Goal: Task Accomplishment & Management: Complete application form

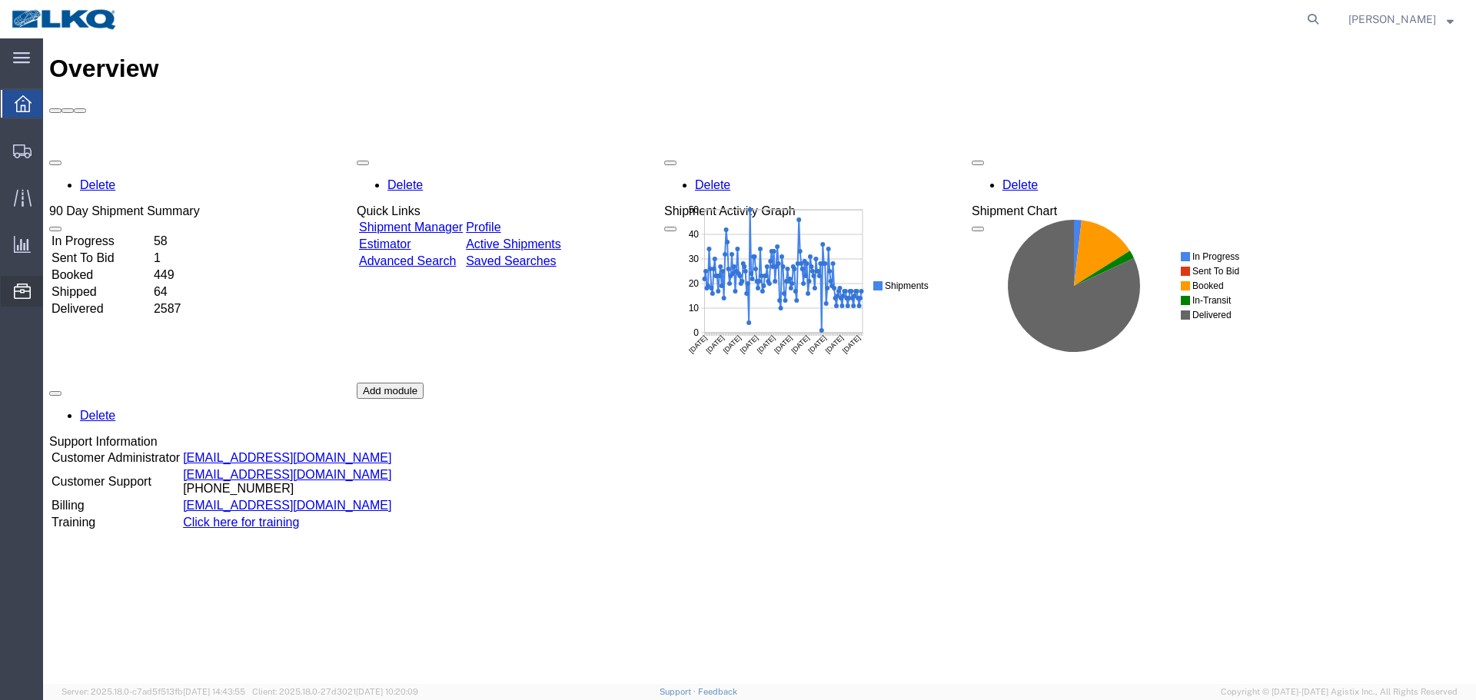
click at [0, 0] on span "Location Appointment" at bounding box center [0, 0] width 0 height 0
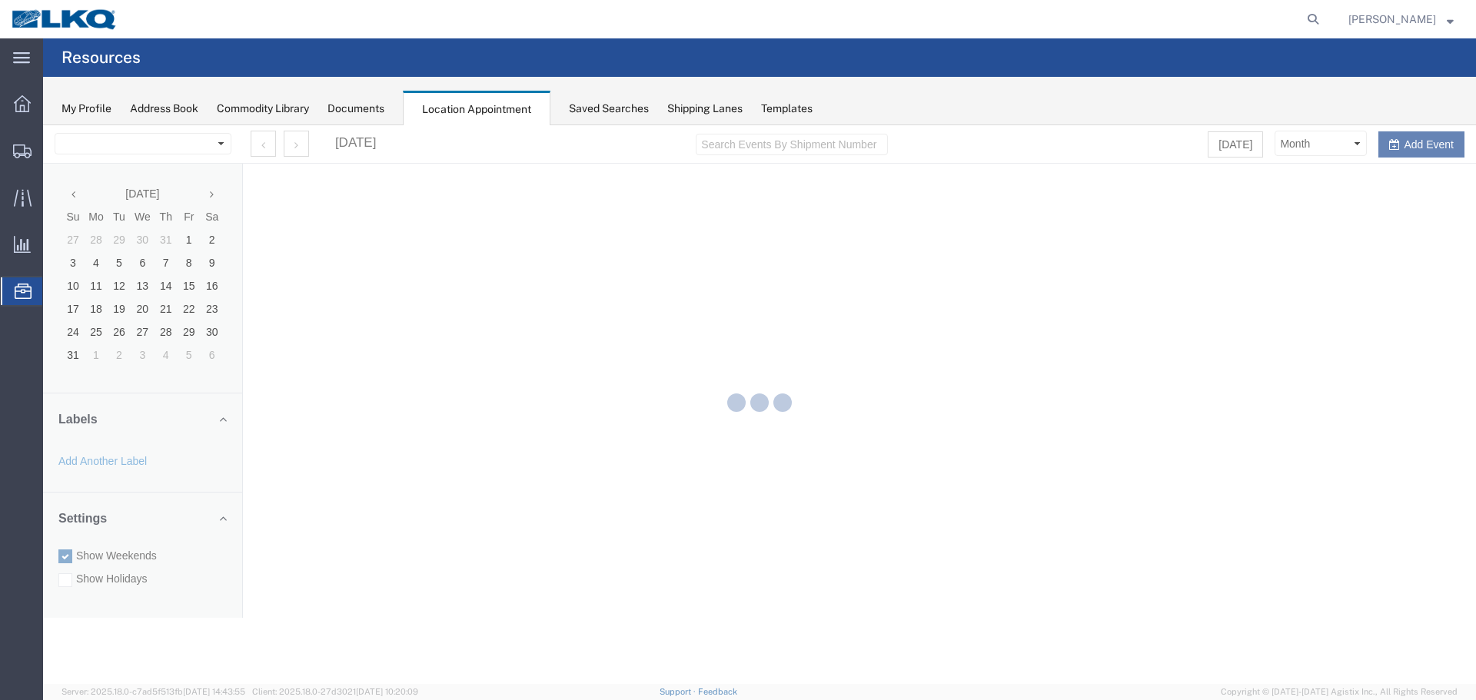
select select "27634"
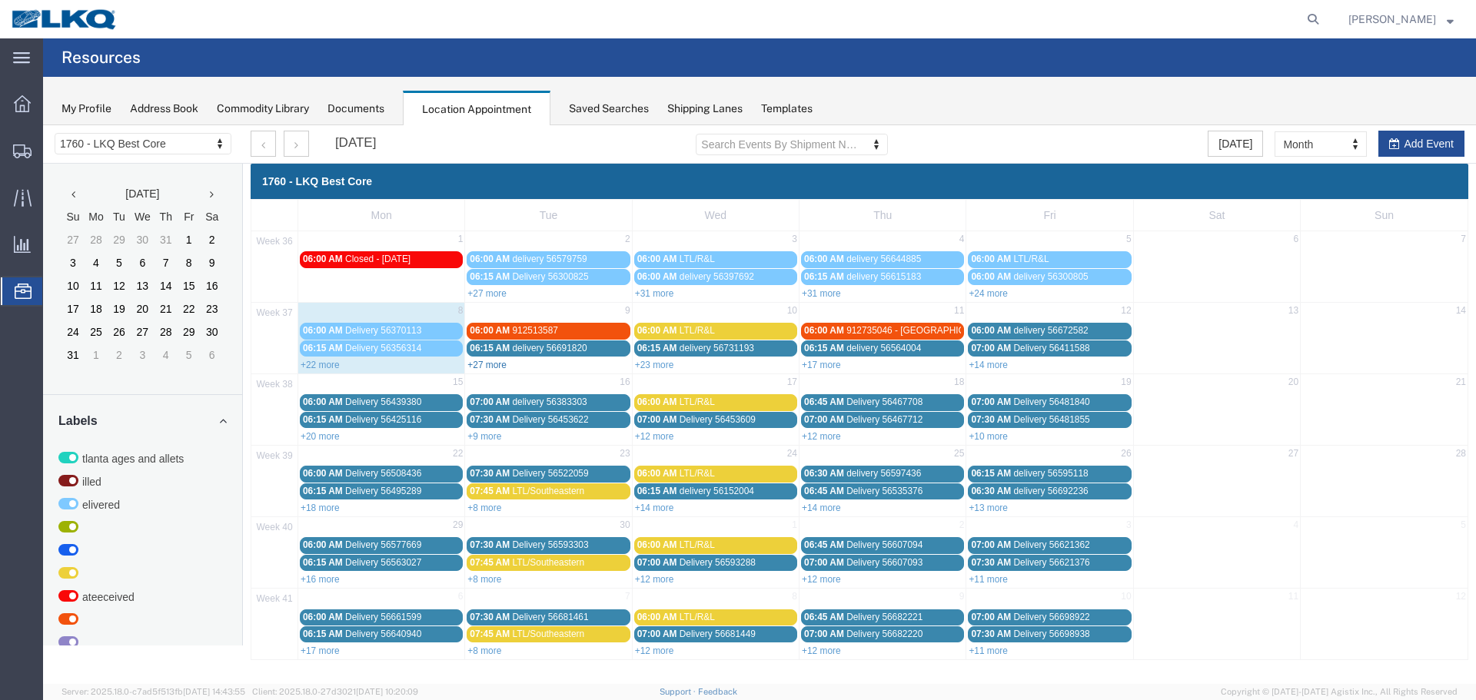
click at [482, 367] on link "+27 more" at bounding box center [487, 365] width 39 height 11
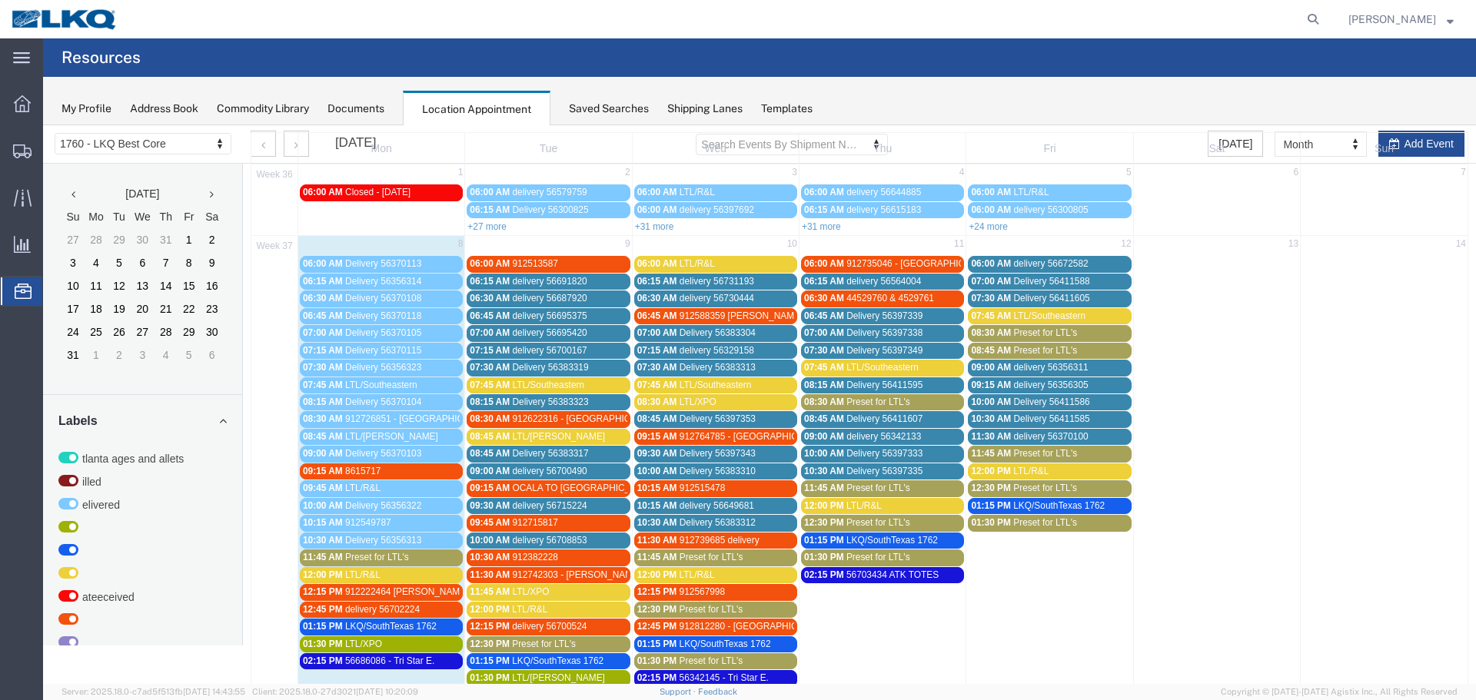
scroll to position [231, 0]
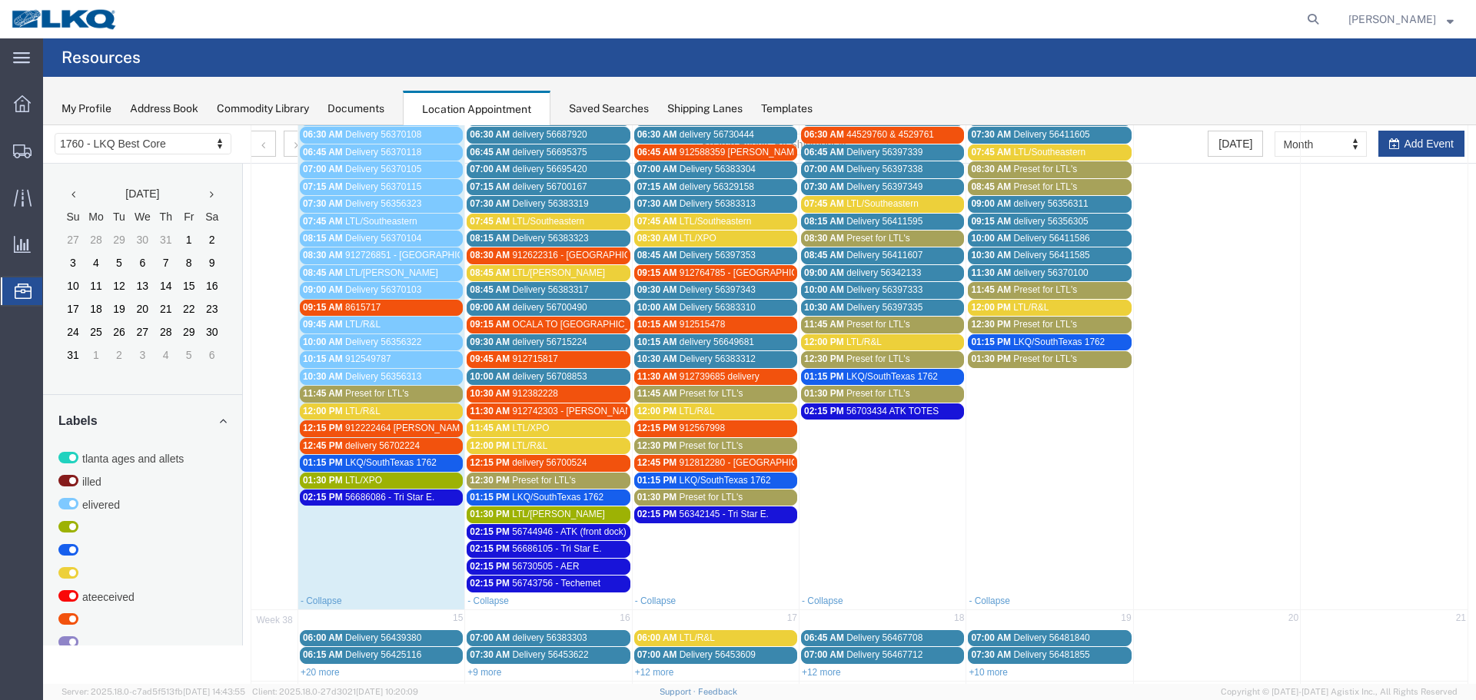
click at [394, 408] on div "12:00 PM LTL/R&L" at bounding box center [381, 412] width 157 height 12
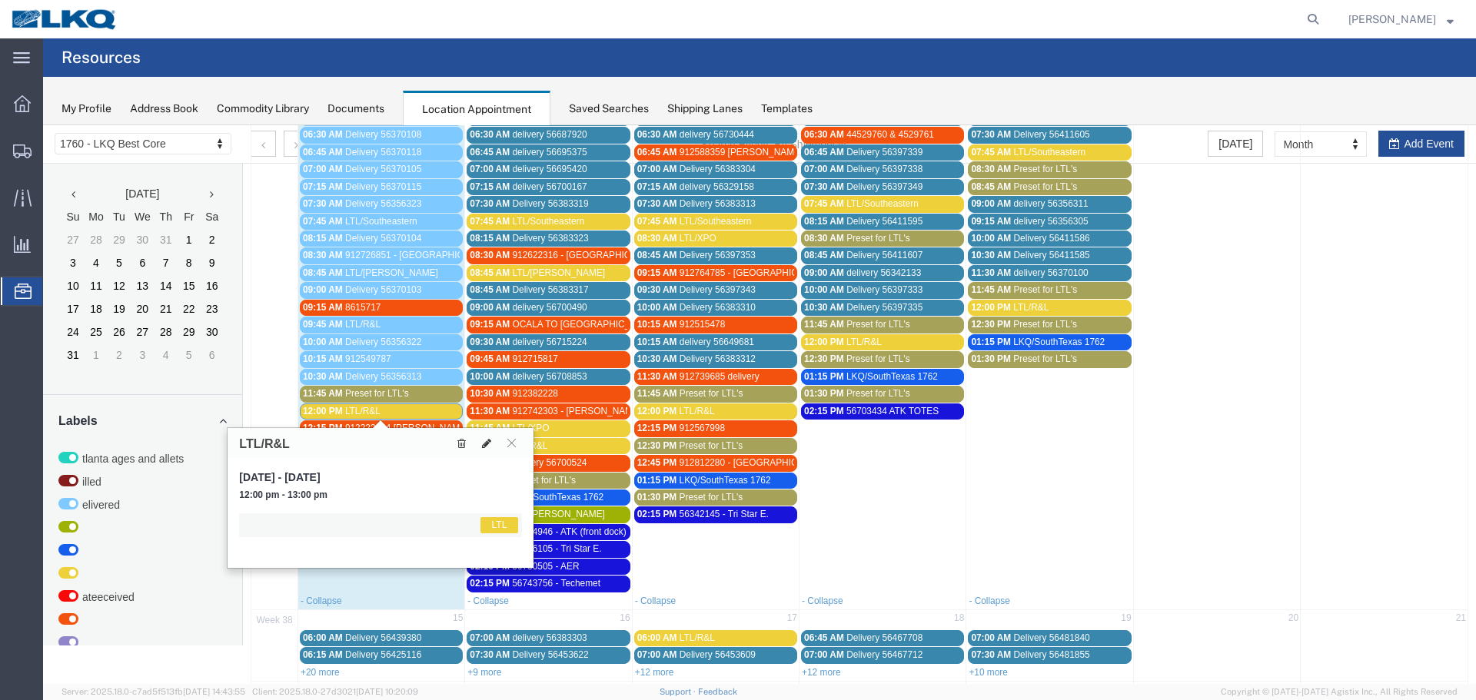
click at [488, 438] on icon at bounding box center [486, 443] width 9 height 11
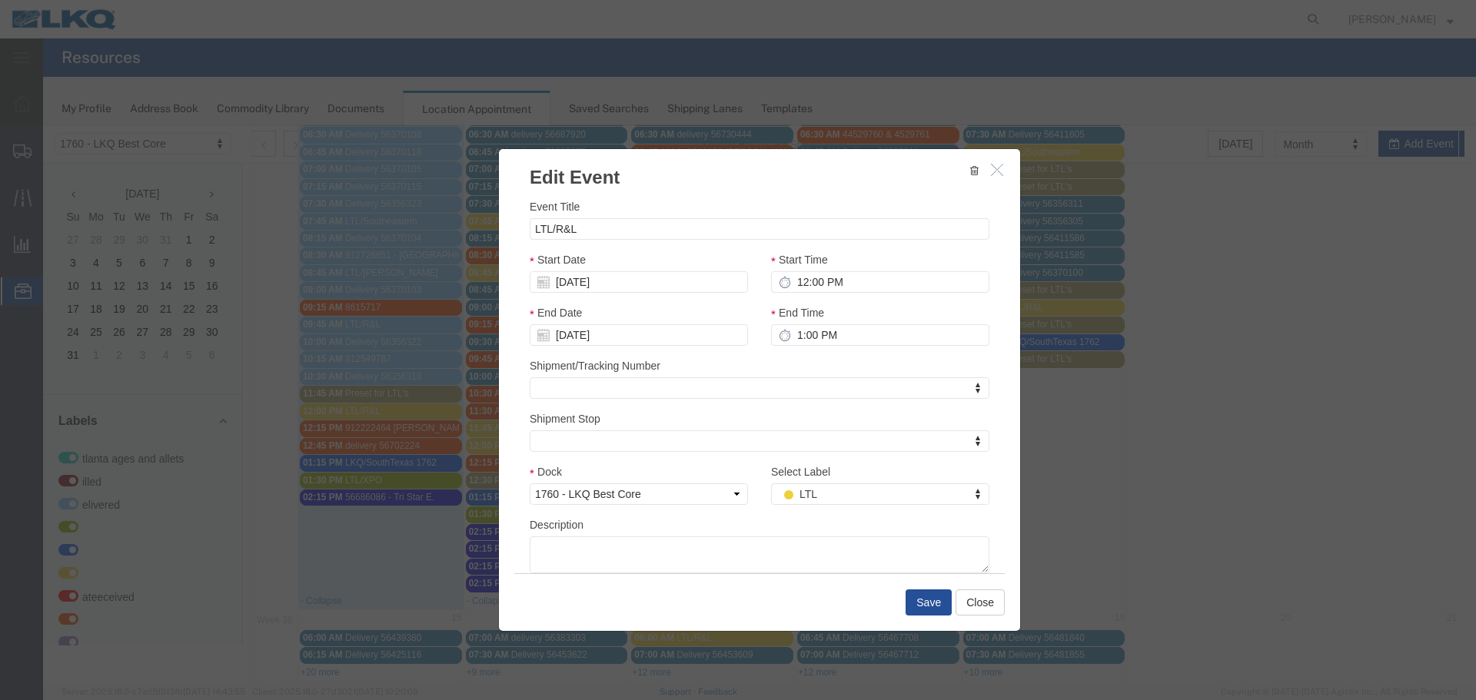
click at [834, 511] on div "Select Label LTL Select Label Select Label Atlanta Cages and Pallets Billed Del…" at bounding box center [880, 490] width 241 height 53
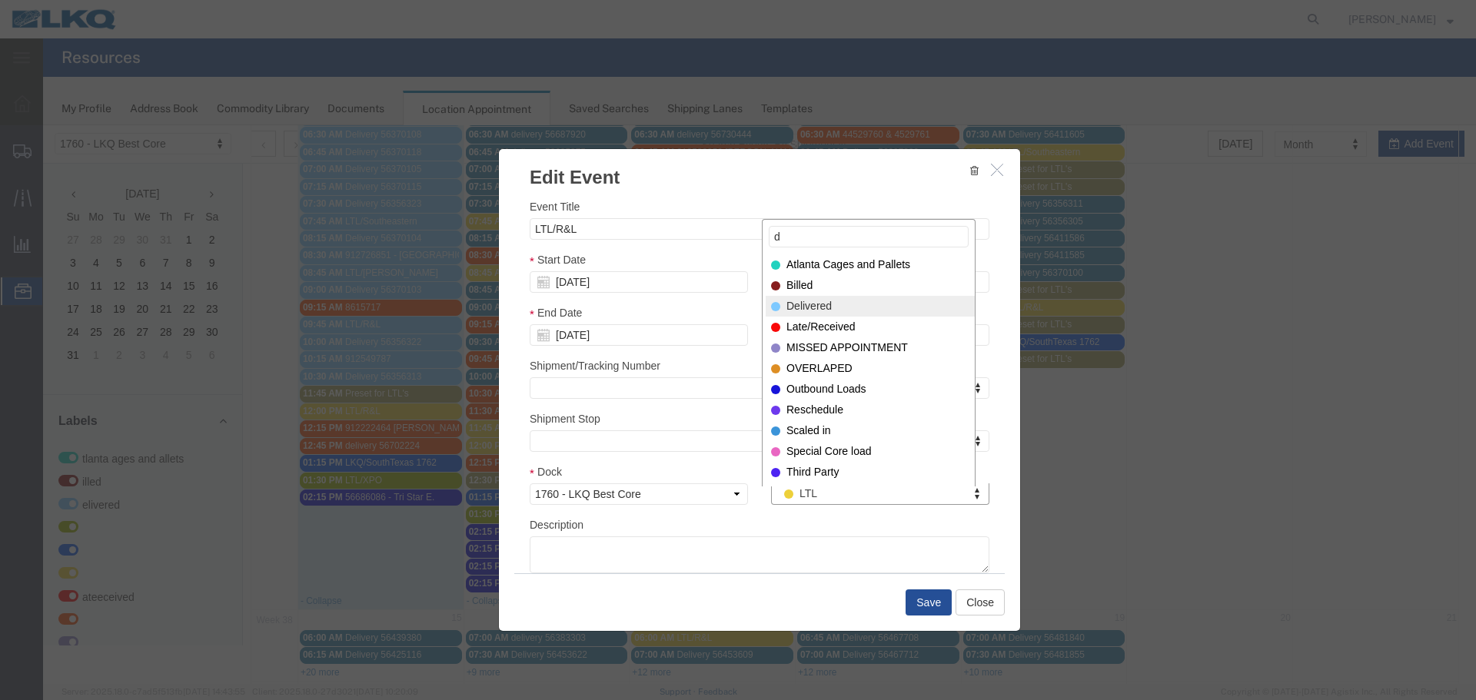
type input "d"
select select "40"
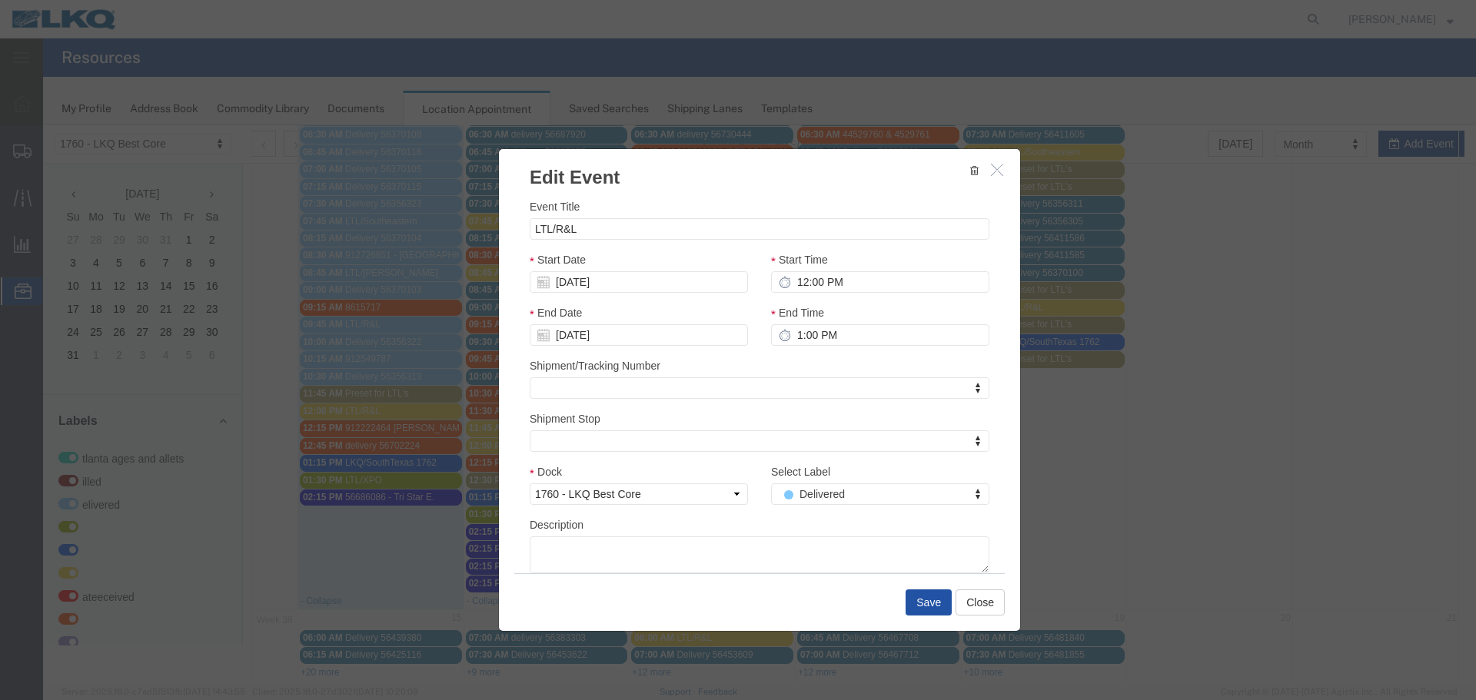
click at [921, 608] on button "Save" at bounding box center [929, 603] width 46 height 26
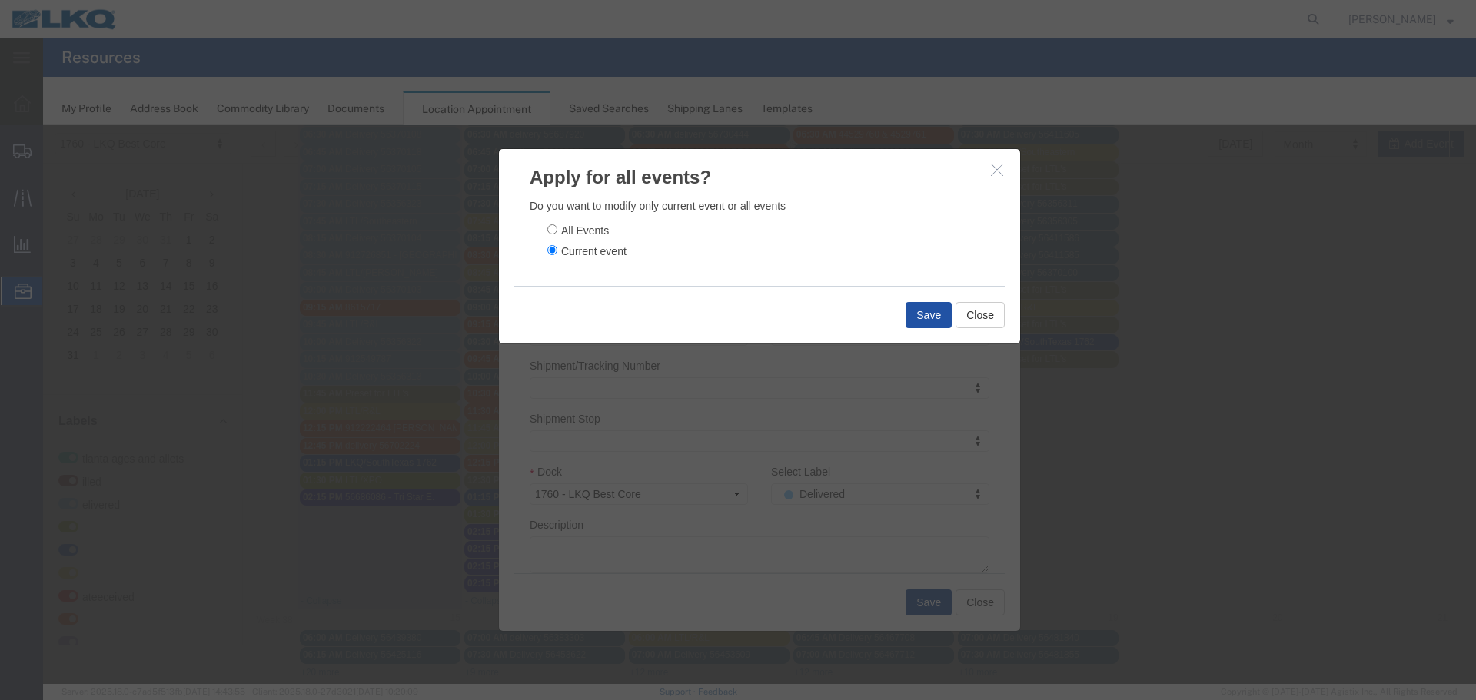
click at [923, 316] on button "Save" at bounding box center [929, 315] width 46 height 26
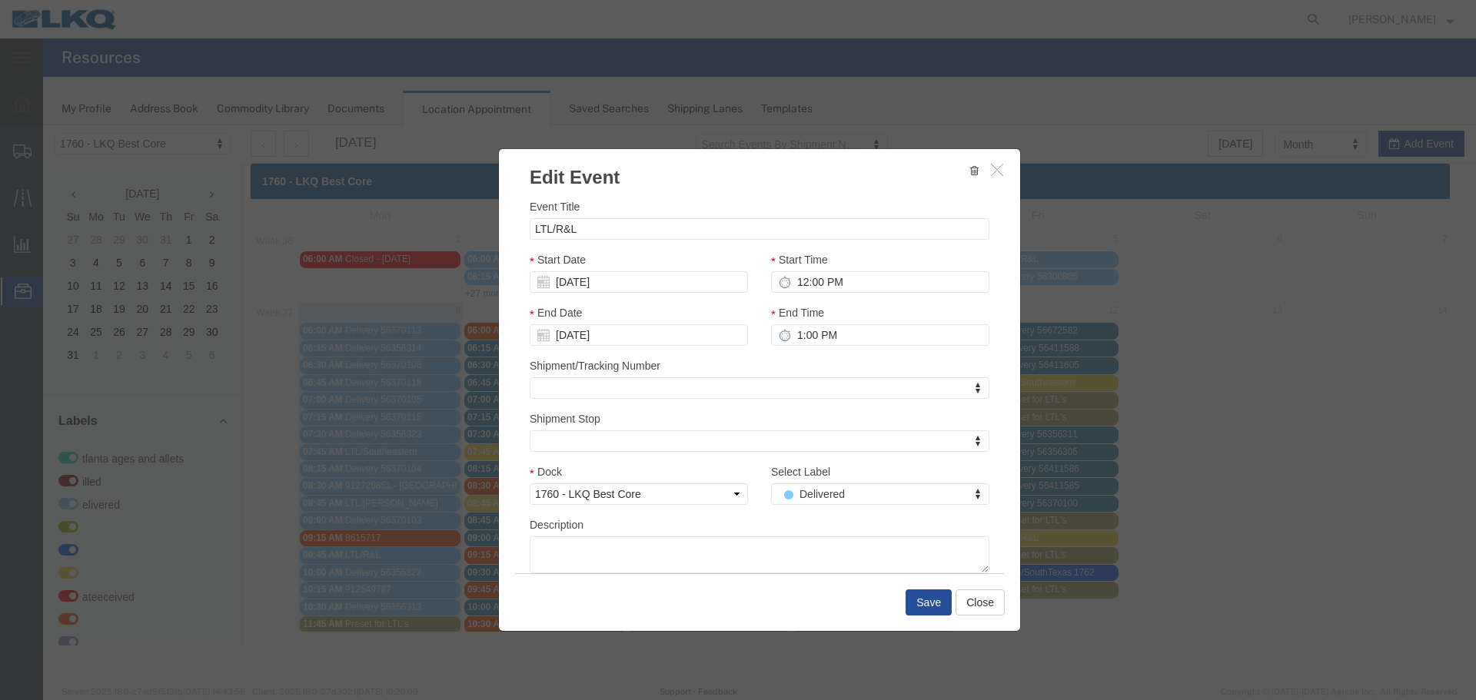
scroll to position [0, 0]
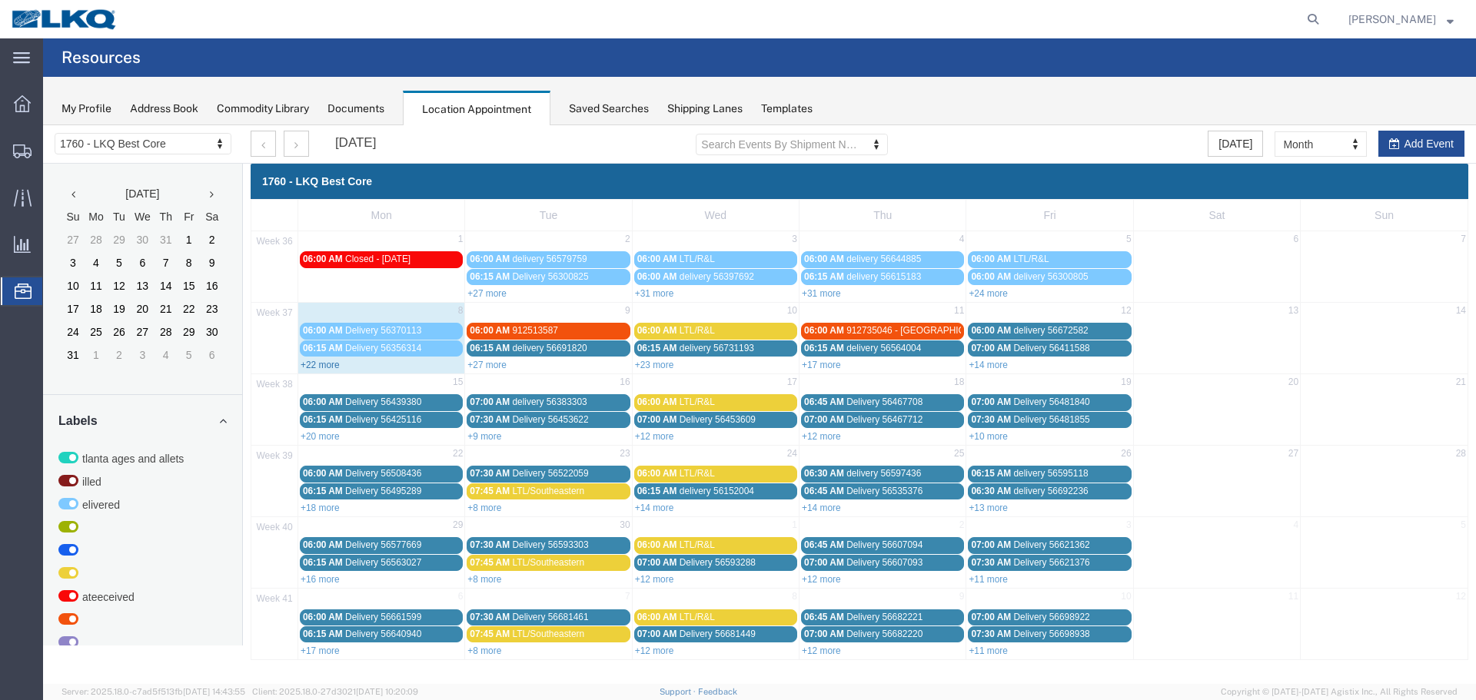
click at [335, 365] on link "+22 more" at bounding box center [320, 365] width 39 height 11
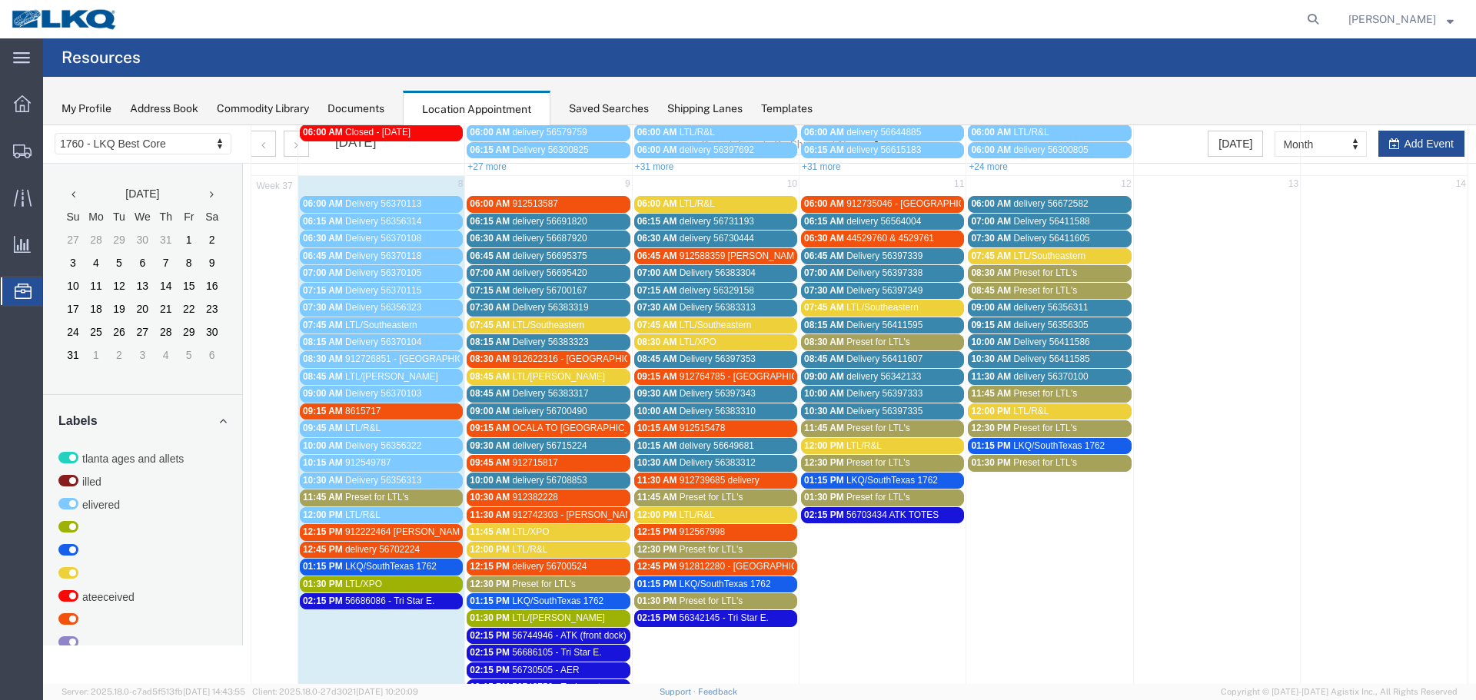
scroll to position [154, 0]
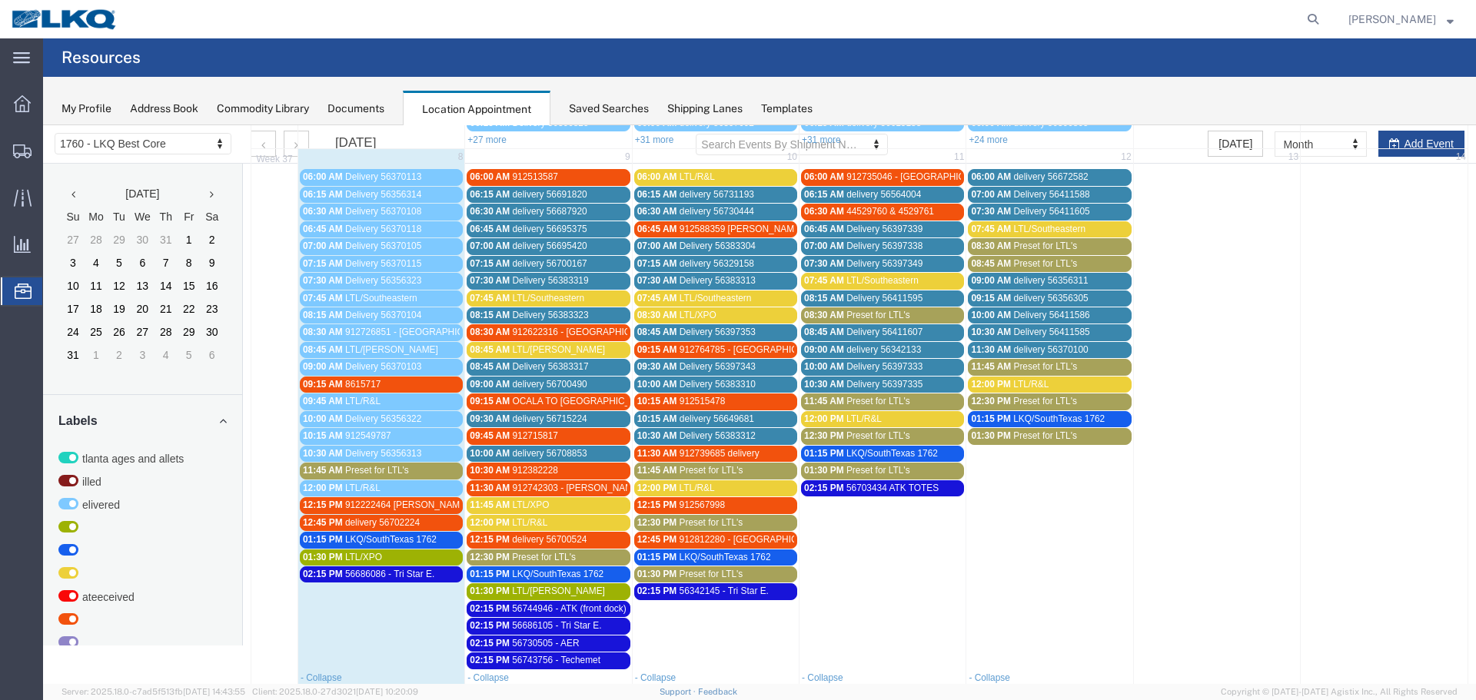
click at [544, 404] on span "OCALA TO HOUSTON- 912674899" at bounding box center [609, 401] width 195 height 11
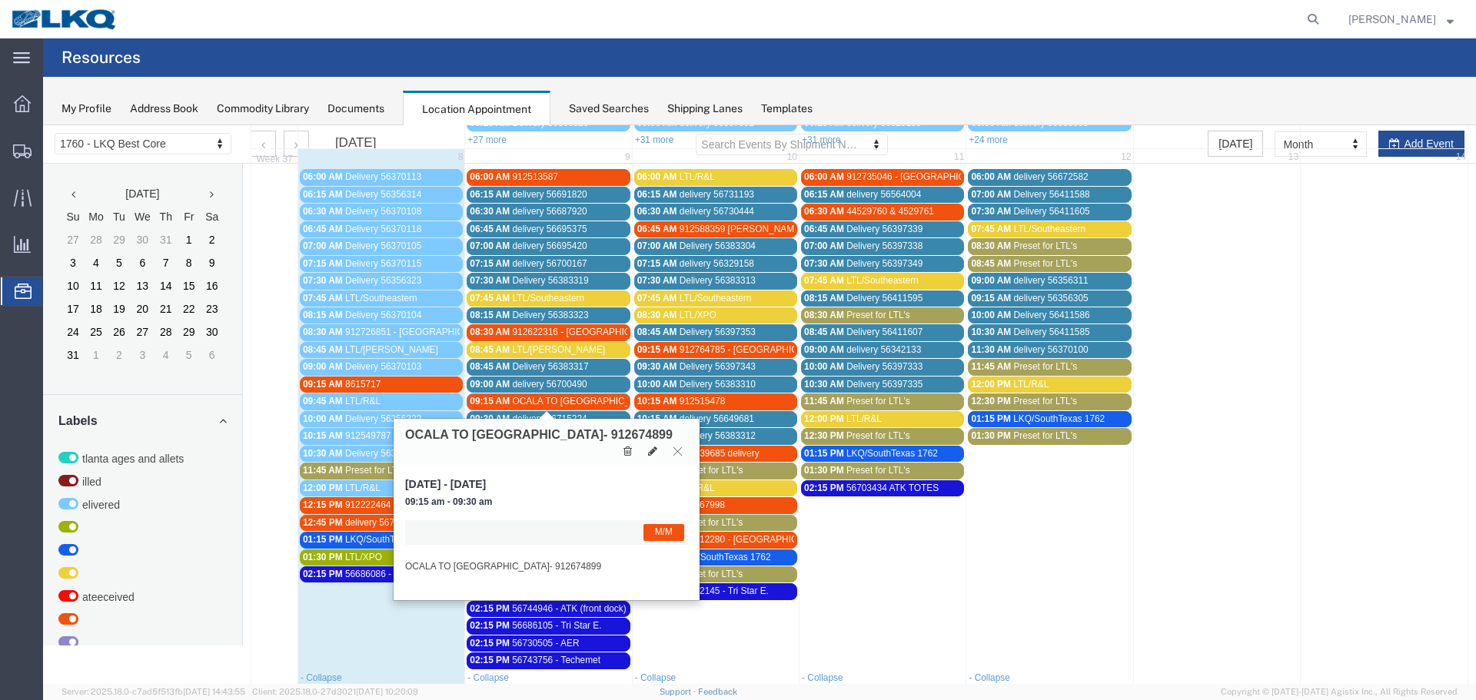
click at [684, 444] on button at bounding box center [677, 451] width 21 height 15
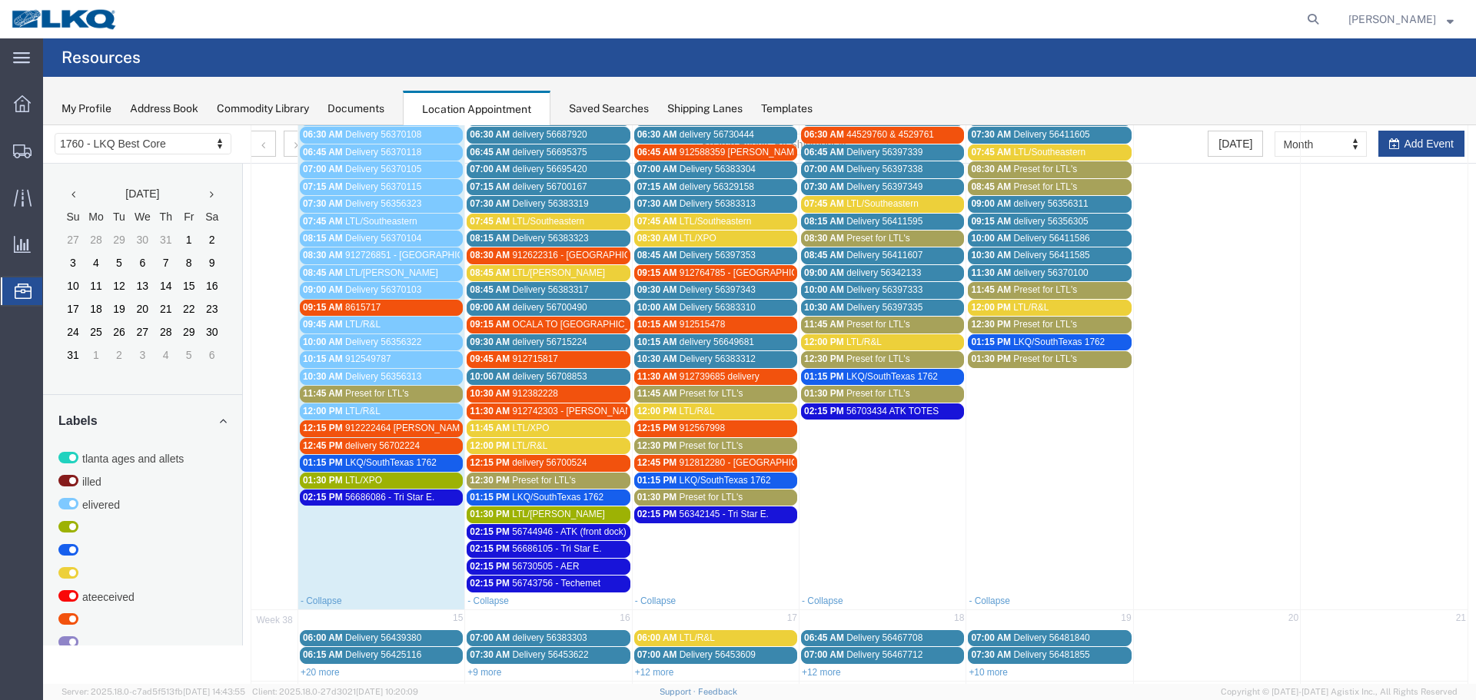
scroll to position [0, 0]
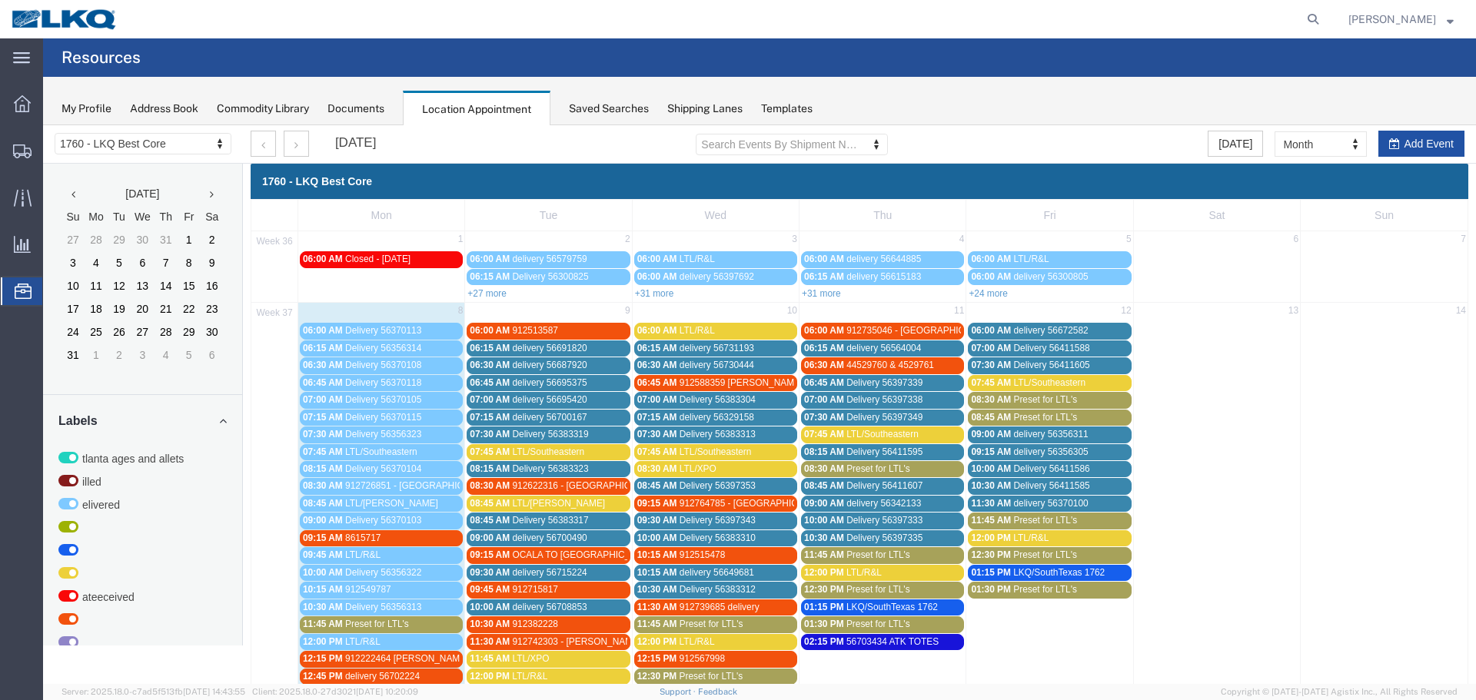
click at [1430, 143] on button "Add Event" at bounding box center [1422, 144] width 86 height 26
select select
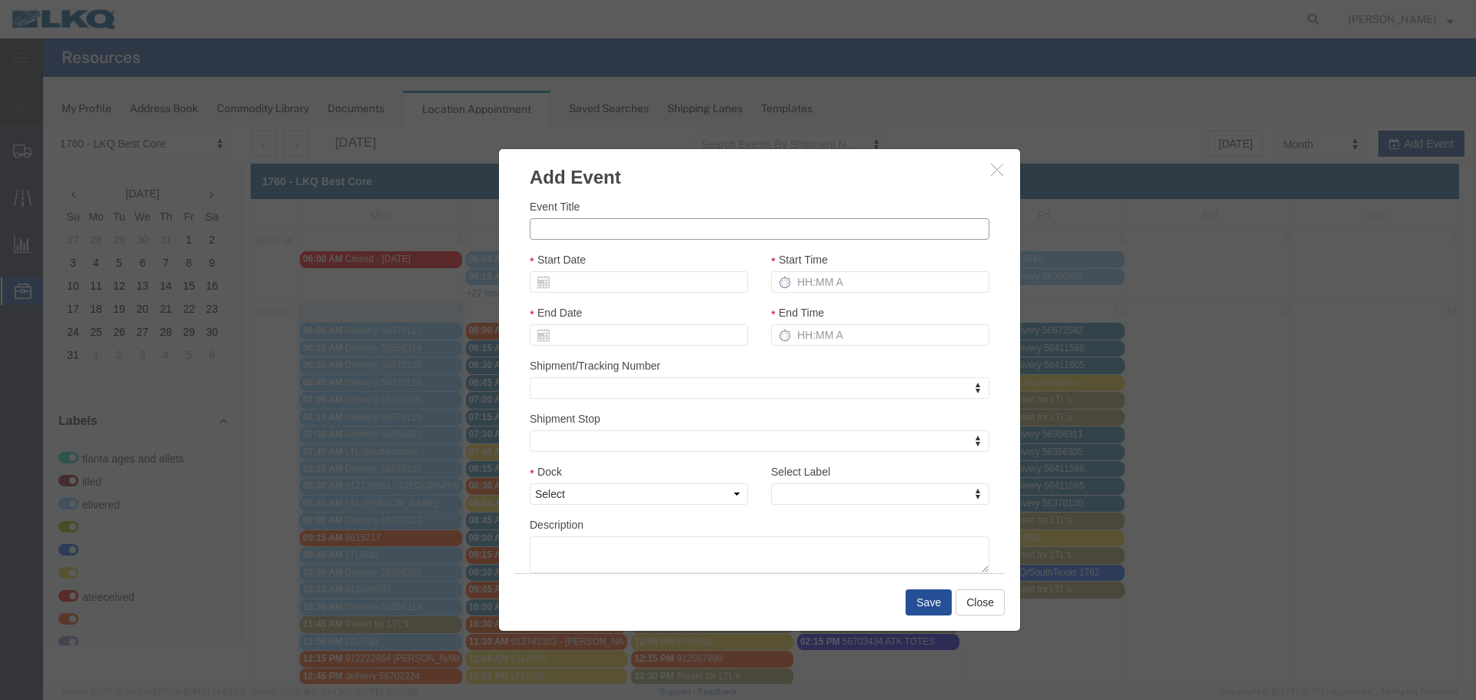
click at [546, 223] on input "Event Title" at bounding box center [760, 229] width 460 height 22
paste input "56686914"
type input "56686914 MX AE XDOCK"
drag, startPoint x: 596, startPoint y: 285, endPoint x: 604, endPoint y: 287, distance: 7.8
click at [596, 285] on input "Start Date" at bounding box center [639, 282] width 218 height 22
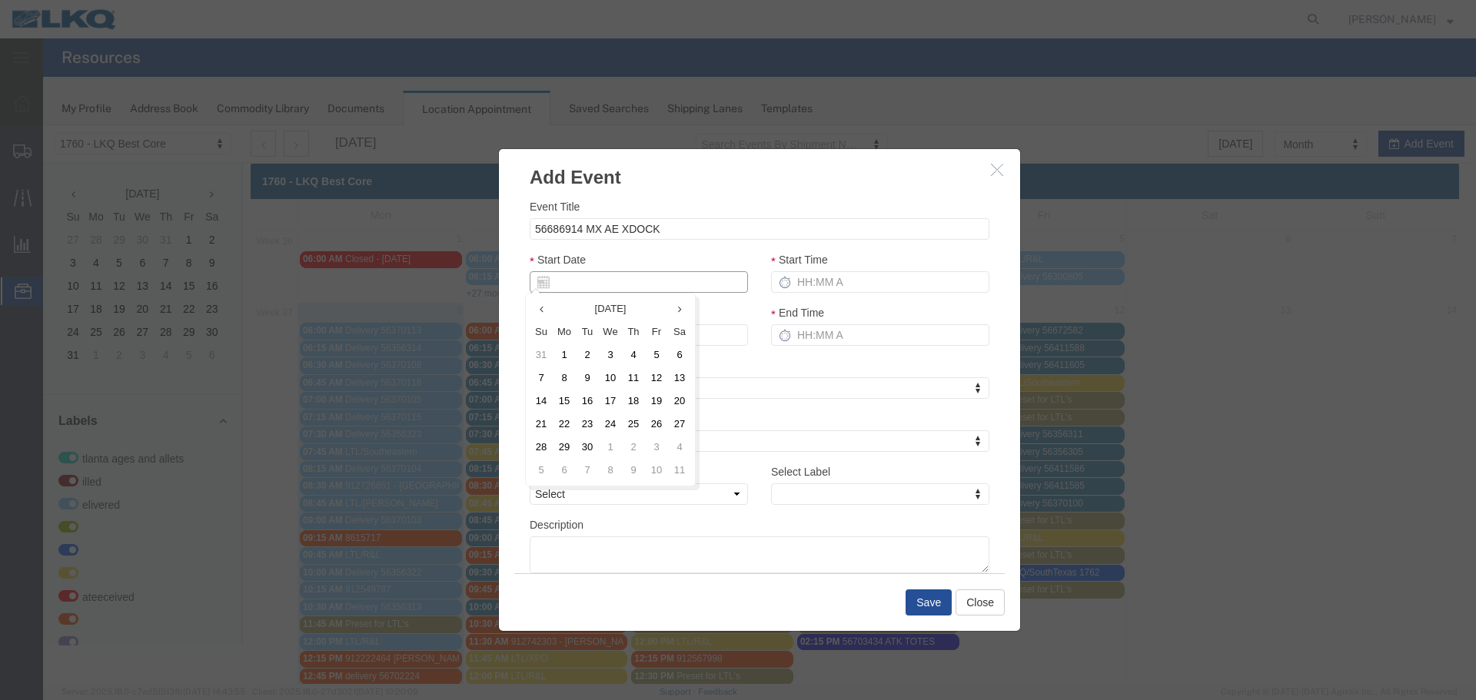
click at [585, 281] on input "Start Date" at bounding box center [639, 282] width 218 height 22
type input "09/09/25"
click at [648, 258] on div "Start Date 09/09/25" at bounding box center [639, 272] width 218 height 42
click at [834, 291] on input "Start Time" at bounding box center [880, 282] width 218 height 22
type input "2:15 PM"
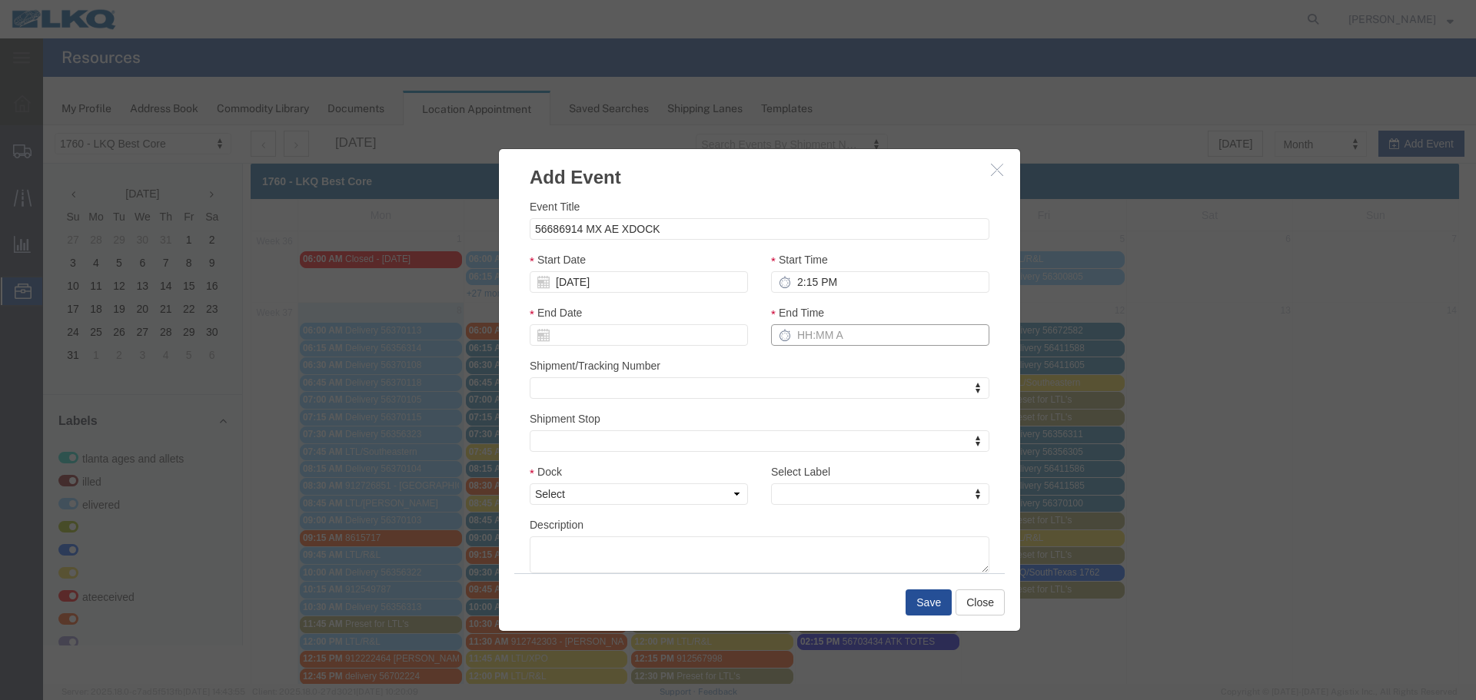
click at [790, 334] on input "End Time" at bounding box center [880, 335] width 218 height 22
type input "2:15 PM"
click at [804, 356] on div "End Time 2:15 PM" at bounding box center [880, 330] width 241 height 53
click at [711, 487] on select "Select 1760 - LKQ Best Core 1760 - Outbound Loads" at bounding box center [639, 495] width 218 height 22
select select "1"
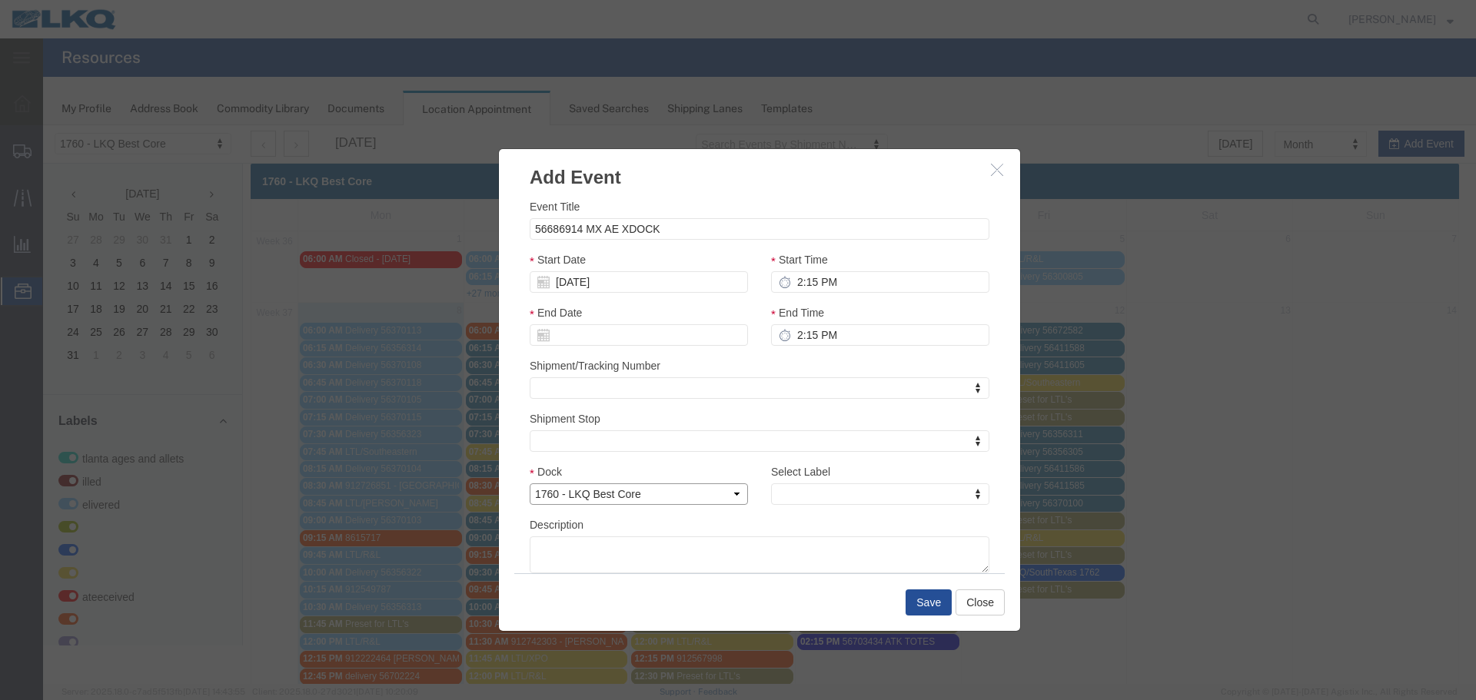
click at [530, 484] on select "Select 1760 - LKQ Best Core 1760 - Outbound Loads" at bounding box center [639, 495] width 218 height 22
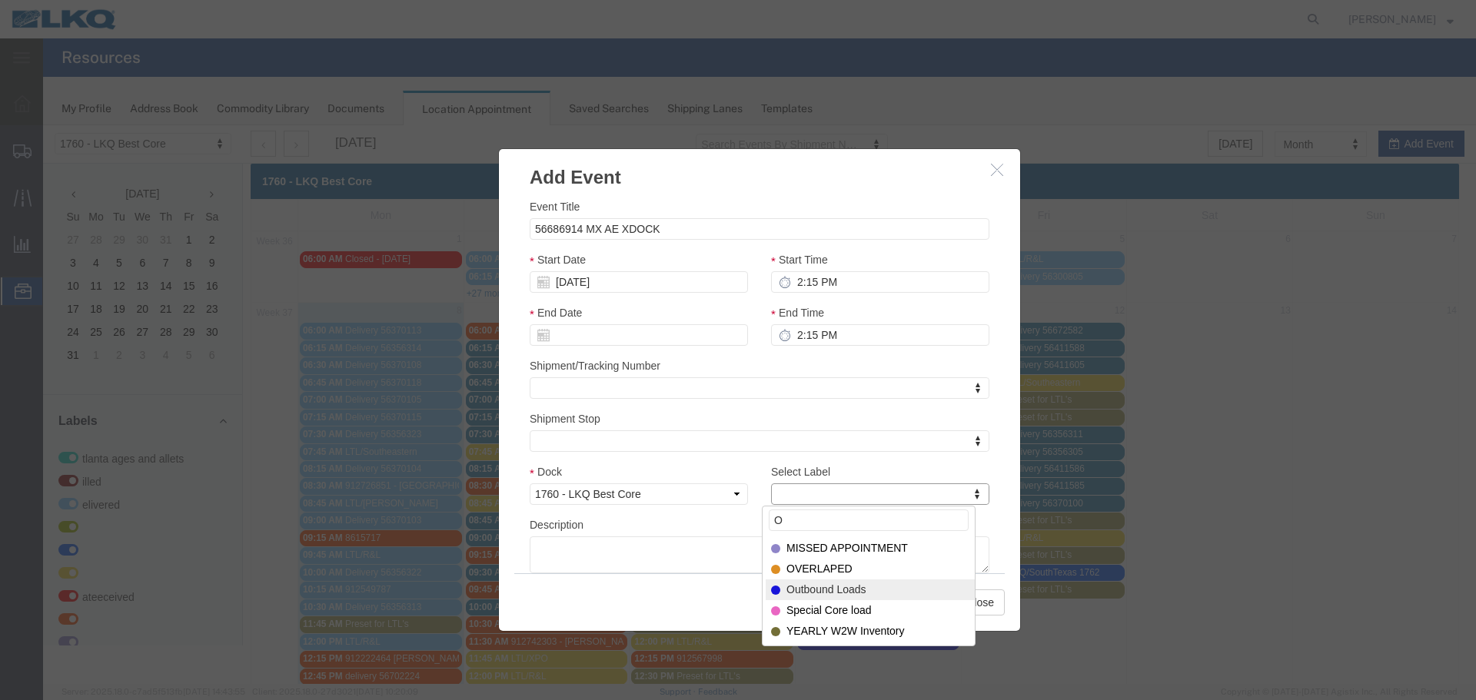
type input "O"
select select "80"
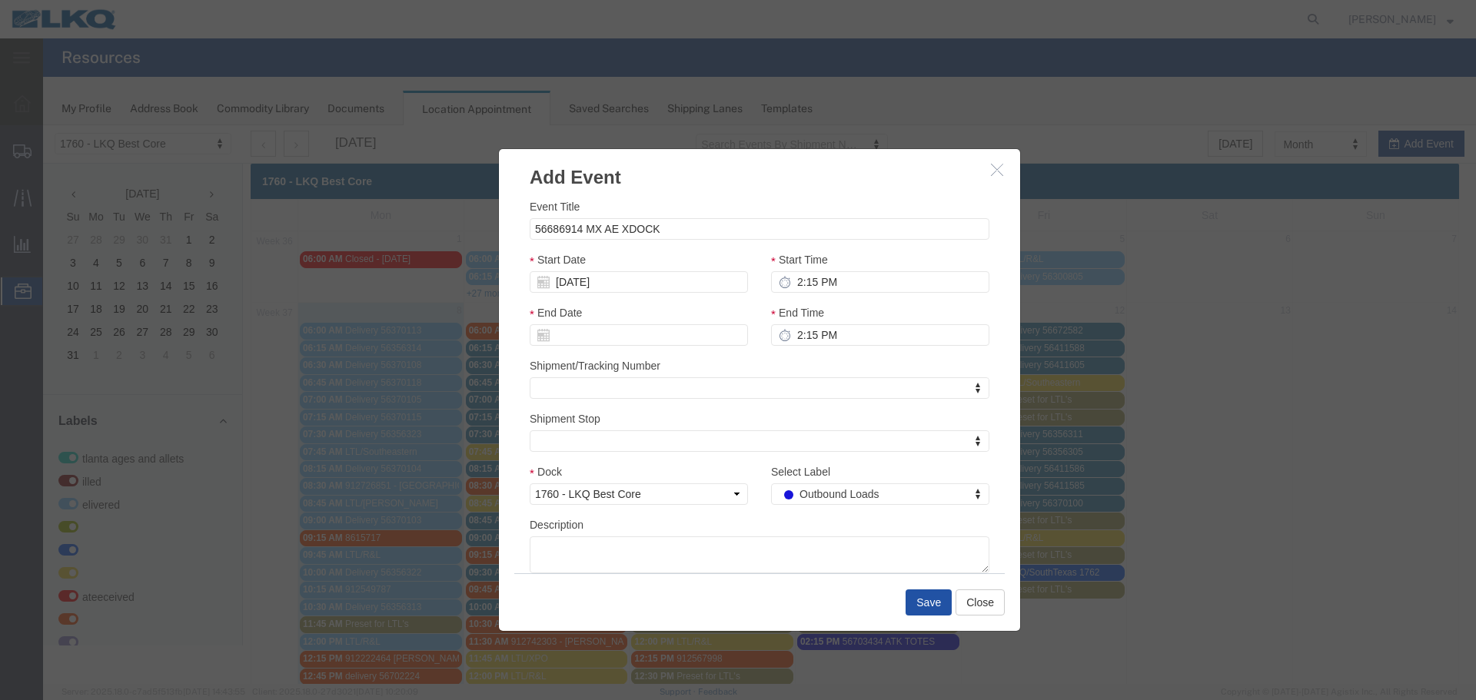
click at [923, 598] on button "Save" at bounding box center [929, 603] width 46 height 26
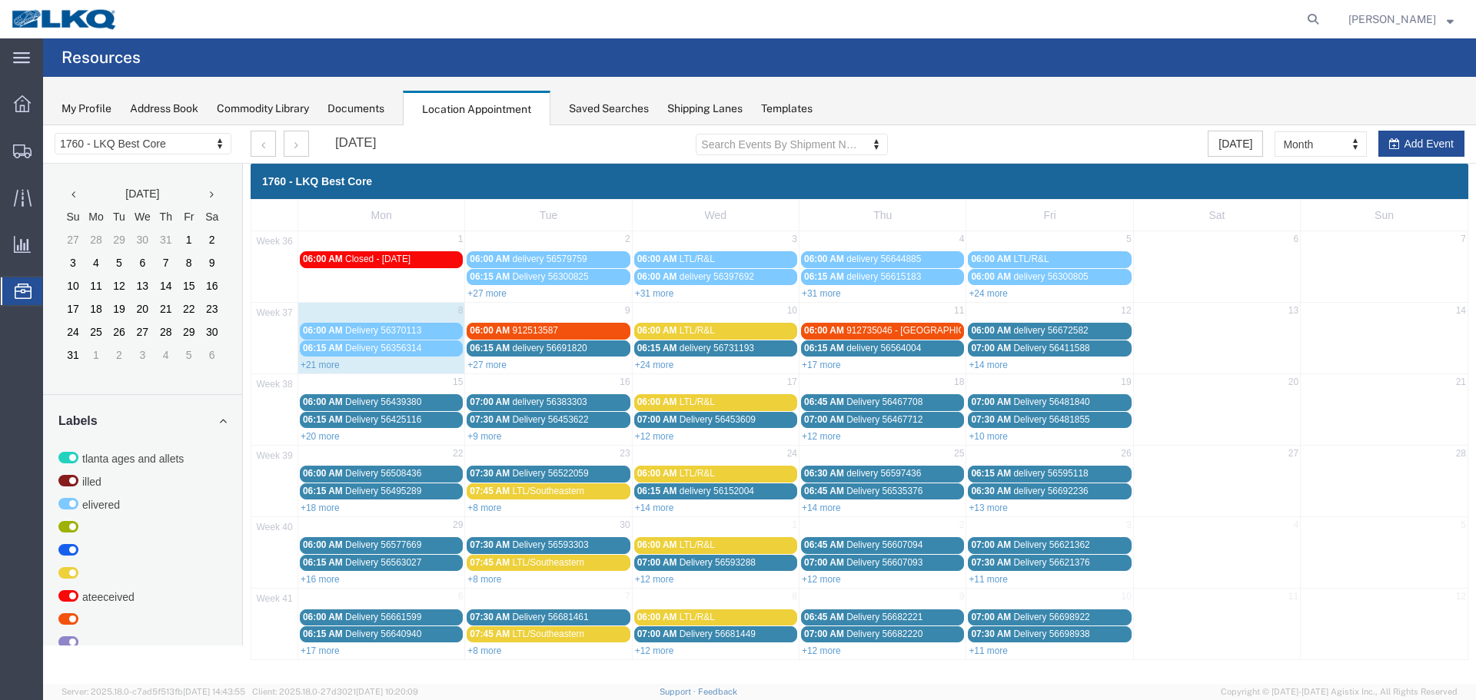
drag, startPoint x: 488, startPoint y: 365, endPoint x: 500, endPoint y: 371, distance: 13.1
click at [491, 367] on link "+27 more" at bounding box center [487, 365] width 39 height 11
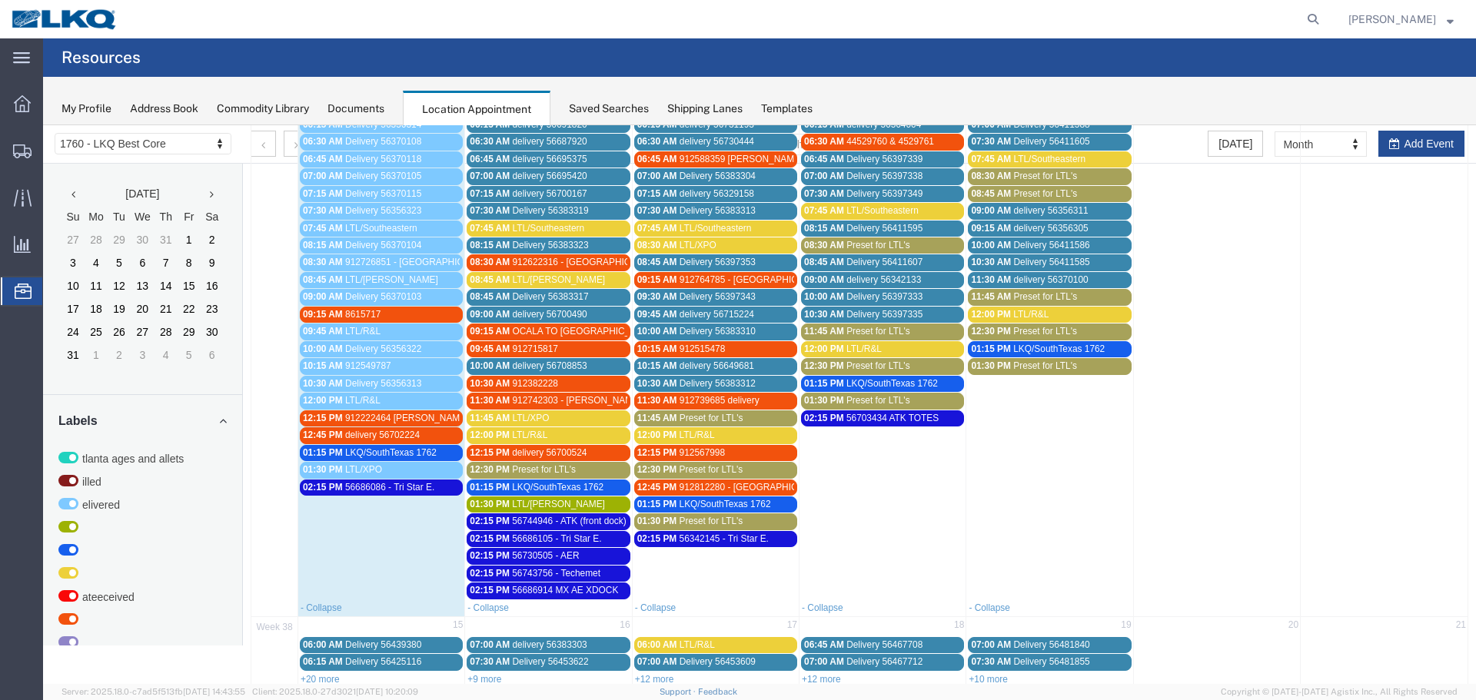
scroll to position [231, 0]
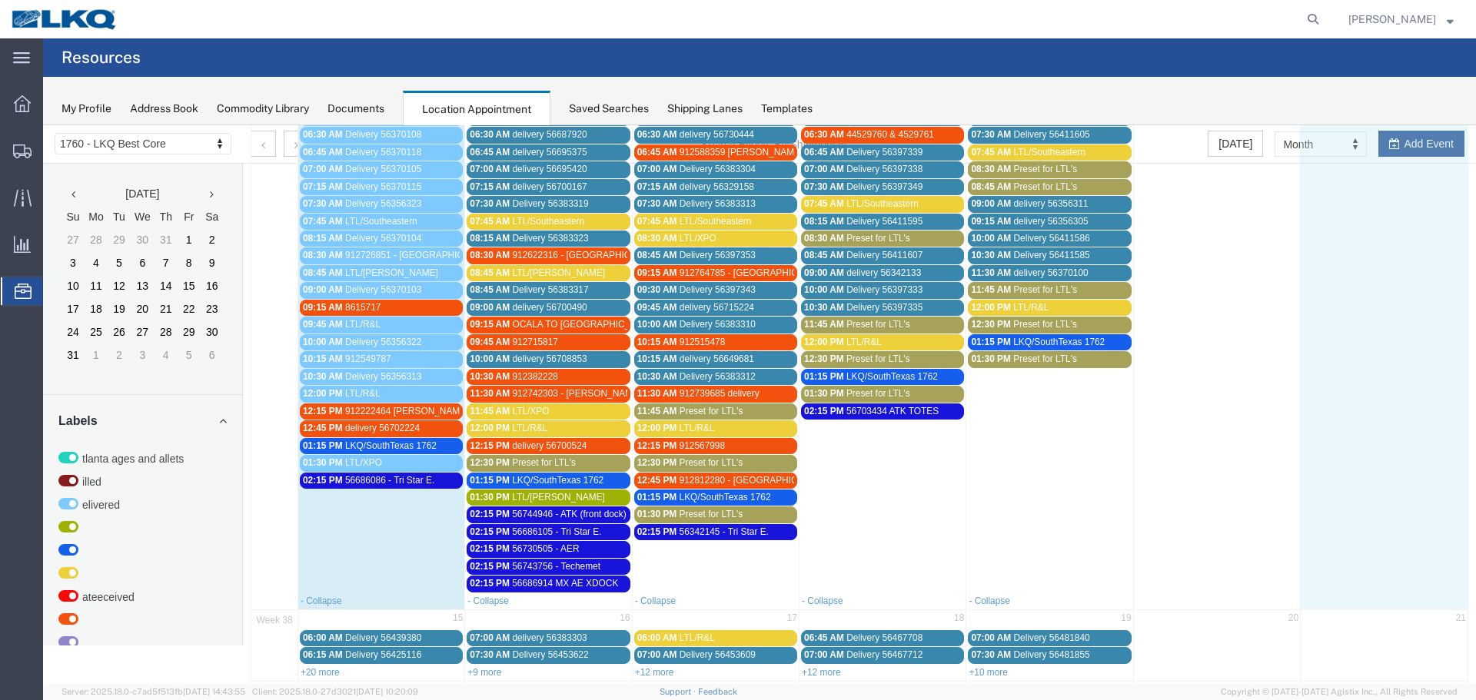
click at [1406, 137] on td at bounding box center [1384, 342] width 167 height 502
select select "1"
select select
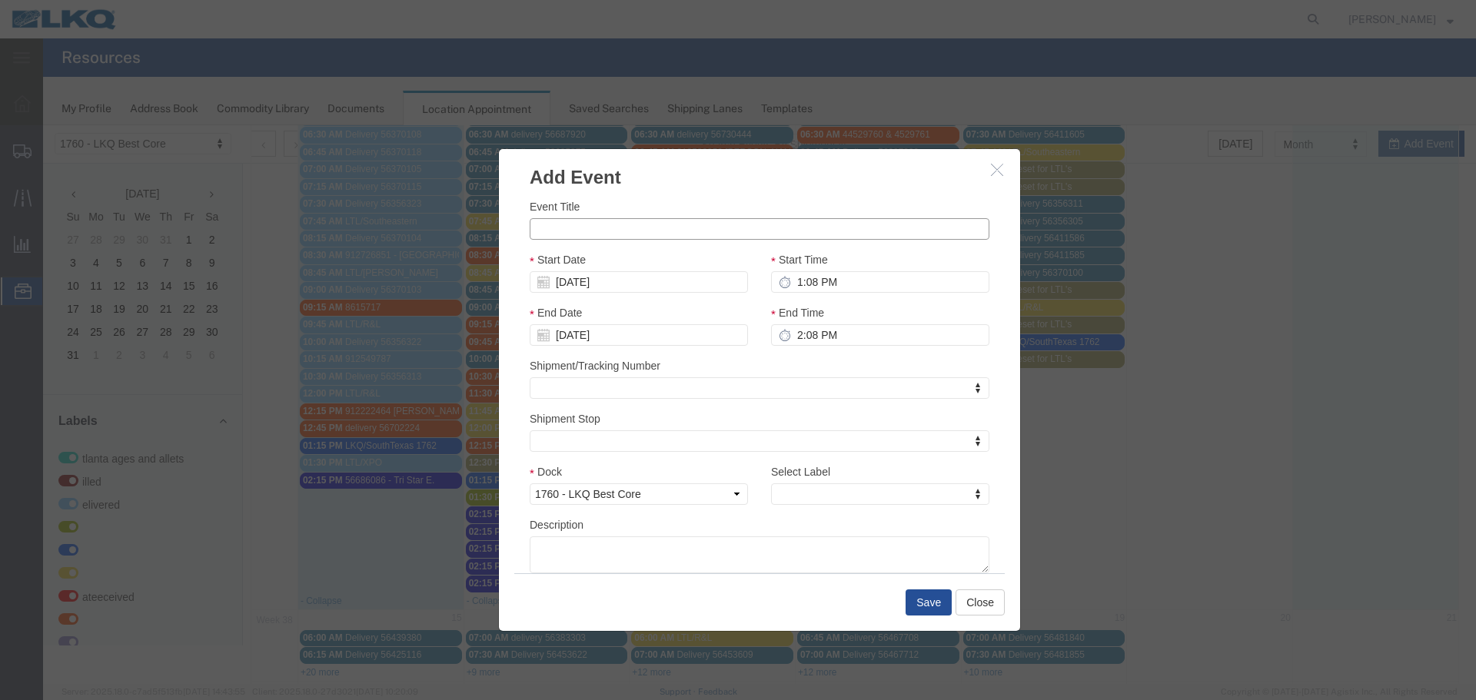
click at [584, 225] on input "Event Title" at bounding box center [760, 229] width 460 height 22
click at [657, 230] on input "56746621 BBB" at bounding box center [760, 229] width 460 height 22
type input "56746621 BBB/JEFF"
click at [687, 169] on h3 "Add Event" at bounding box center [759, 170] width 521 height 42
click at [582, 280] on input "09/14/2025" at bounding box center [639, 282] width 218 height 22
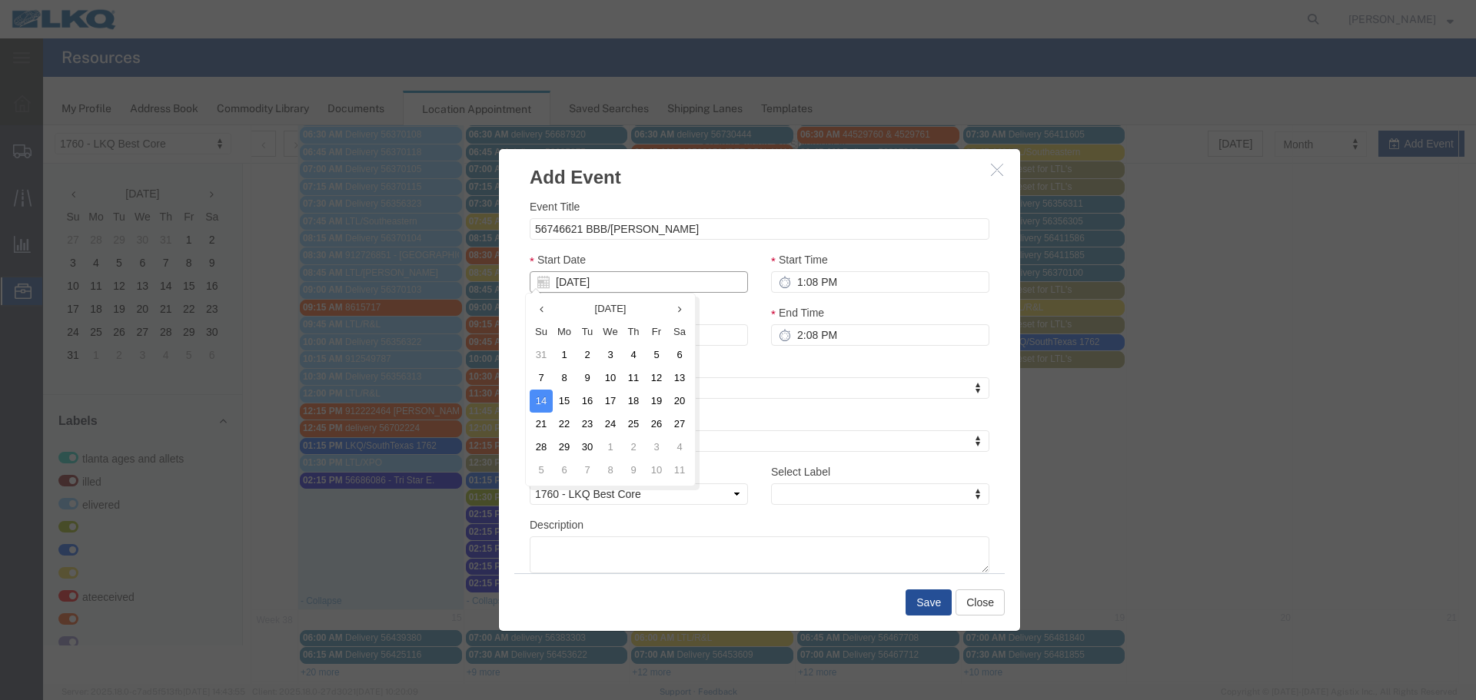
click at [589, 281] on input "09/14/2025" at bounding box center [639, 282] width 218 height 22
type input "09/09/25"
click at [699, 242] on div "Event Title 56746621 BBB/JEFF Start Date 09/09/25 Start Time 1:08 PM End Date 0…" at bounding box center [760, 385] width 460 height 375
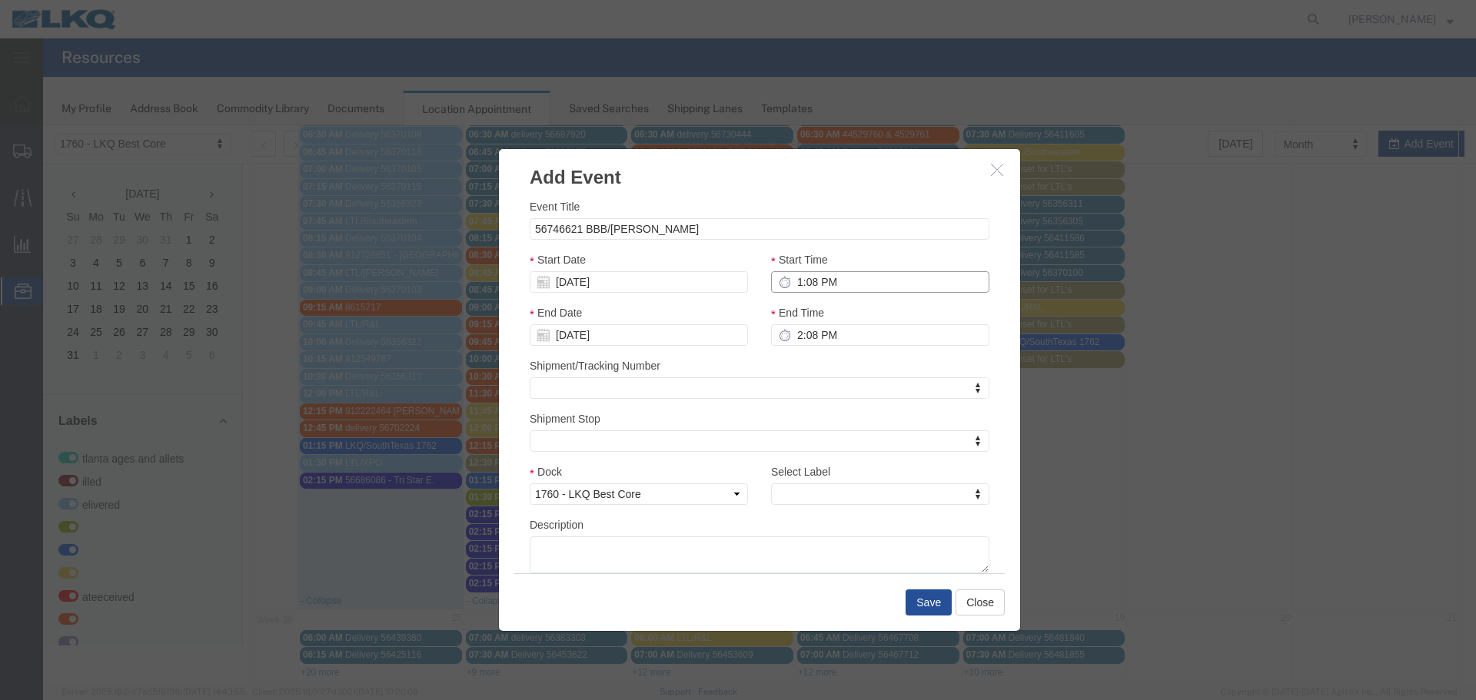
click at [794, 284] on input "1:08 PM" at bounding box center [880, 282] width 218 height 22
type input "2:15 PM"
click at [795, 331] on input "2:08 PM" at bounding box center [880, 335] width 218 height 22
type input "2:15 PM"
click at [849, 368] on div "Shipment/Tracking Number Shipment/Tracking Number Shipment/Tracking Number" at bounding box center [760, 379] width 460 height 42
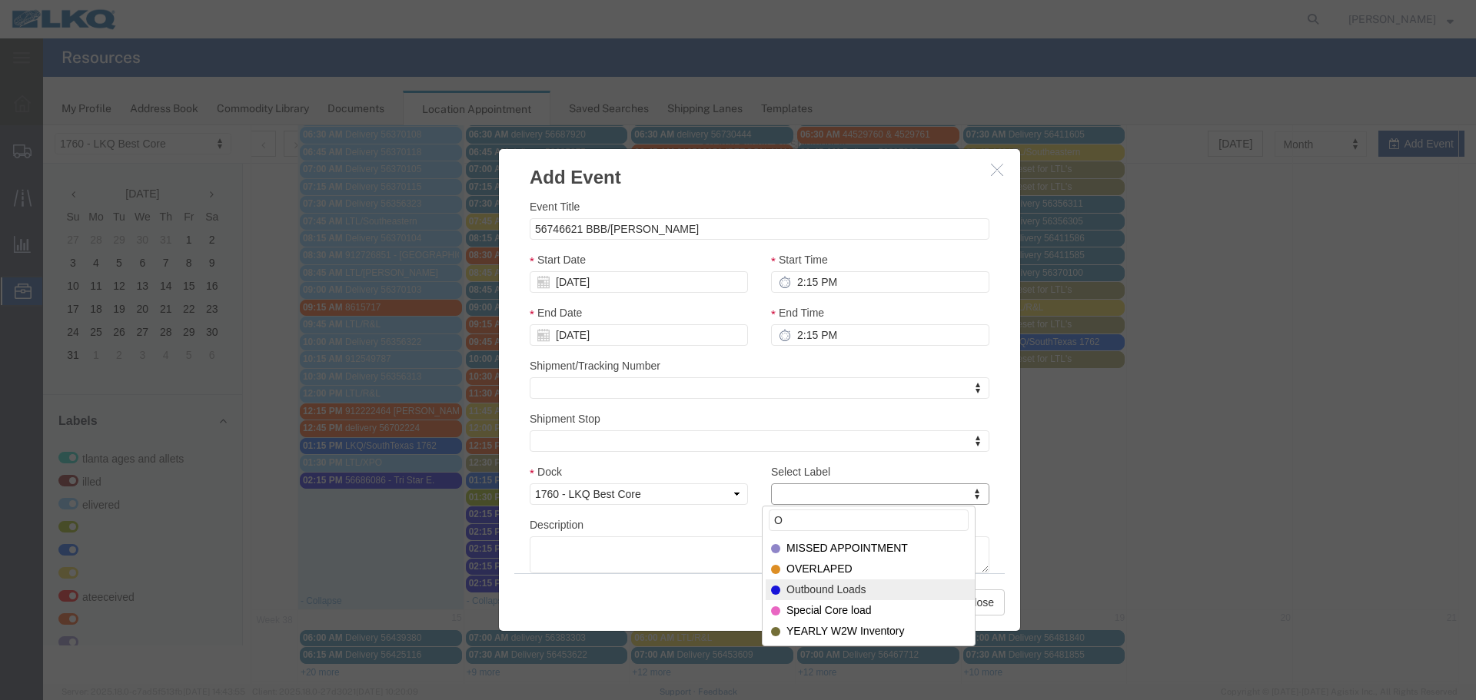
type input "O"
select select "80"
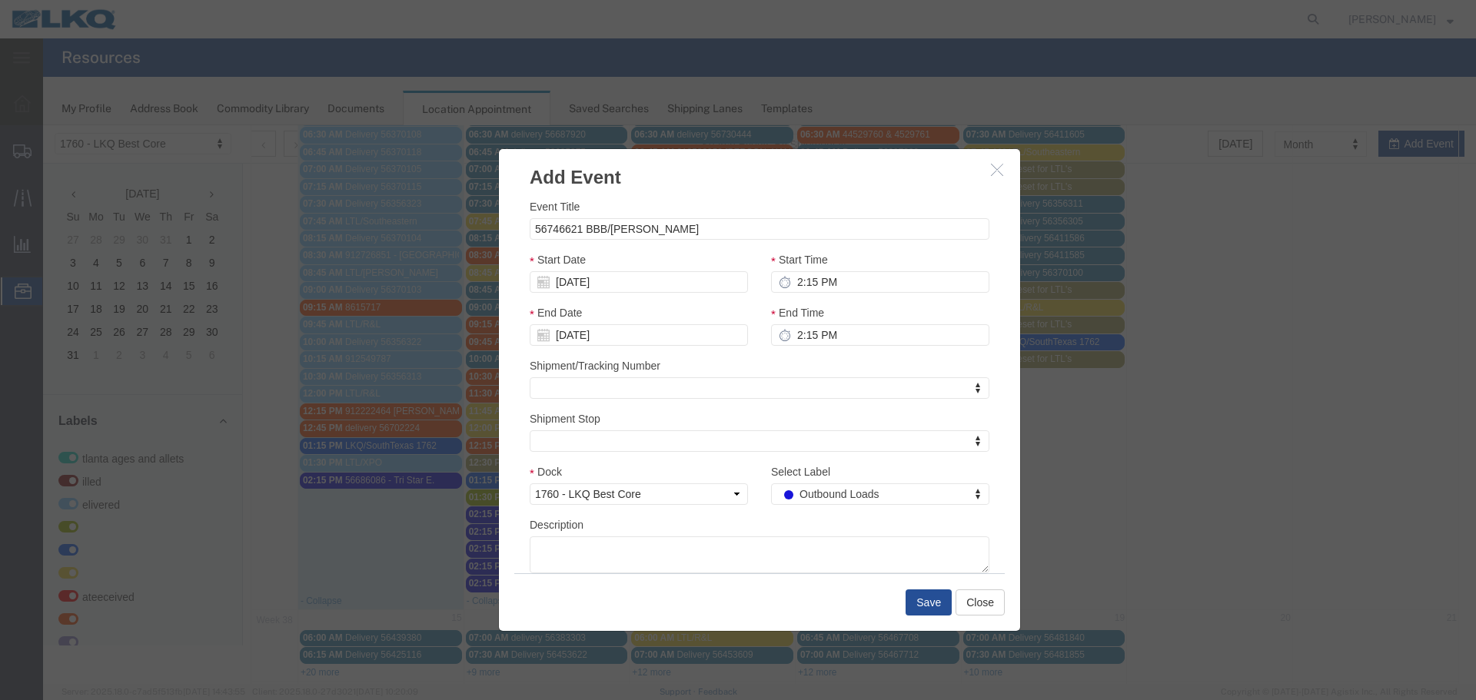
click at [757, 530] on div "Description" at bounding box center [760, 545] width 460 height 57
click at [934, 601] on button "Save" at bounding box center [929, 603] width 46 height 26
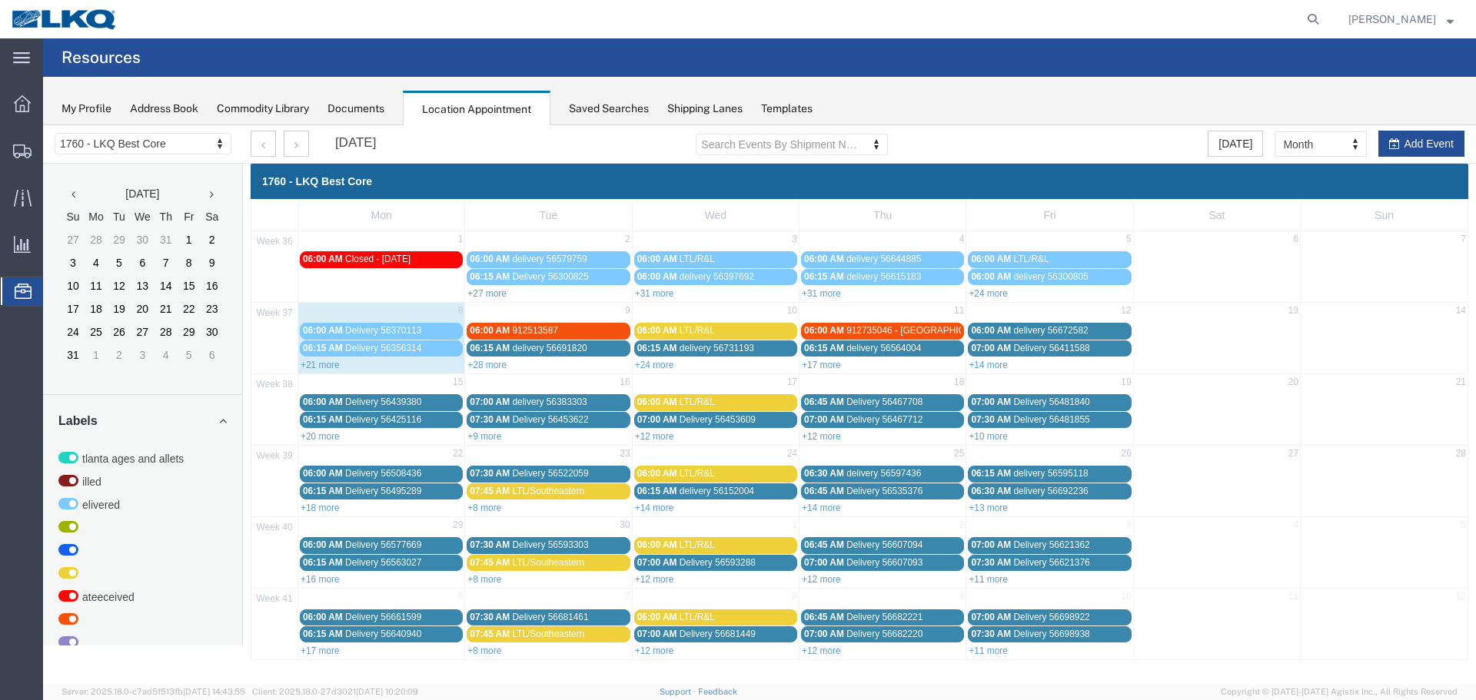
scroll to position [0, 0]
click at [503, 364] on link "+28 more" at bounding box center [487, 365] width 39 height 11
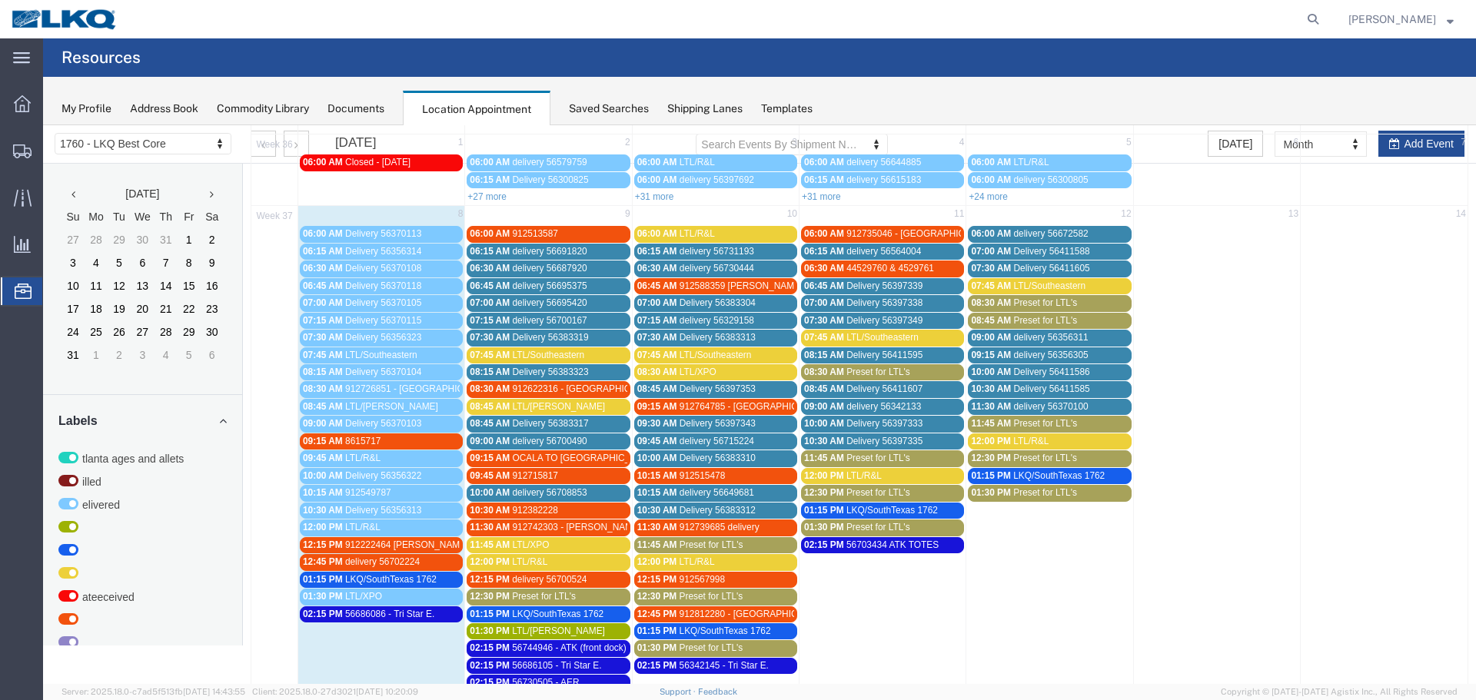
scroll to position [77, 0]
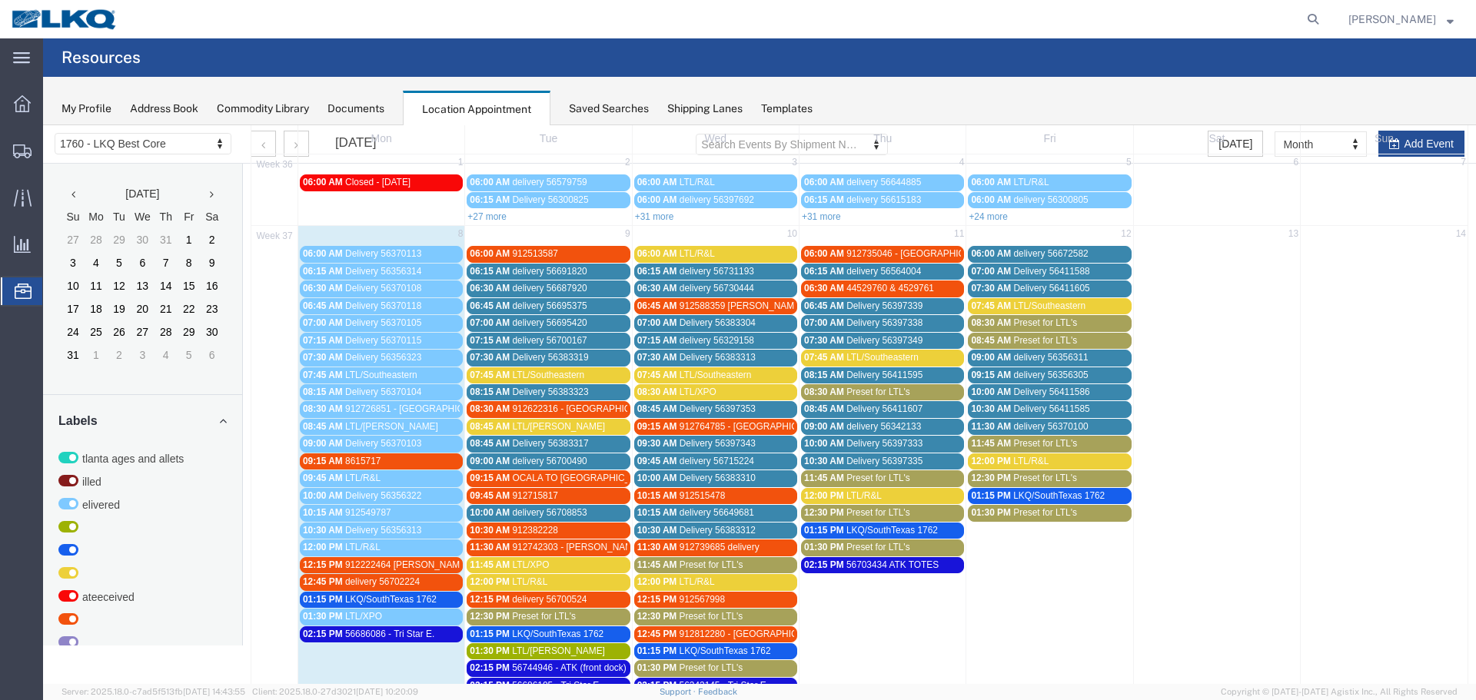
click at [1423, 141] on th "Sun" at bounding box center [1384, 138] width 167 height 31
click at [1420, 141] on th "Sun" at bounding box center [1384, 138] width 167 height 31
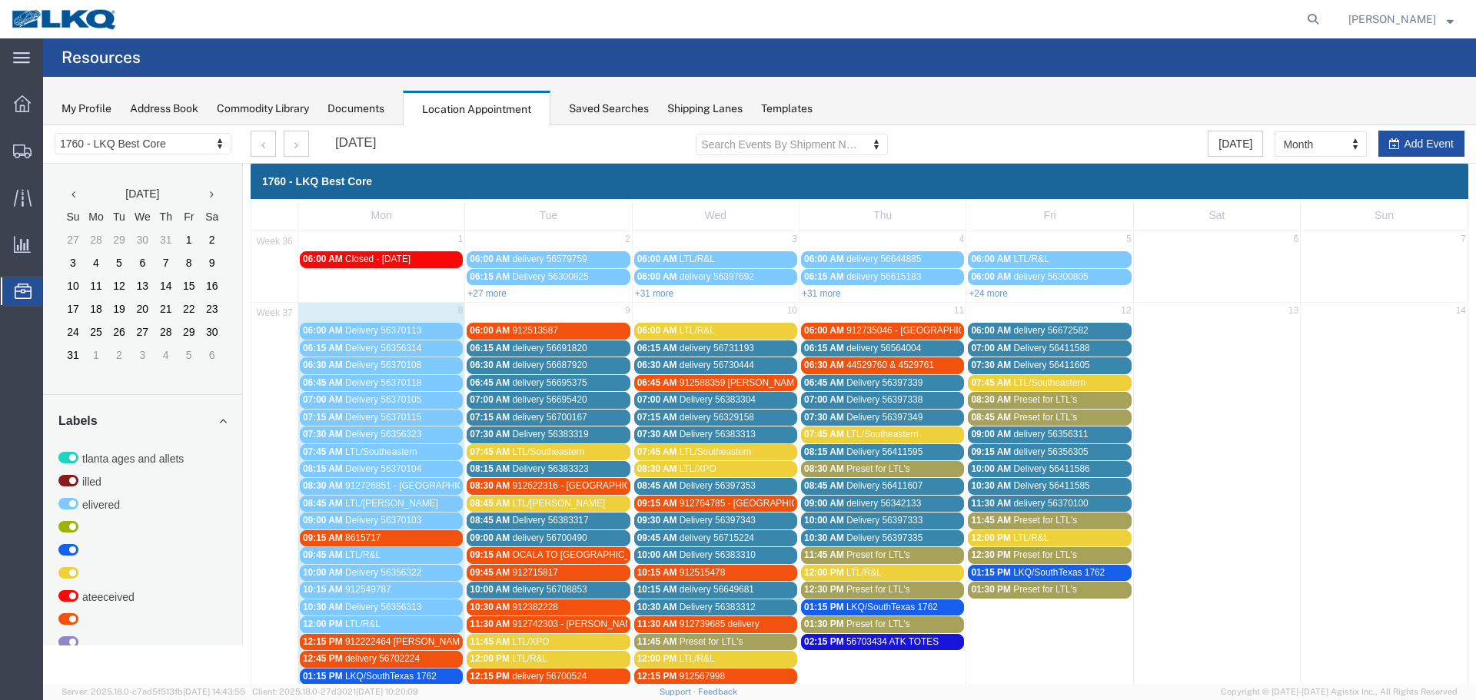
click at [1412, 135] on button "Add Event" at bounding box center [1422, 144] width 86 height 26
select select
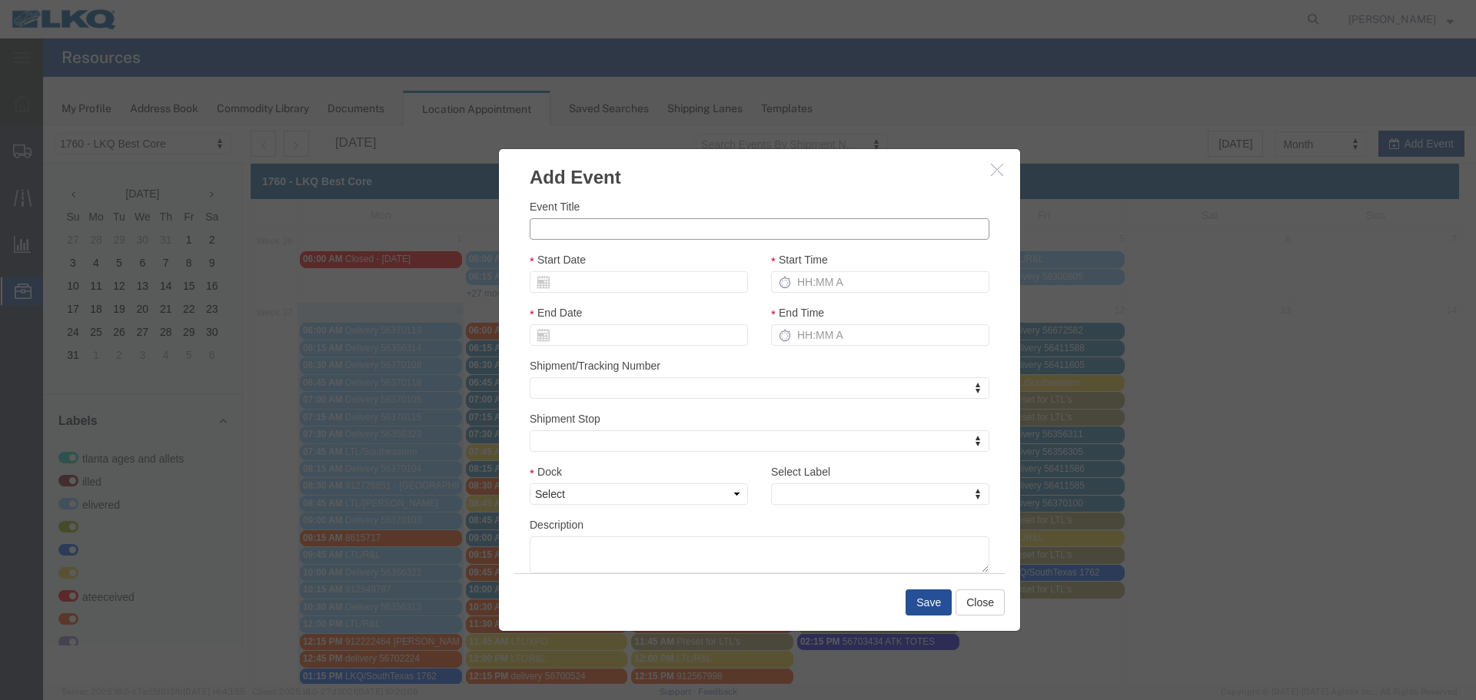
click at [621, 230] on input "Event Title" at bounding box center [760, 229] width 460 height 22
type input "56746721 GPS"
click at [671, 208] on div "Event Title 56746721 GPS" at bounding box center [760, 219] width 460 height 42
click at [608, 295] on div "Start Date" at bounding box center [638, 277] width 241 height 53
click at [608, 279] on input "Start Date" at bounding box center [639, 282] width 218 height 22
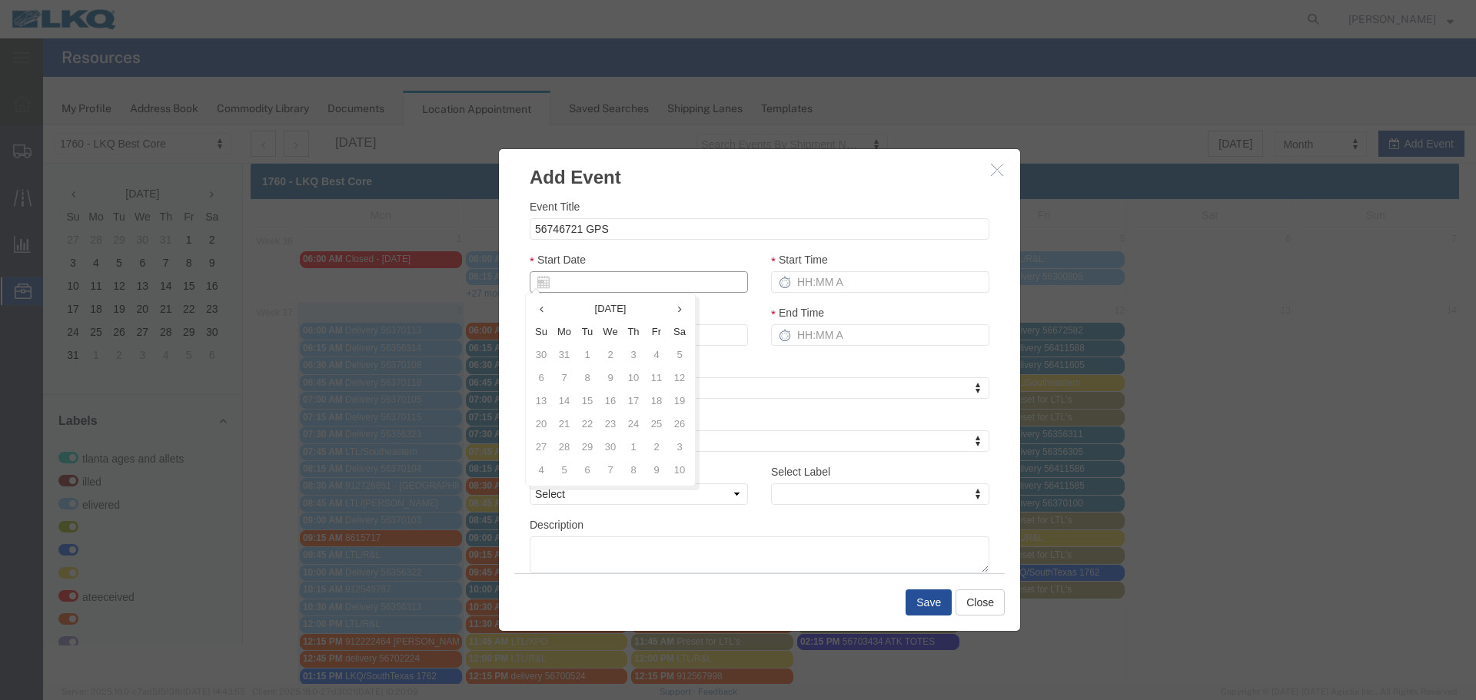
click at [585, 277] on input "Start Date" at bounding box center [639, 282] width 218 height 22
type input "09/09/25"
drag, startPoint x: 635, startPoint y: 260, endPoint x: 659, endPoint y: 265, distance: 24.4
click at [636, 261] on div "Start Date 09/09/25" at bounding box center [639, 272] width 218 height 42
click at [820, 298] on div "Start Time" at bounding box center [880, 277] width 241 height 53
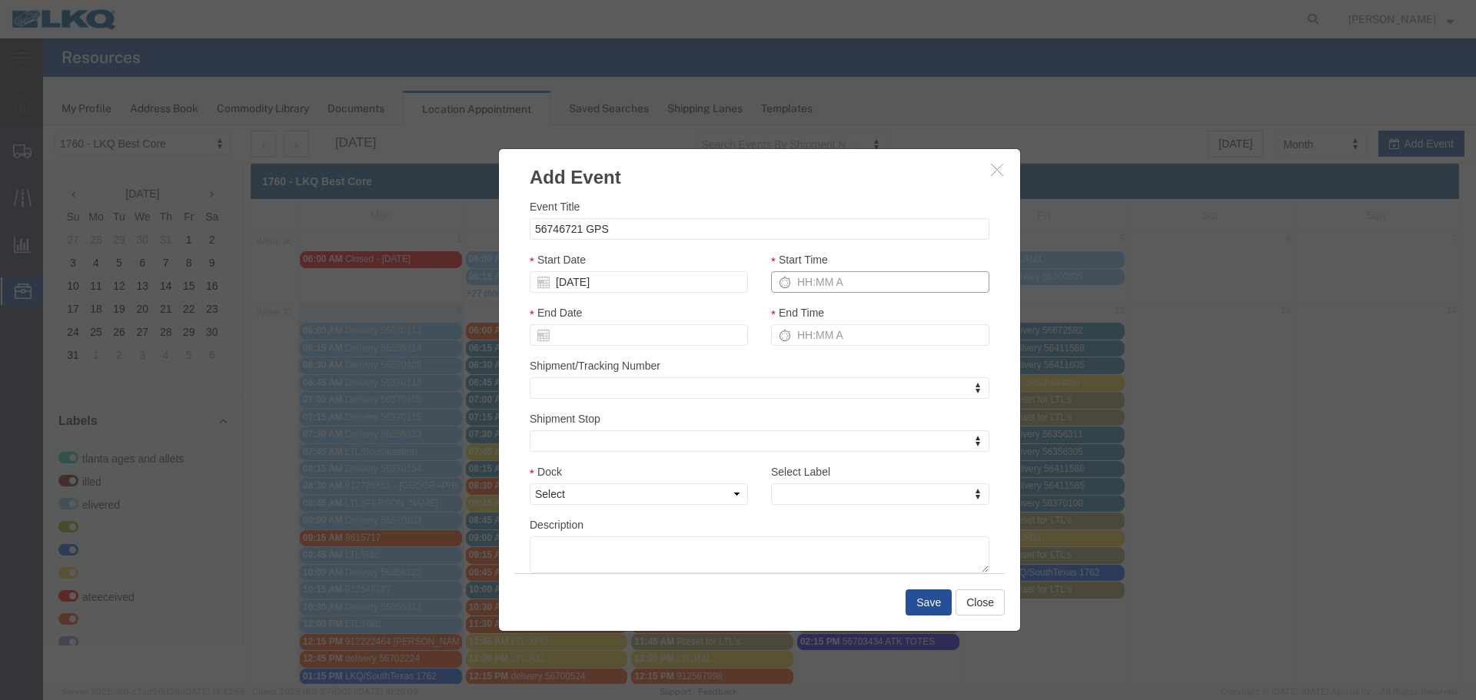
click at [833, 289] on input "Start Time" at bounding box center [880, 282] width 218 height 22
type input "2:15 PM"
click at [801, 333] on input "End Time" at bounding box center [880, 335] width 218 height 22
type input "2:15 PM"
click at [871, 368] on div "Shipment/Tracking Number Shipment/Tracking Number Shipment/Tracking Number" at bounding box center [760, 379] width 460 height 42
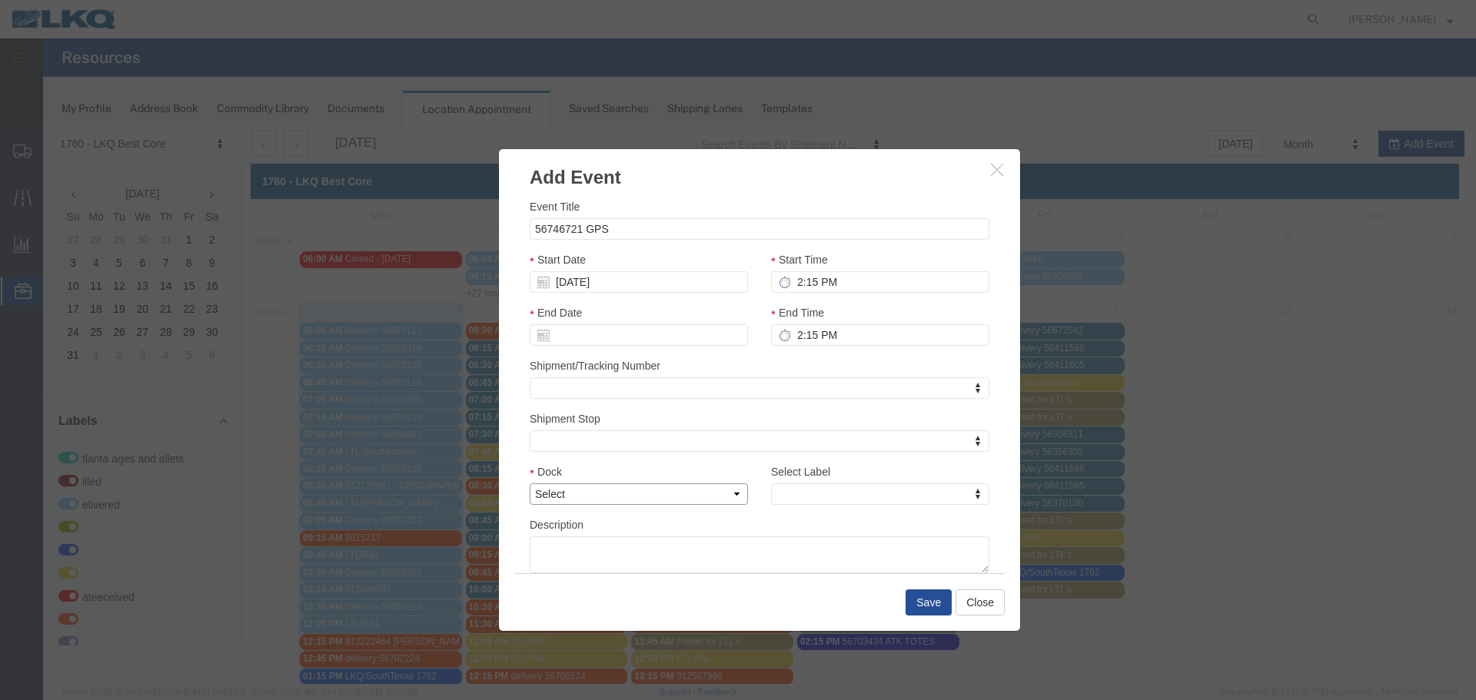
click at [714, 494] on select "Select 1760 - LKQ Best Core 1760 - Outbound Loads" at bounding box center [639, 495] width 218 height 22
select select "1"
click at [530, 484] on select "Select 1760 - LKQ Best Core 1760 - Outbound Loads" at bounding box center [639, 495] width 218 height 22
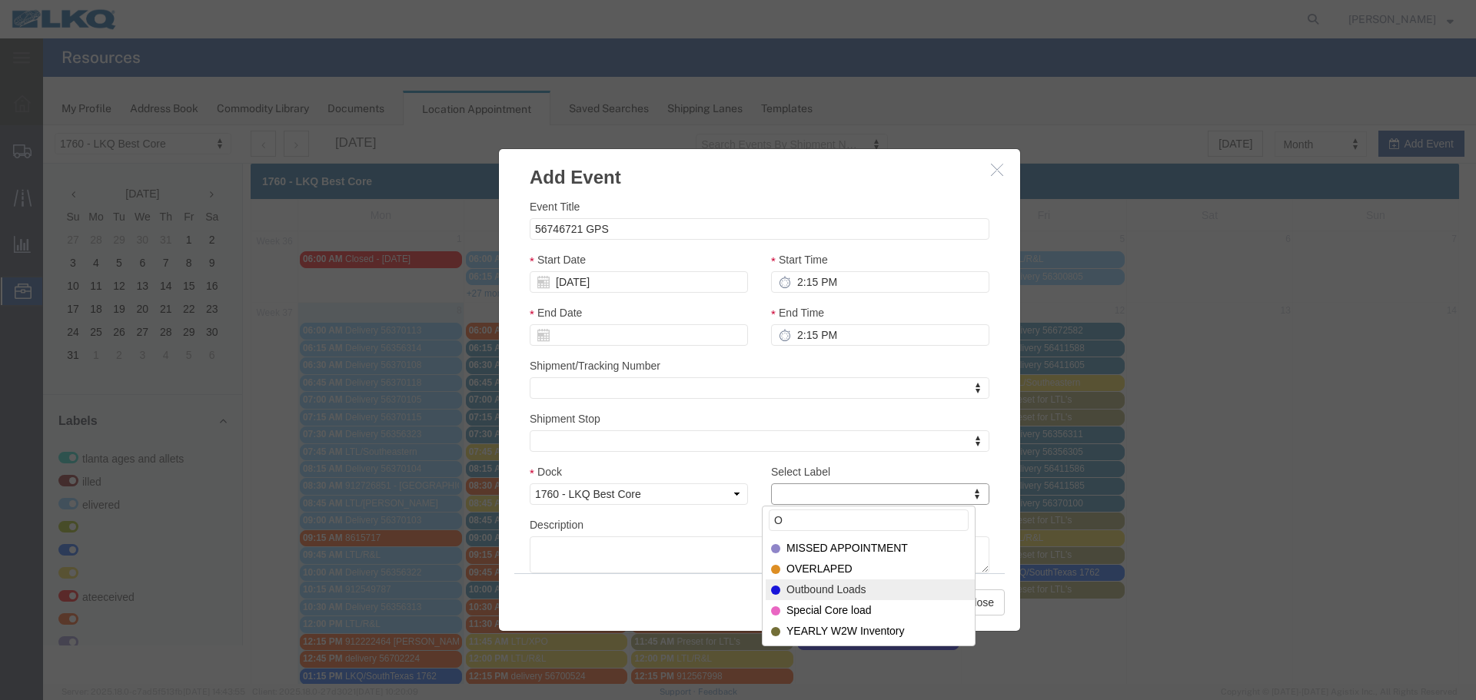
type input "O"
select select "80"
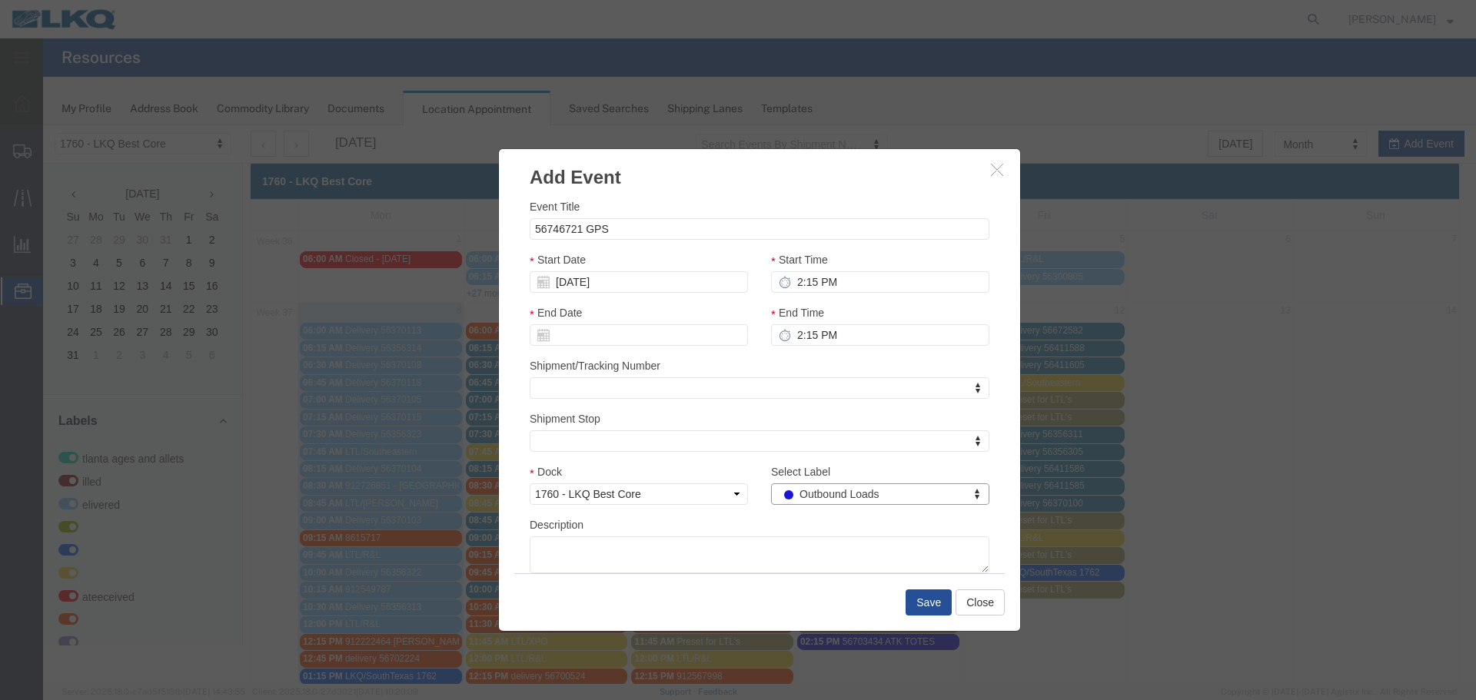
click at [814, 526] on div "Description" at bounding box center [760, 545] width 460 height 57
click at [920, 595] on button "Save" at bounding box center [929, 603] width 46 height 26
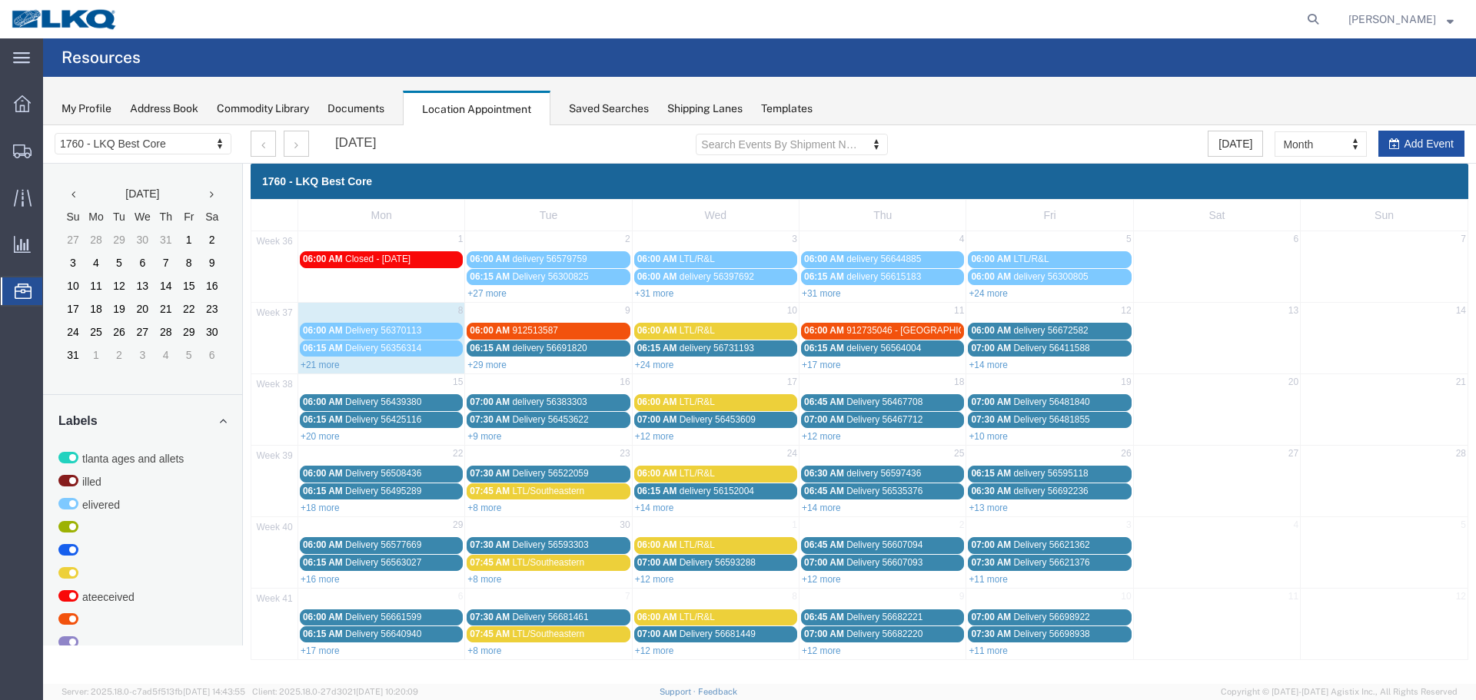
click at [1423, 140] on button "Add Event" at bounding box center [1422, 144] width 86 height 26
select select
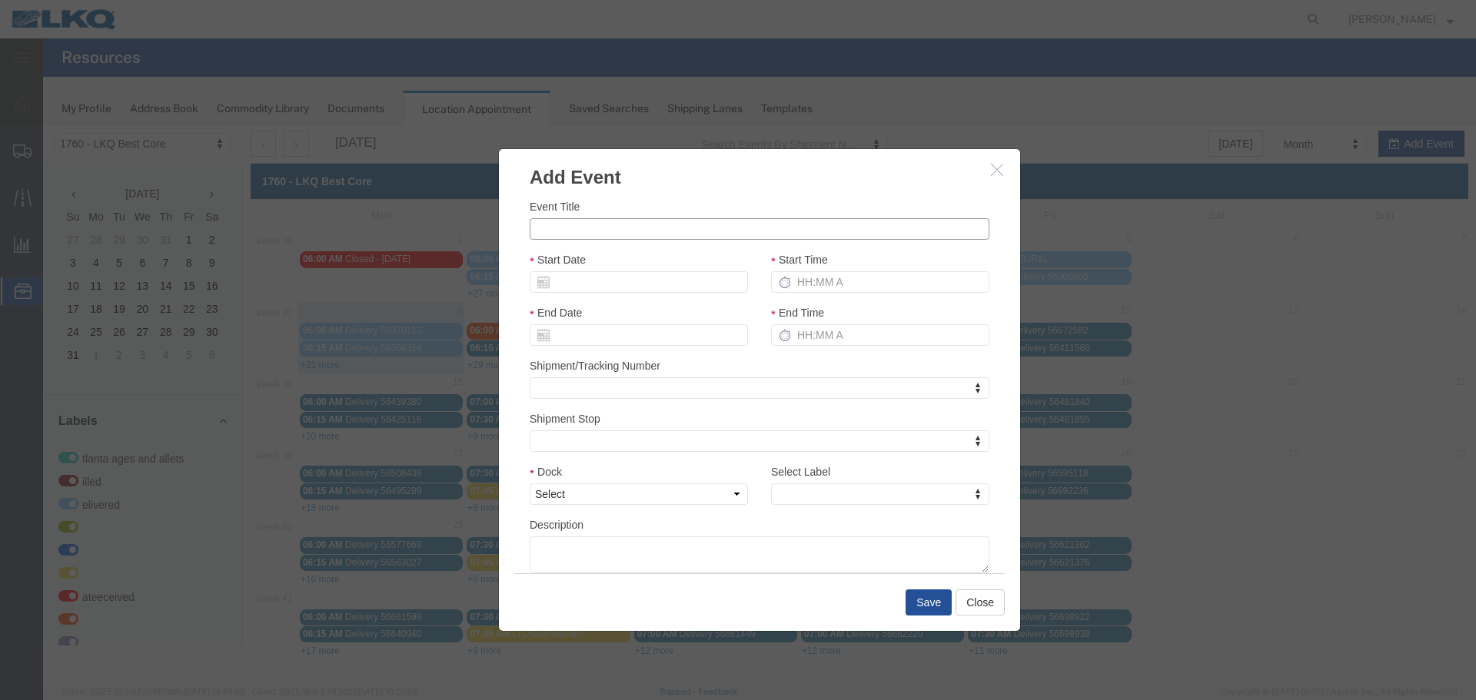
click at [681, 232] on input "Event Title" at bounding box center [760, 229] width 460 height 22
type input "56746706 GPS"
click at [688, 195] on div "Event Title 56746706 GPS Start Date Start Time End Date End Time Shipment/Track…" at bounding box center [759, 382] width 521 height 383
click at [662, 279] on input "Start Date" at bounding box center [639, 282] width 218 height 22
type input "+"
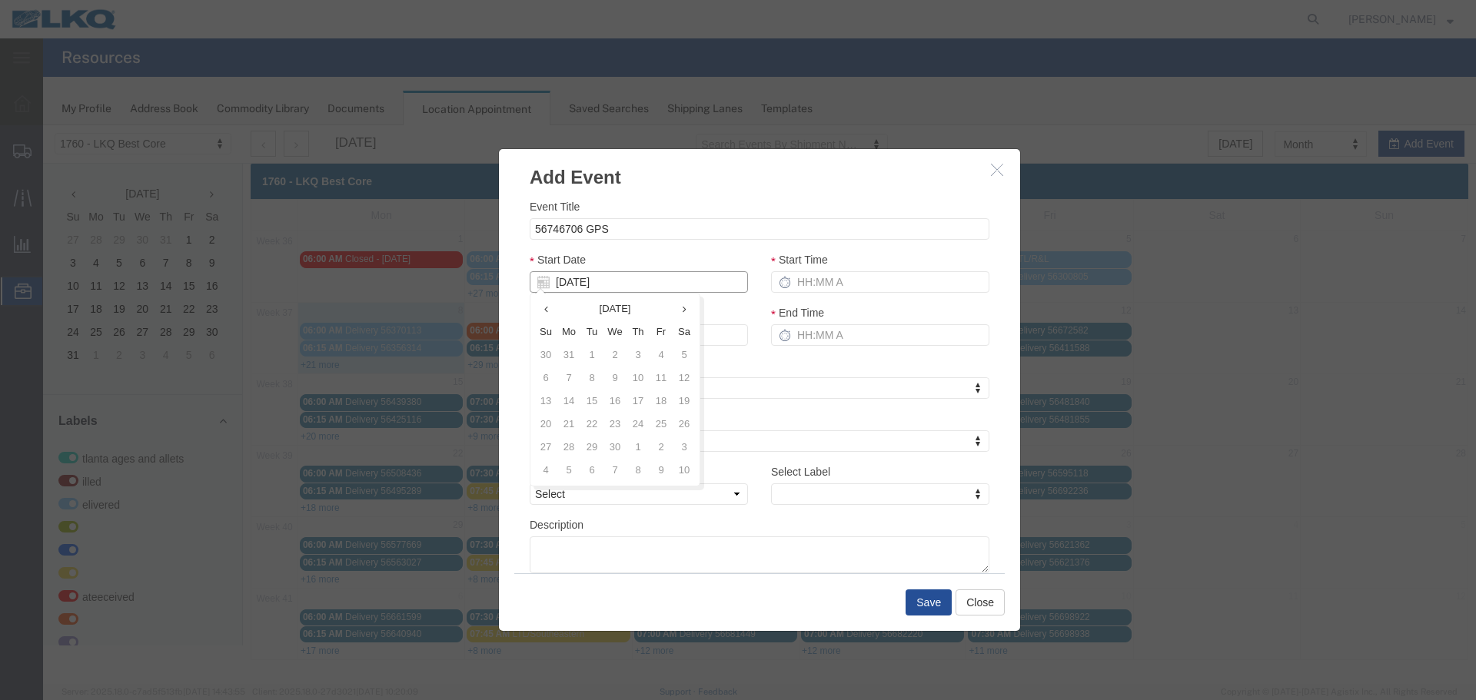
type input "09/09/25"
click at [719, 245] on div "Event Title 56746706 GPS Start Date 09/09/25 Start Time End Date End Time Shipm…" at bounding box center [760, 385] width 460 height 375
click at [872, 286] on input "Start Time" at bounding box center [880, 282] width 218 height 22
type input "2:15 PM"
click at [836, 343] on input "End Time" at bounding box center [880, 335] width 218 height 22
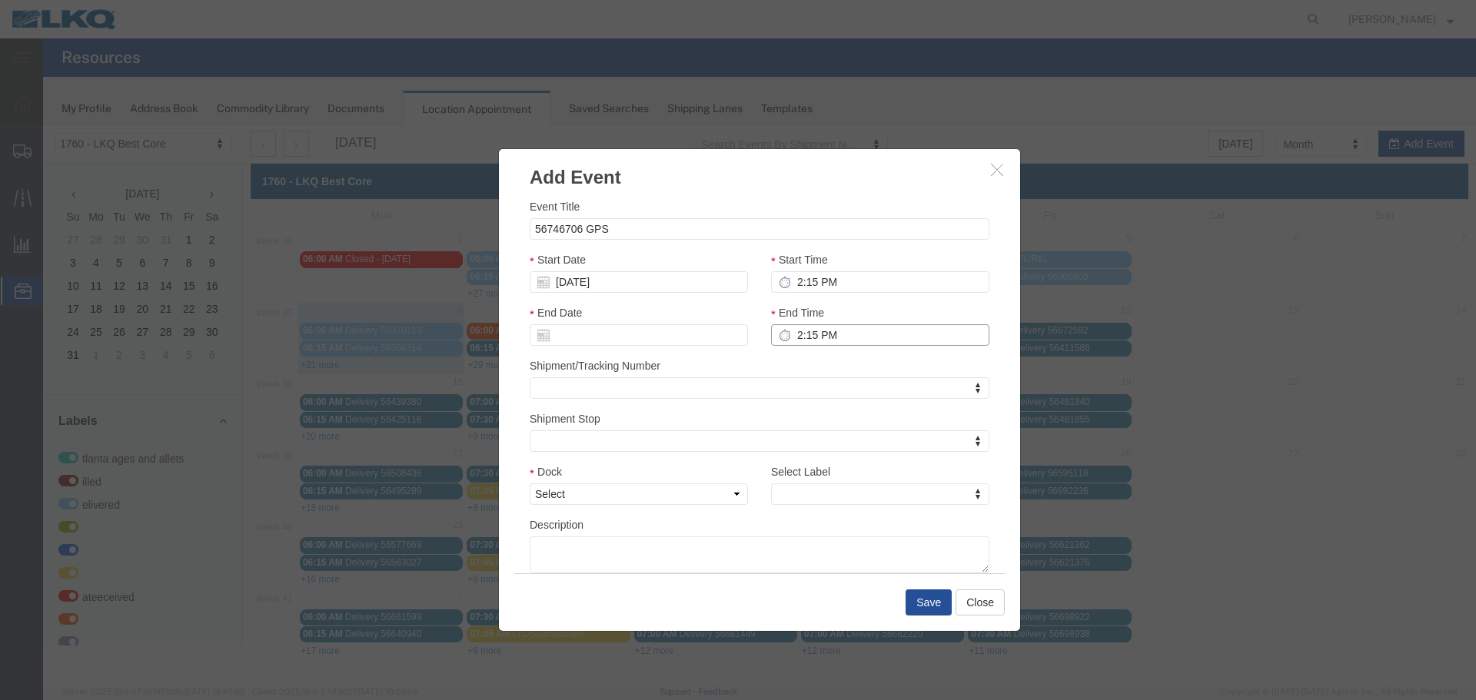
type input "2:15 PM"
click at [844, 351] on div "End Time 2:15 PM" at bounding box center [880, 330] width 241 height 53
click at [711, 504] on select "Select 1760 - LKQ Best Core 1760 - Outbound Loads" at bounding box center [639, 495] width 218 height 22
select select "1"
click at [530, 484] on select "Select 1760 - LKQ Best Core 1760 - Outbound Loads" at bounding box center [639, 495] width 218 height 22
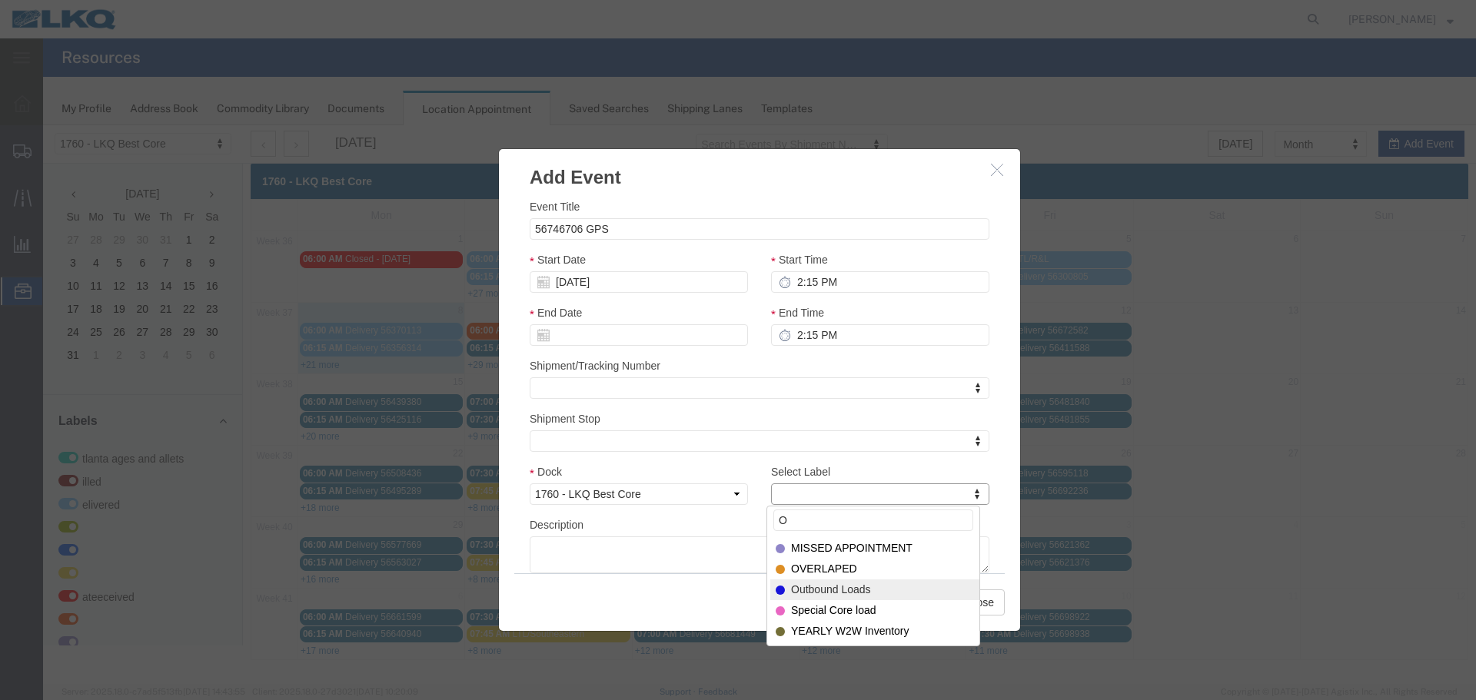
type input "O"
select select "80"
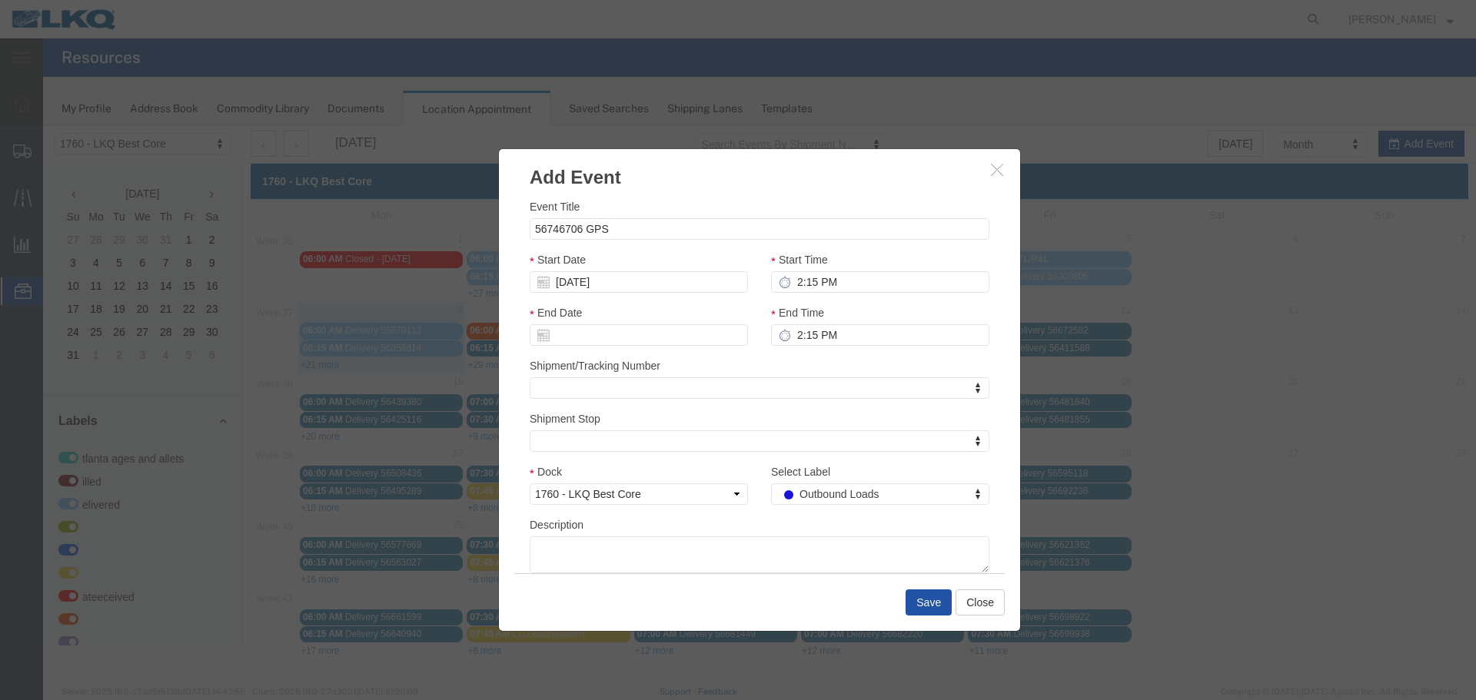
click at [917, 597] on button "Save" at bounding box center [929, 603] width 46 height 26
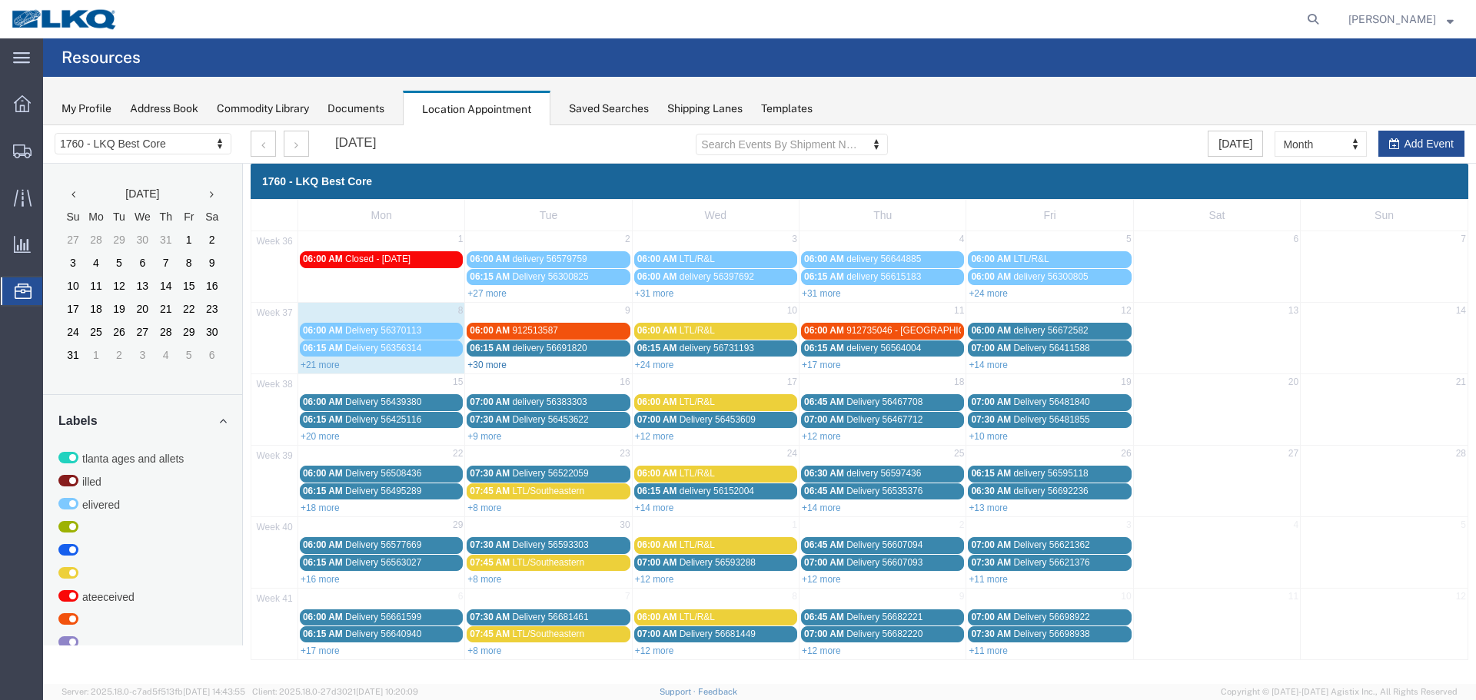
click at [492, 361] on link "+30 more" at bounding box center [487, 365] width 39 height 11
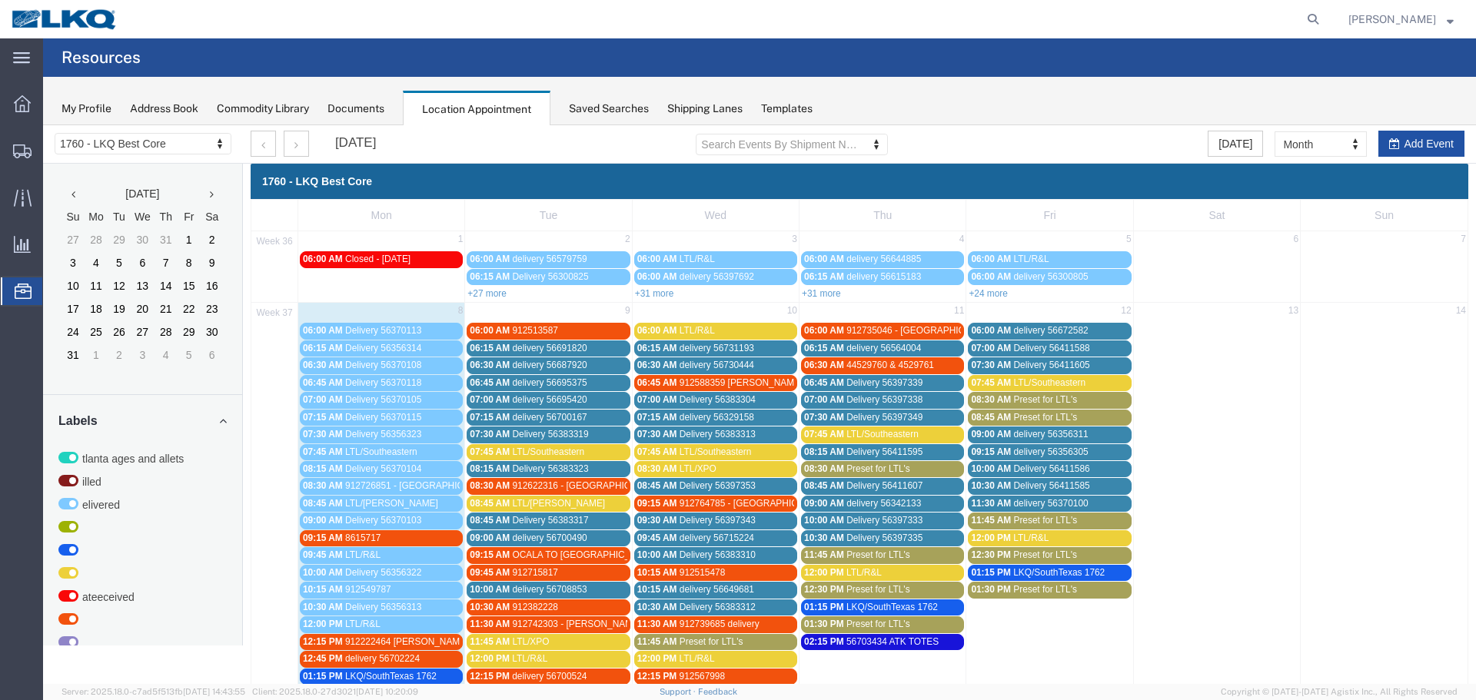
click at [1408, 133] on button "Add Event" at bounding box center [1422, 144] width 86 height 26
select select
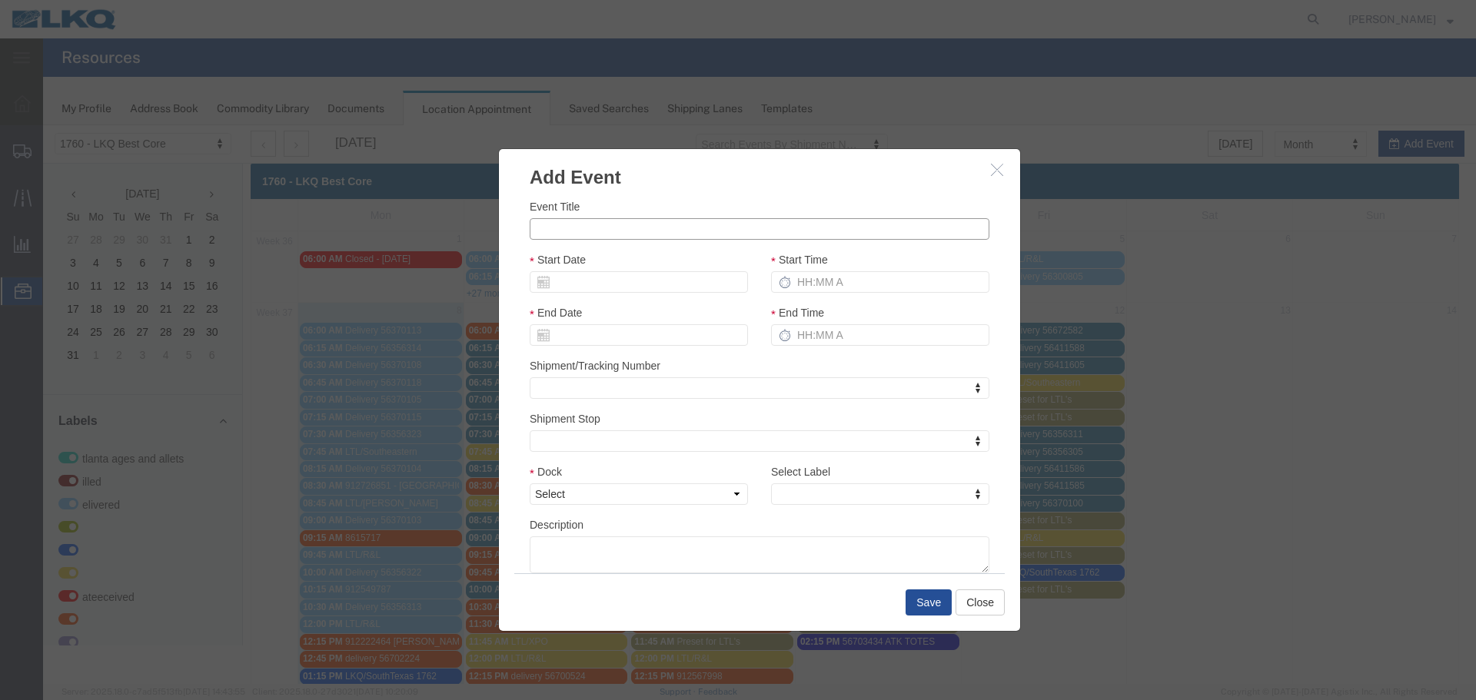
click at [587, 225] on input "Event Title" at bounding box center [760, 229] width 460 height 22
type input "56746855 BBB"
click at [690, 204] on div "Event Title 56746855 BBB" at bounding box center [760, 219] width 460 height 42
click at [633, 283] on input "Start Date" at bounding box center [639, 282] width 218 height 22
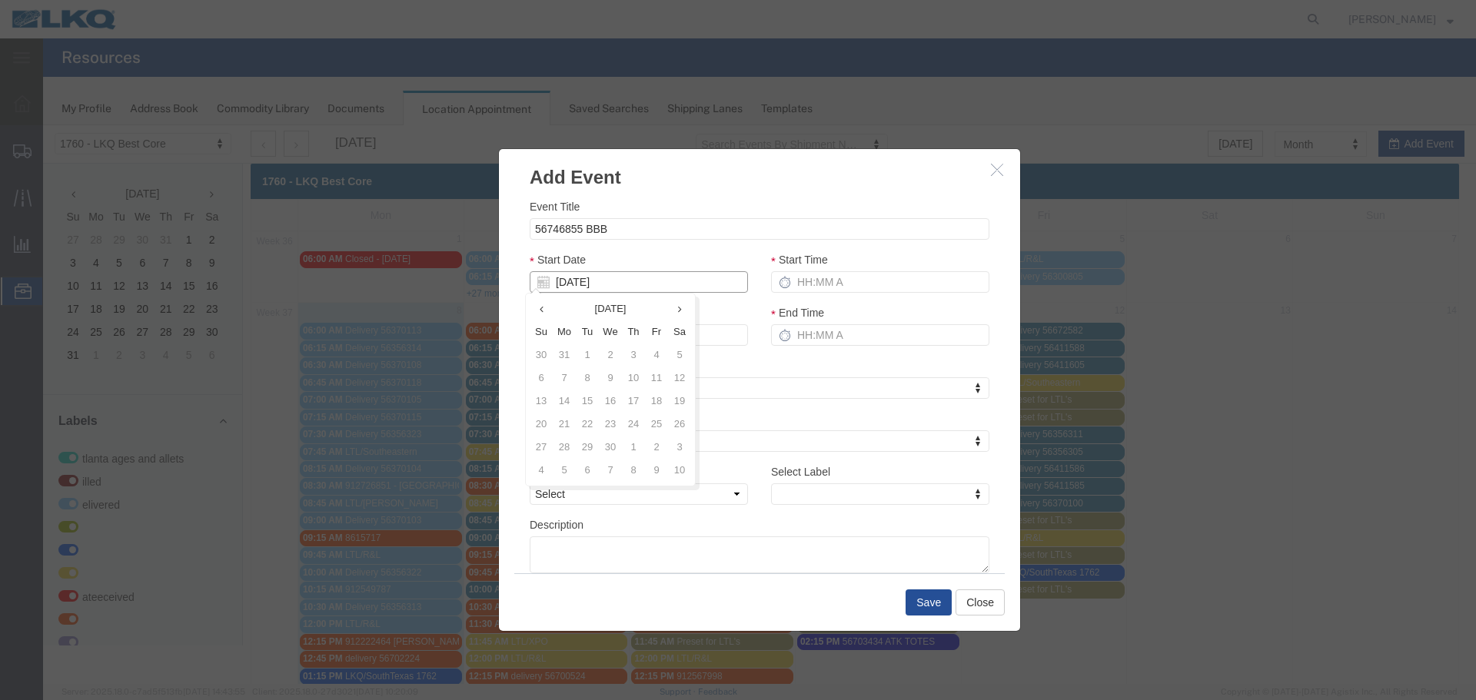
click at [664, 268] on div "Start Date 9/9/25" at bounding box center [639, 272] width 218 height 42
type input "09/09/25"
click at [680, 254] on div "Start Date 09/09/25" at bounding box center [639, 272] width 218 height 42
click at [825, 271] on input "Start Time" at bounding box center [880, 282] width 218 height 22
type input "2:15 PM"
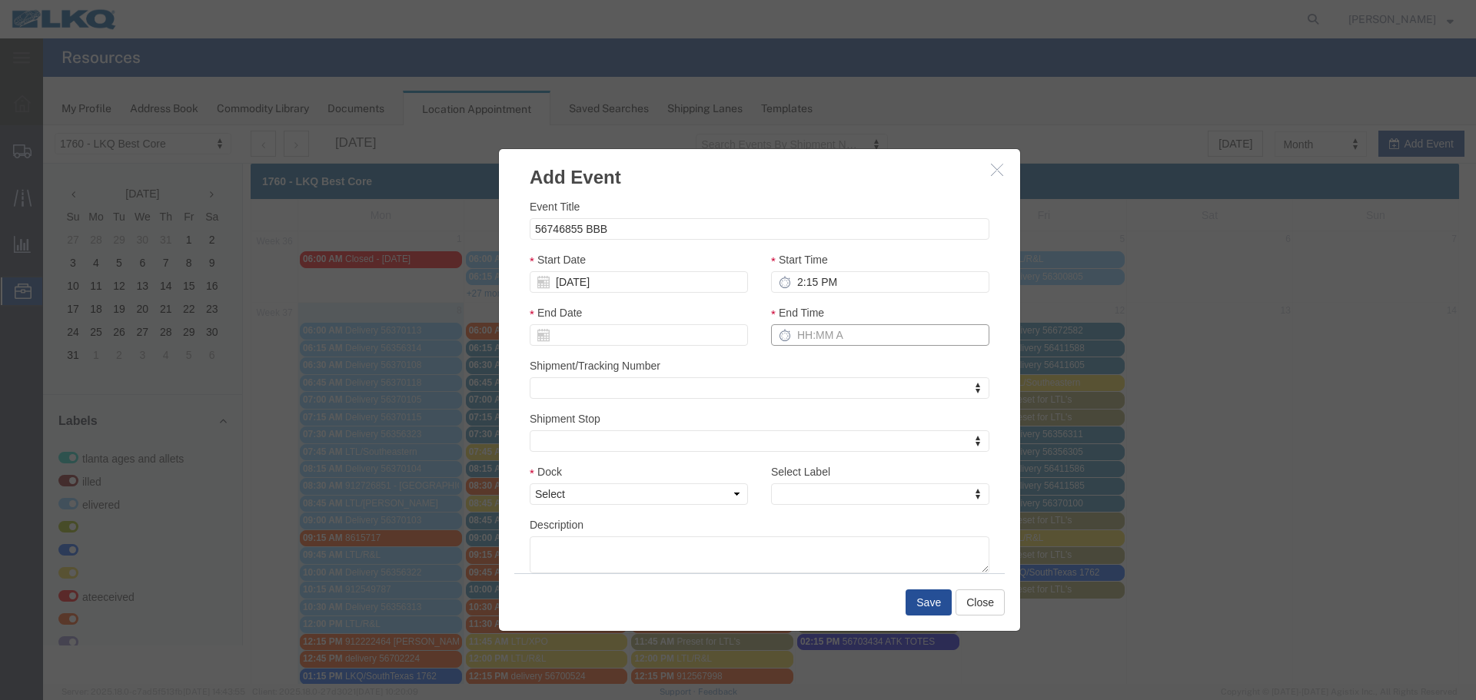
click at [816, 338] on input "End Time" at bounding box center [880, 335] width 218 height 22
type input "2:15 PM"
click at [794, 375] on div "Shipment/Tracking Number Shipment/Tracking Number Shipment/Tracking Number" at bounding box center [760, 379] width 460 height 42
click at [697, 483] on div "Dock Select 1760 - LKQ Best Core 1760 - Outbound Loads" at bounding box center [639, 485] width 218 height 42
click at [718, 497] on select "Select 1760 - LKQ Best Core 1760 - Outbound Loads" at bounding box center [639, 495] width 218 height 22
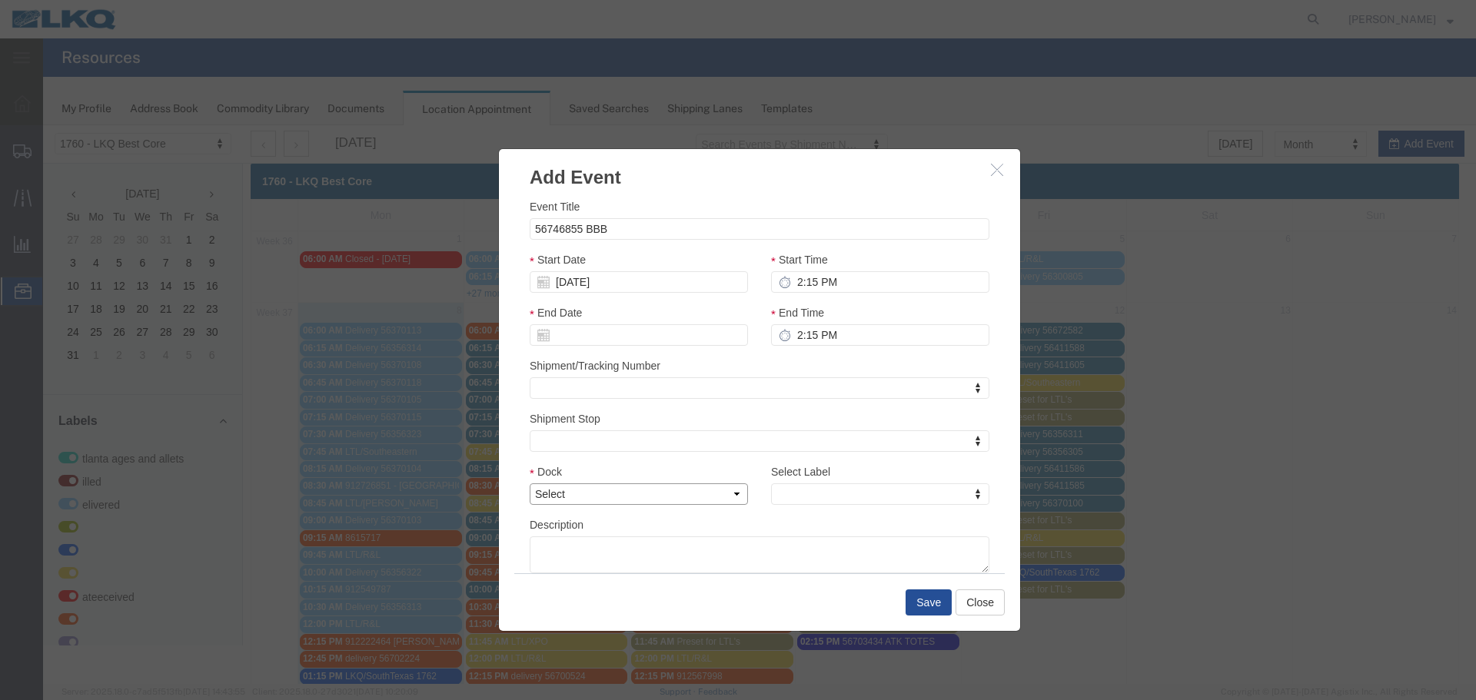
select select "1"
click at [530, 484] on select "Select 1760 - LKQ Best Core 1760 - Outbound Loads" at bounding box center [639, 495] width 218 height 22
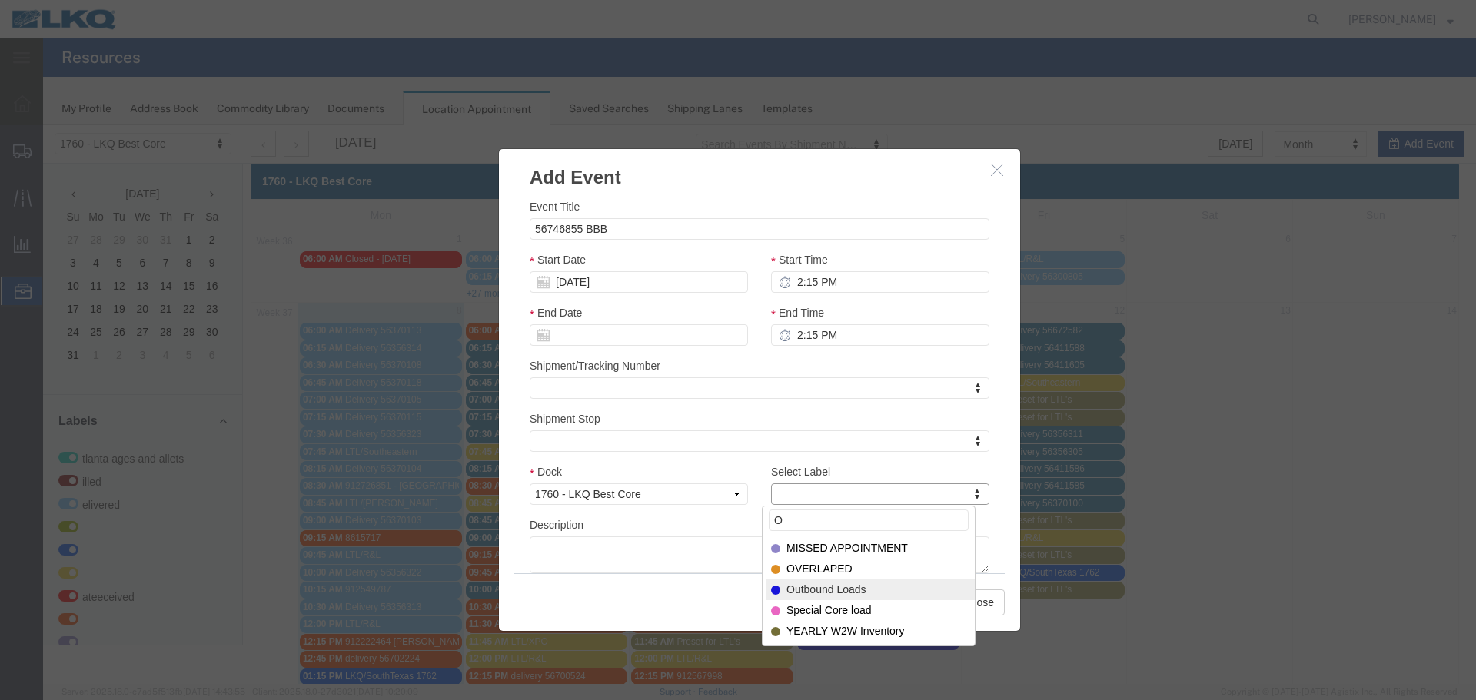
type input "O"
select select "80"
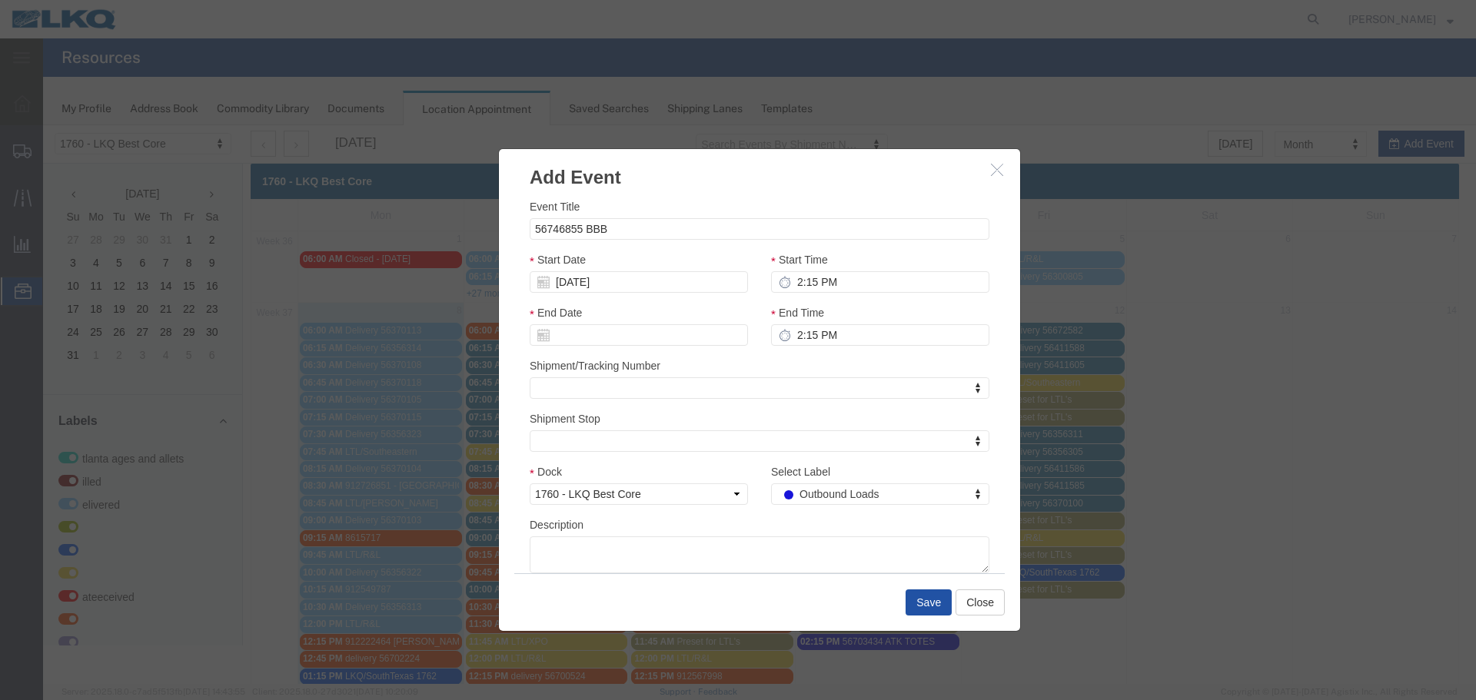
drag, startPoint x: 920, startPoint y: 597, endPoint x: 890, endPoint y: 571, distance: 39.8
click at [919, 597] on button "Save" at bounding box center [929, 603] width 46 height 26
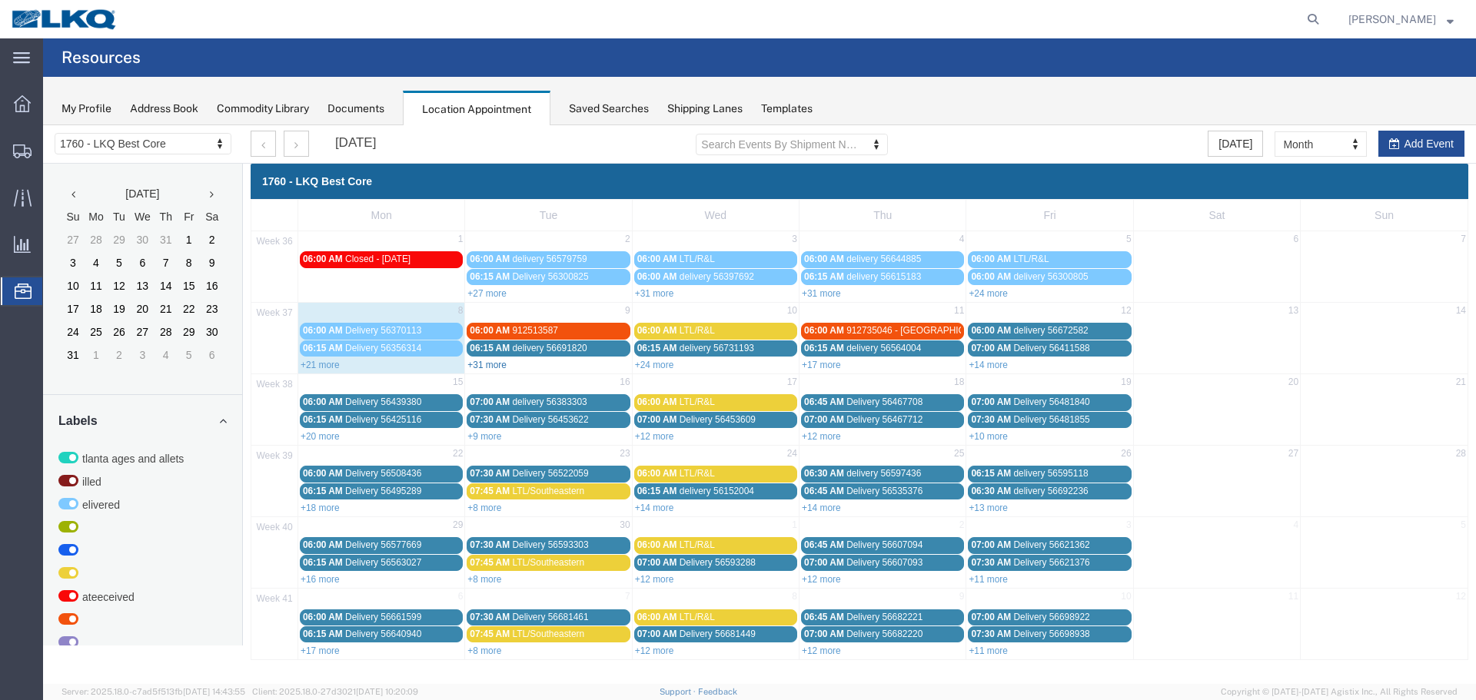
click at [477, 364] on link "+31 more" at bounding box center [487, 365] width 39 height 11
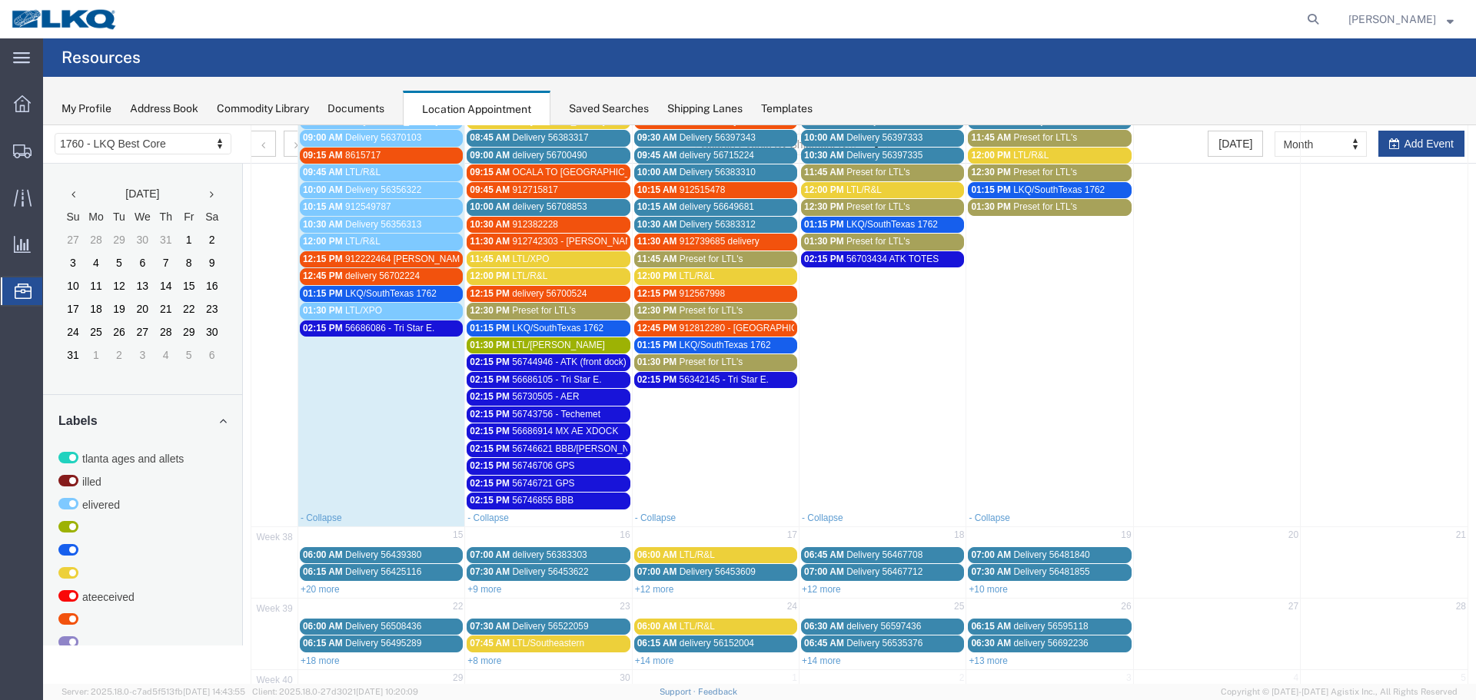
scroll to position [384, 0]
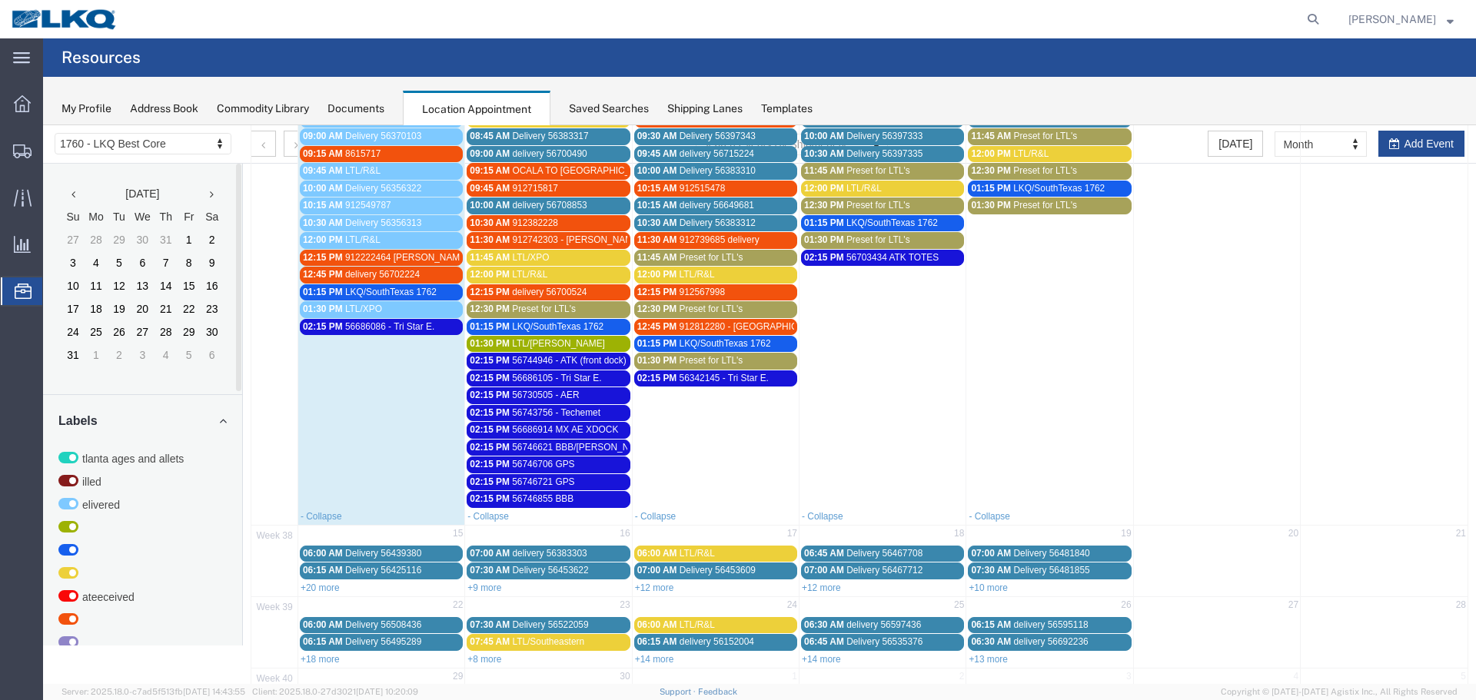
click at [1403, 137] on td at bounding box center [1384, 222] width 167 height 571
select select "1"
select select
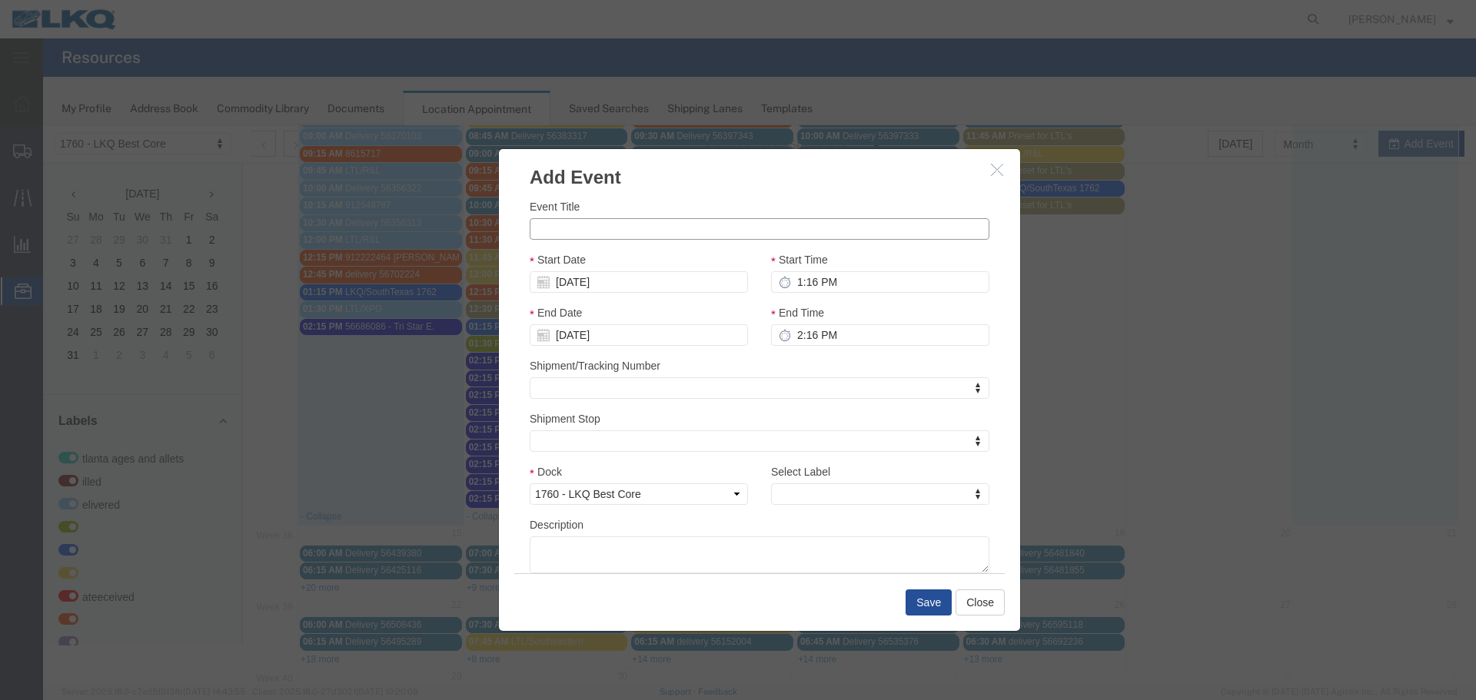
click at [617, 236] on input "Event Title" at bounding box center [760, 229] width 460 height 22
type input "56733802 GPS"
click at [704, 182] on h3 "Add Event" at bounding box center [759, 170] width 521 height 42
click at [595, 287] on input "09/14/2025" at bounding box center [639, 282] width 218 height 22
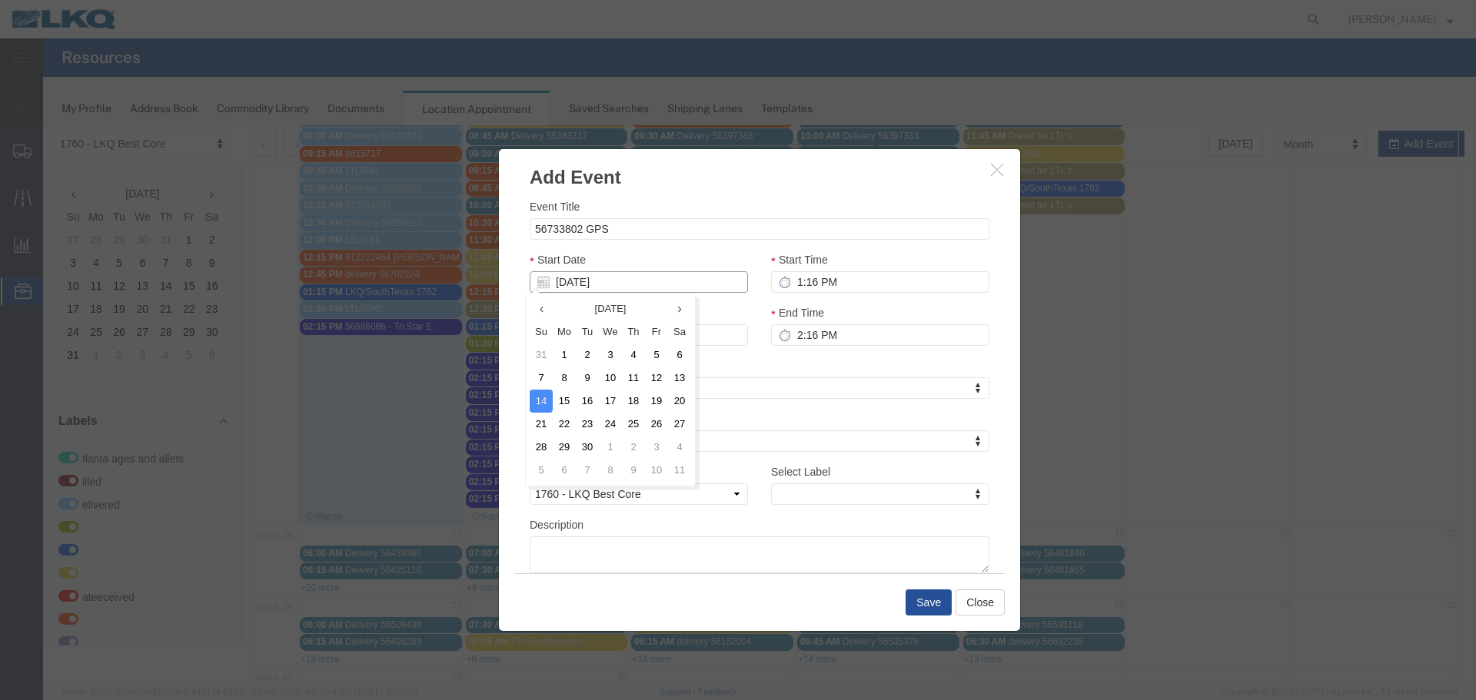
click at [589, 287] on input "09/14/2025" at bounding box center [639, 282] width 218 height 22
type input "8"
type input "09/08/25"
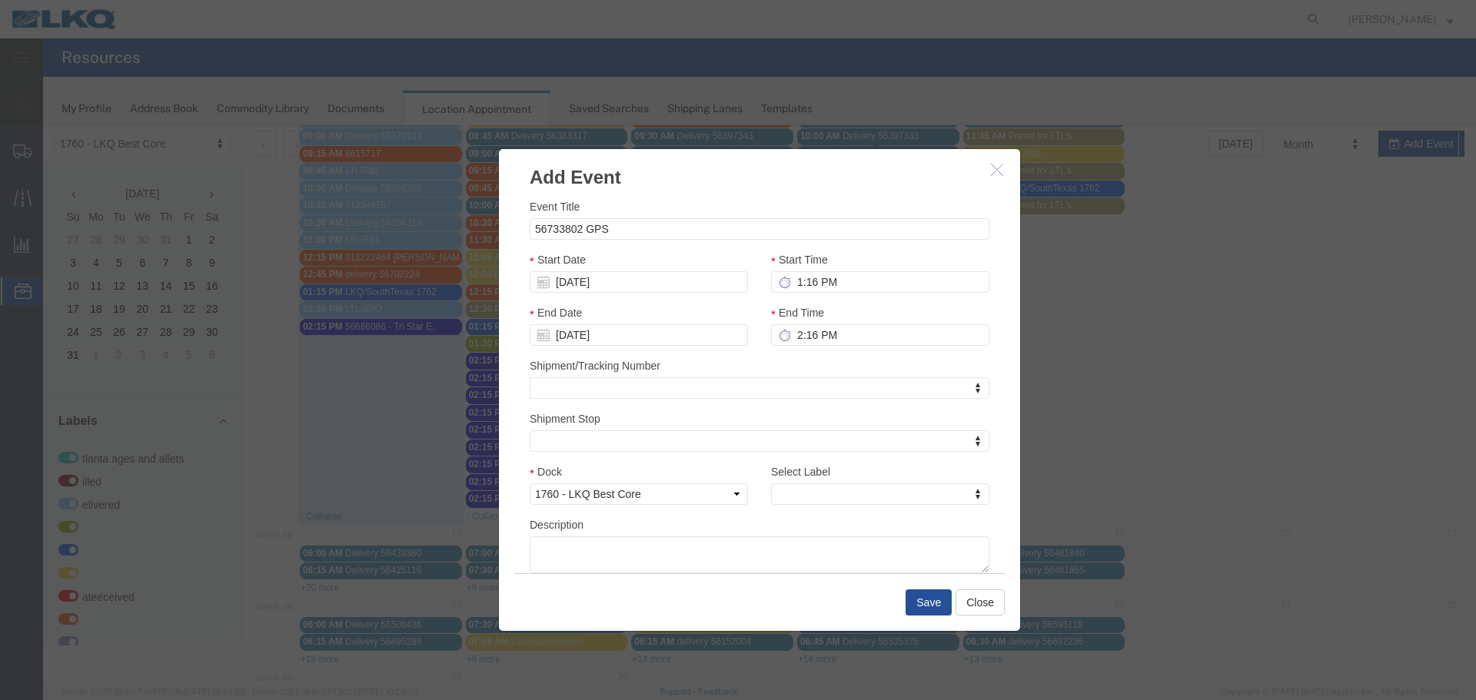
click at [657, 264] on div "Start Date 09/08/25" at bounding box center [639, 272] width 218 height 42
click at [823, 291] on input "1:16 PM" at bounding box center [880, 282] width 218 height 22
type input "2:15 PM"
click at [806, 334] on input "2:16 PM" at bounding box center [880, 335] width 218 height 22
type input "2:15 PM"
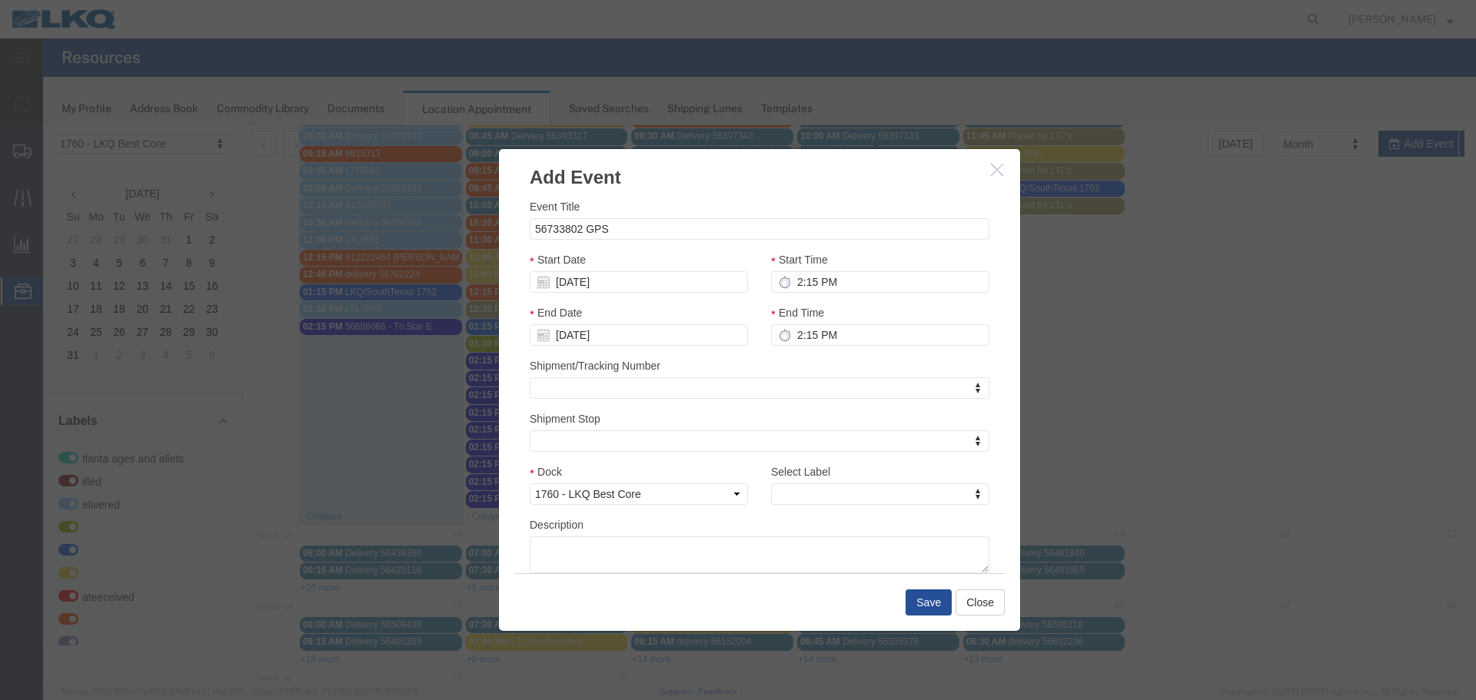
click at [759, 368] on div "Shipment/Tracking Number Shipment/Tracking Number Shipment/Tracking Number" at bounding box center [760, 379] width 460 height 42
click at [719, 494] on select "Select 1760 - LKQ Best Core 1760 - Outbound Loads" at bounding box center [639, 495] width 218 height 22
click at [530, 484] on select "Select 1760 - LKQ Best Core 1760 - Outbound Loads" at bounding box center [639, 495] width 218 height 22
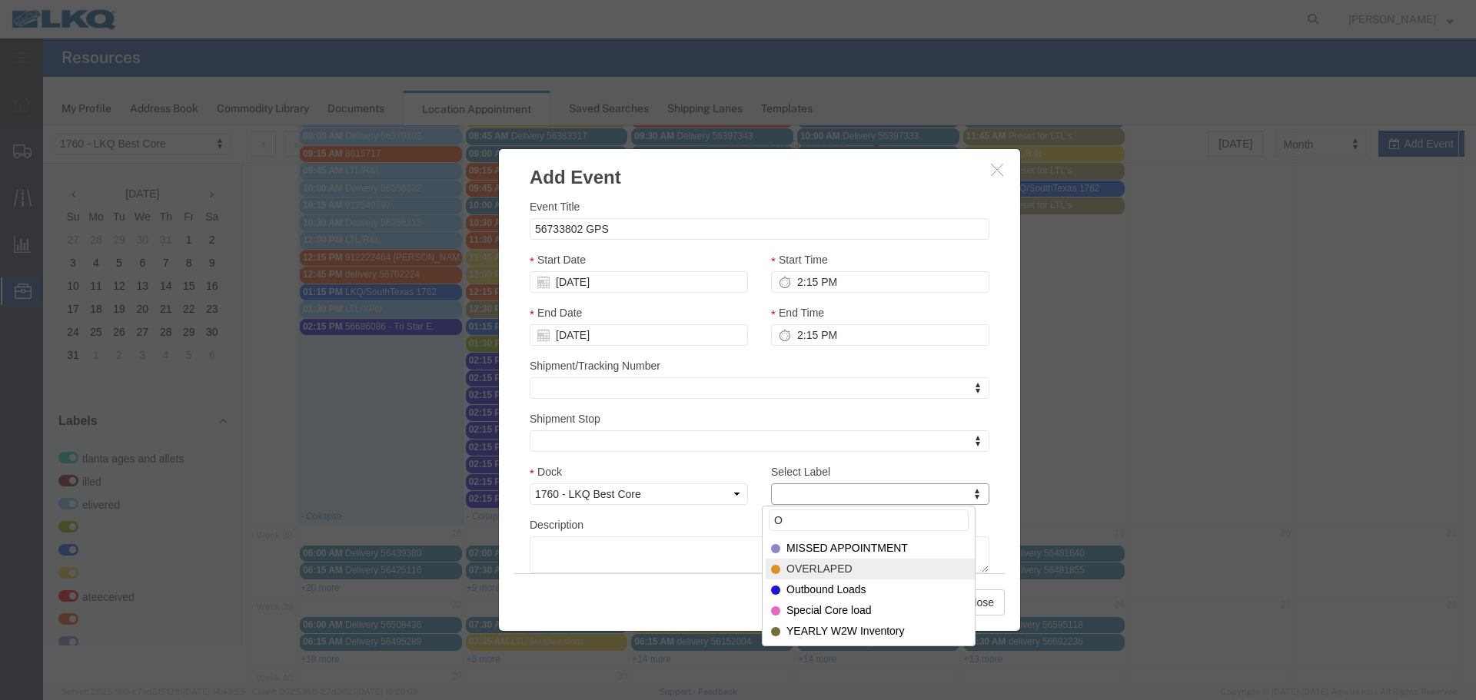
type input "O"
select select "80"
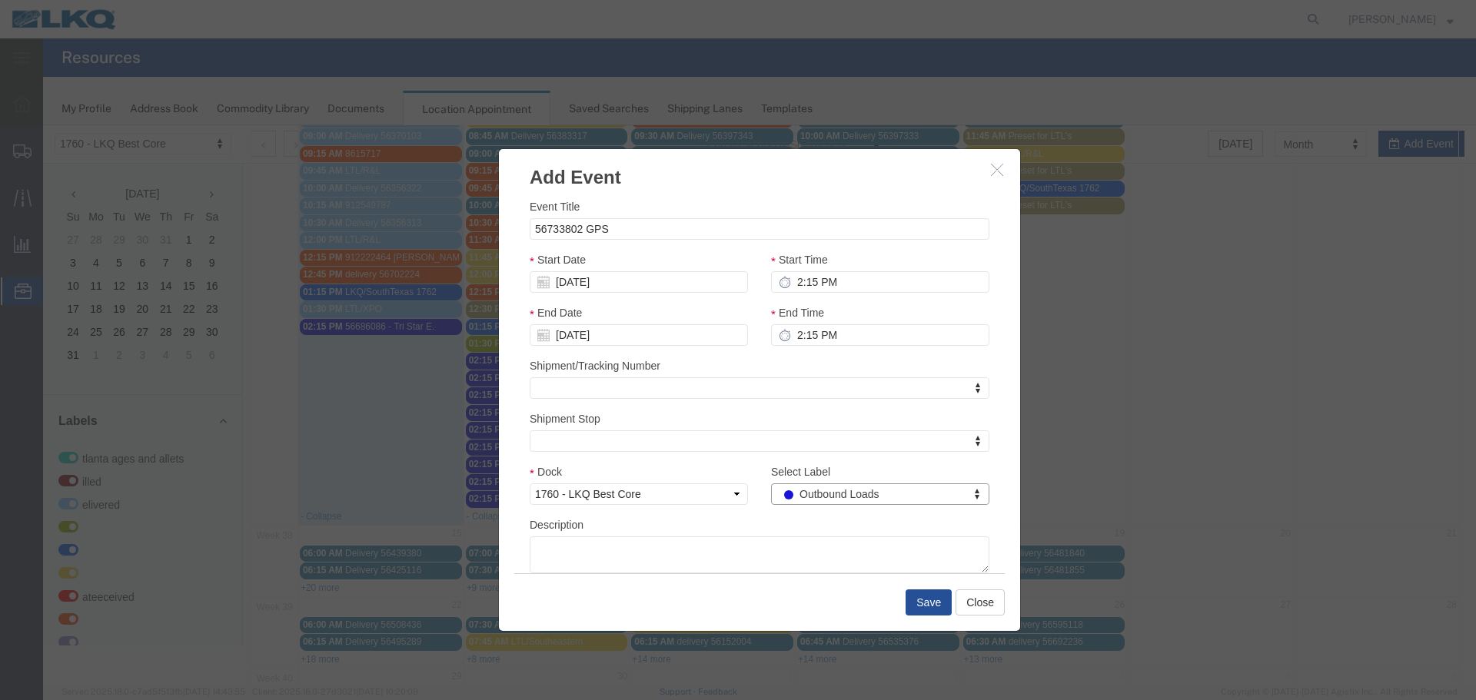
click at [750, 526] on div "Description" at bounding box center [760, 545] width 460 height 57
click at [929, 607] on button "Save" at bounding box center [929, 603] width 46 height 26
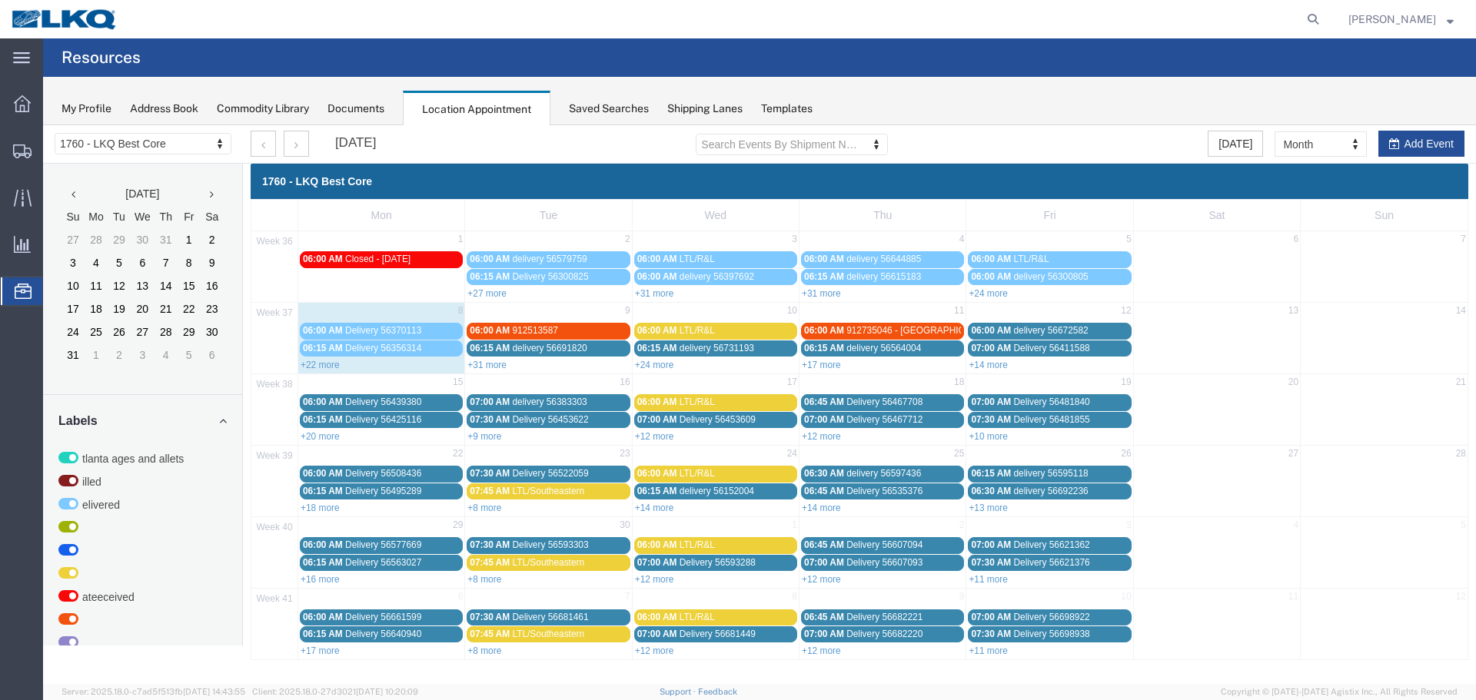
scroll to position [0, 0]
click at [1417, 158] on div "September 2025 Search Events By Shipment Number Clear Filter Today Month Month …" at bounding box center [857, 144] width 1237 height 38
click at [1430, 141] on button "Add Event" at bounding box center [1422, 144] width 86 height 26
select select
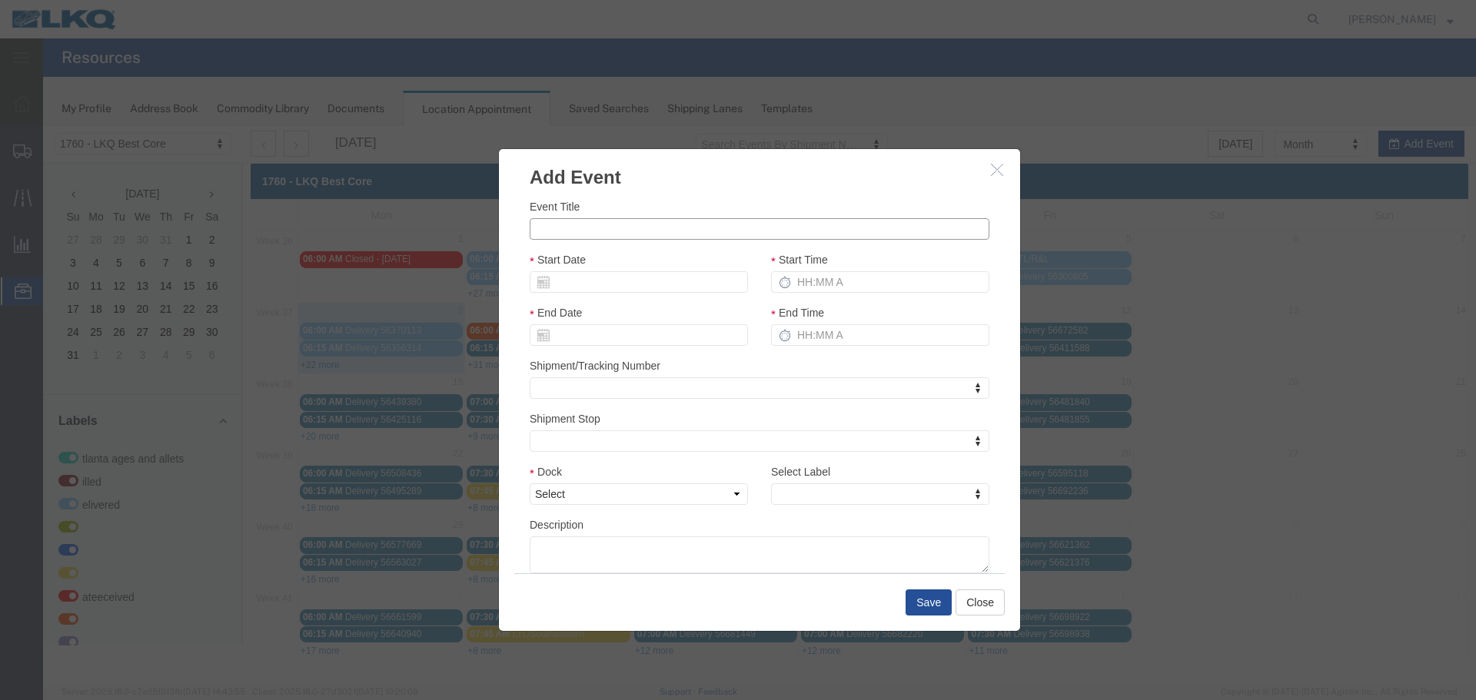
click at [737, 225] on input "Event Title" at bounding box center [760, 229] width 460 height 22
type input "56720363 GPS"
click at [774, 179] on h3 "Add Event" at bounding box center [759, 170] width 521 height 42
click at [651, 268] on div "Start Date" at bounding box center [639, 272] width 218 height 42
click at [641, 291] on input "Start Date" at bounding box center [639, 282] width 218 height 22
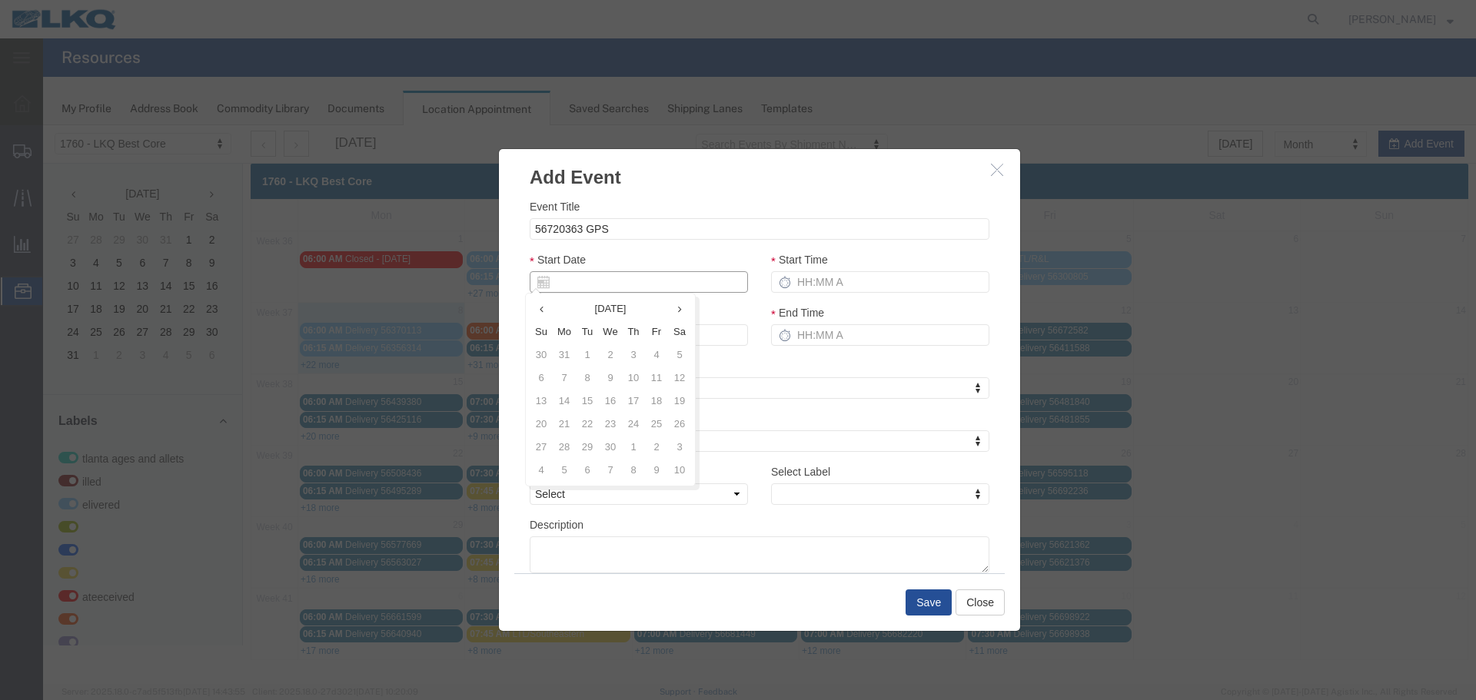
click at [637, 285] on input "Start Date" at bounding box center [639, 282] width 218 height 22
type input "09/08/25"
click at [661, 262] on div "Start Date 09/08/25" at bounding box center [639, 272] width 218 height 42
click at [830, 275] on input "Start Time" at bounding box center [880, 282] width 218 height 22
type input "2:15 PM"
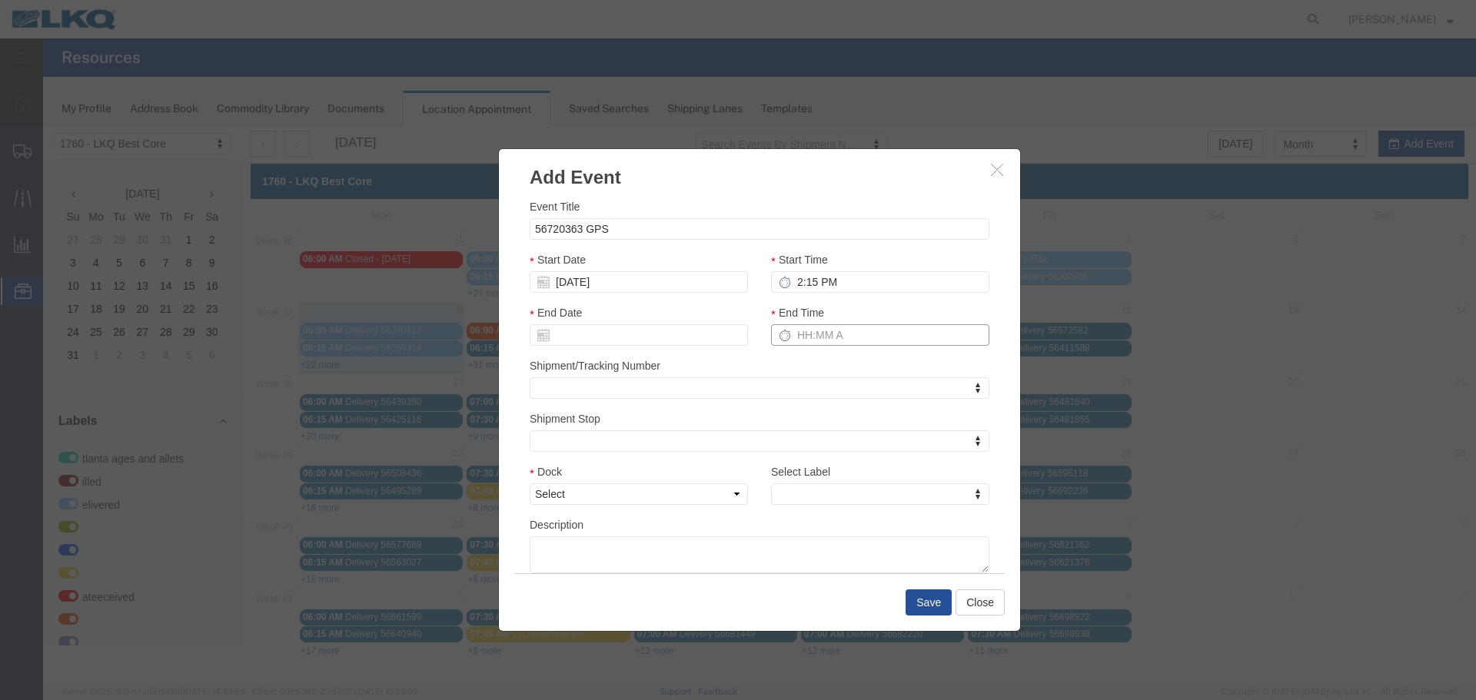
click at [810, 327] on input "End Time" at bounding box center [880, 335] width 218 height 22
type input "2:15 PM"
click at [790, 358] on div "End Time 2:15 PM" at bounding box center [880, 330] width 241 height 53
click at [728, 501] on select "Select 1760 - LKQ Best Core 1760 - Outbound Loads" at bounding box center [639, 495] width 218 height 22
select select "1"
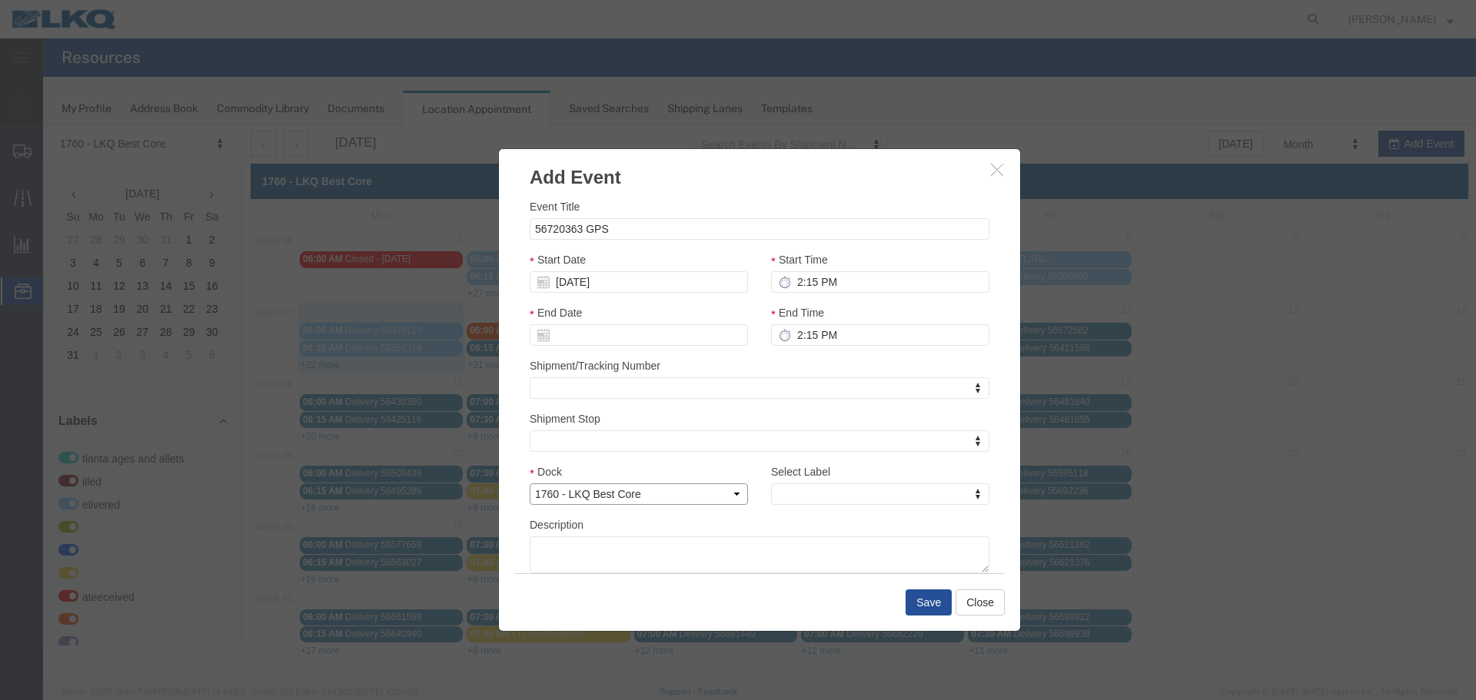
click at [530, 484] on select "Select 1760 - LKQ Best Core 1760 - Outbound Loads" at bounding box center [639, 495] width 218 height 22
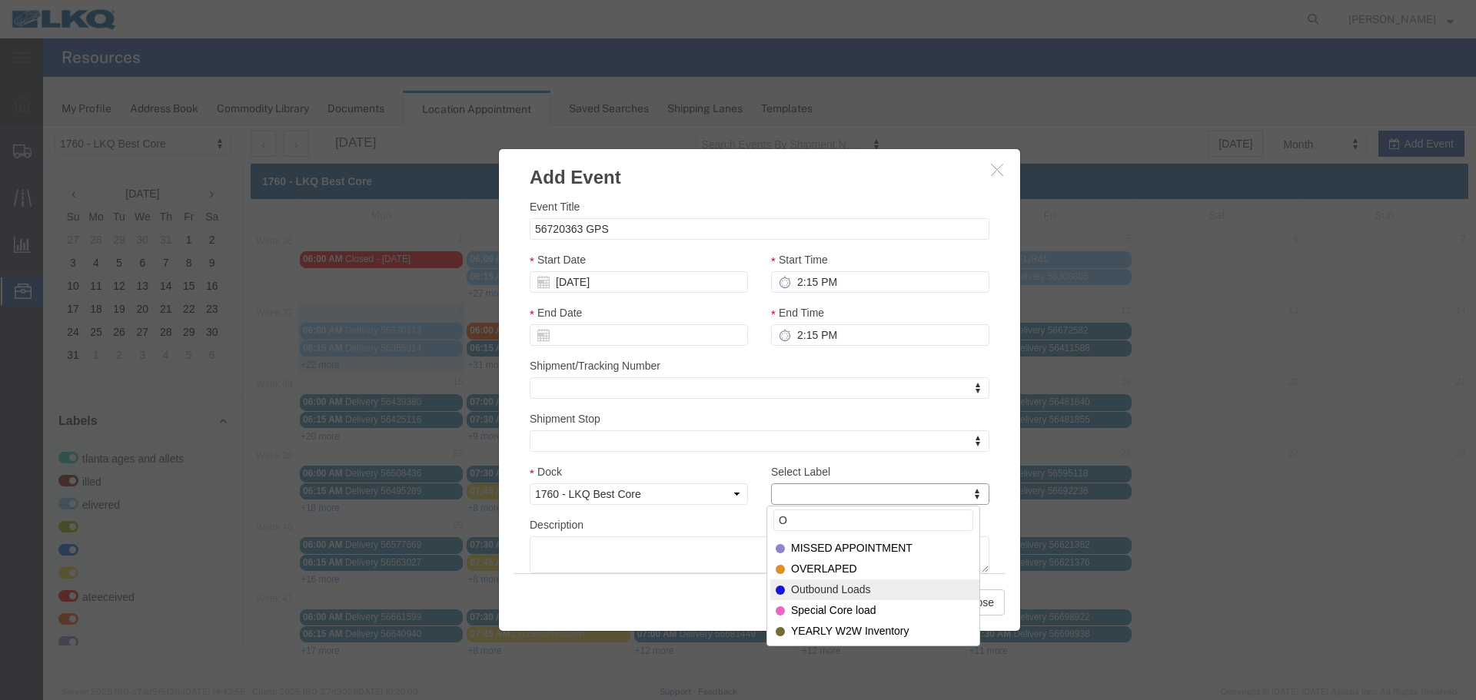
type input "O"
select select "80"
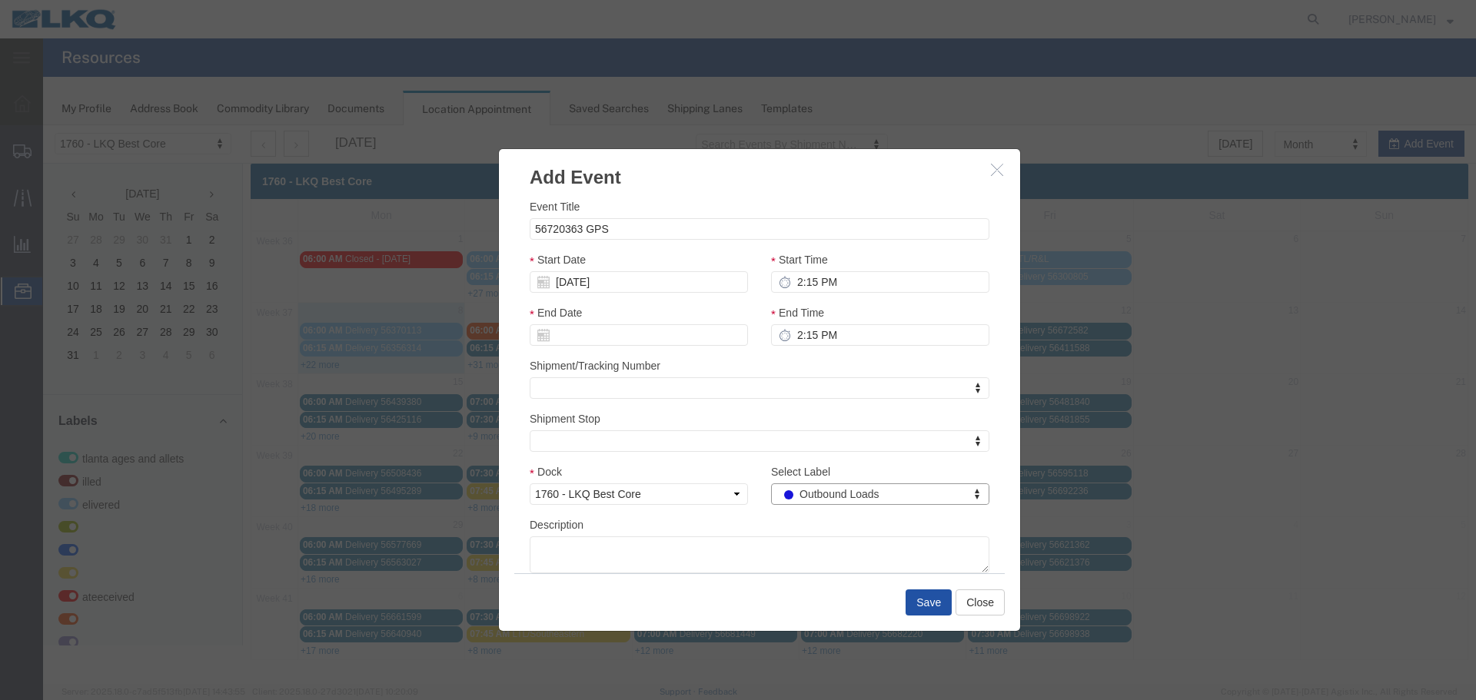
drag, startPoint x: 954, startPoint y: 603, endPoint x: 943, endPoint y: 597, distance: 12.0
click at [955, 602] on div "Save Close" at bounding box center [759, 603] width 491 height 58
click at [903, 596] on div "Save Close" at bounding box center [759, 603] width 491 height 58
click at [916, 599] on button "Save" at bounding box center [929, 603] width 46 height 26
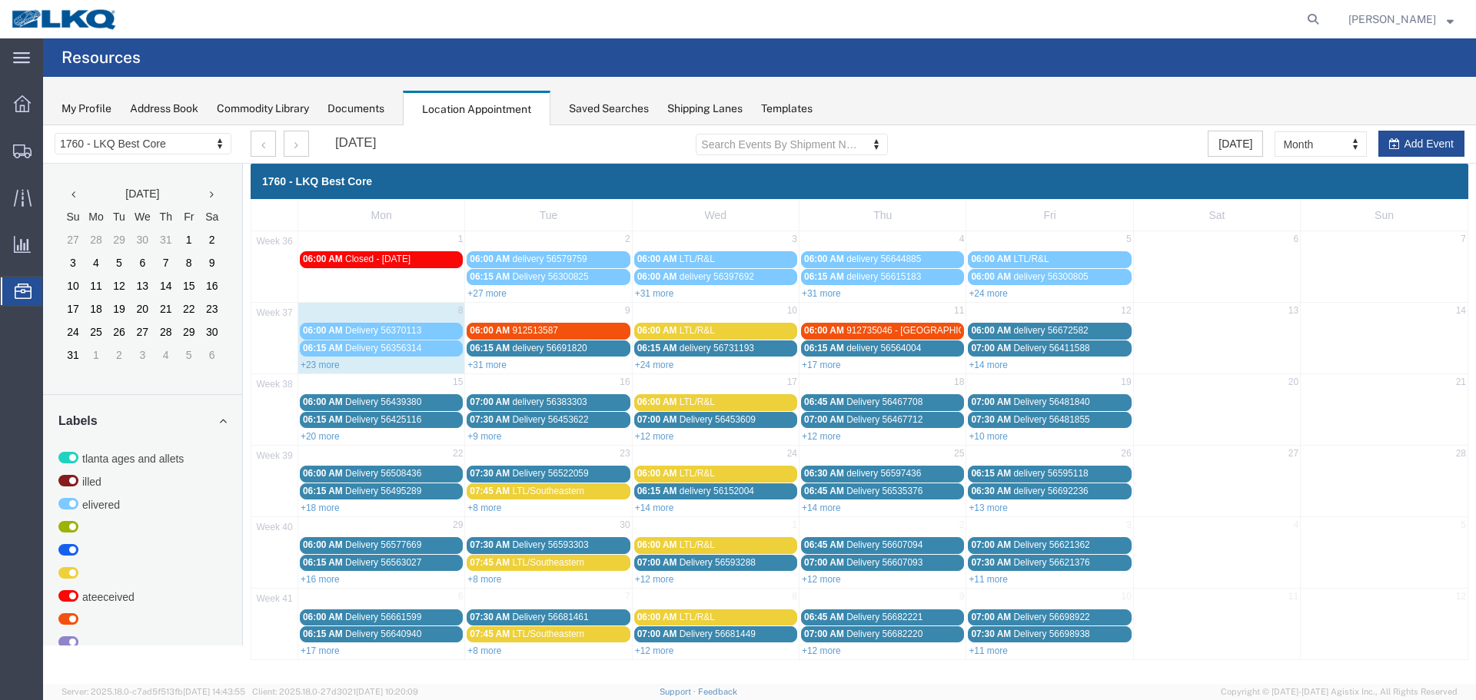
click at [321, 358] on div "+23 more" at bounding box center [381, 364] width 166 height 15
select select "1"
select select
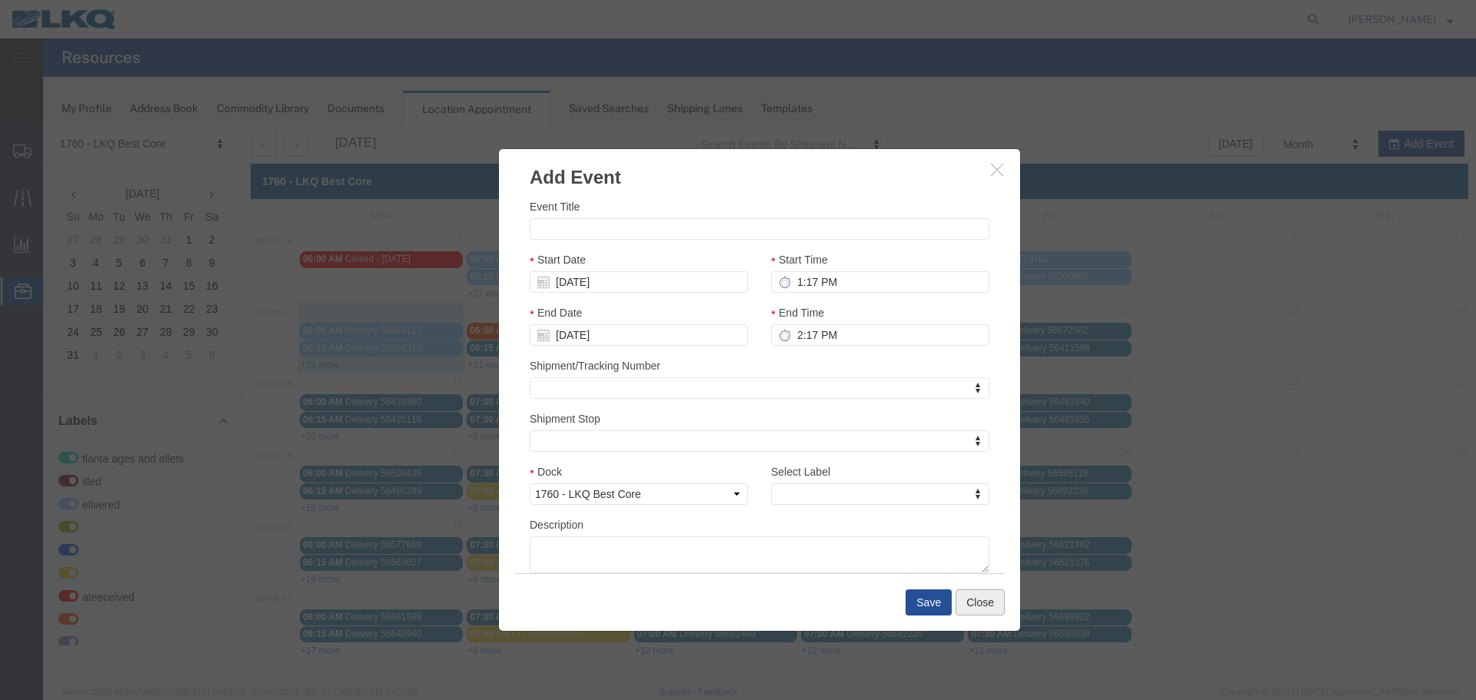
click at [998, 601] on button "Close" at bounding box center [980, 603] width 49 height 26
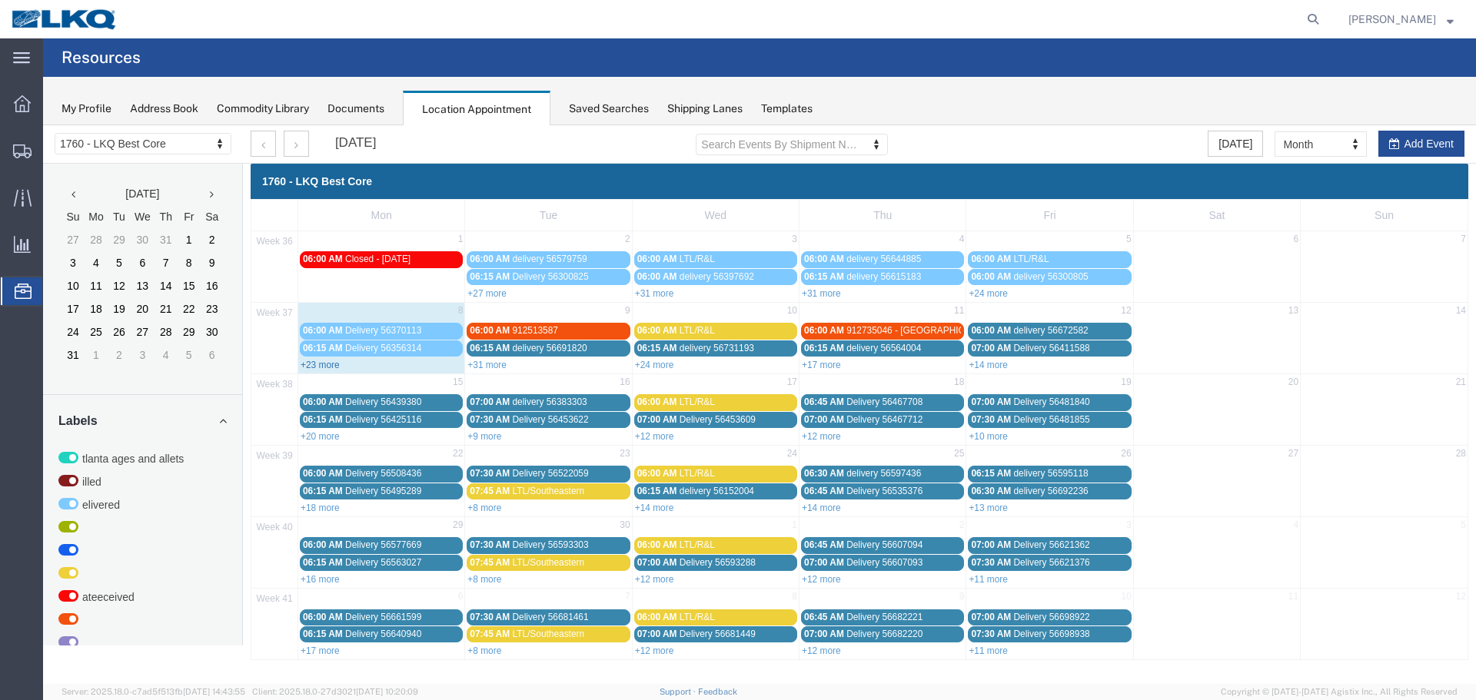
click at [305, 364] on link "+23 more" at bounding box center [320, 365] width 39 height 11
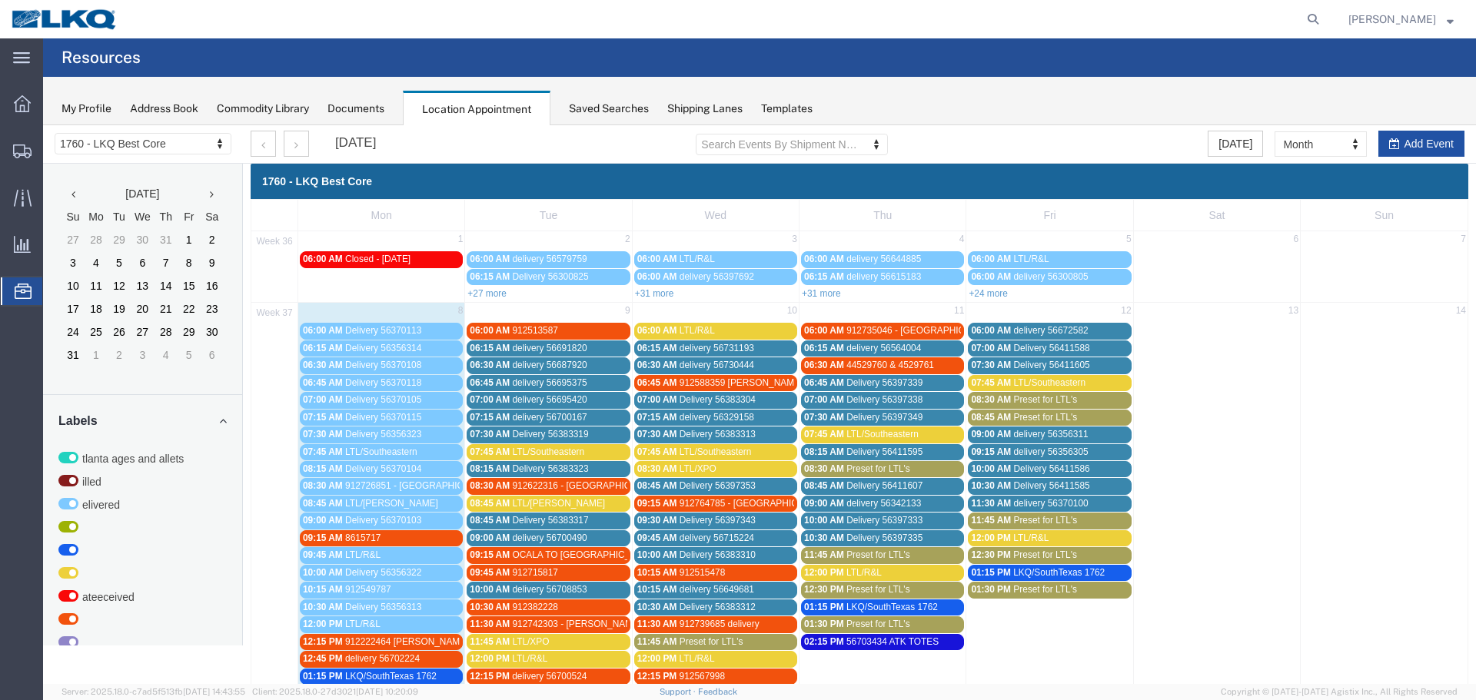
click at [1406, 144] on button "Add Event" at bounding box center [1422, 144] width 86 height 26
select select
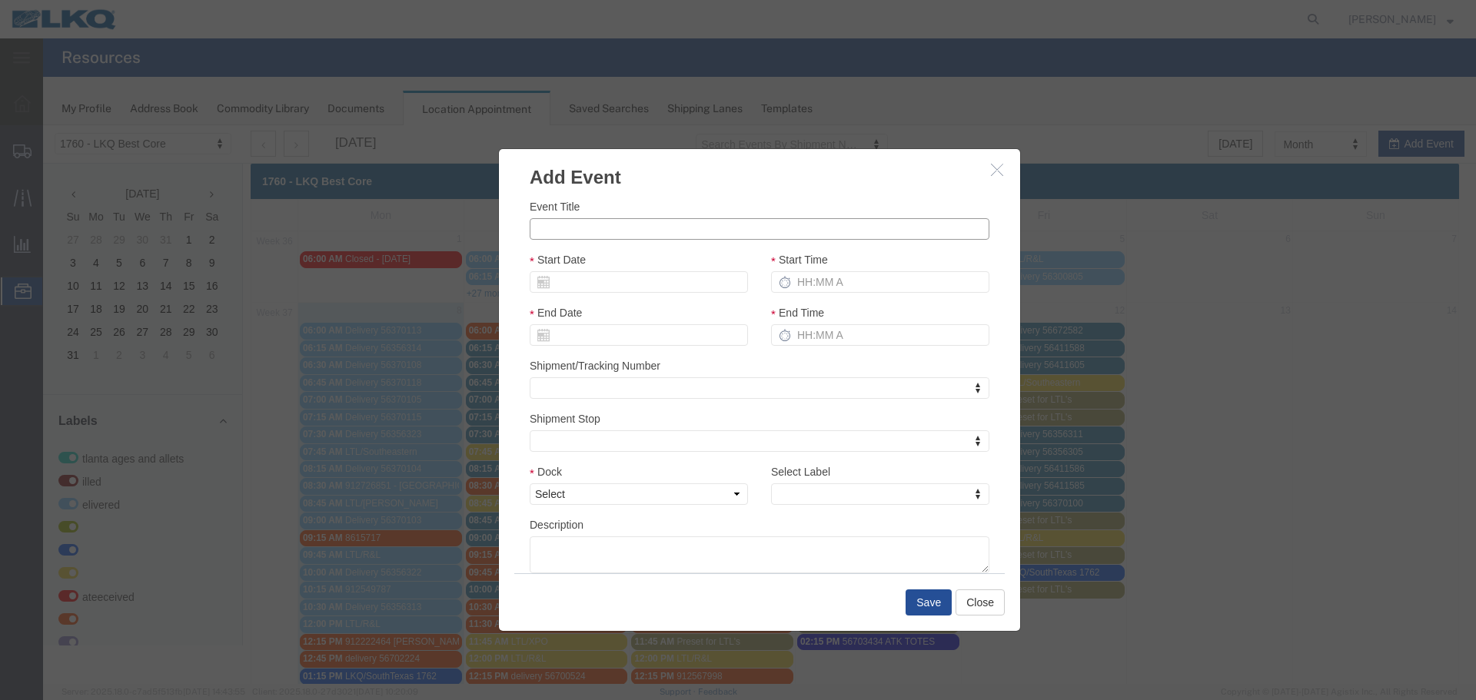
drag, startPoint x: 597, startPoint y: 222, endPoint x: 577, endPoint y: 224, distance: 20.8
click at [597, 222] on input "Event Title" at bounding box center [760, 229] width 460 height 22
paste input "56717595"
type input "56717595 MX SWIFT"
click at [722, 180] on h3 "Add Event" at bounding box center [759, 170] width 521 height 42
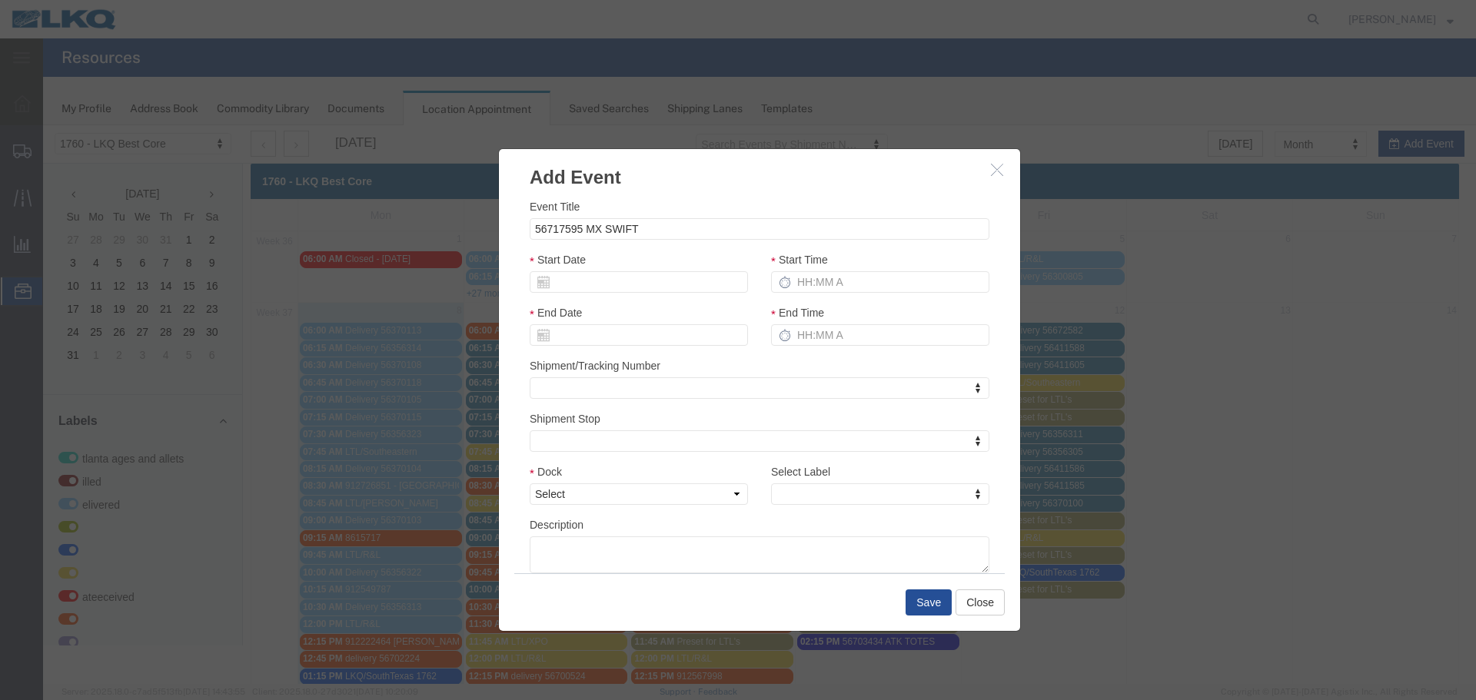
click at [610, 294] on div "Start Date" at bounding box center [638, 277] width 241 height 53
click at [624, 269] on div "Start Date" at bounding box center [639, 272] width 218 height 42
click at [617, 281] on input "Start Date" at bounding box center [639, 282] width 218 height 22
type input "09/08/25"
click at [707, 257] on div "Start Date 09/08/25" at bounding box center [639, 272] width 218 height 42
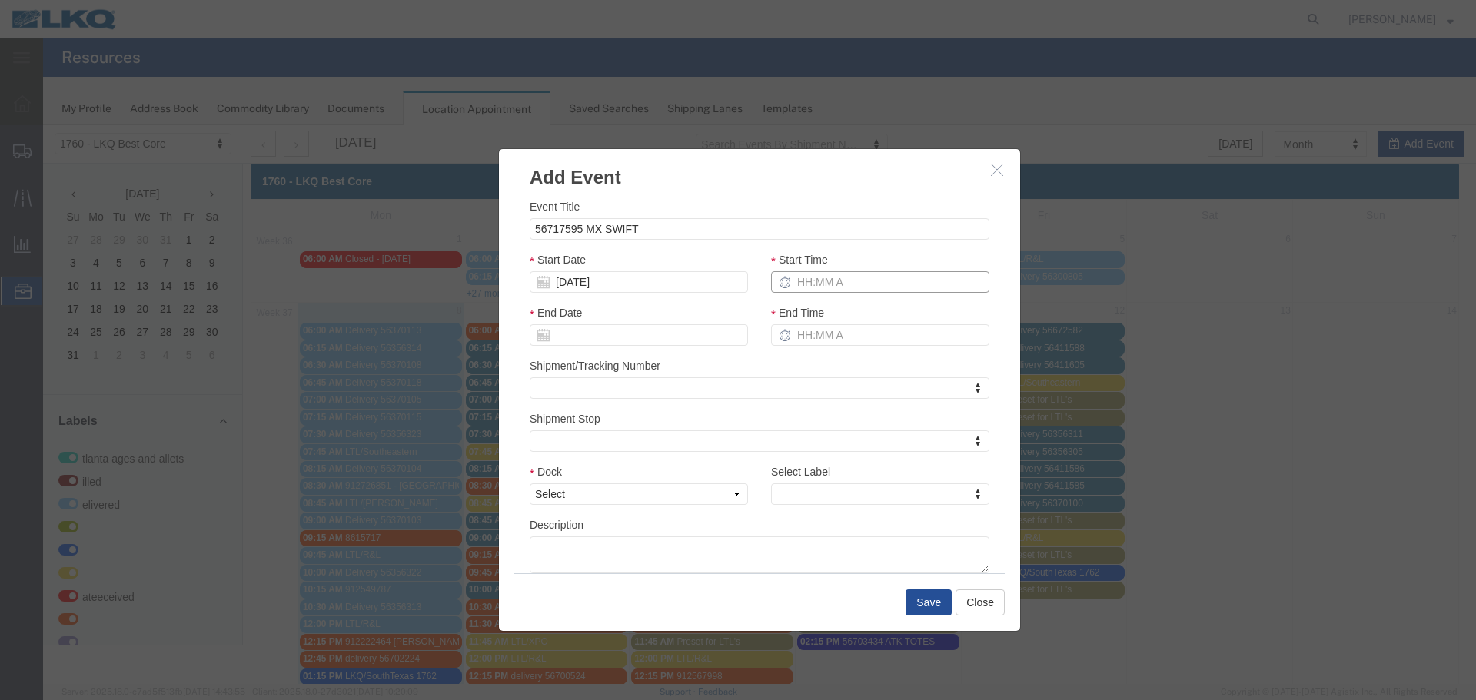
click at [802, 272] on input "Start Time" at bounding box center [880, 282] width 218 height 22
type input "2:15 PM"
click at [801, 324] on input "End Time" at bounding box center [880, 335] width 218 height 22
type input "2:15 PM"
click at [827, 362] on div "Shipment/Tracking Number Shipment/Tracking Number Shipment/Tracking Number" at bounding box center [760, 379] width 460 height 42
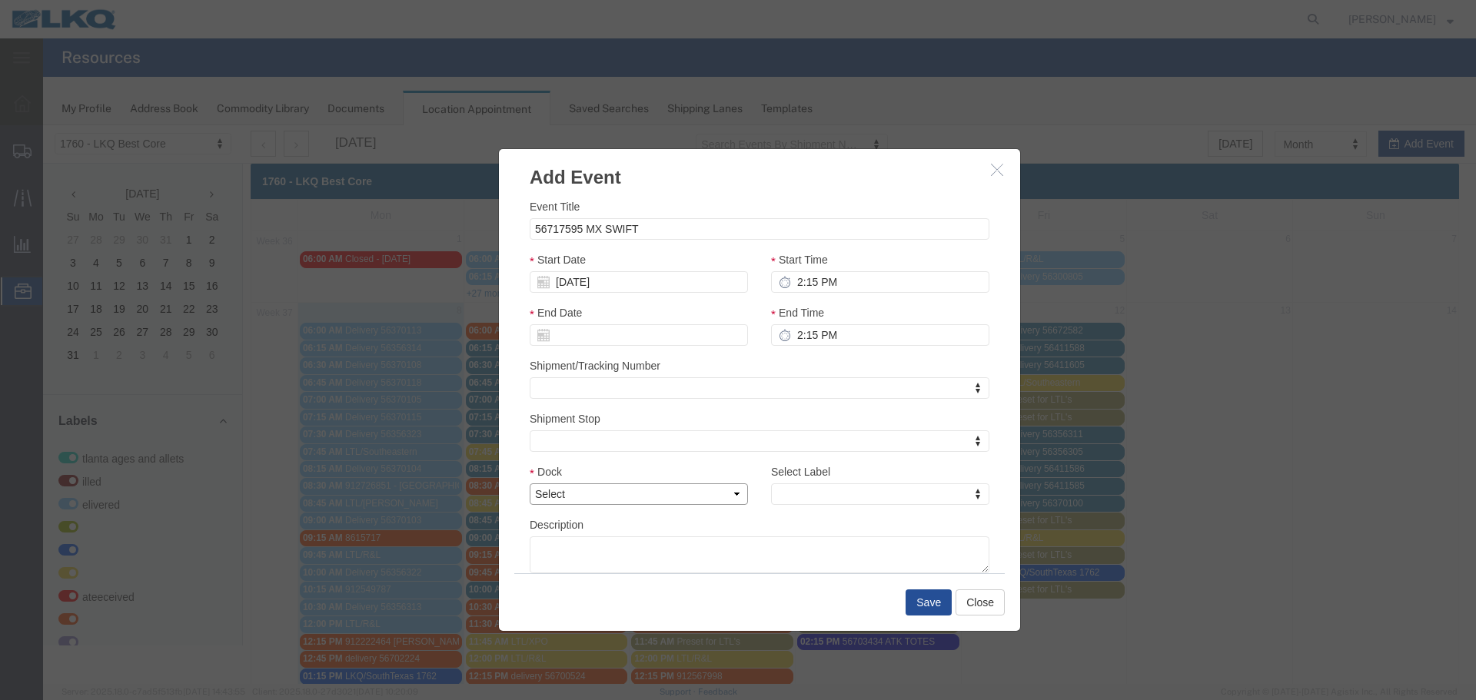
click at [735, 494] on select "Select 1760 - LKQ Best Core 1760 - Outbound Loads" at bounding box center [639, 495] width 218 height 22
select select "1"
click at [530, 484] on select "Select 1760 - LKQ Best Core 1760 - Outbound Loads" at bounding box center [639, 495] width 218 height 22
click at [857, 506] on div "Select Label Select Label Select Label Atlanta Cages and Pallets Billed Deliver…" at bounding box center [880, 490] width 241 height 53
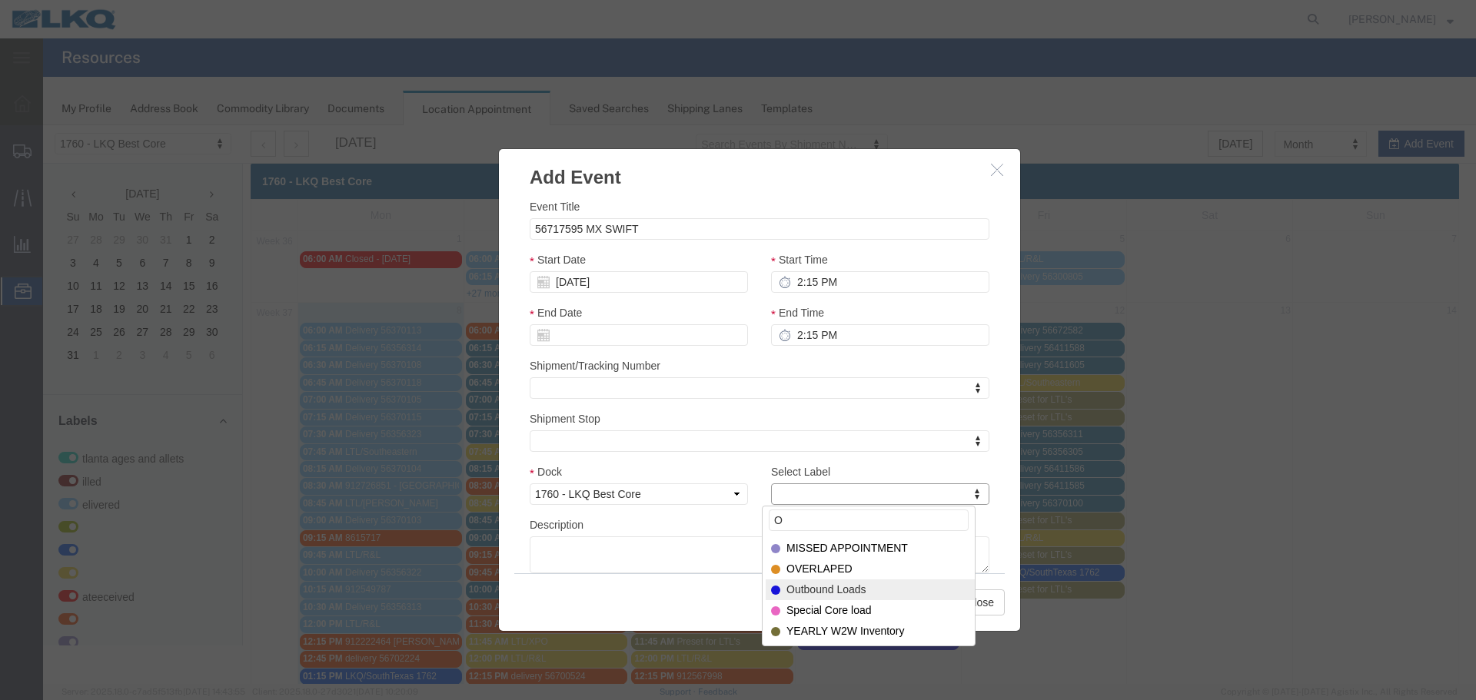
type input "O"
select select "80"
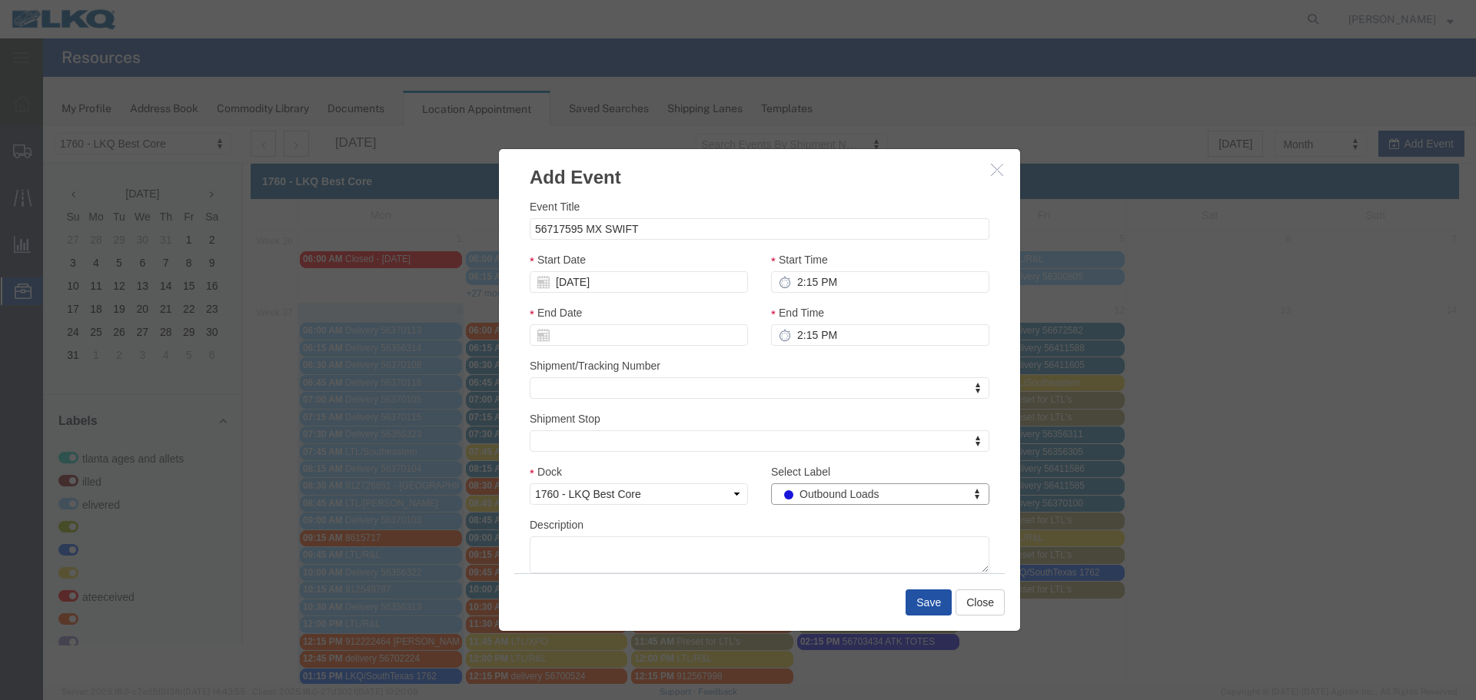
click at [924, 604] on button "Save" at bounding box center [929, 603] width 46 height 26
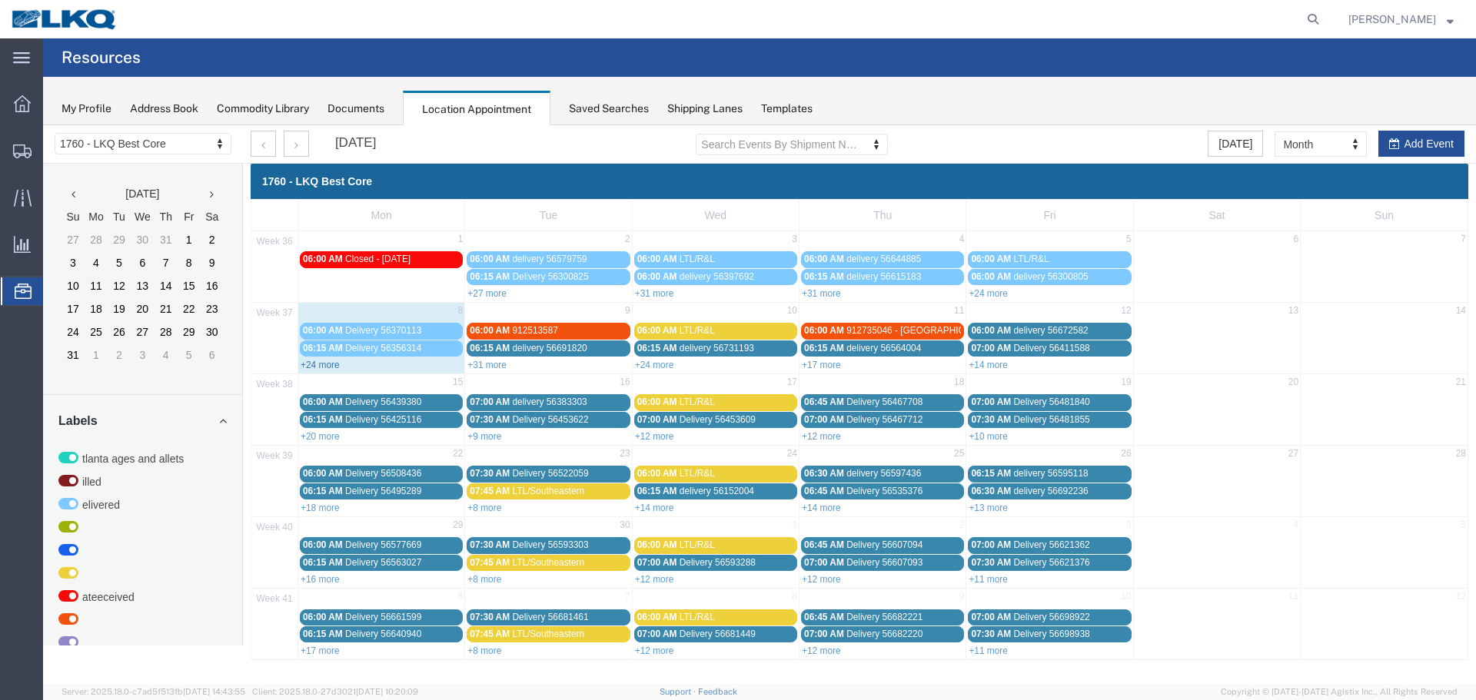
click at [327, 363] on link "+24 more" at bounding box center [320, 365] width 39 height 11
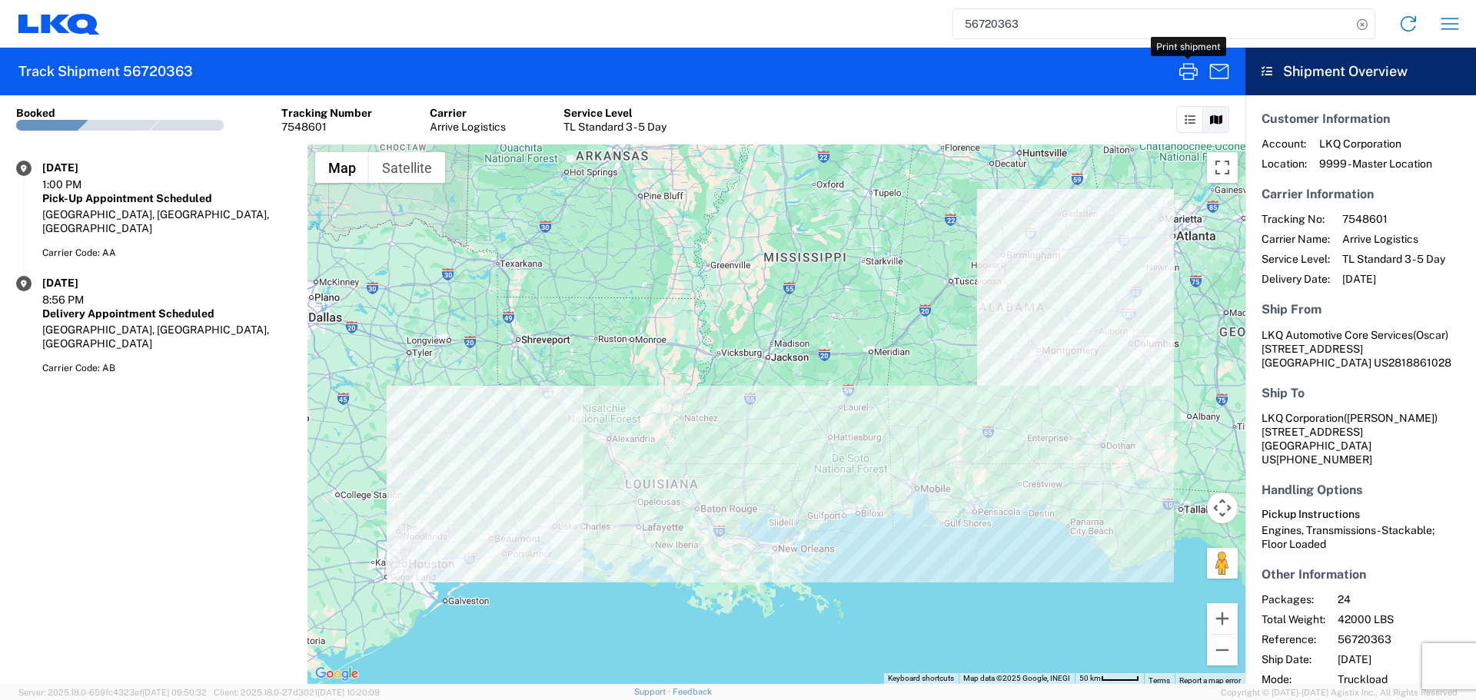
click at [1440, 24] on icon "button" at bounding box center [1450, 24] width 25 height 25
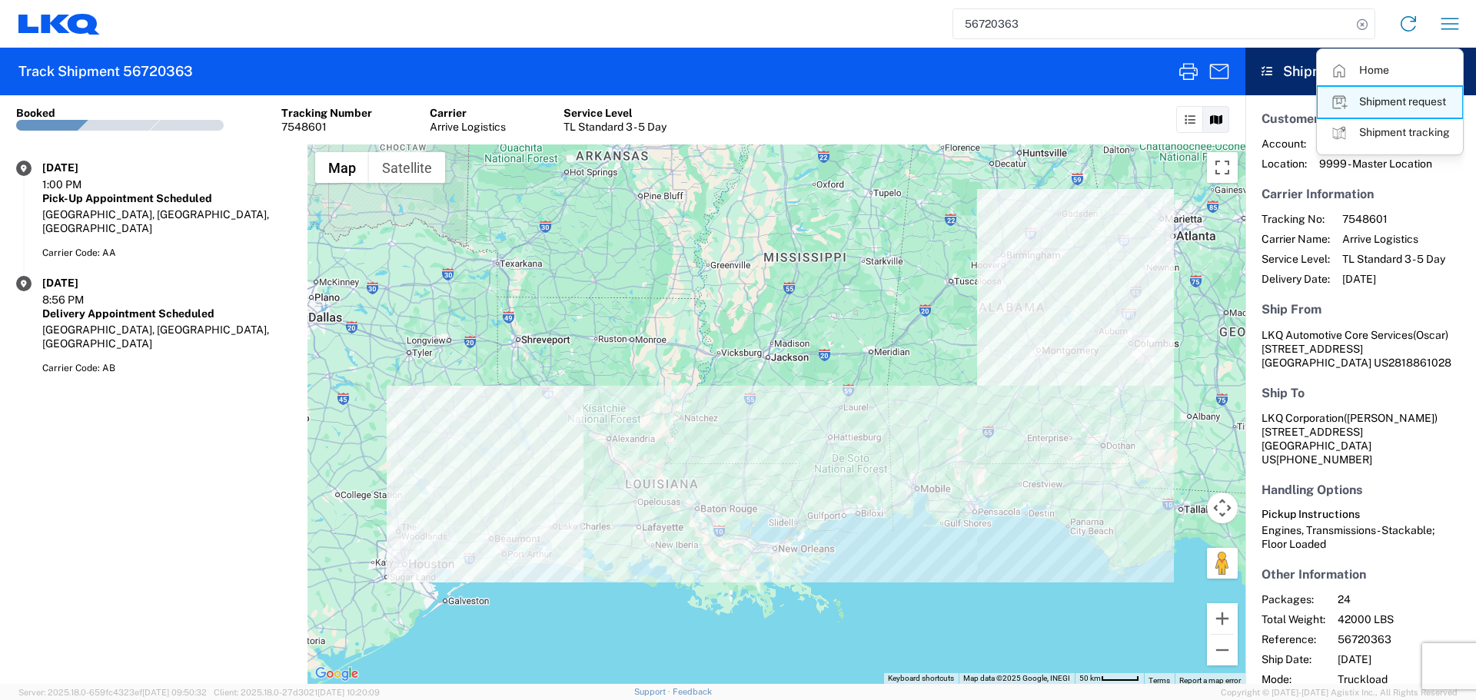
click at [1380, 95] on link "Shipment request" at bounding box center [1390, 102] width 145 height 31
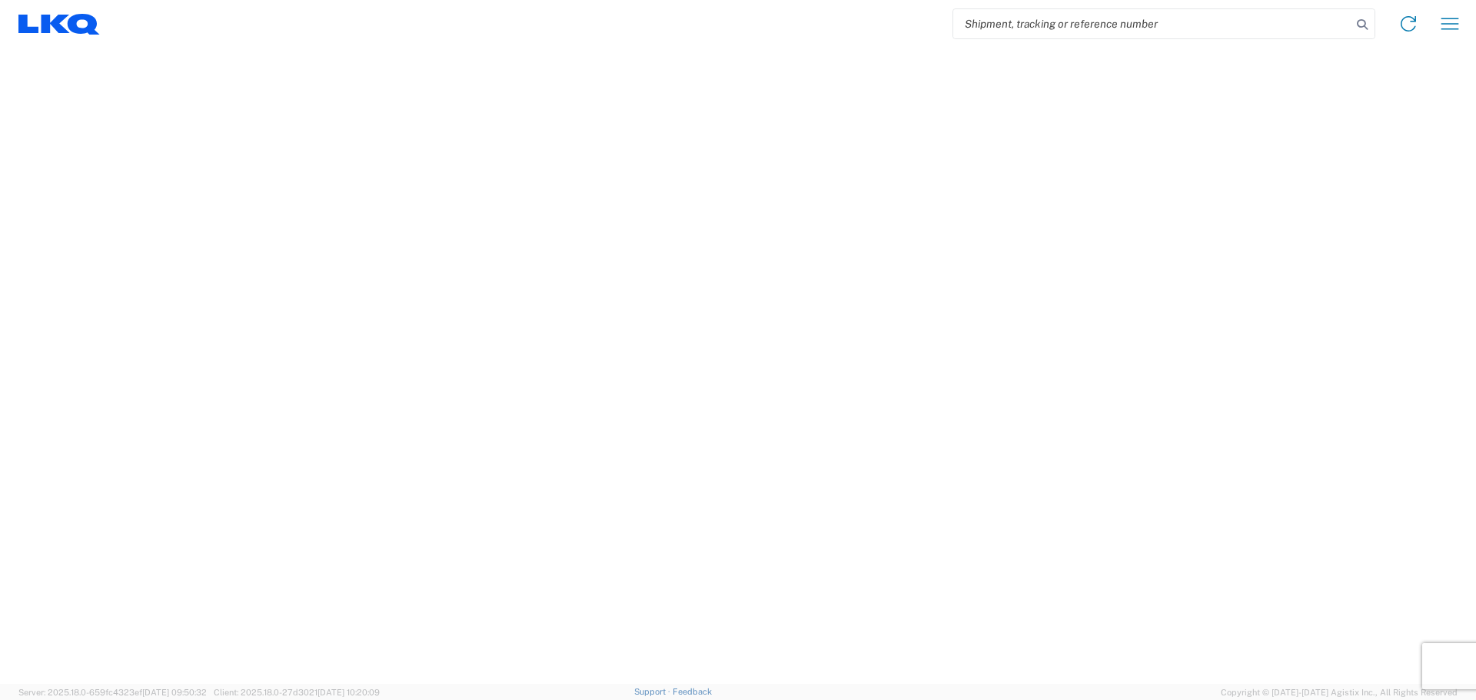
select select "FULL"
select select "LBS"
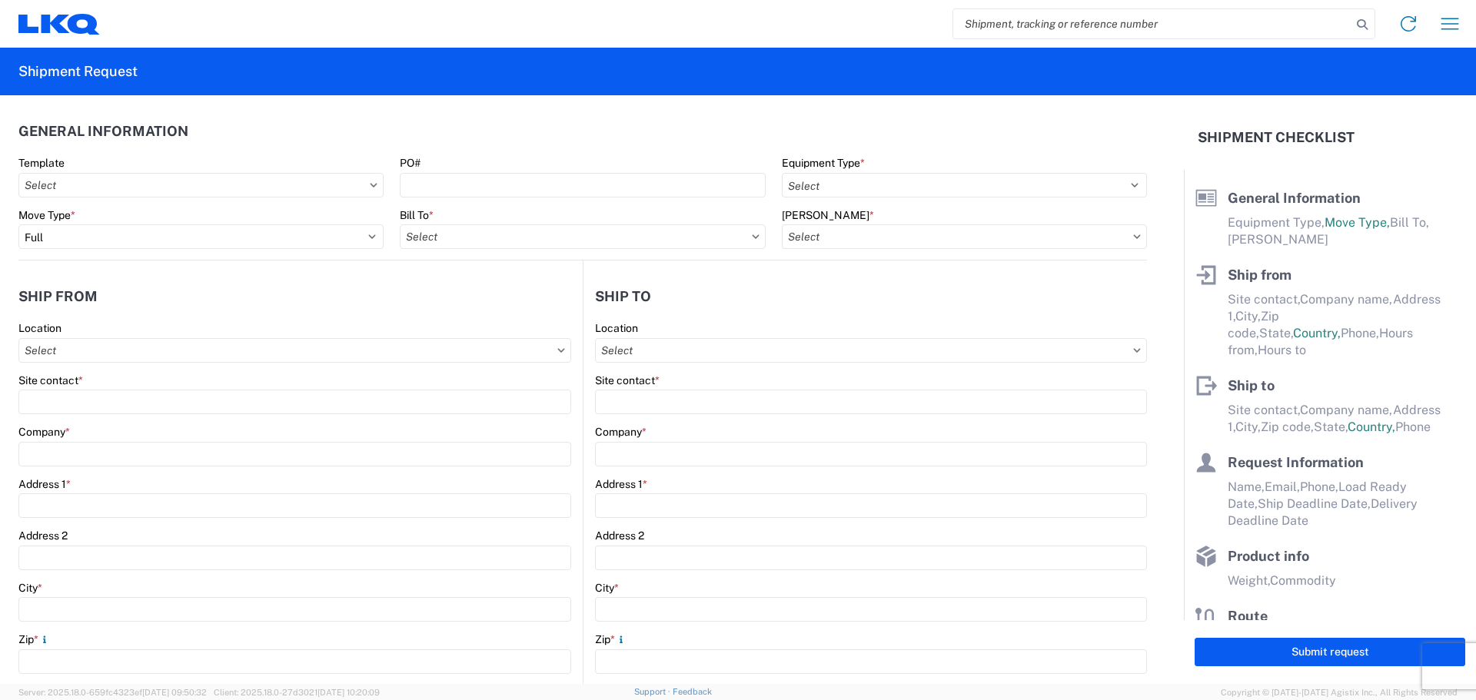
click at [1021, 28] on input "search" at bounding box center [1152, 23] width 398 height 29
paste input "56513747"
type input "56513747"
click at [1365, 23] on icon at bounding box center [1363, 25] width 22 height 22
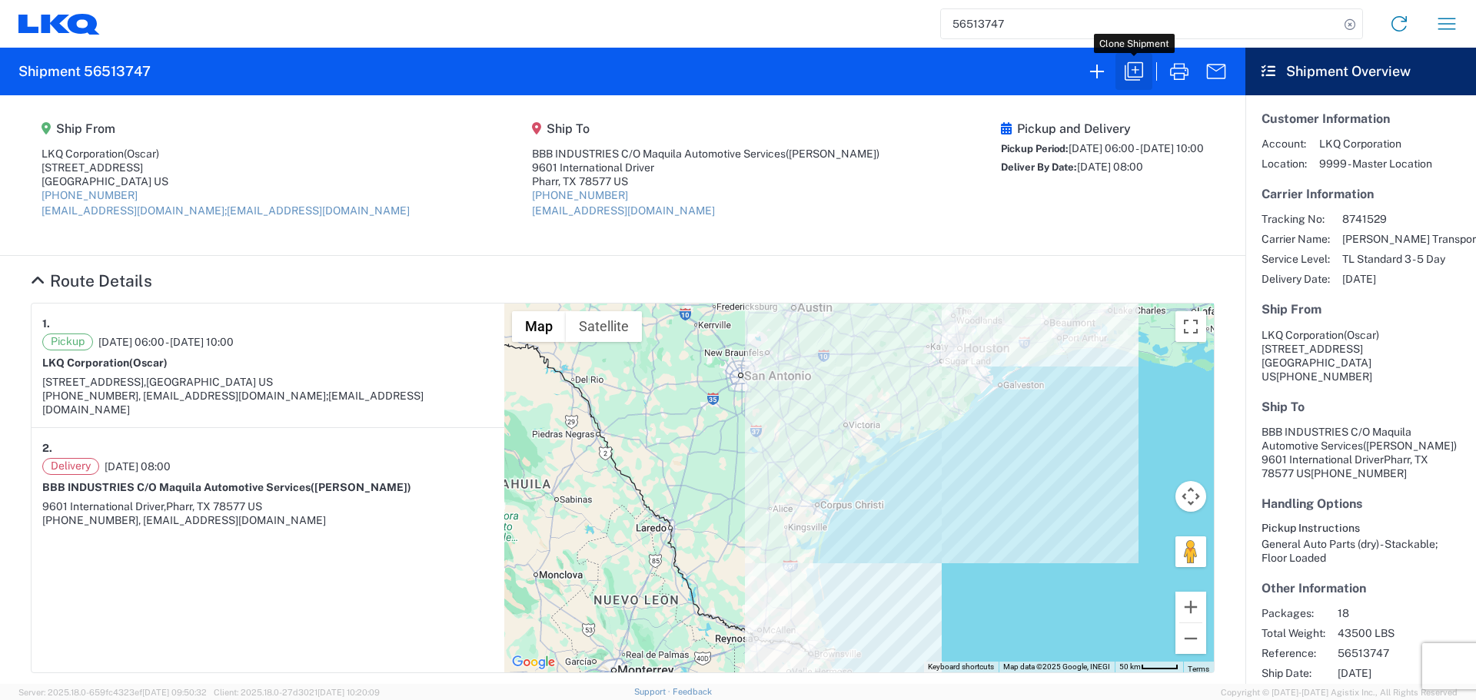
click at [1129, 72] on icon "button" at bounding box center [1134, 71] width 18 height 18
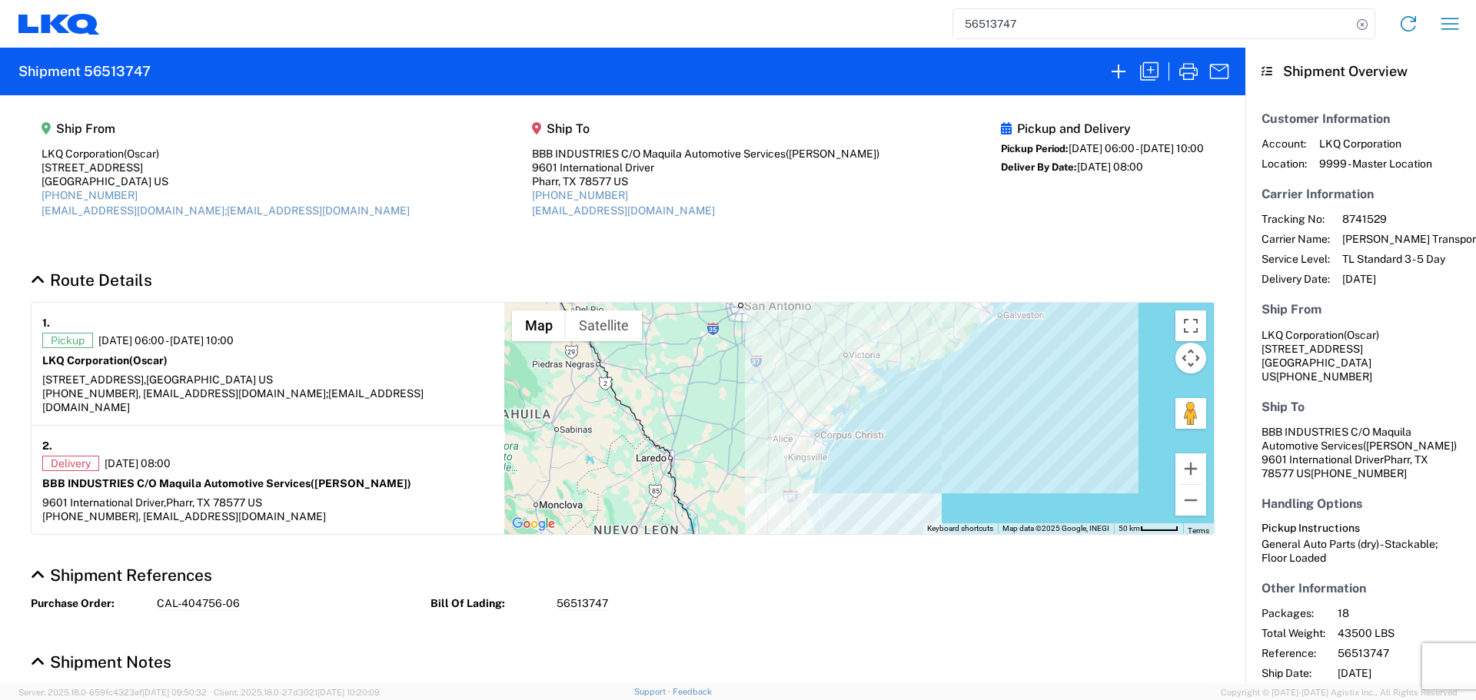
select select "FULL"
select select "LBS"
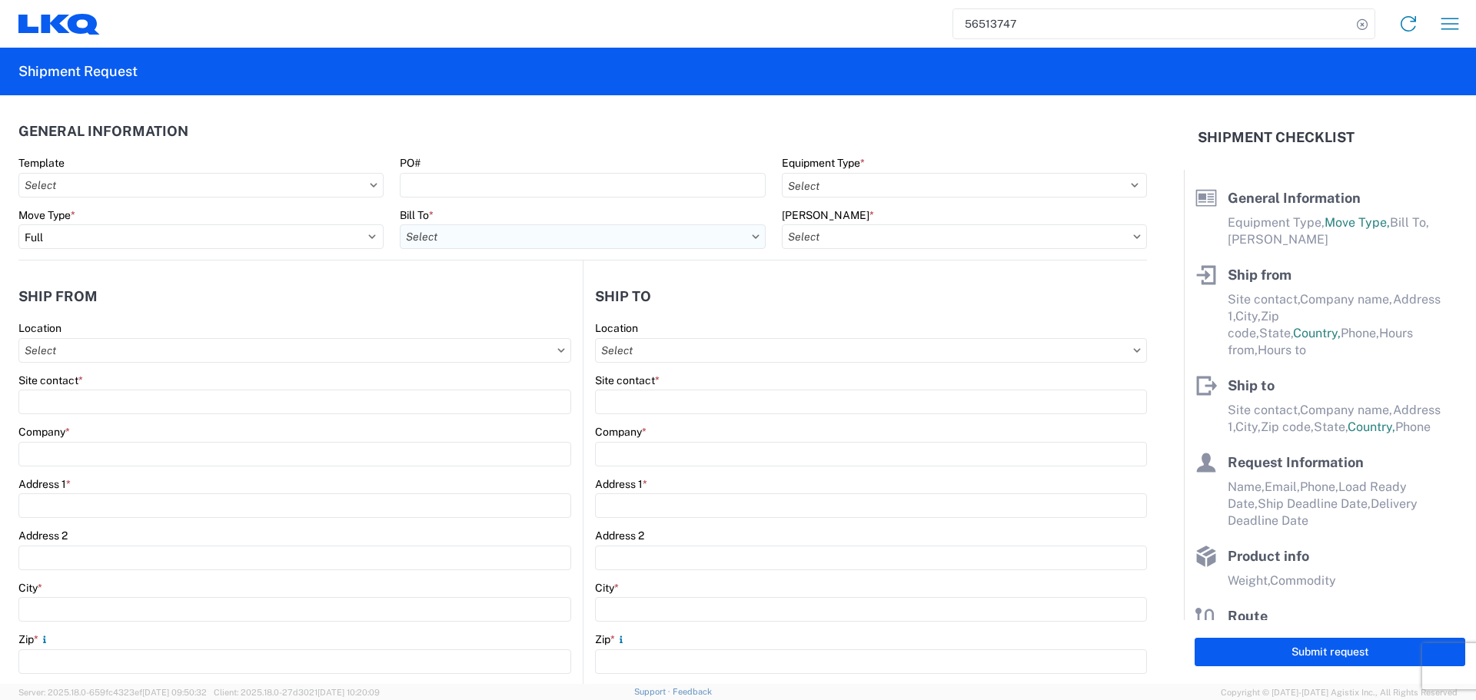
select select "STDV"
type input "Oscar"
type input "LKQ Corporation"
type input "[STREET_ADDRESS]"
type input "[GEOGRAPHIC_DATA]"
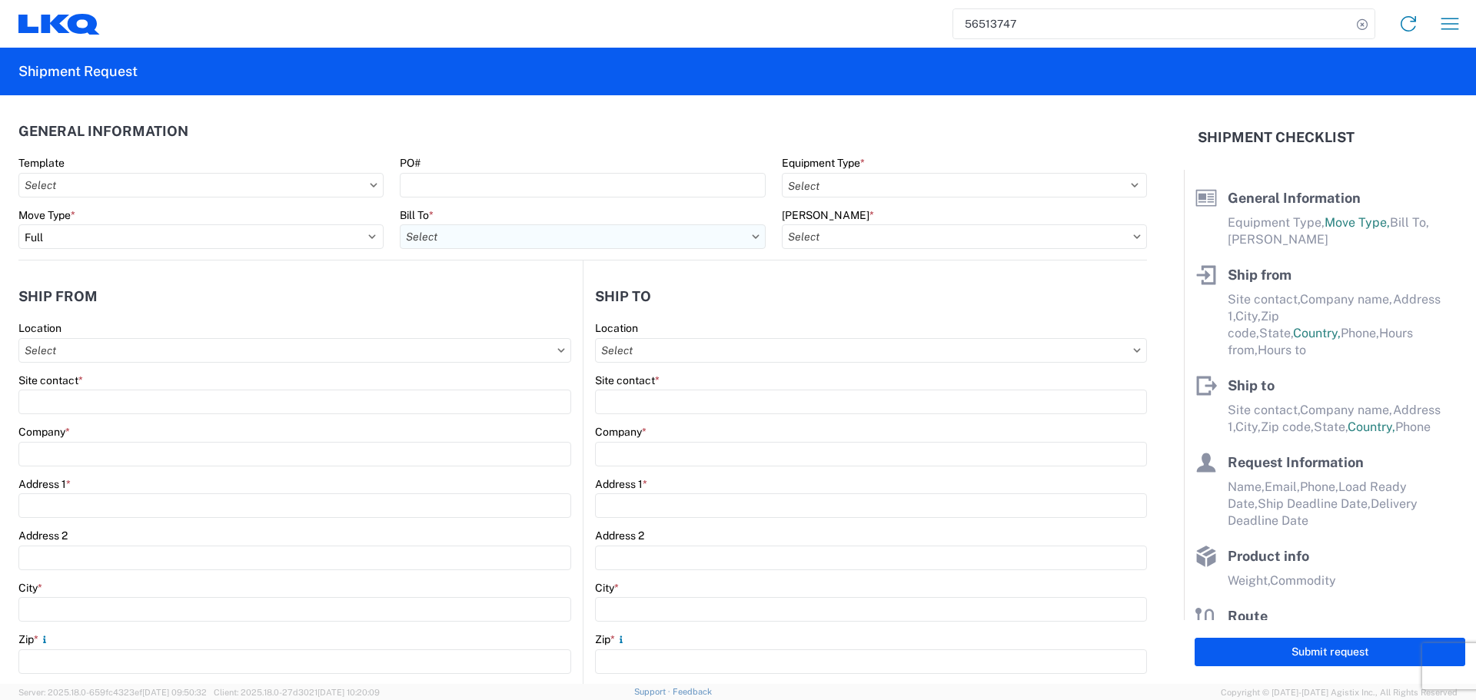
type input "77038"
type input "[EMAIL_ADDRESS][DOMAIN_NAME];[EMAIL_ADDRESS][DOMAIN_NAME]"
type input "[PERSON_NAME]"
type input "BBB INDUSTRIES C/O Maquila Automotive Services"
type input "9601 International Driver"
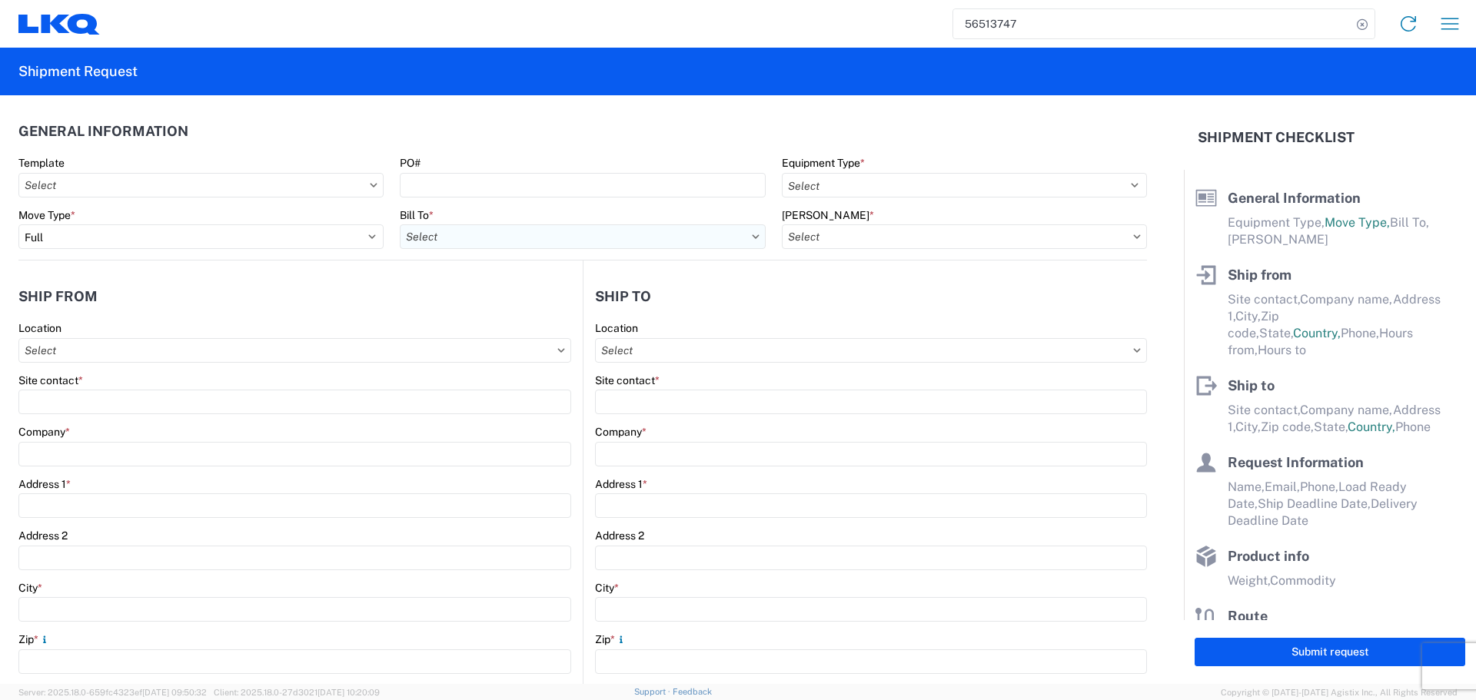
type input "[PERSON_NAME]"
type input "78577"
type input "[EMAIL_ADDRESS][DOMAIN_NAME]"
type input "Oscar"
type input "[EMAIL_ADDRESS][DOMAIN_NAME]"
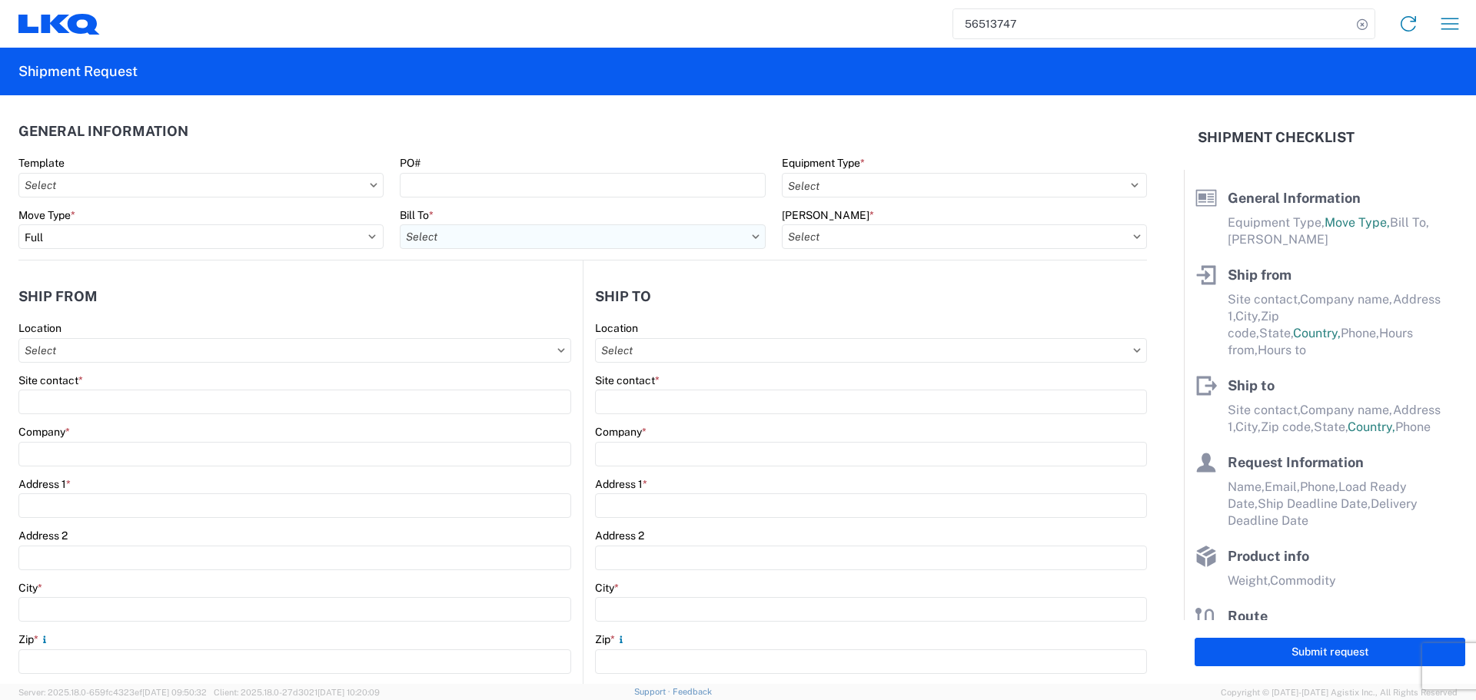
type input "[PHONE_NUMBER]"
type input "[DATE]"
type input "43500"
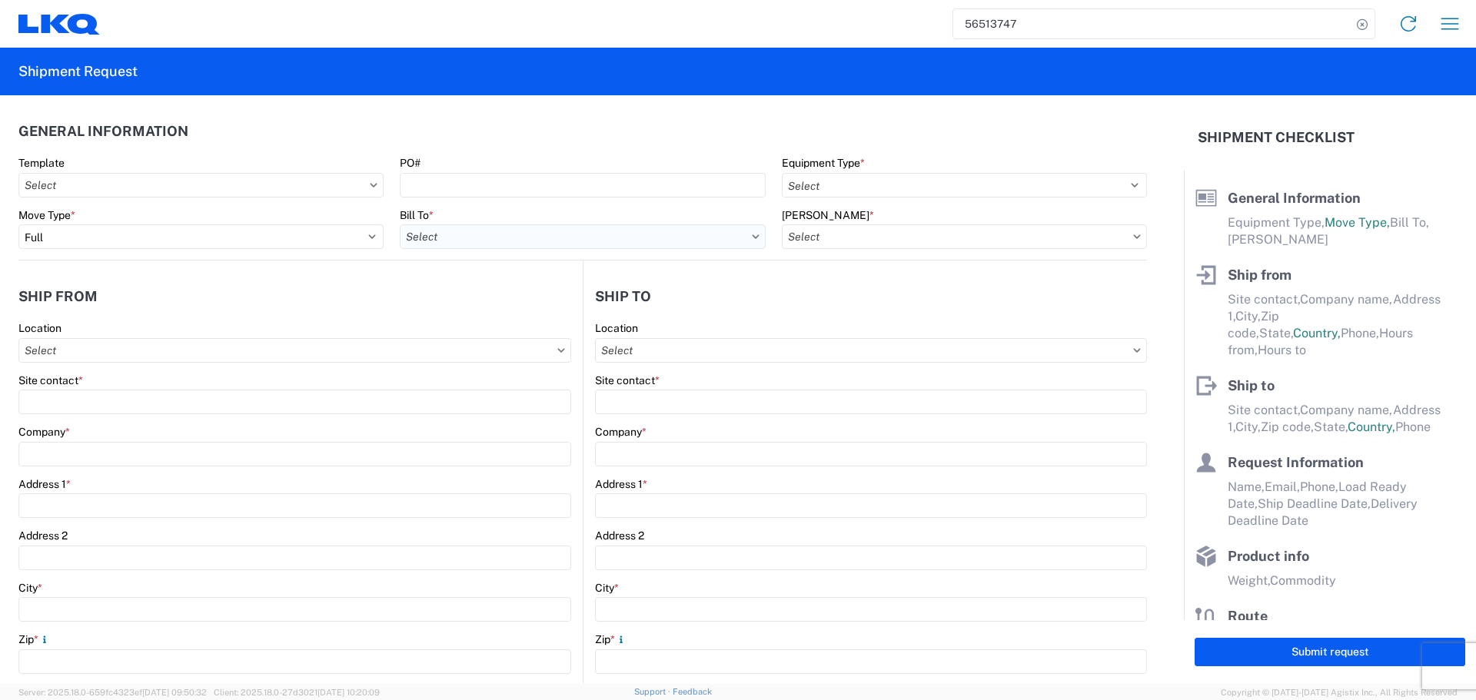
type input "General Auto Parts (dry)"
type input "18"
type input "0"
type input "40"
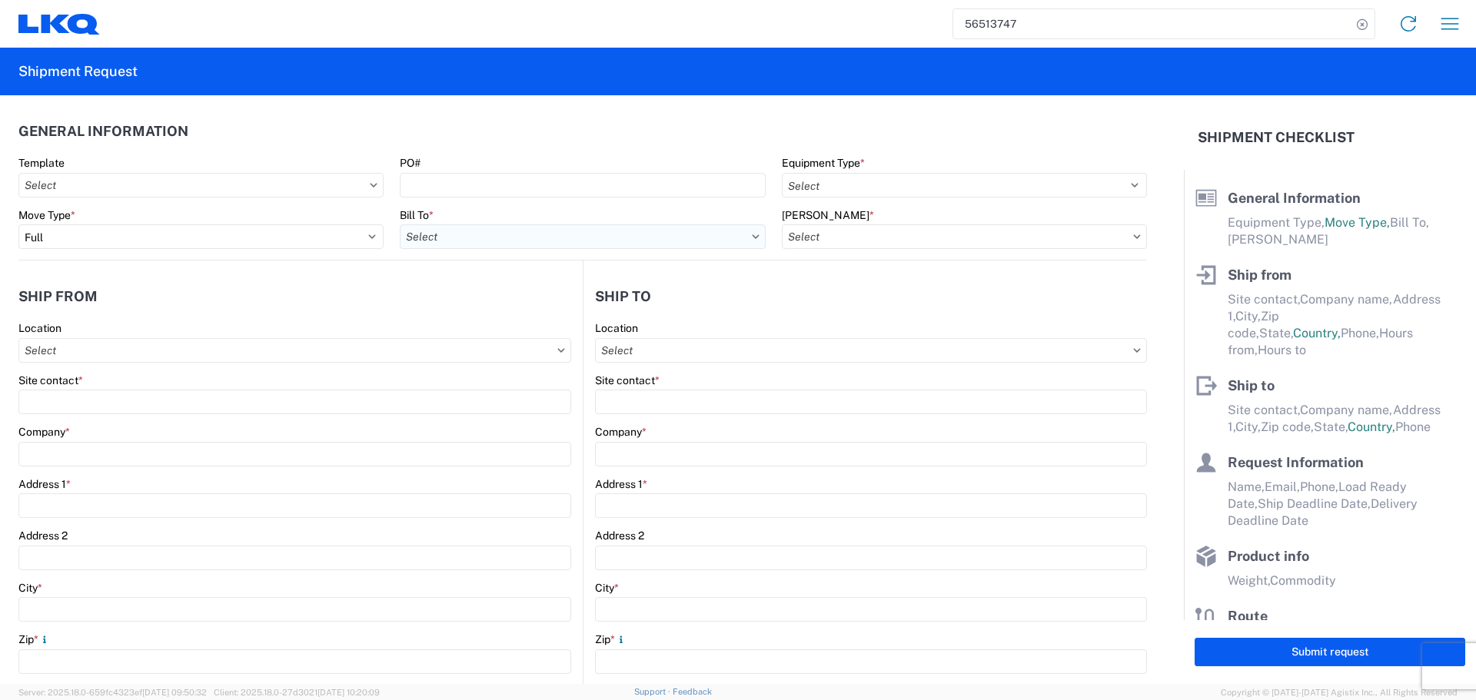
type input "36"
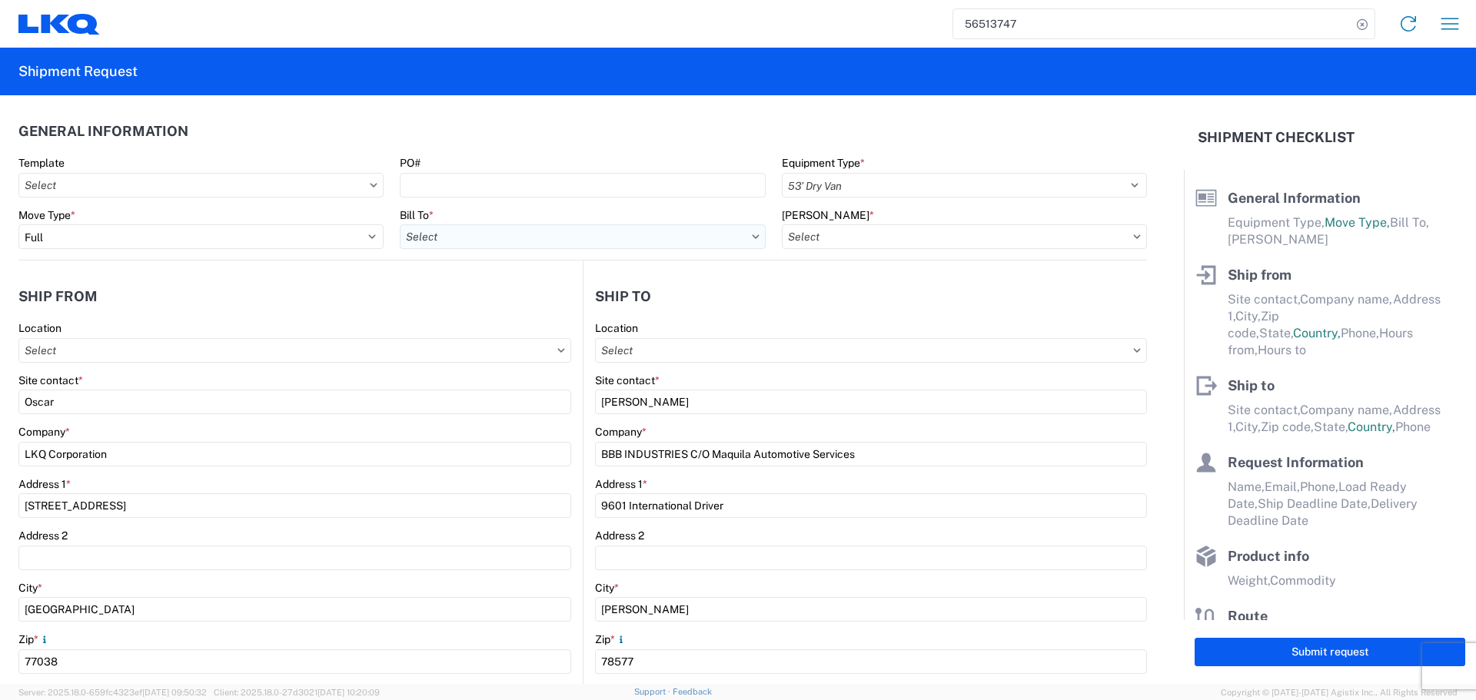
select select "[GEOGRAPHIC_DATA]"
select select "US"
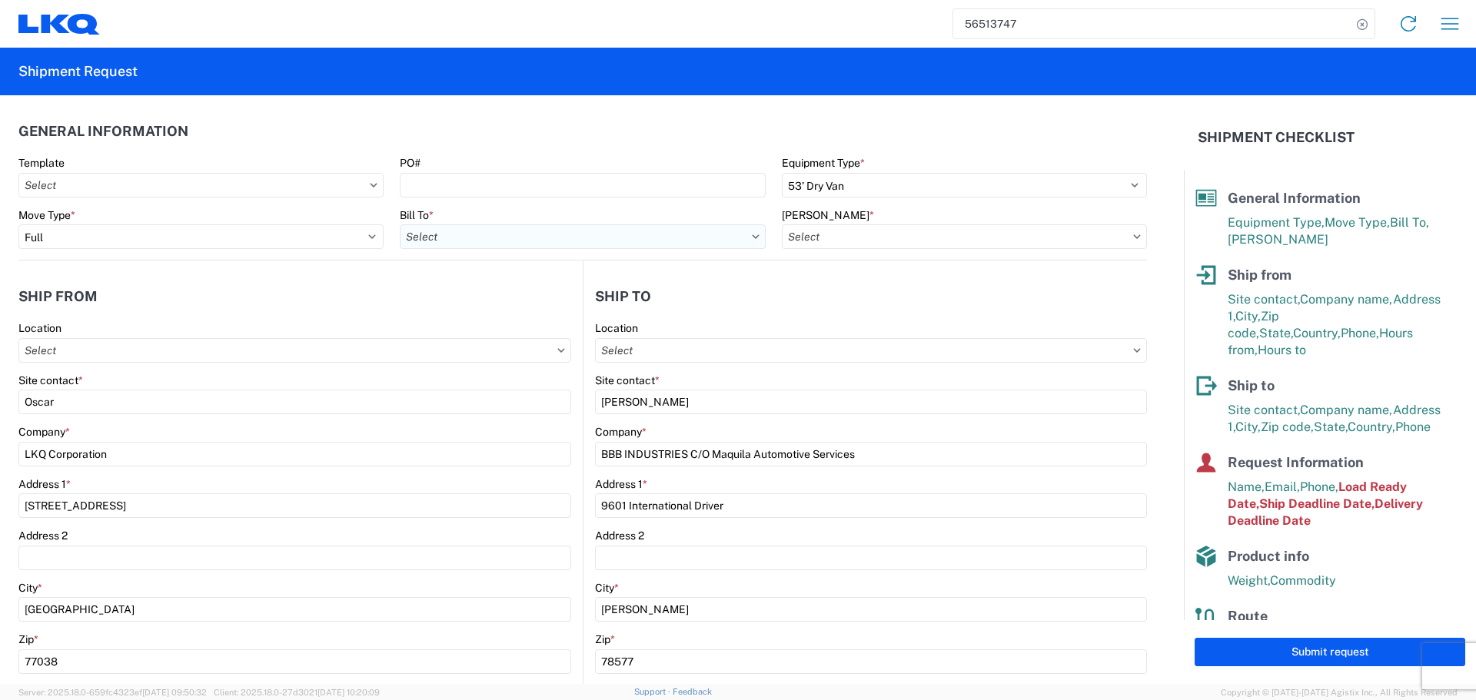
type input "1760 - LKQ Best Core"
type input "1760-6300-66000-0000 - 1760 Freight Out"
type input "1760 - LKQ Best Core"
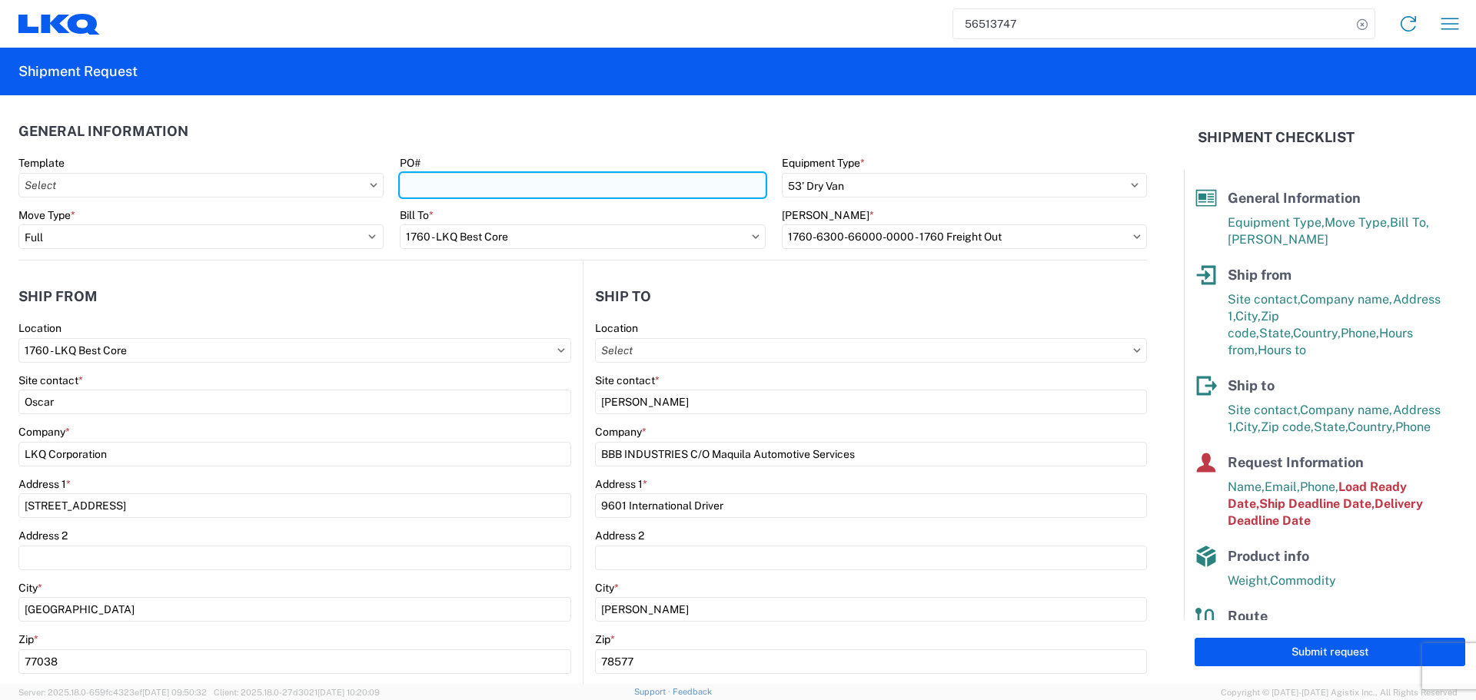
click at [507, 186] on input "PO#" at bounding box center [582, 185] width 365 height 25
type input "L69446 - [PERSON_NAME]"
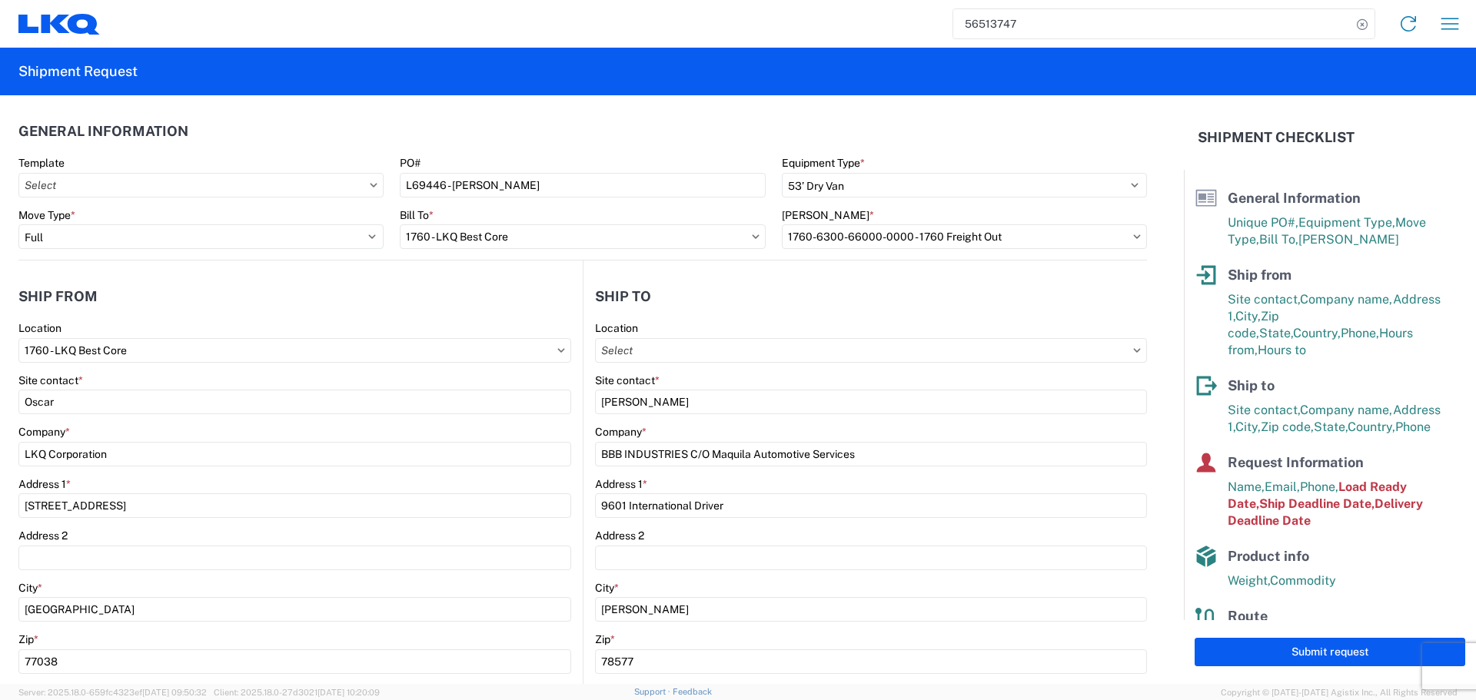
click at [551, 143] on header "General Information" at bounding box center [582, 131] width 1129 height 35
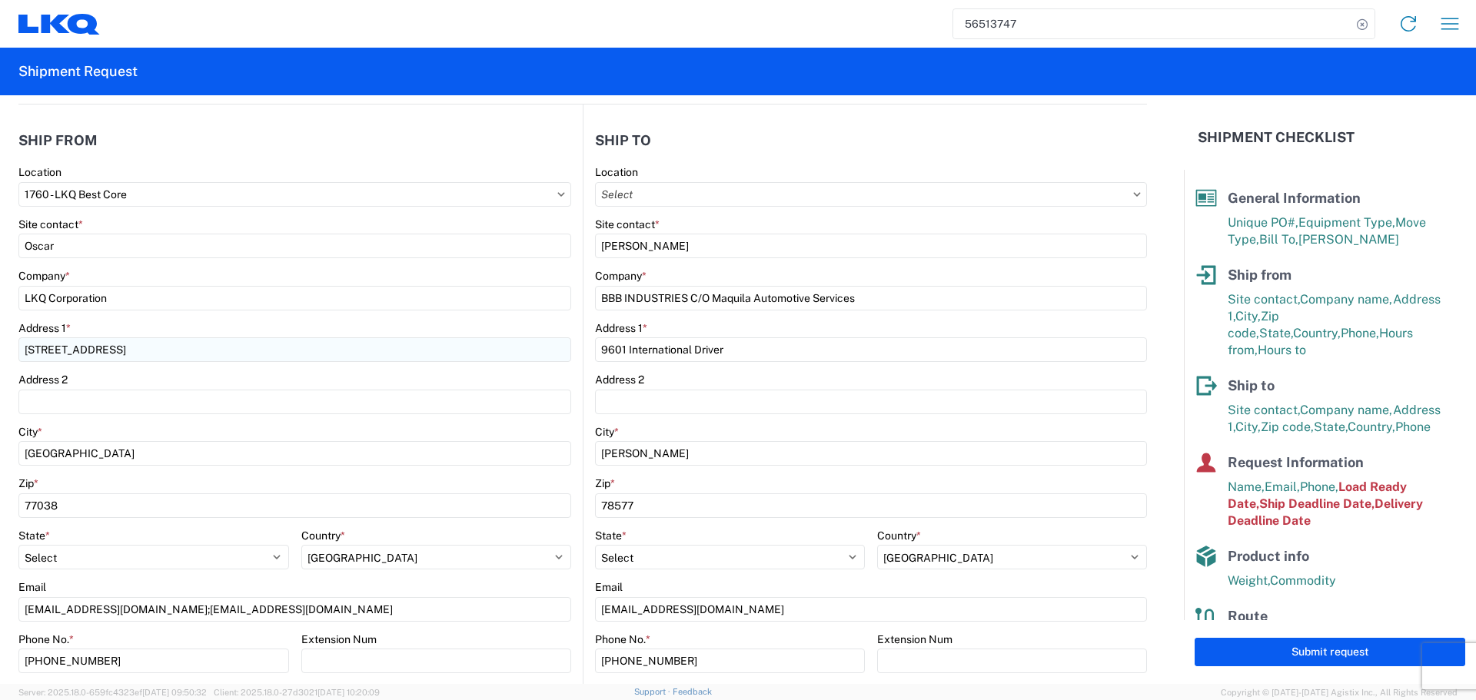
scroll to position [154, 0]
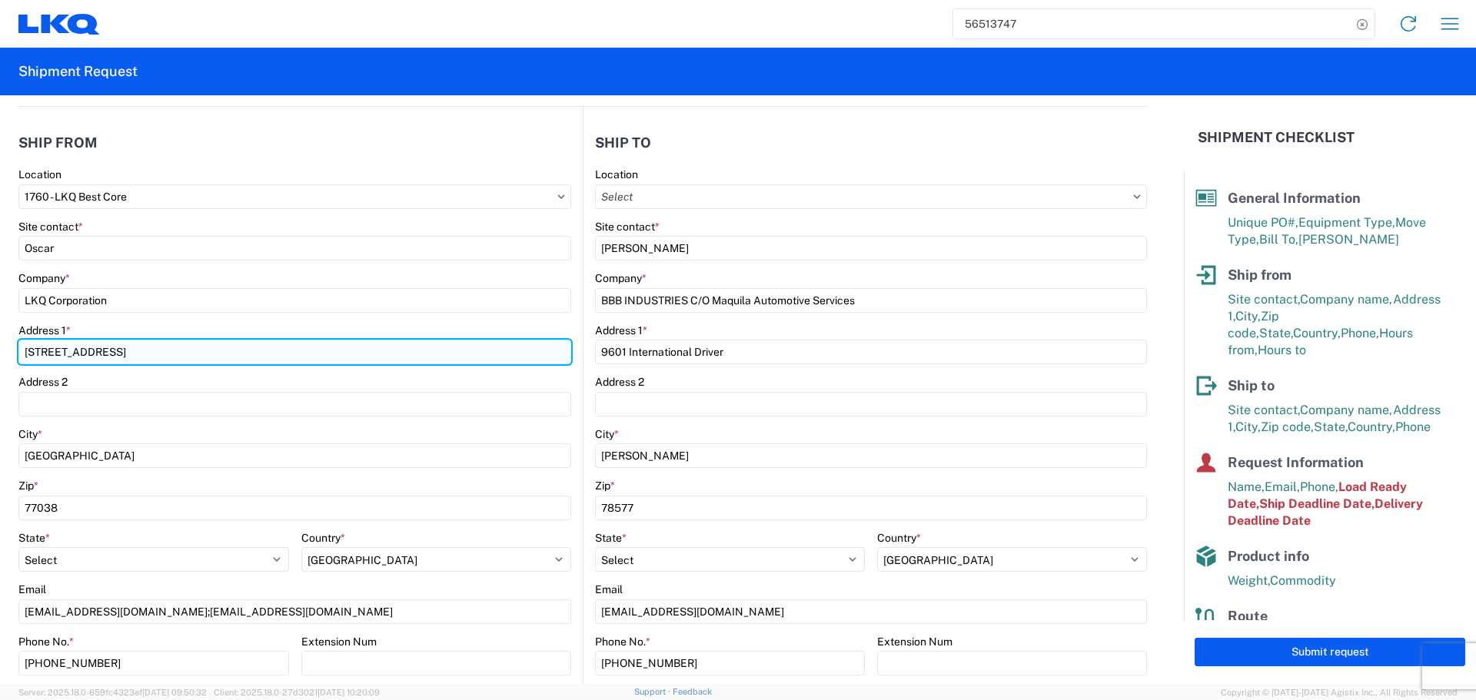
click at [60, 343] on input "[STREET_ADDRESS]" at bounding box center [294, 352] width 553 height 25
type input "[STREET_ADDRESS]"
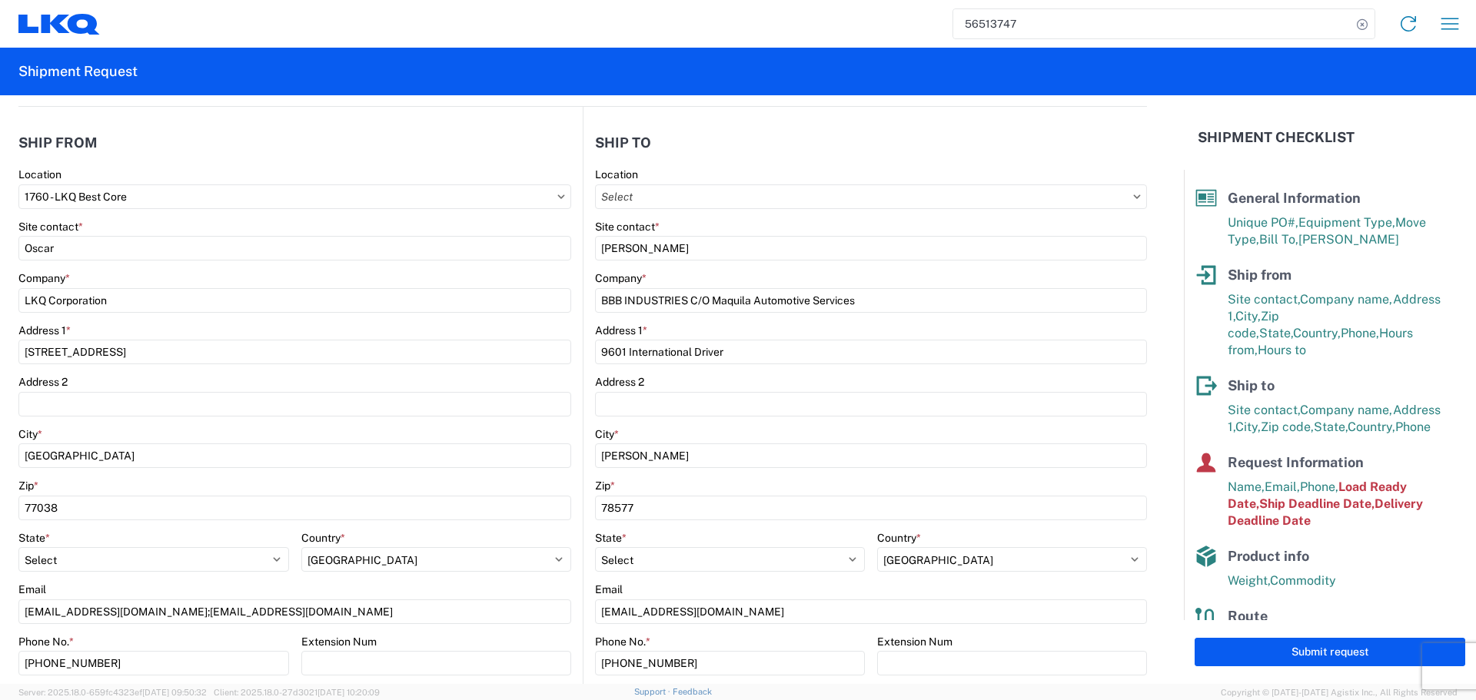
click at [404, 384] on div "Address 2" at bounding box center [294, 382] width 553 height 14
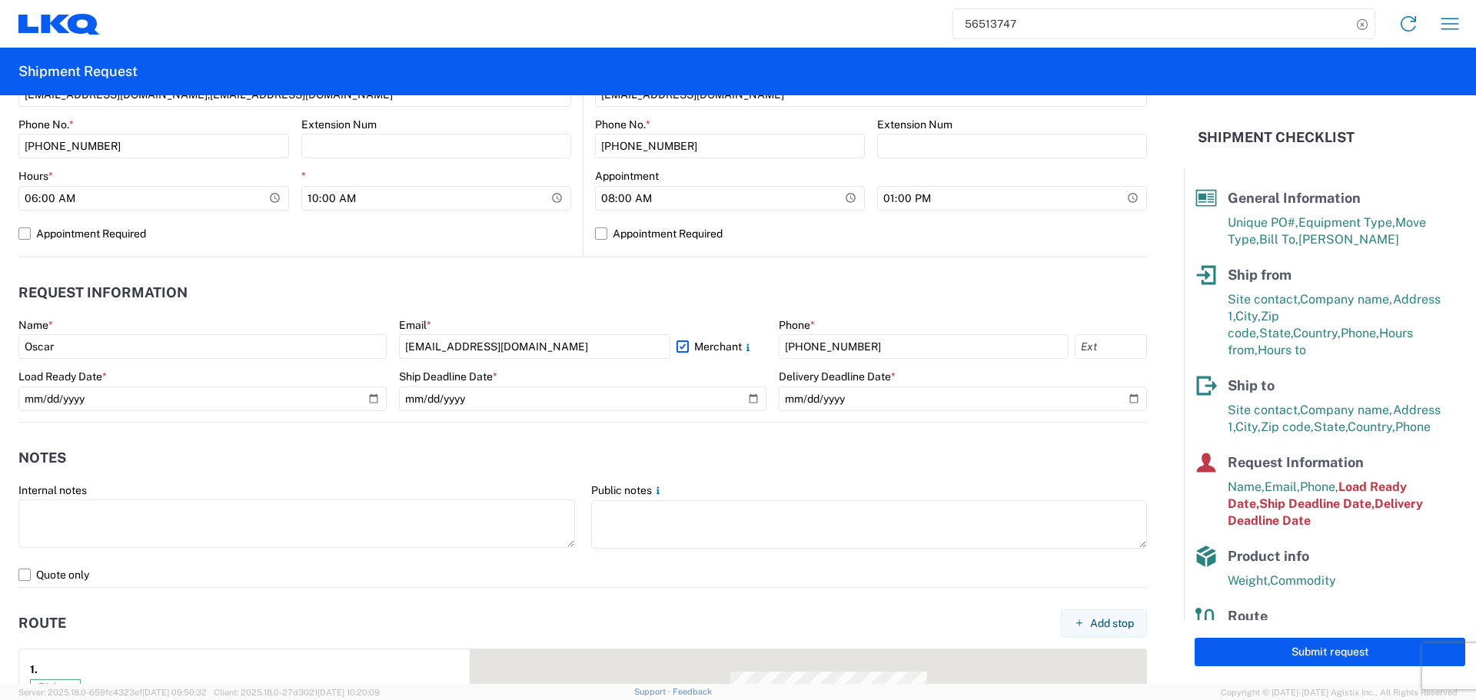
scroll to position [692, 0]
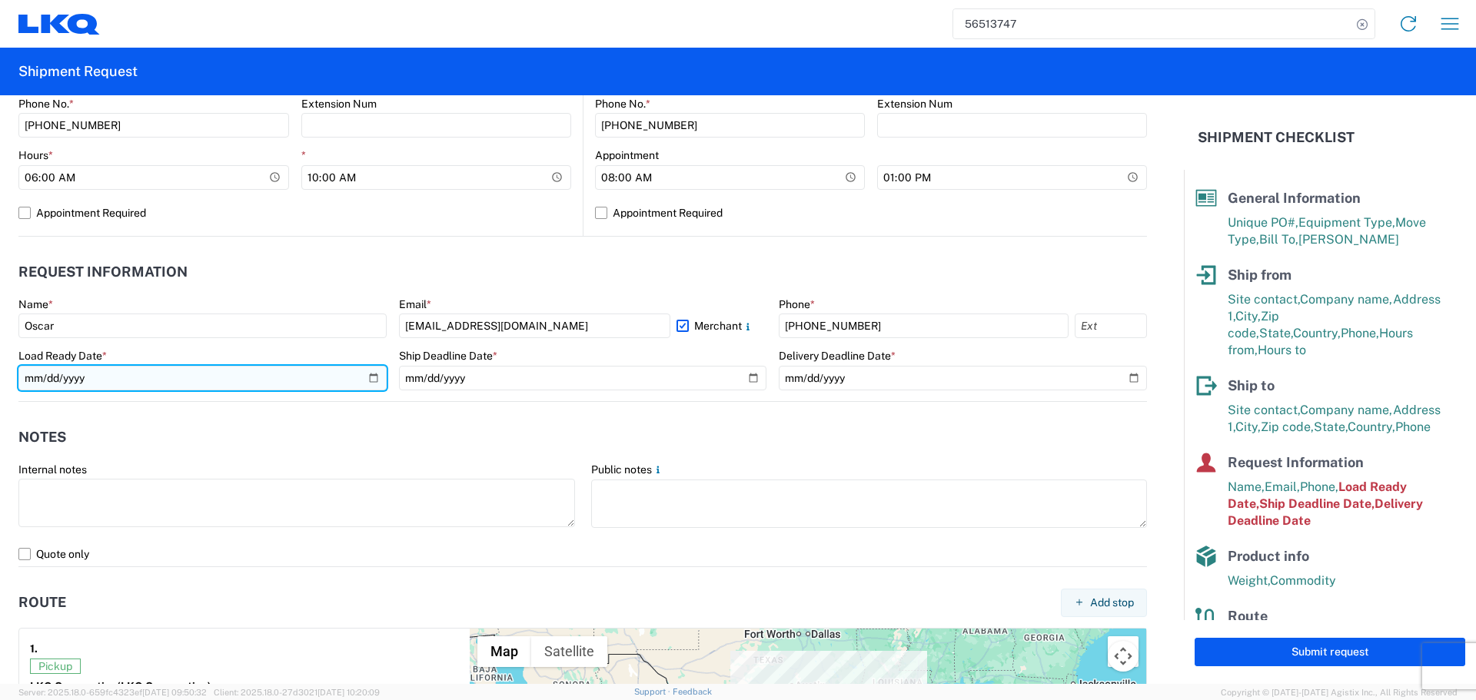
click at [364, 377] on input "[DATE]" at bounding box center [202, 378] width 368 height 25
type input "[DATE]"
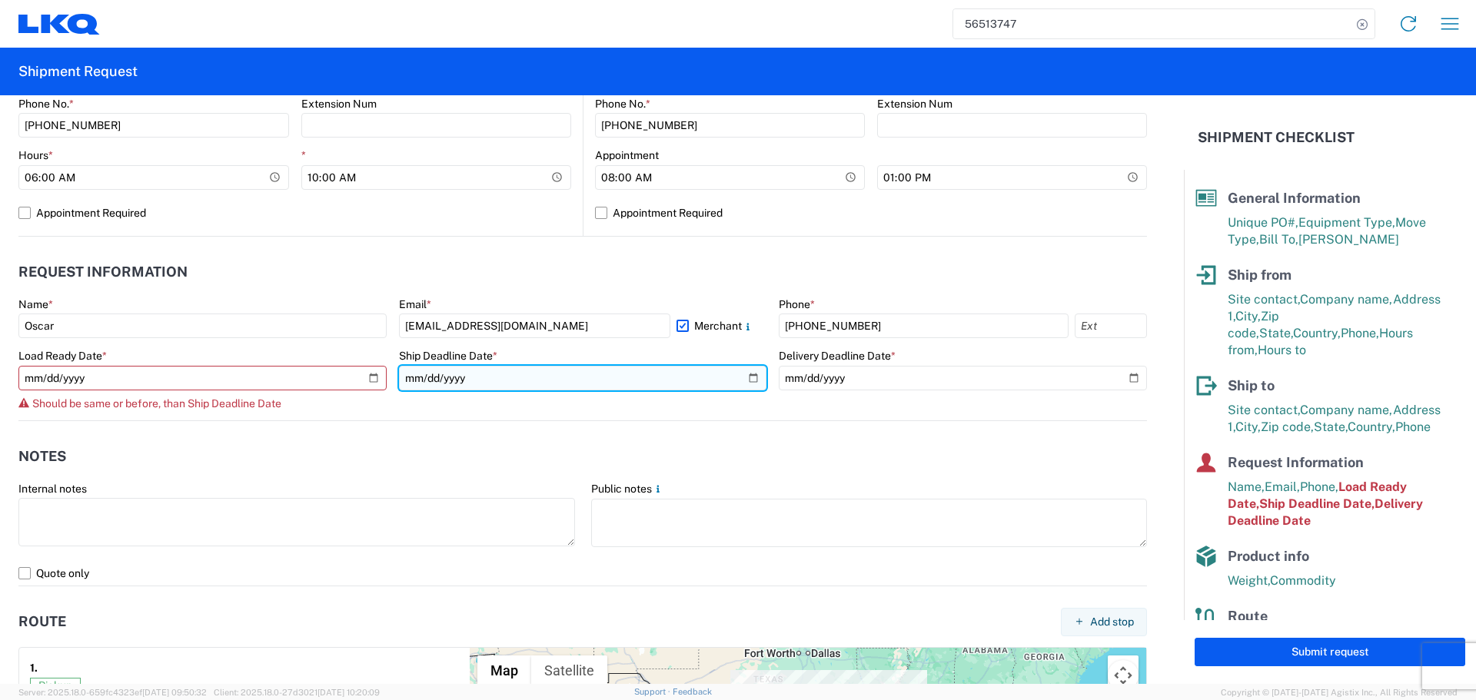
click at [744, 374] on input "[DATE]" at bounding box center [583, 378] width 368 height 25
type input "[DATE]"
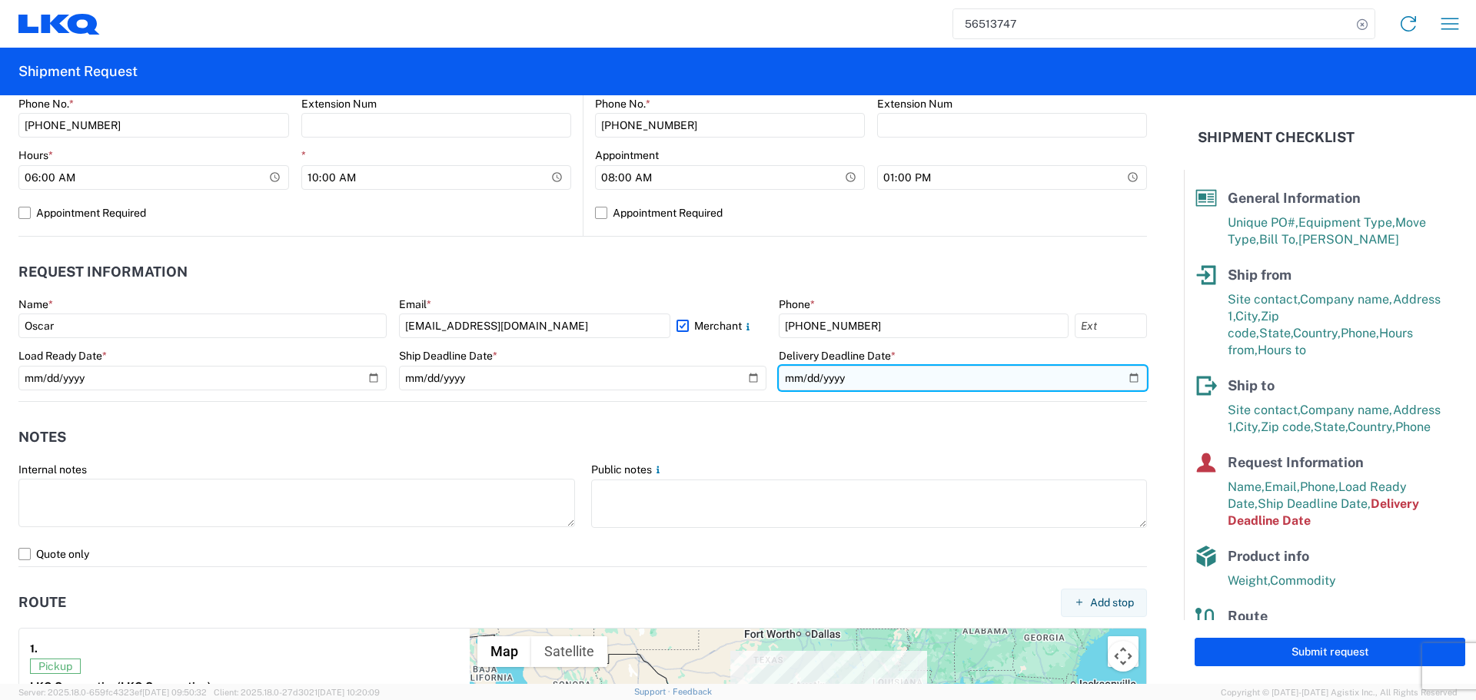
click at [1116, 376] on input "[DATE]" at bounding box center [963, 378] width 368 height 25
type input "[DATE]"
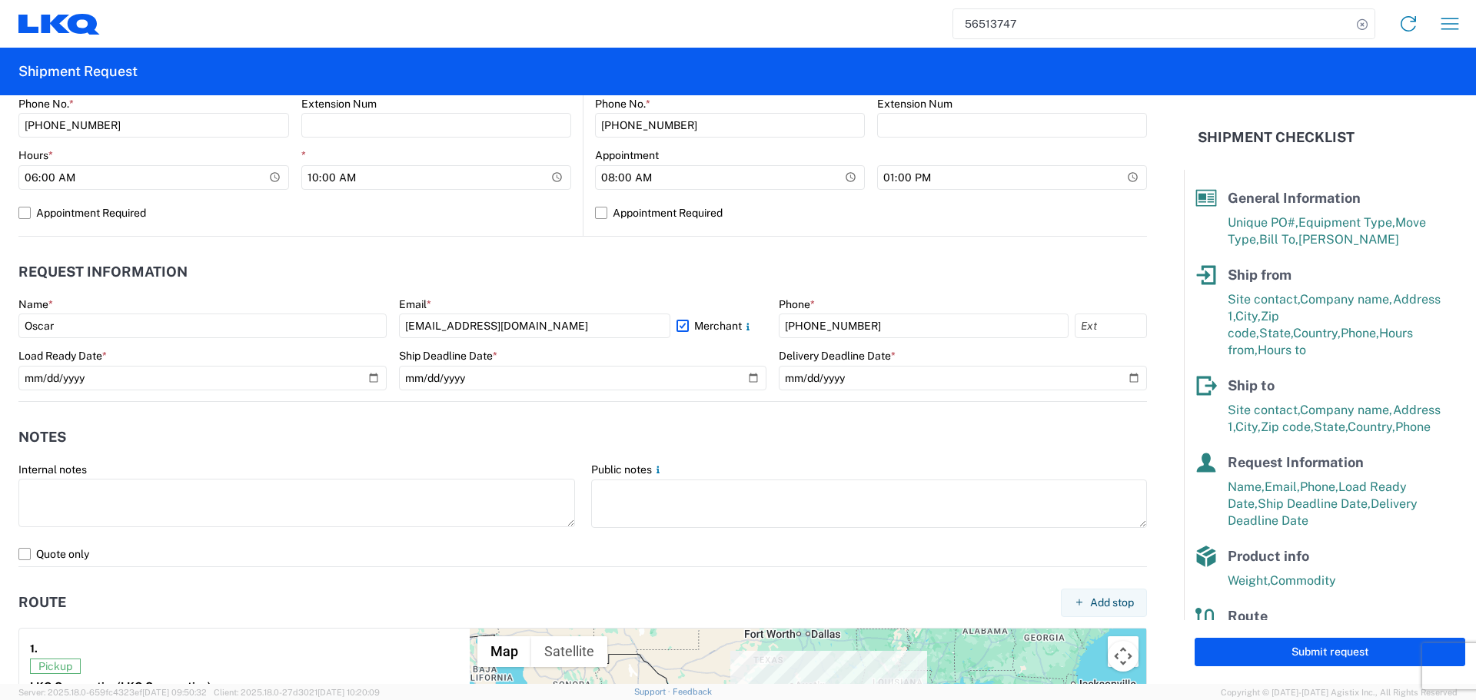
click at [605, 426] on header "Notes" at bounding box center [582, 438] width 1129 height 35
click at [750, 431] on header "Notes" at bounding box center [582, 438] width 1129 height 35
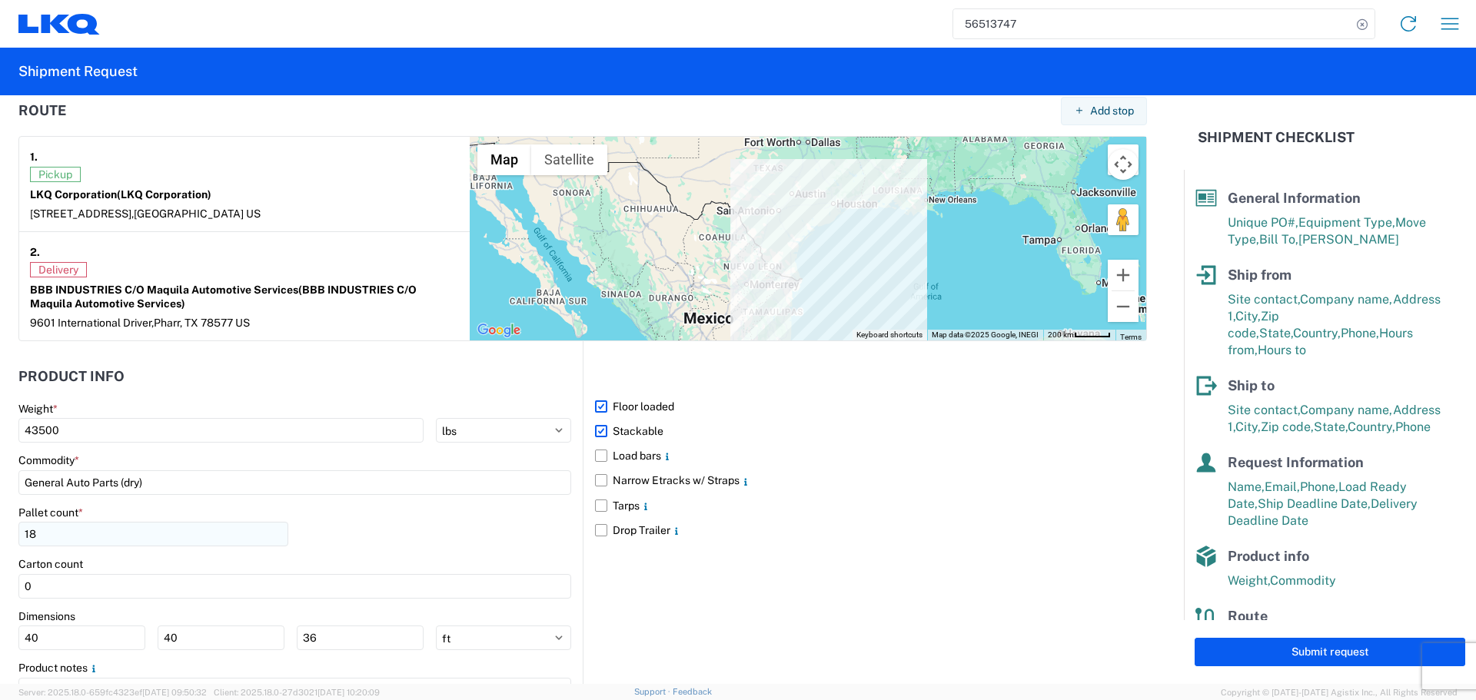
scroll to position [1230, 0]
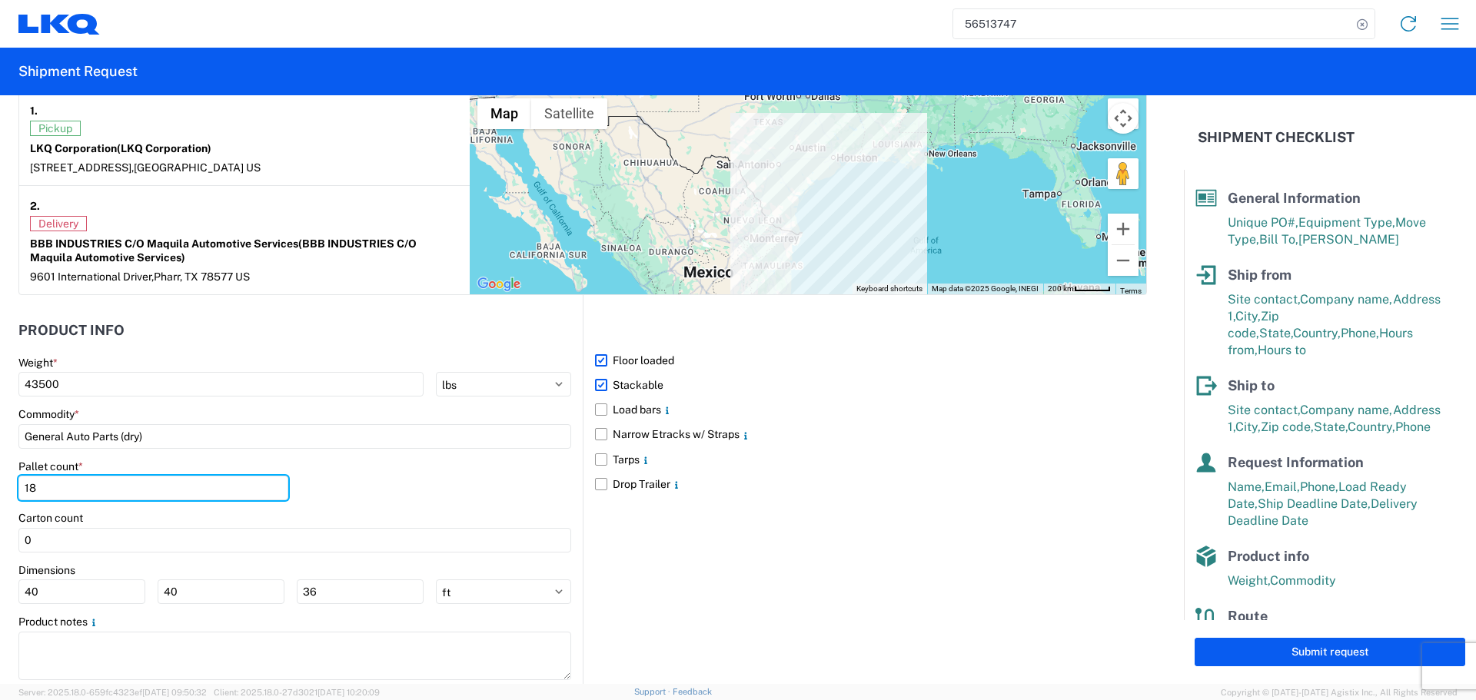
click at [117, 503] on agx-form-control-wrapper-v2 "Pallet count * 18" at bounding box center [153, 486] width 270 height 52
type input "1"
type input "24"
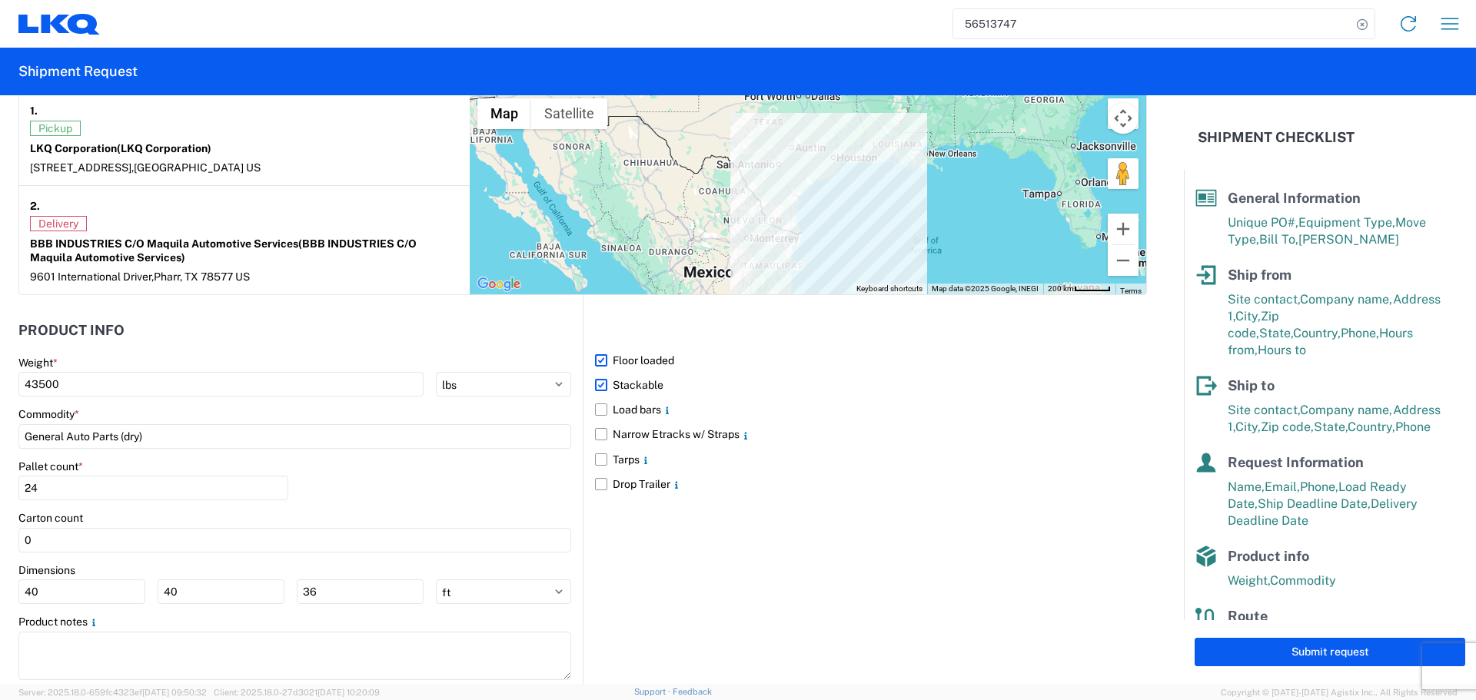
click at [380, 497] on div "Pallet count * 24" at bounding box center [294, 486] width 553 height 52
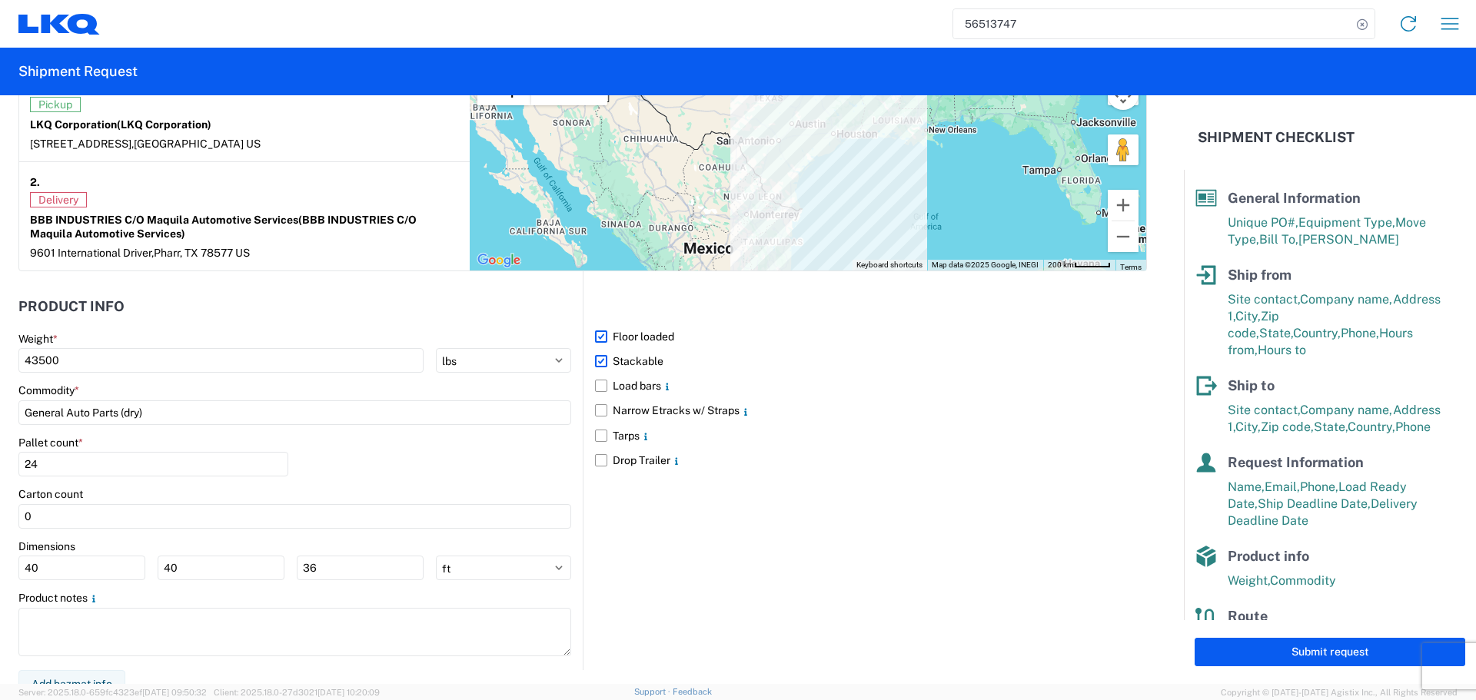
scroll to position [1269, 0]
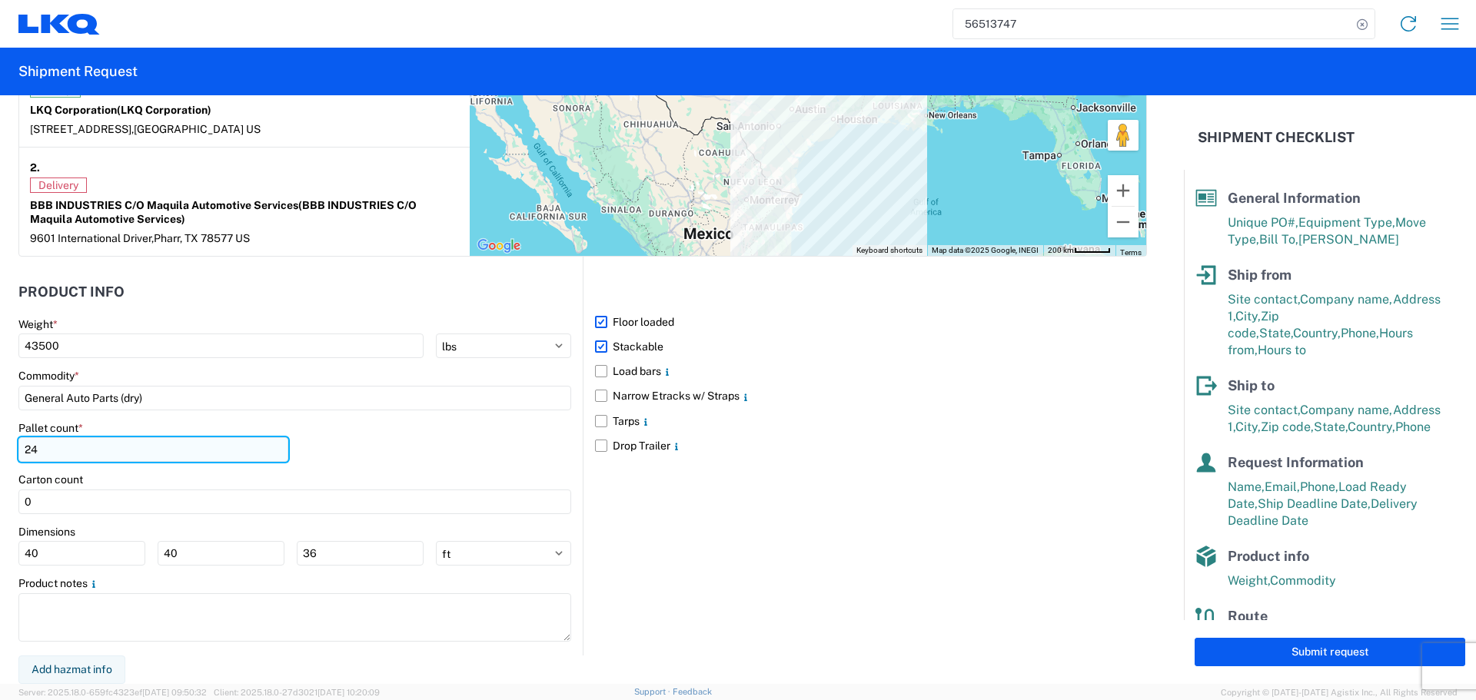
click at [113, 448] on input "24" at bounding box center [153, 450] width 270 height 25
click at [340, 431] on div "Pallet count * 24" at bounding box center [294, 447] width 553 height 52
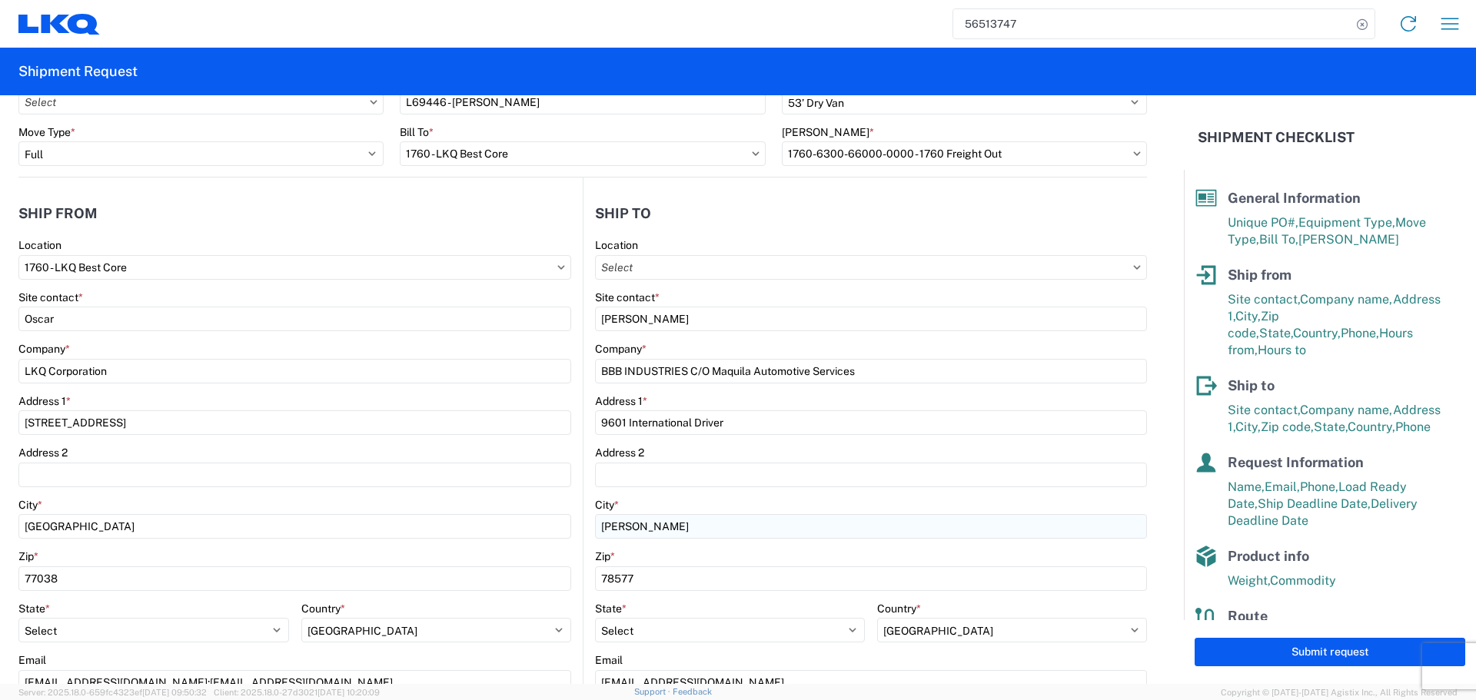
scroll to position [38, 0]
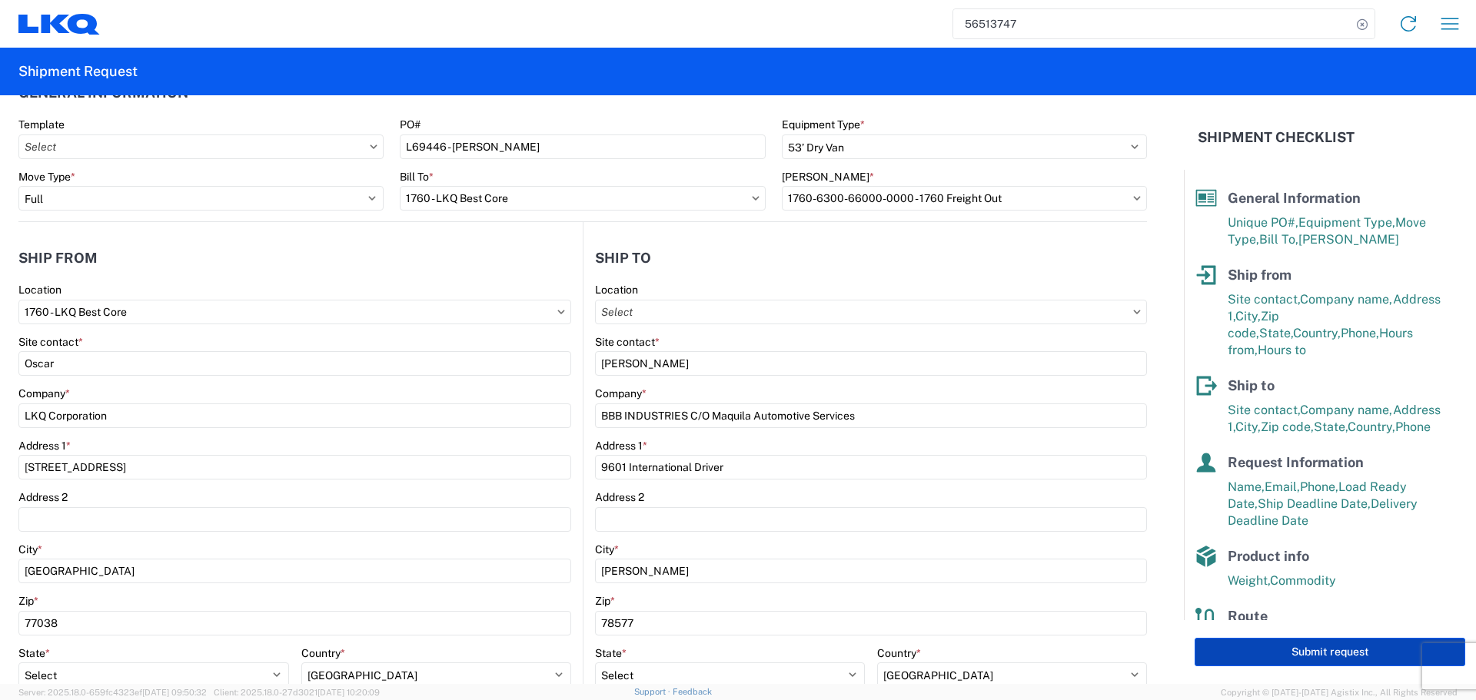
click at [1332, 651] on button "Submit request" at bounding box center [1330, 652] width 271 height 28
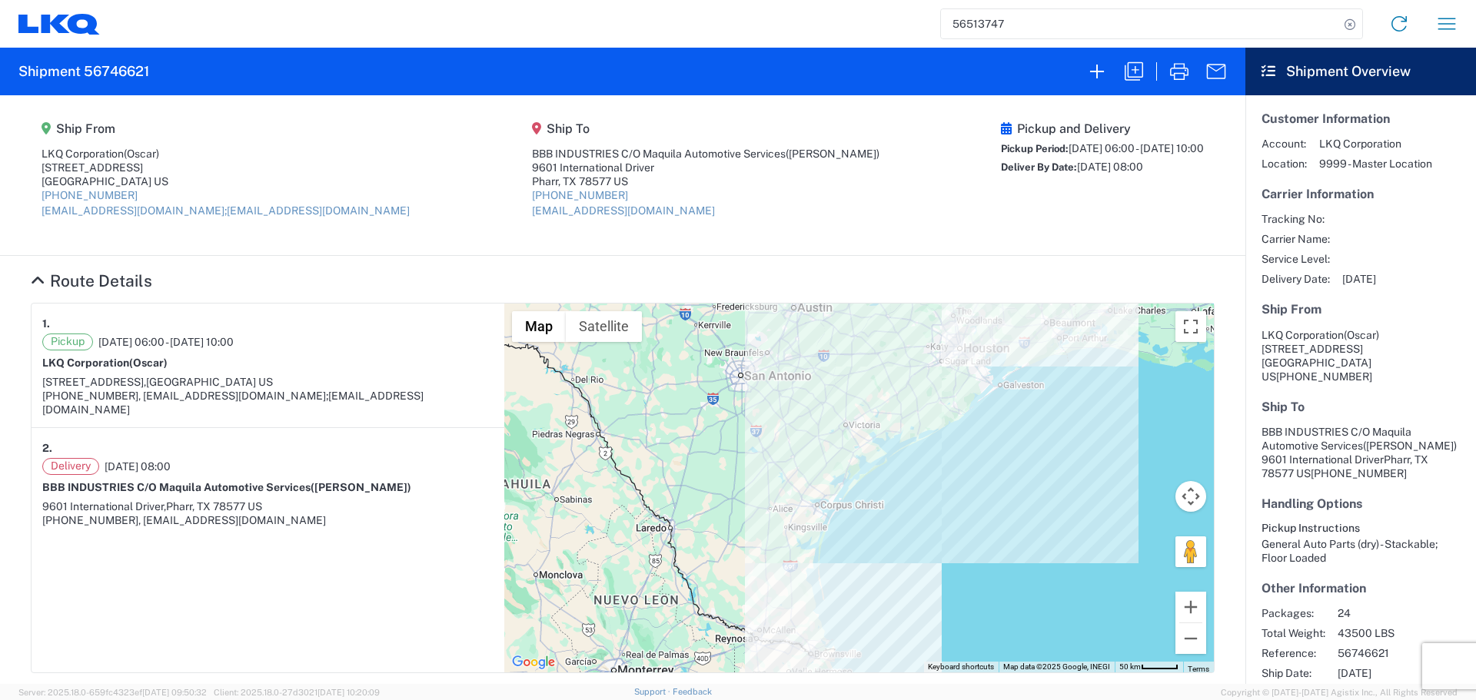
click at [981, 22] on input "56513747" at bounding box center [1140, 23] width 398 height 29
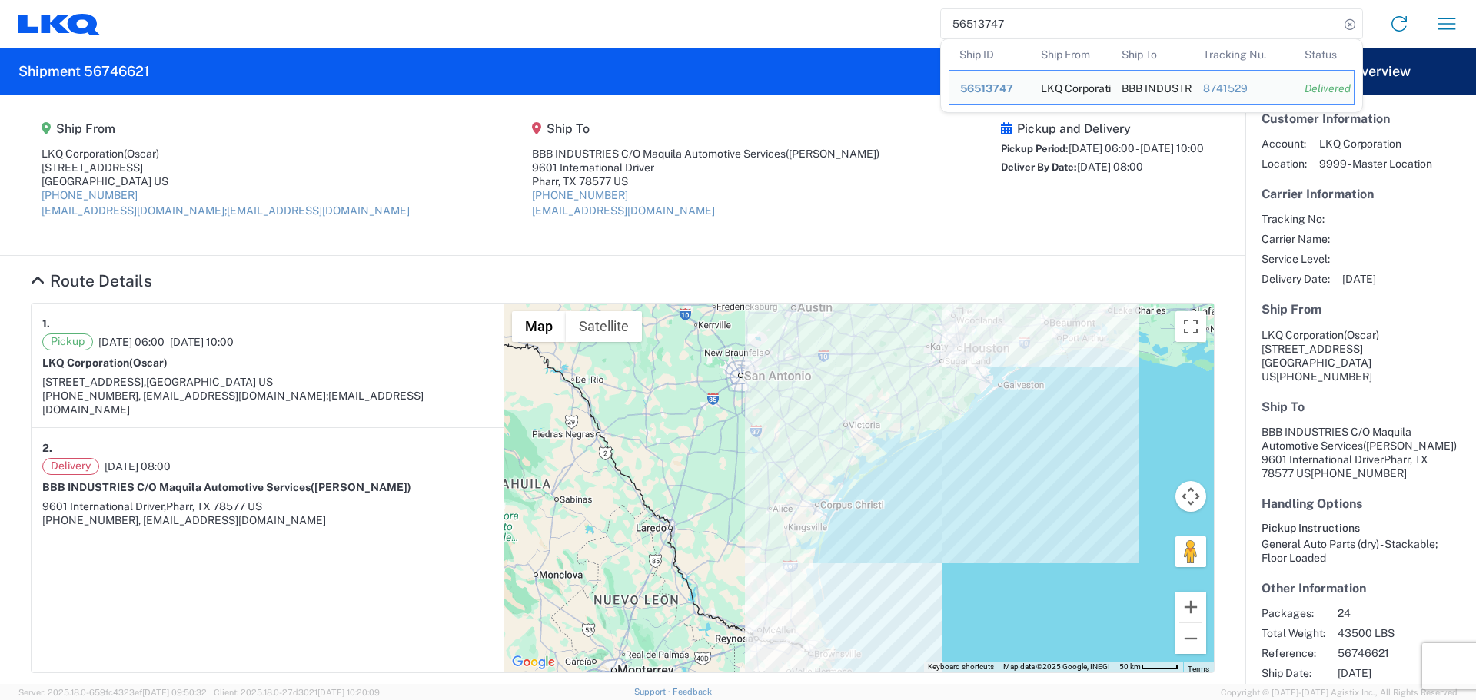
click at [981, 22] on input "56513747" at bounding box center [1140, 23] width 398 height 29
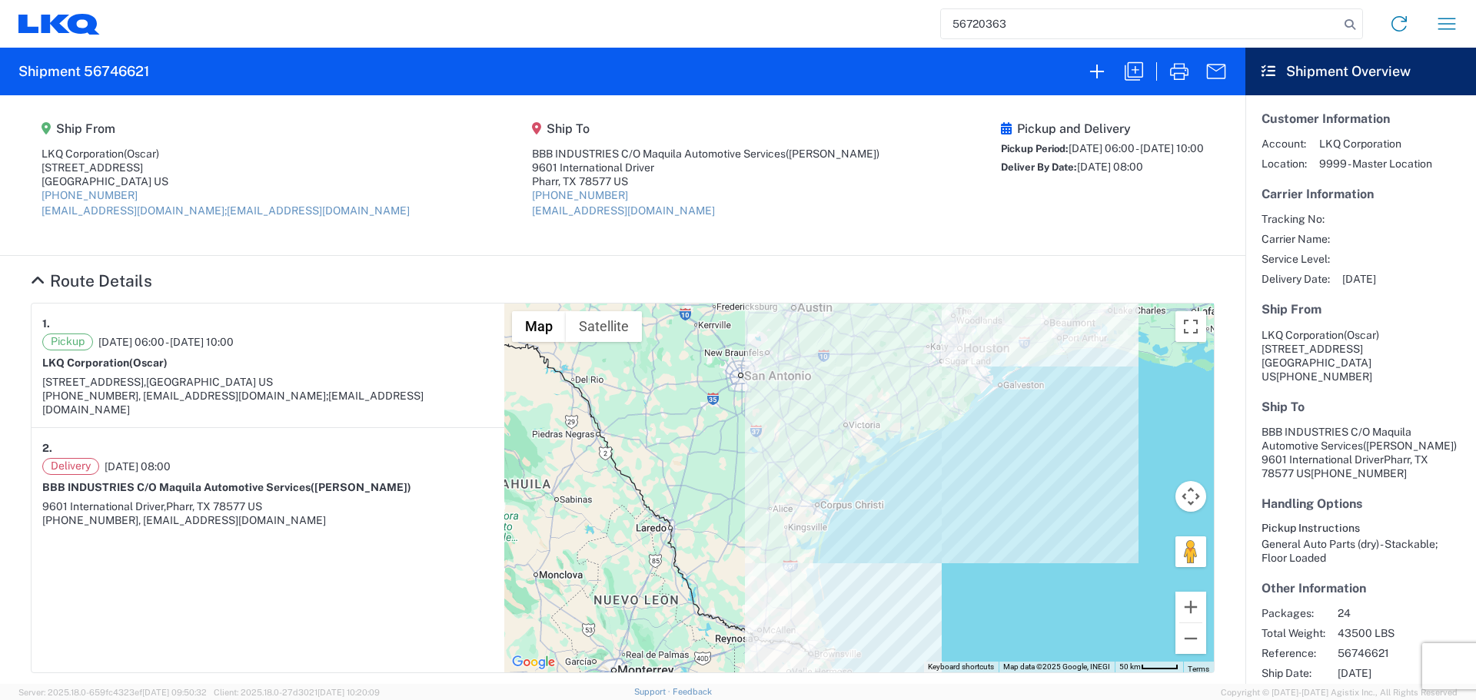
type input "56720363"
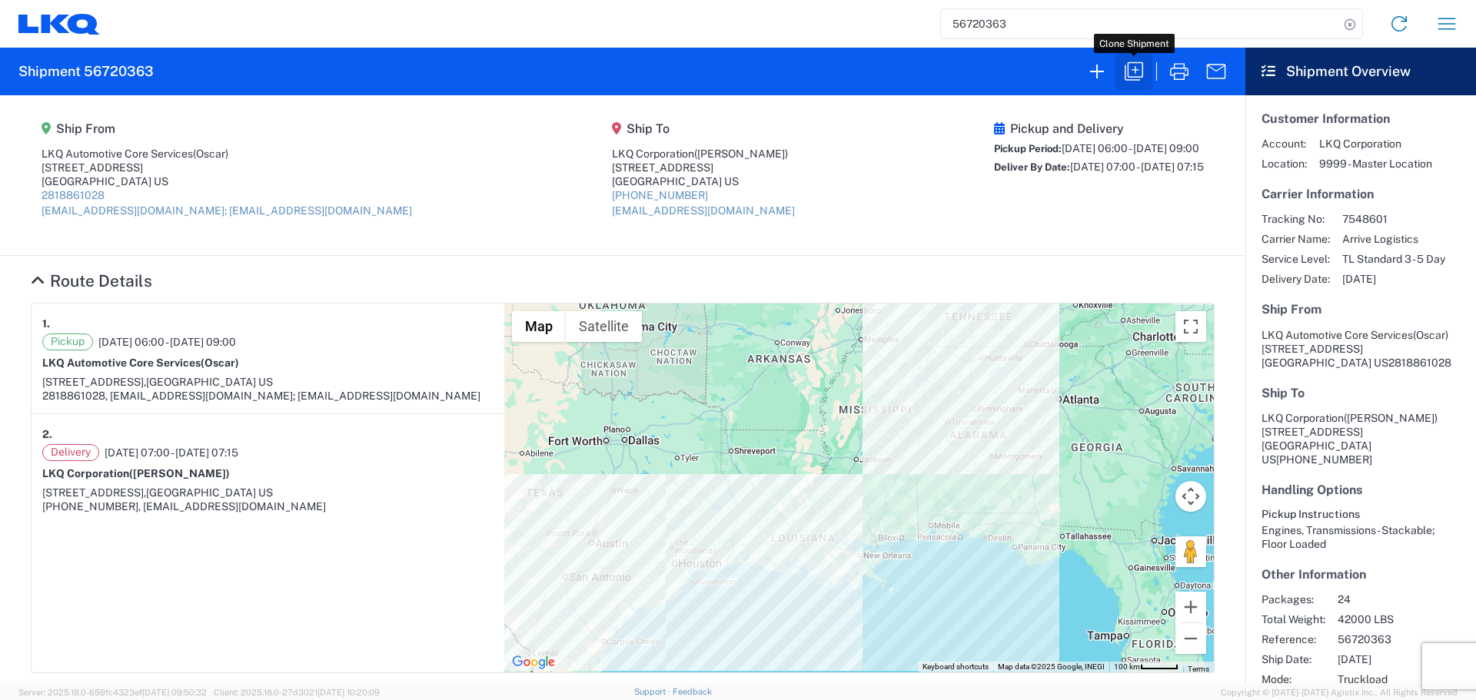
click at [1133, 64] on icon "button" at bounding box center [1134, 71] width 25 height 25
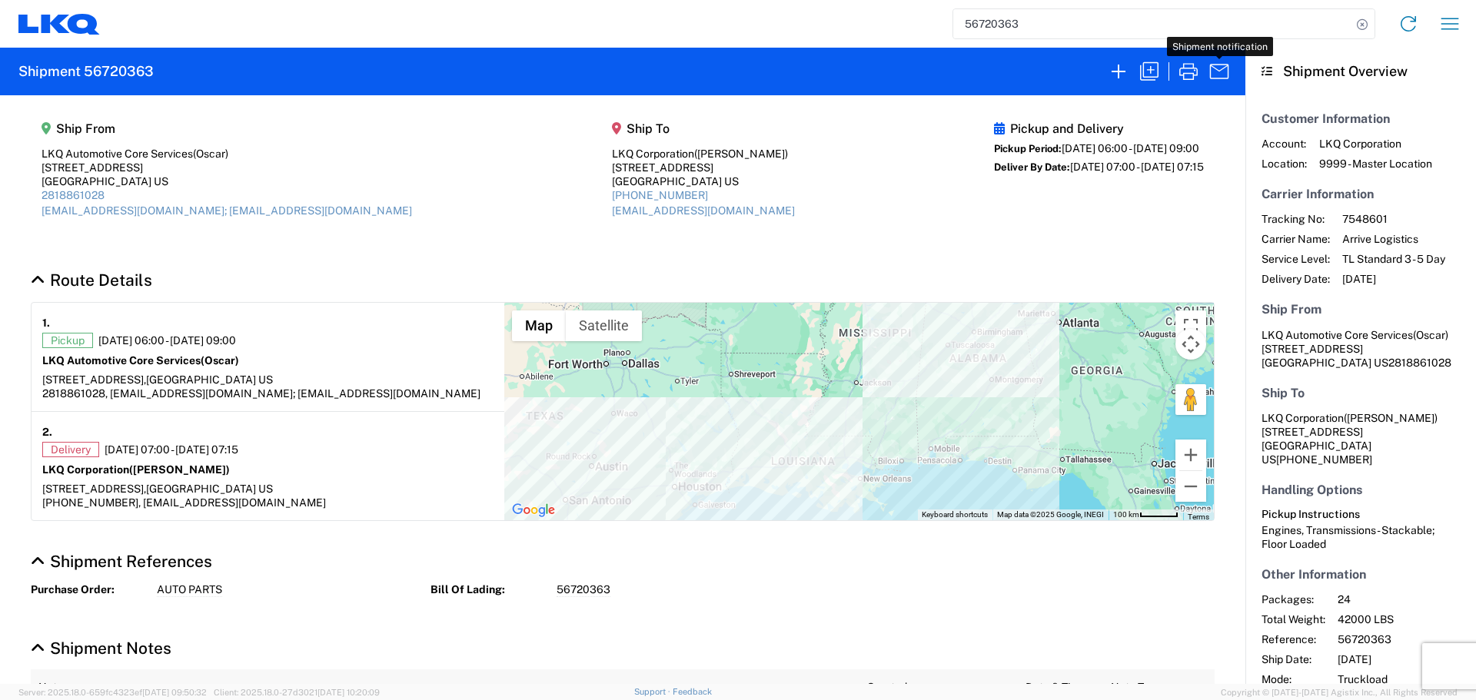
select select "FULL"
select select "US"
select select "LBS"
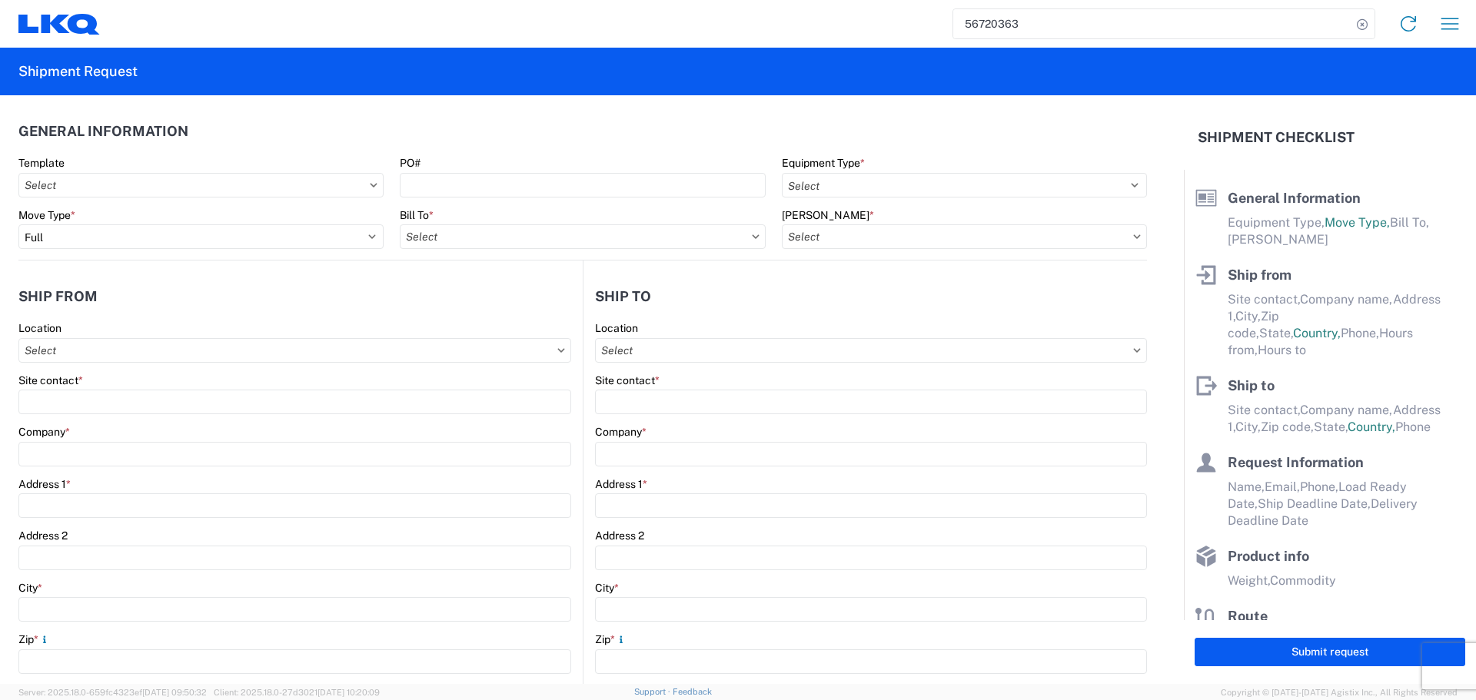
select select "STDV"
type input "Oscar"
type input "LKQ Automotive Core Services"
type input "[STREET_ADDRESS]"
type input "[GEOGRAPHIC_DATA]"
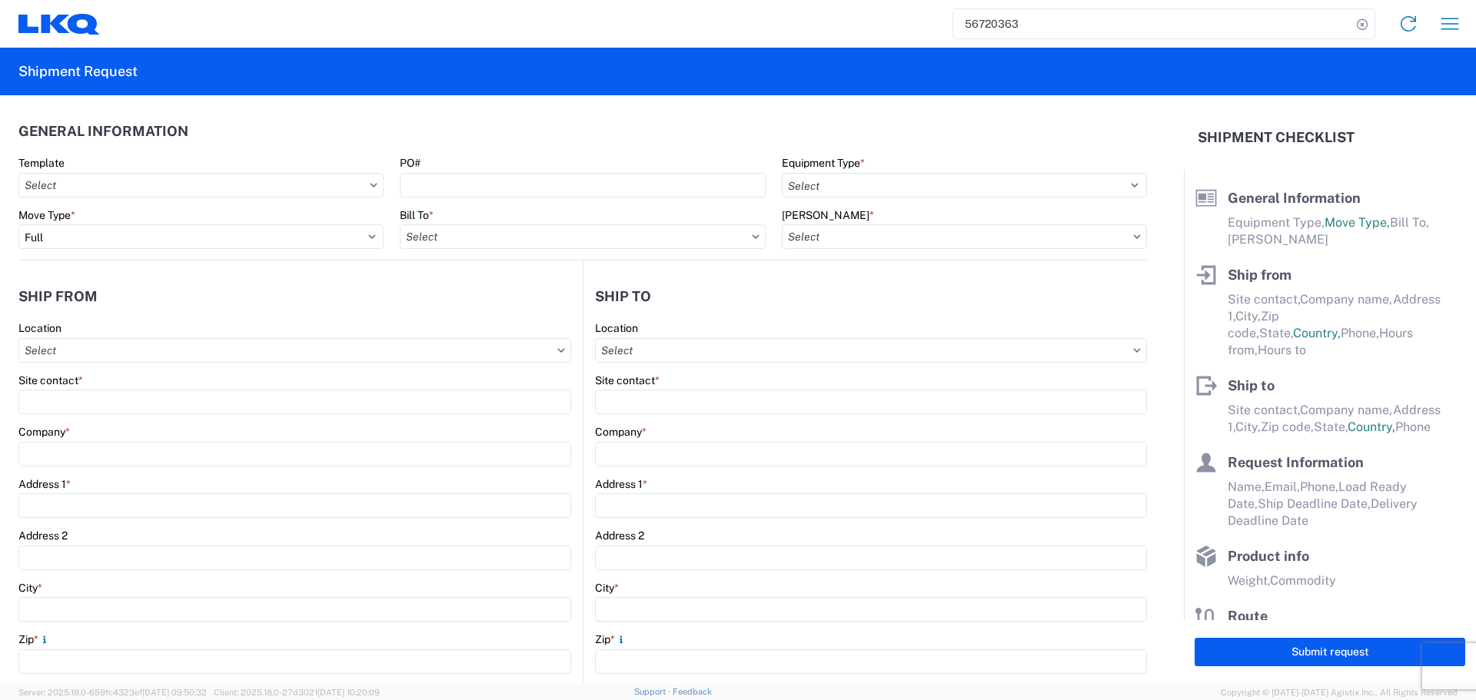
type input "77038"
type input "[EMAIL_ADDRESS][DOMAIN_NAME]; [EMAIL_ADDRESS][DOMAIN_NAME]"
type input "[PERSON_NAME]"
type input "LKQ Corporation"
type input "[STREET_ADDRESS]"
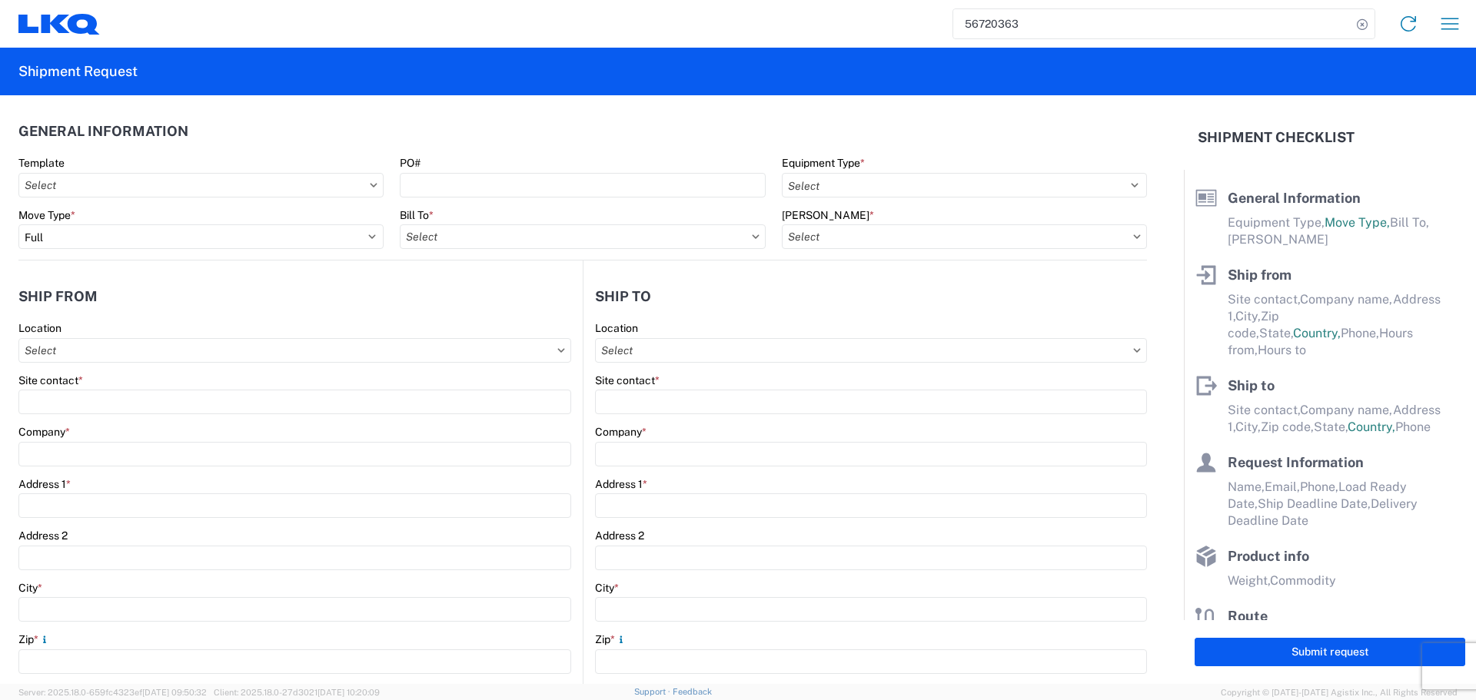
type input "Newnan"
type input "30265"
type input "[EMAIL_ADDRESS][DOMAIN_NAME]"
type input "Oscar"
type input "[EMAIL_ADDRESS][DOMAIN_NAME]"
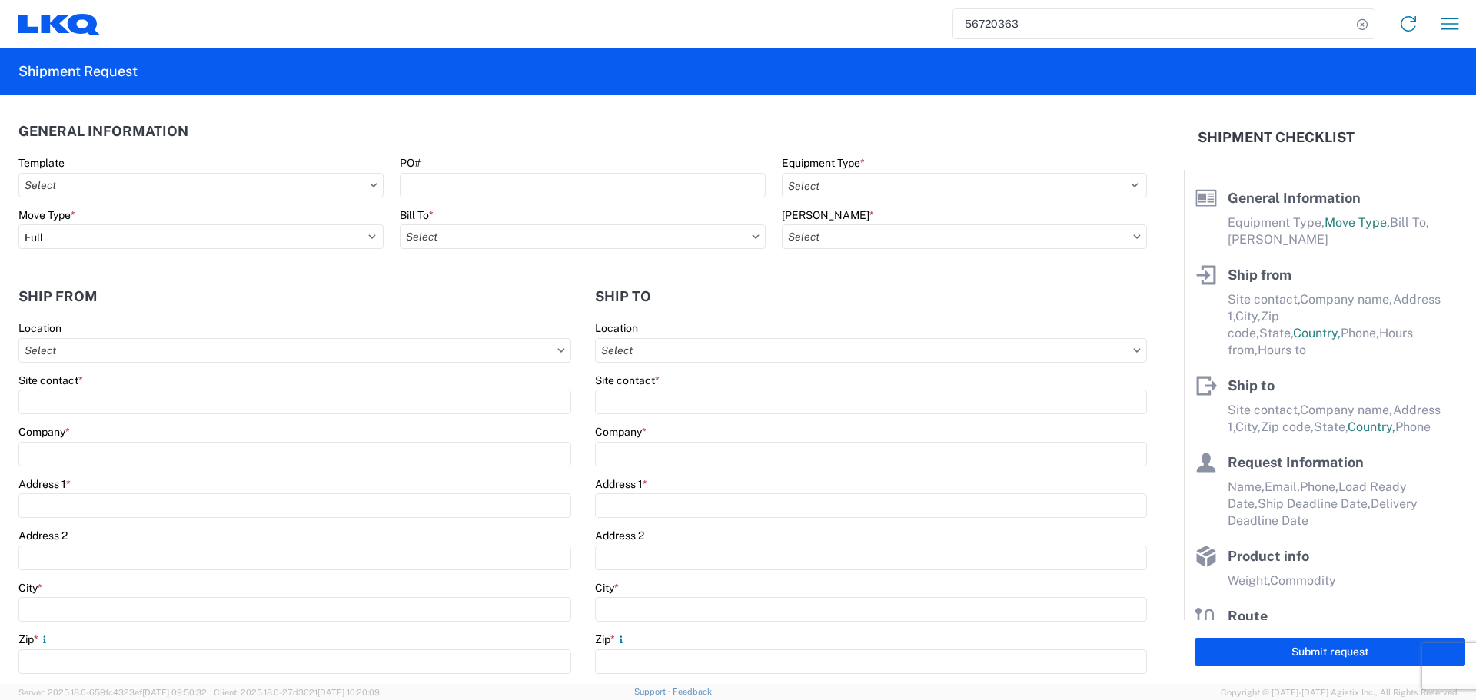
type input "2818861028"
type input "[DATE]"
type input "42000"
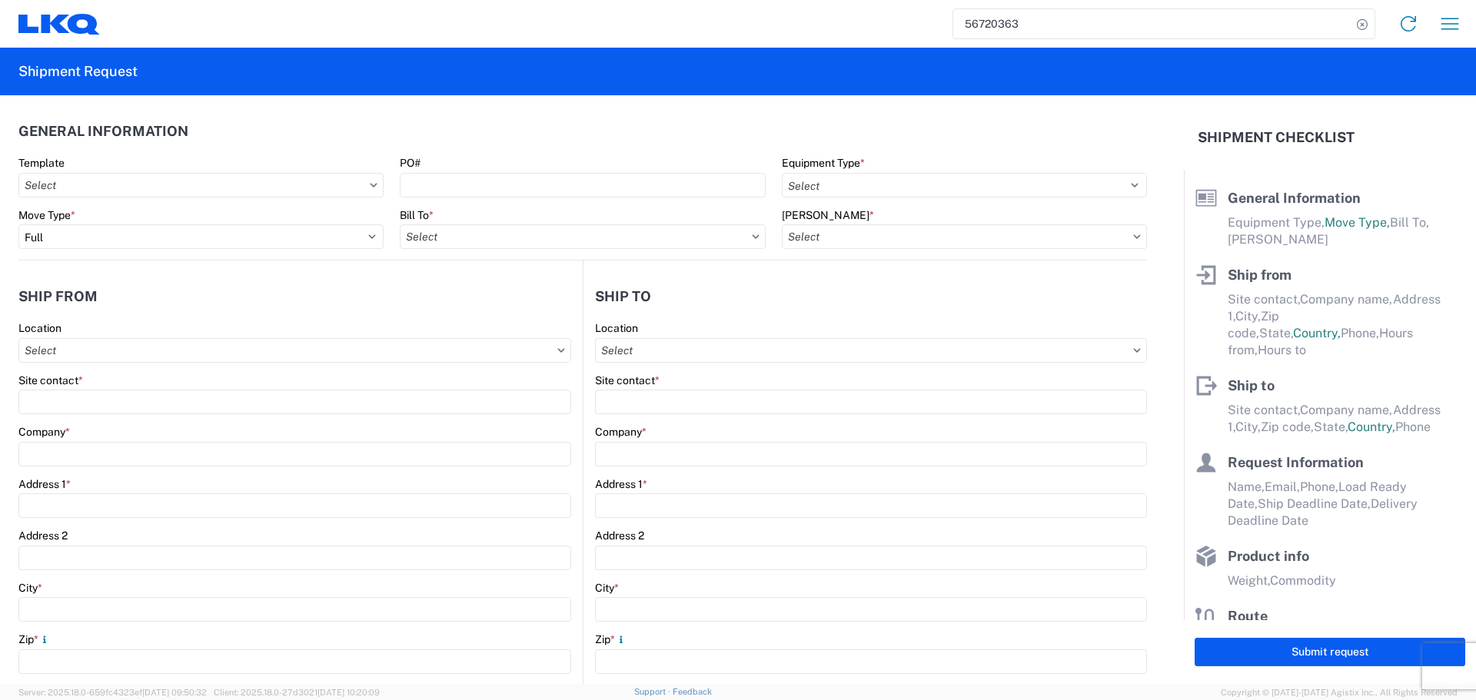
type input "Engines, Transmissions"
type input "24"
type input "0"
type input "40"
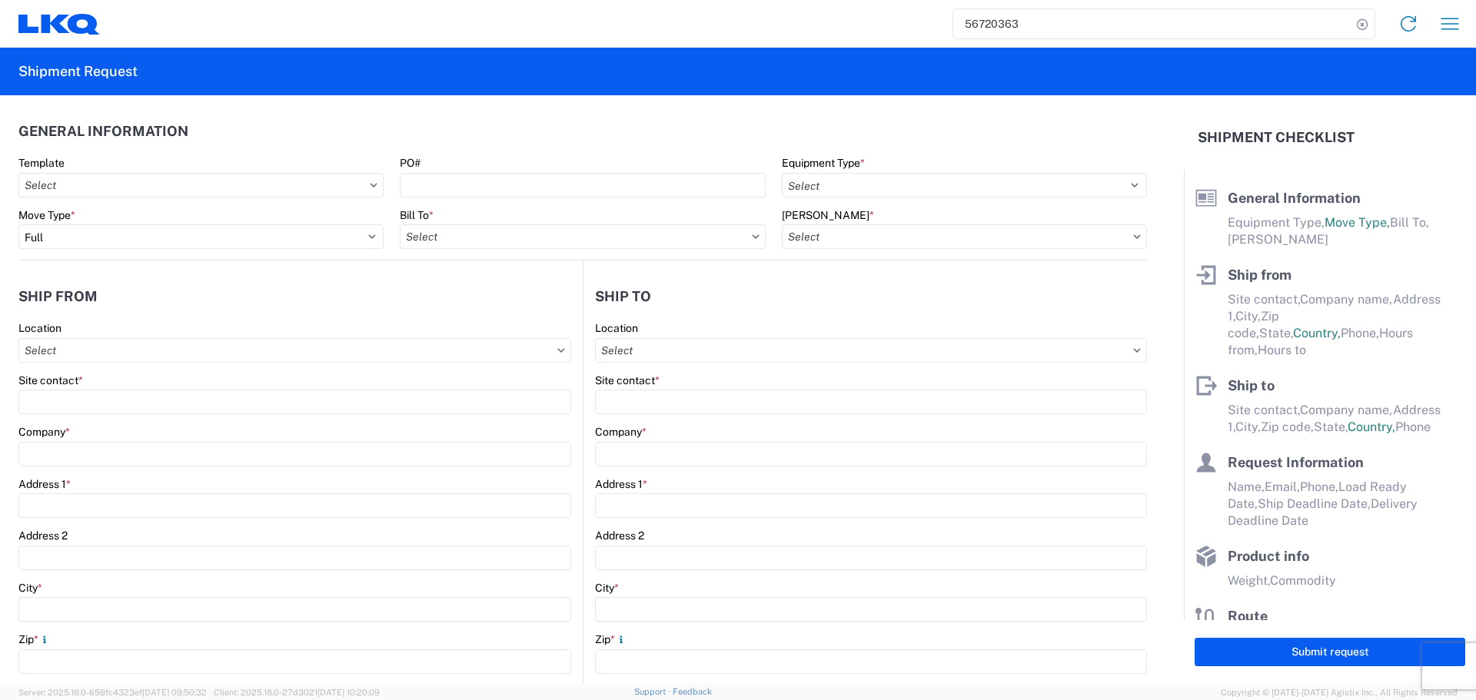
type input "36"
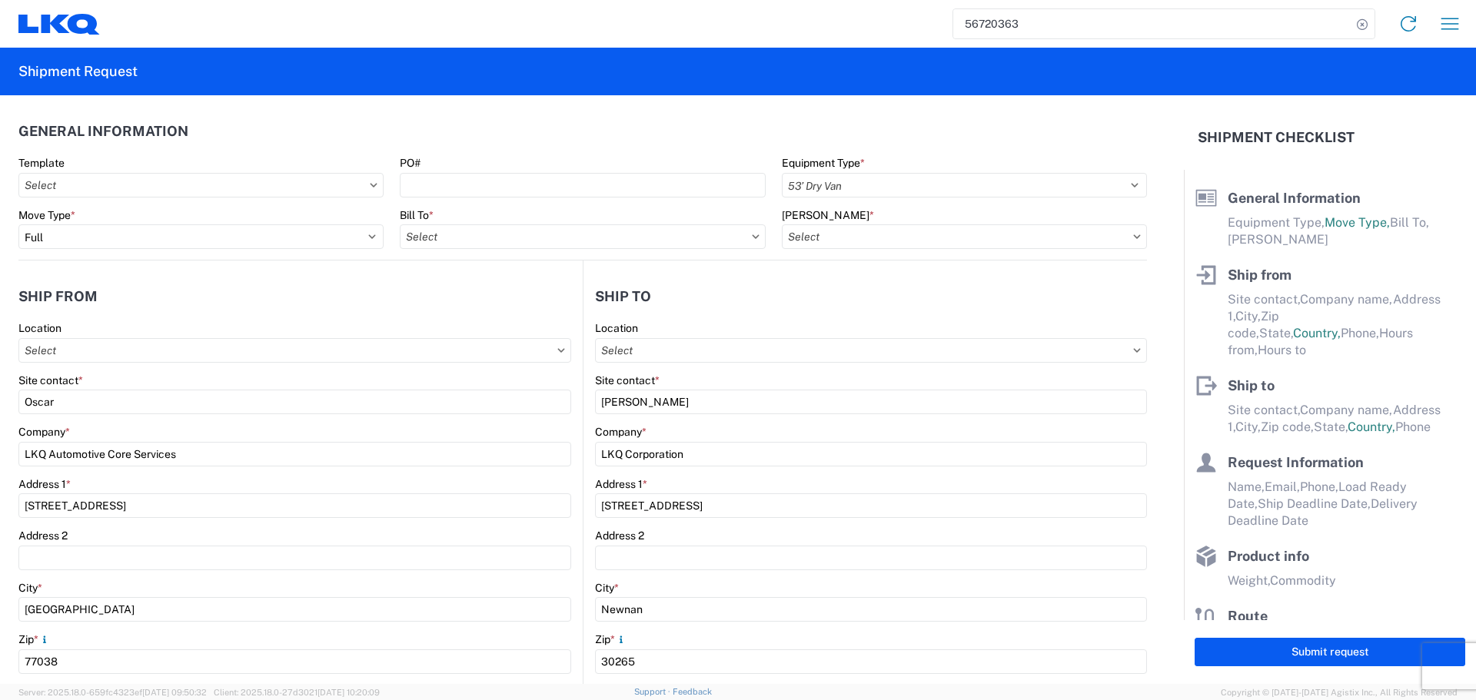
select select "US"
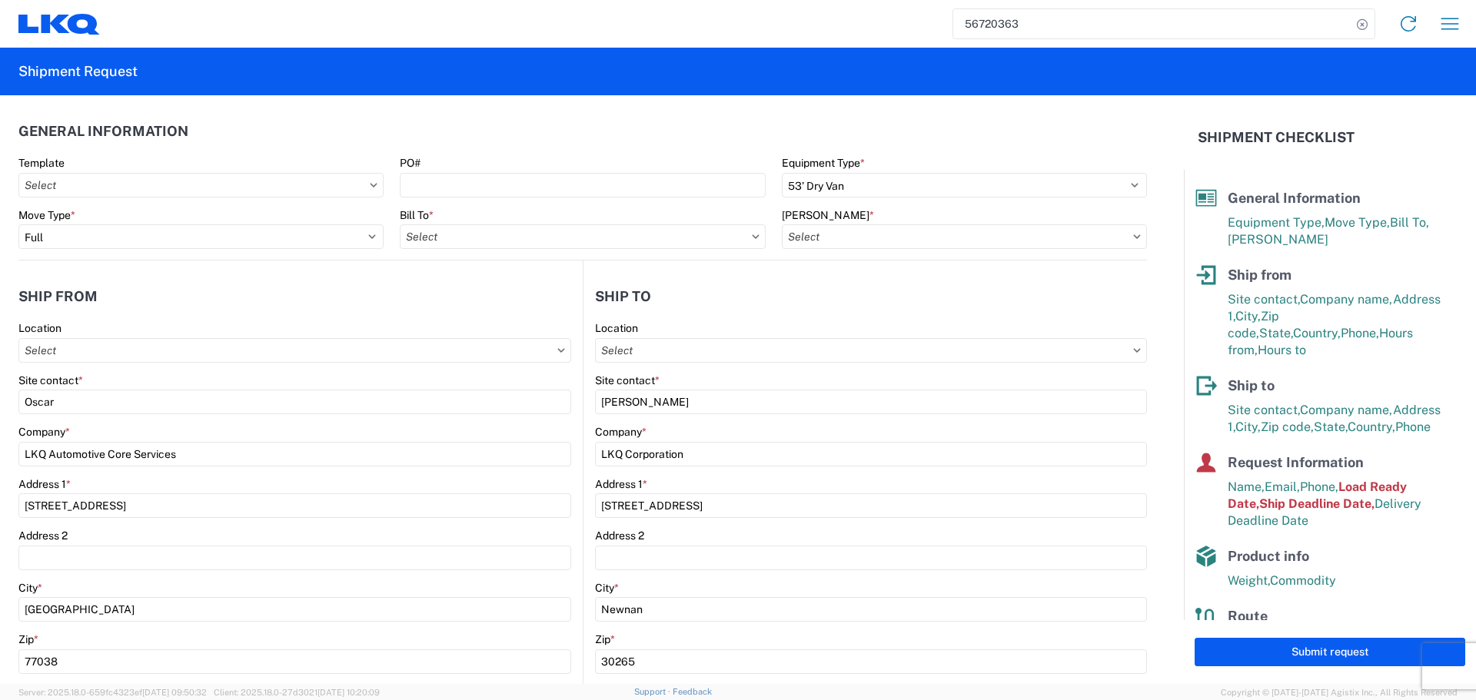
type input "1760 - LKQ Best Core"
type input "1772 - LKQ Atlanta Core Newnan"
type input "1760-1300-50180-0000 - 1760 Freight In - Cores"
type input "1760 - LKQ Best Core"
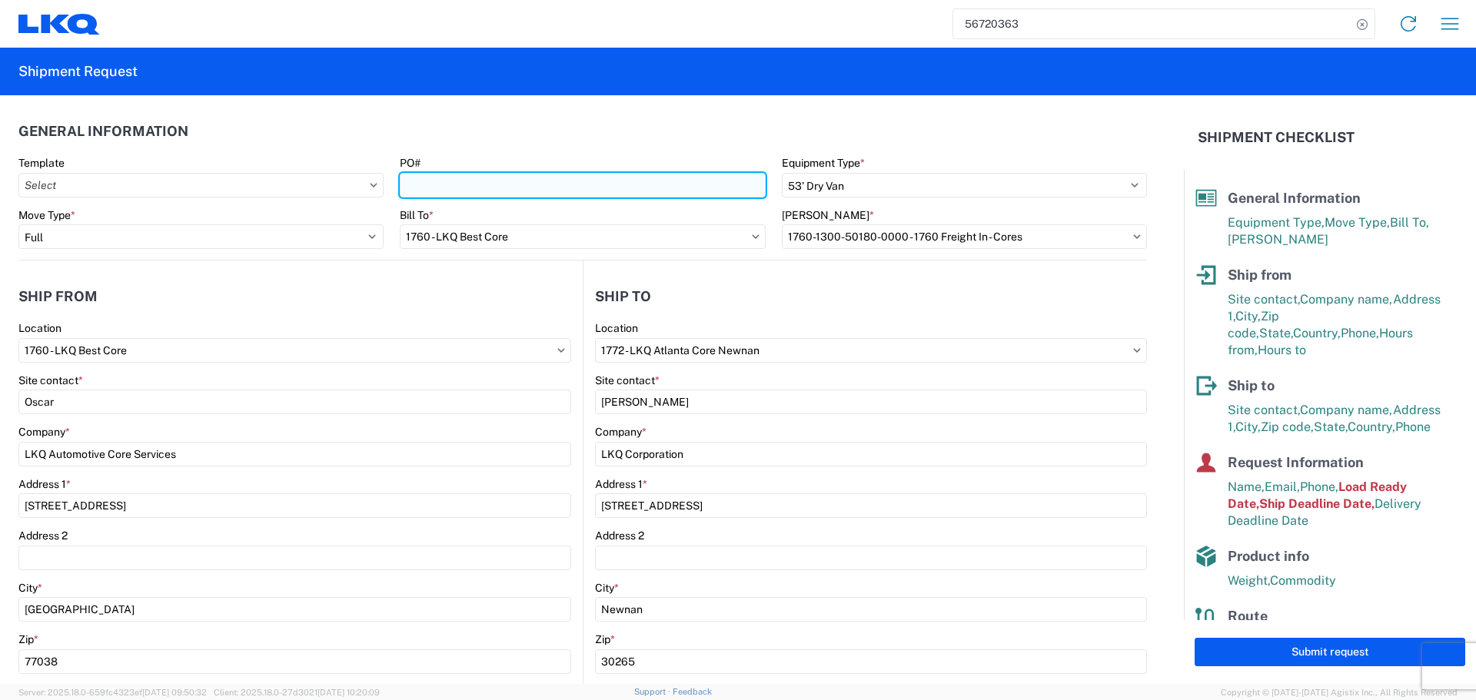
click at [524, 194] on input "PO#" at bounding box center [582, 185] width 365 height 25
type input "AUTO PARTS"
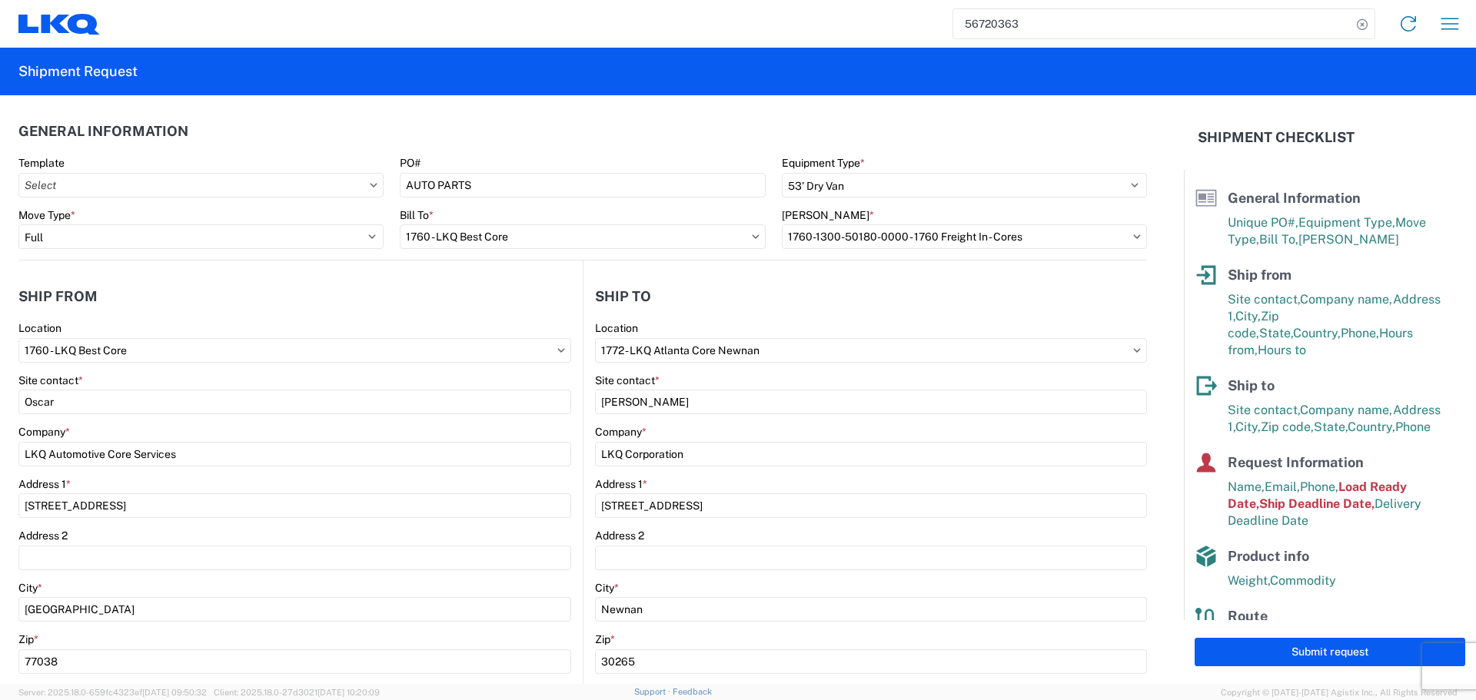
click at [502, 125] on header "General Information" at bounding box center [582, 131] width 1129 height 35
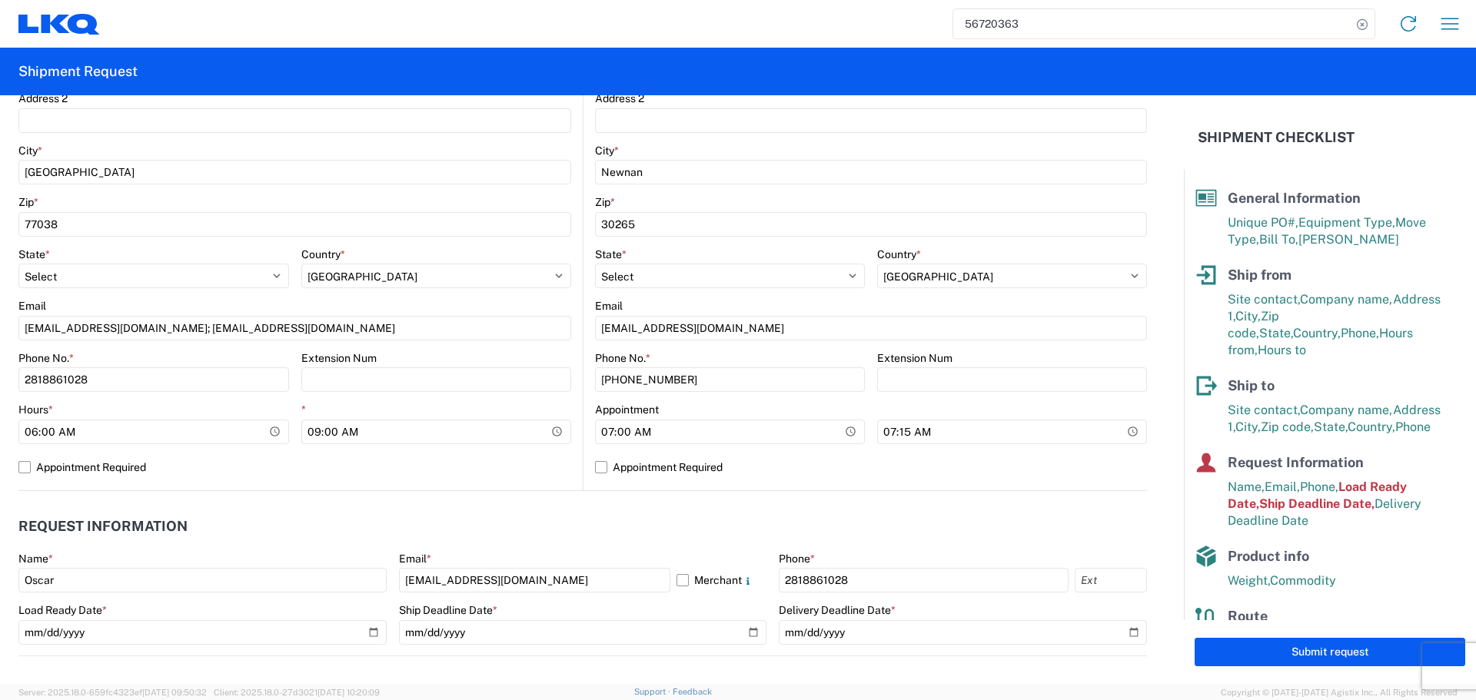
scroll to position [538, 0]
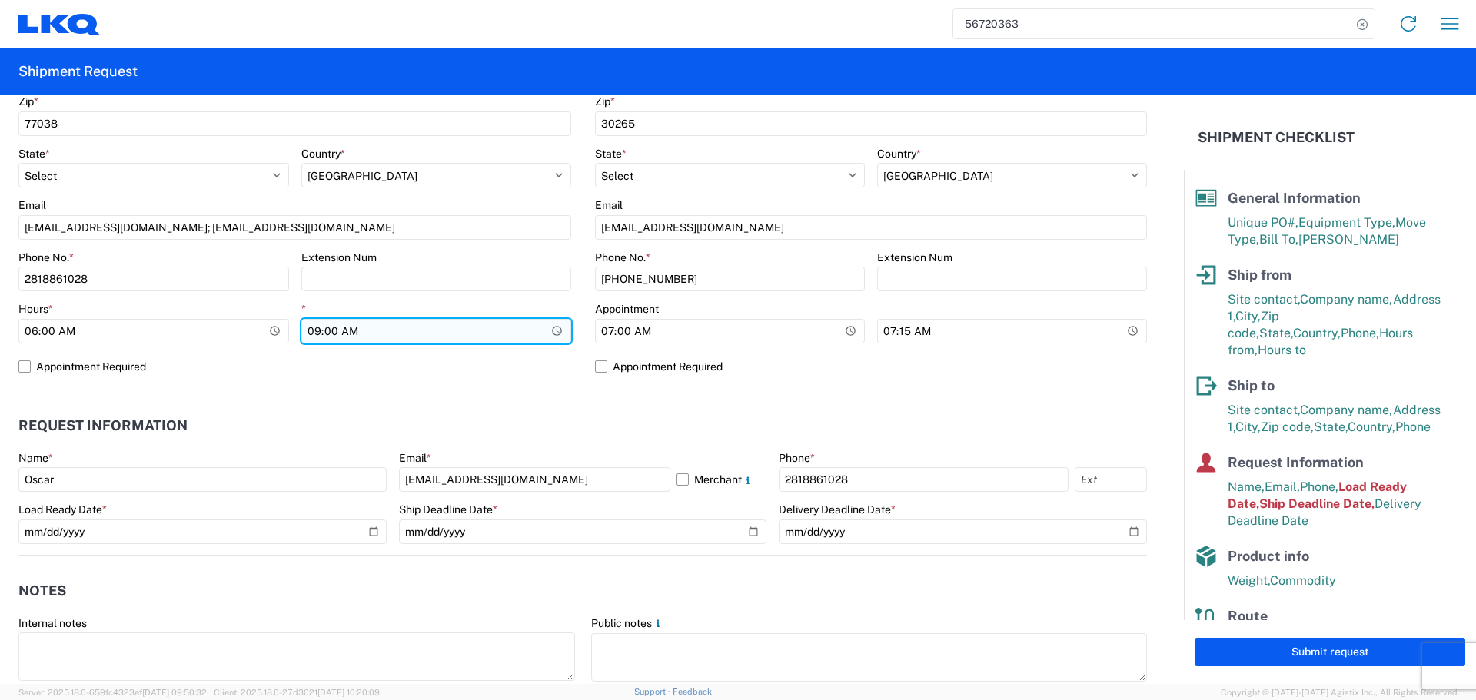
click at [552, 333] on input "09:00:00" at bounding box center [436, 331] width 271 height 25
type input "10:00"
click at [502, 361] on label "Appointment Required" at bounding box center [294, 366] width 553 height 25
click at [0, 0] on input "Appointment Required" at bounding box center [0, 0] width 0 height 0
select select "US"
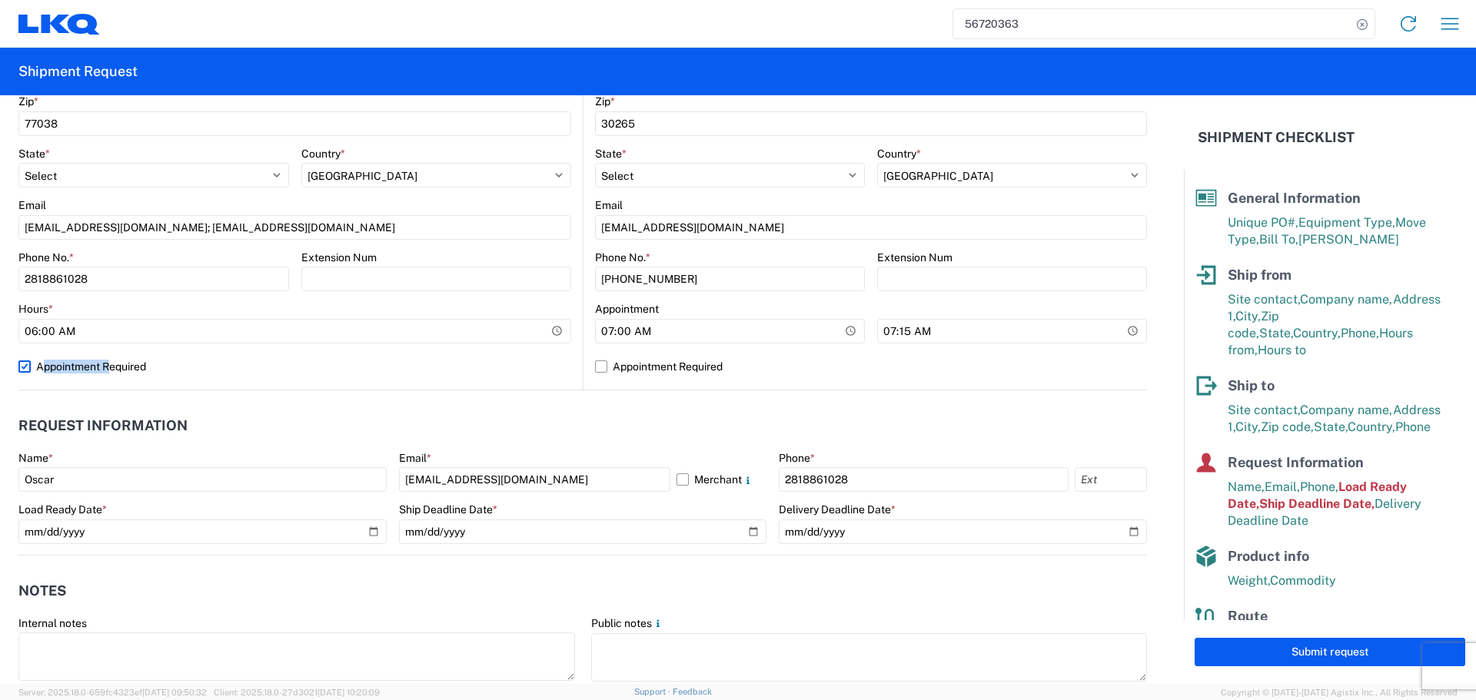
click at [502, 361] on label "Appointment Required" at bounding box center [294, 366] width 553 height 25
click at [0, 0] on input "Appointment Required" at bounding box center [0, 0] width 0 height 0
select select "US"
click at [1120, 331] on input "07:15:00" at bounding box center [1012, 331] width 270 height 25
type input "13:00"
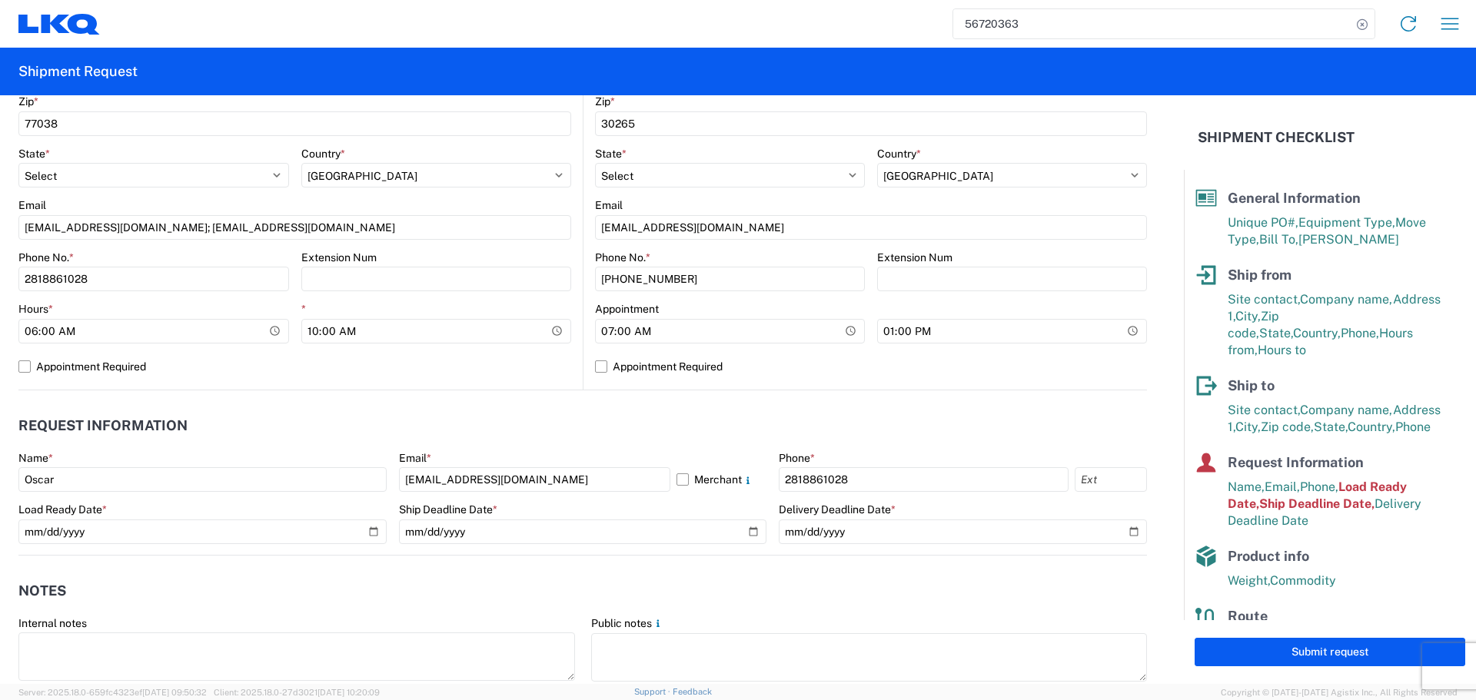
click at [710, 413] on header "Request Information" at bounding box center [582, 426] width 1129 height 35
click at [710, 414] on header "Request Information" at bounding box center [582, 426] width 1129 height 35
click at [313, 418] on header "Request Information" at bounding box center [582, 426] width 1129 height 35
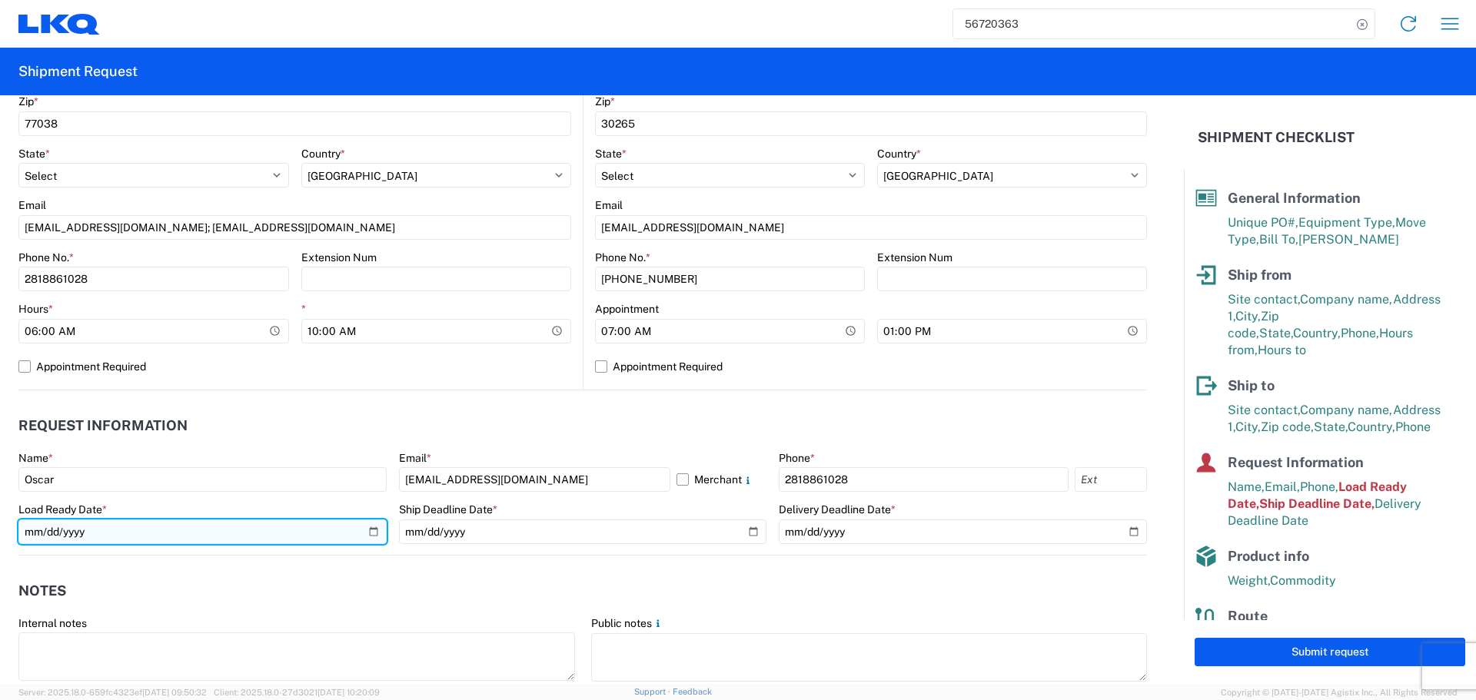
click at [367, 533] on input "[DATE]" at bounding box center [202, 532] width 368 height 25
type input "[DATE]"
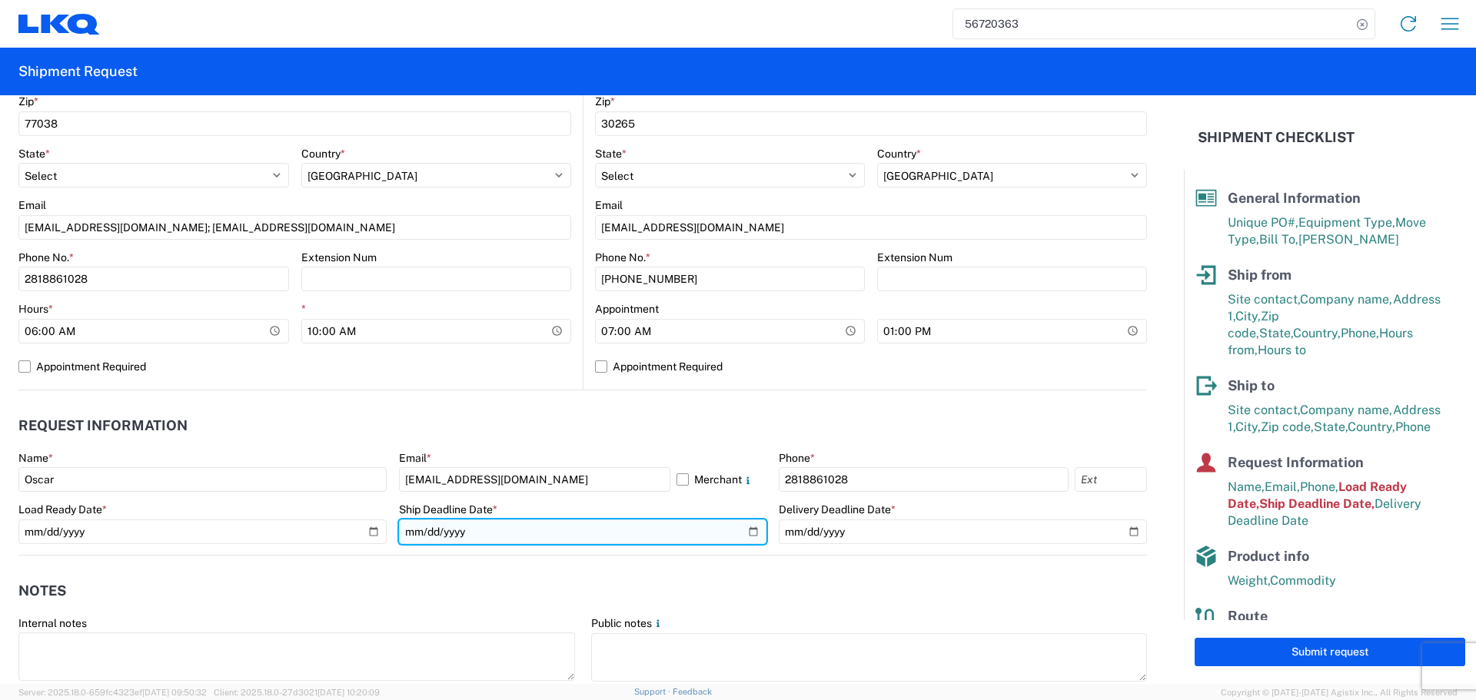
click at [740, 533] on input "[DATE]" at bounding box center [583, 532] width 368 height 25
type input "[DATE]"
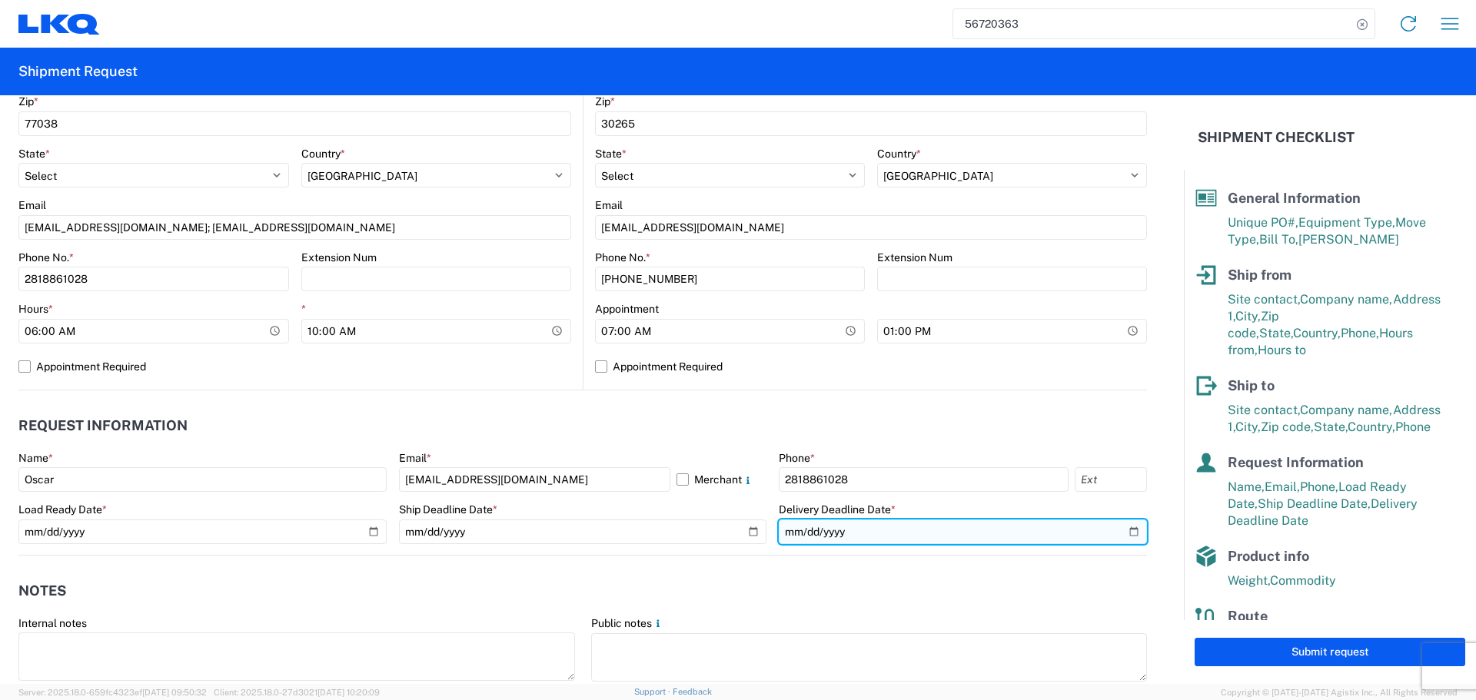
click at [1131, 535] on input "[DATE]" at bounding box center [963, 532] width 368 height 25
click at [1127, 535] on input "[DATE]" at bounding box center [963, 532] width 368 height 25
type input "[DATE]"
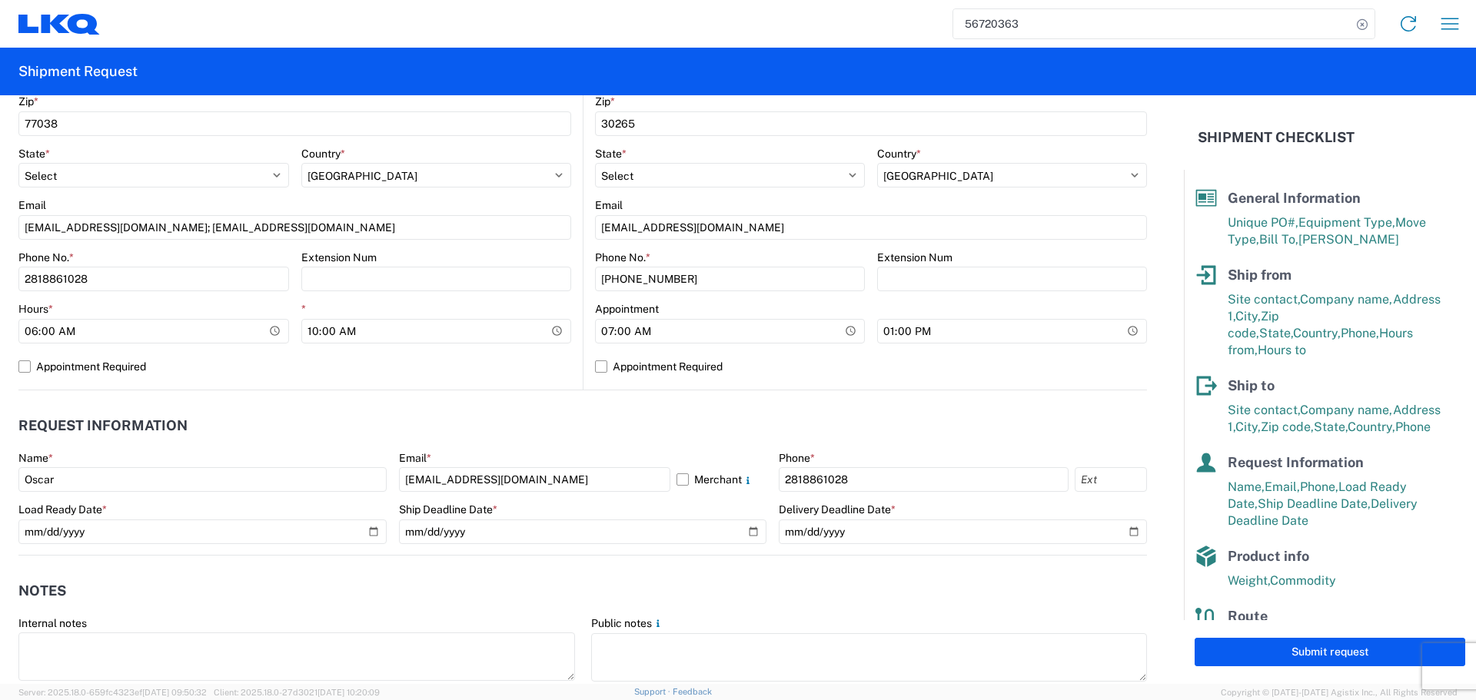
click at [659, 424] on header "Request Information" at bounding box center [582, 426] width 1129 height 35
click at [561, 404] on agx-request-info "Request Information Name * [PERSON_NAME] * [EMAIL_ADDRESS][DOMAIN_NAME] Merchan…" at bounding box center [582, 473] width 1129 height 165
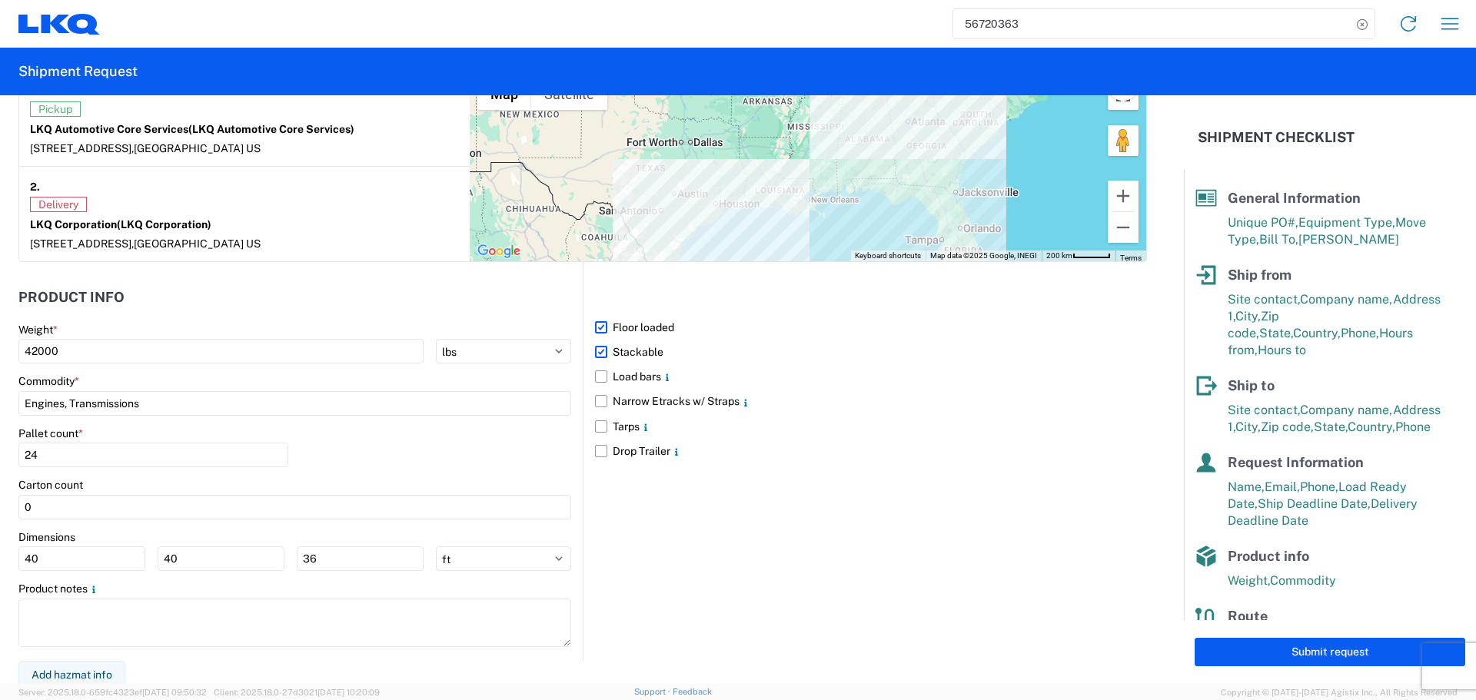
scroll to position [1255, 0]
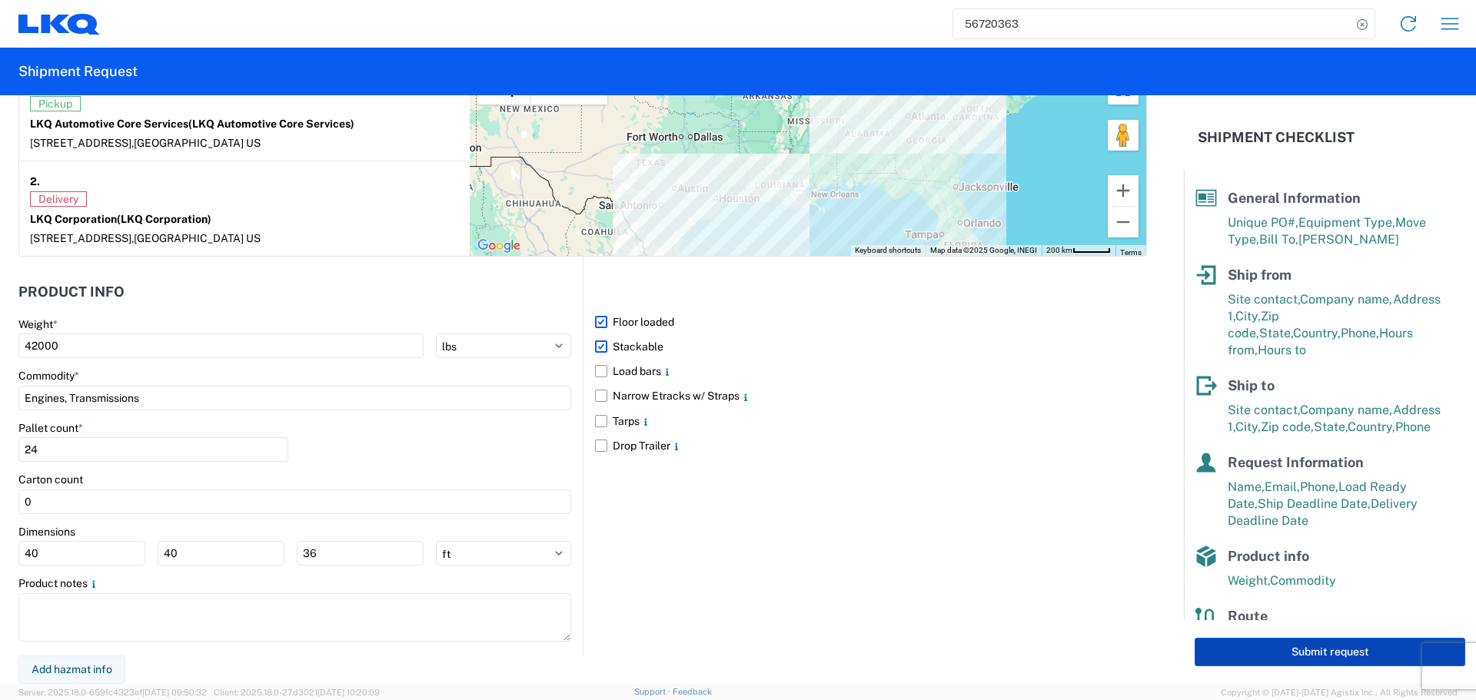
click at [1311, 648] on button "Submit request" at bounding box center [1330, 652] width 271 height 28
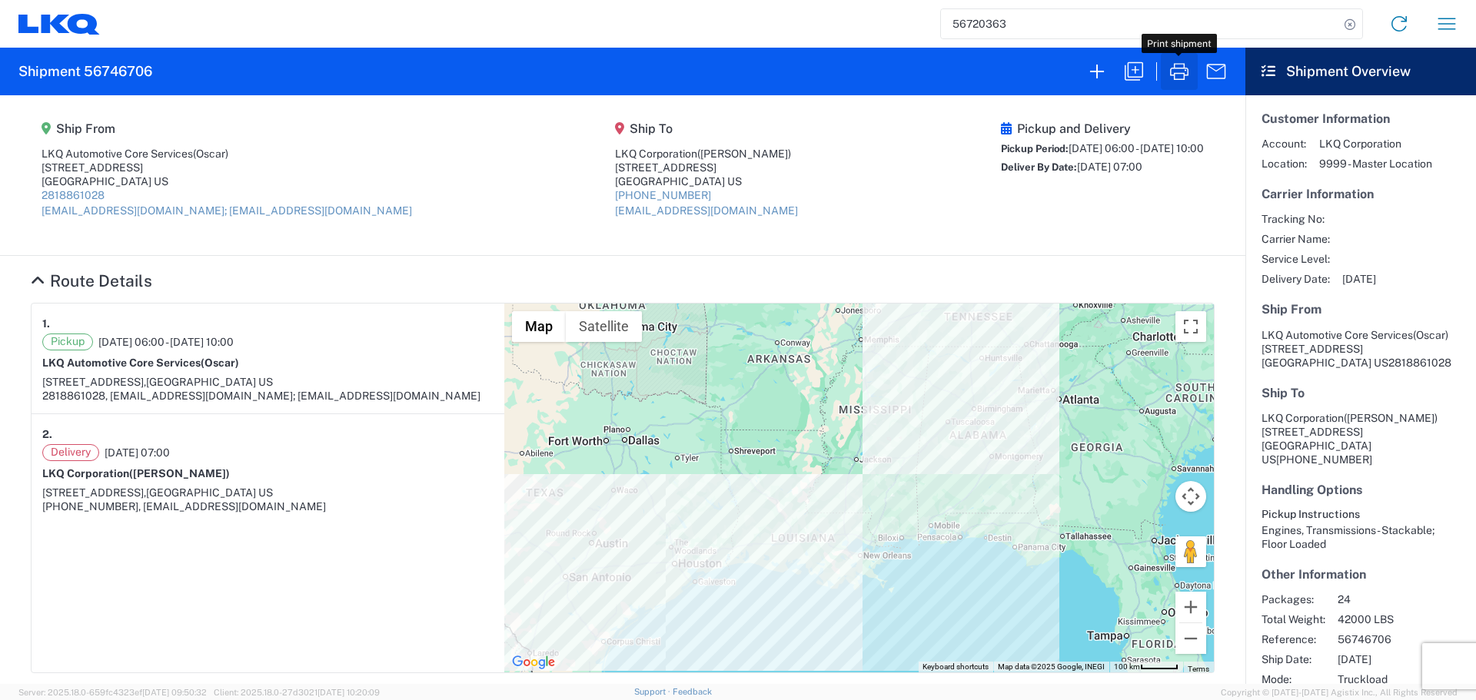
click at [1191, 82] on icon "button" at bounding box center [1179, 71] width 25 height 25
click at [1133, 68] on icon "button" at bounding box center [1134, 71] width 25 height 25
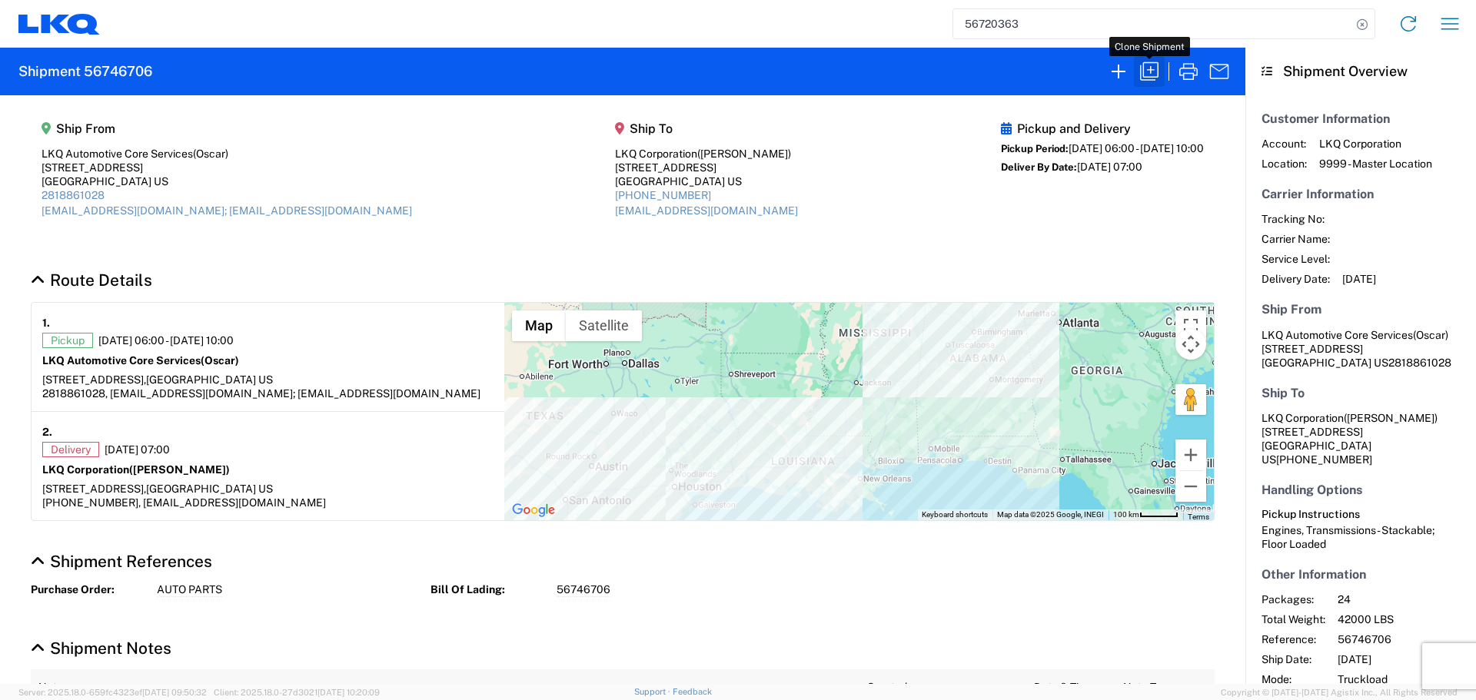
click at [1153, 75] on icon "button" at bounding box center [1149, 71] width 25 height 25
select select "FULL"
select select "US"
select select "LBS"
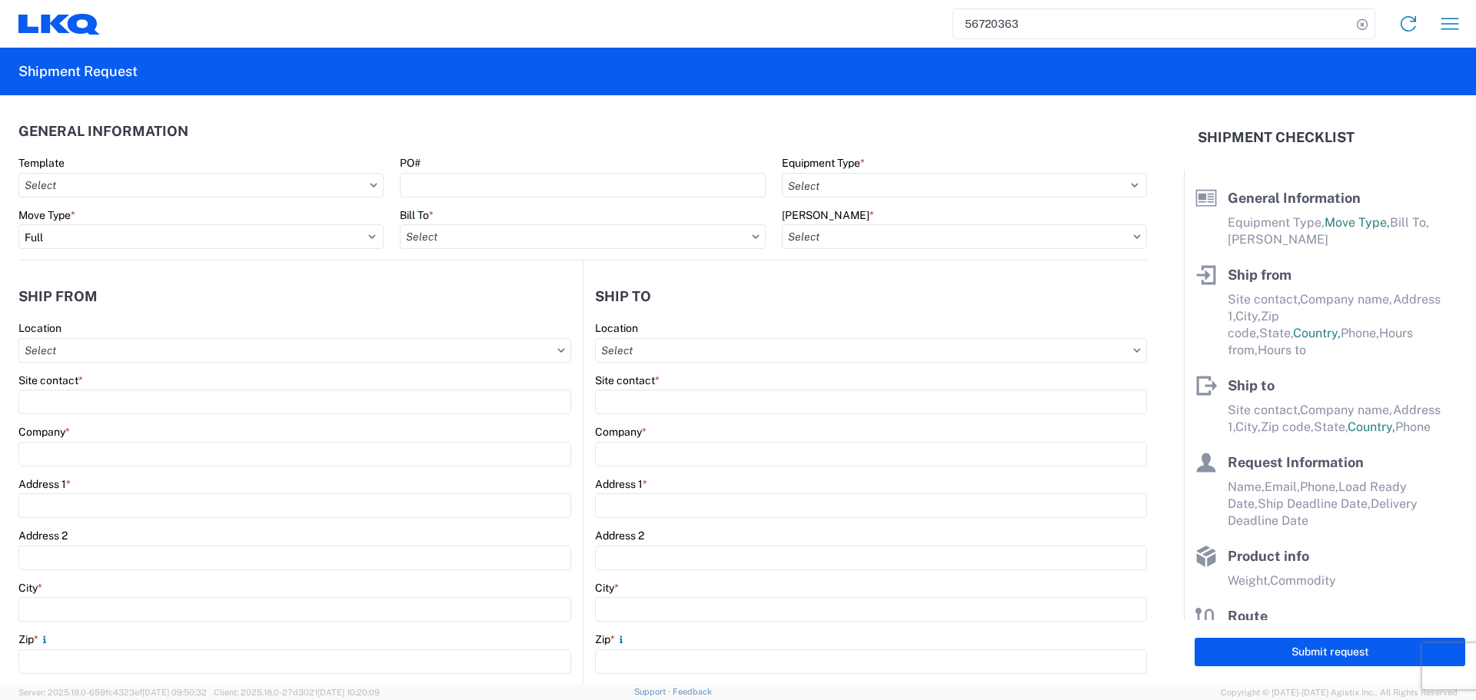
select select "STDV"
type input "Oscar"
type input "LKQ Automotive Core Services"
type input "[STREET_ADDRESS]"
type input "[GEOGRAPHIC_DATA]"
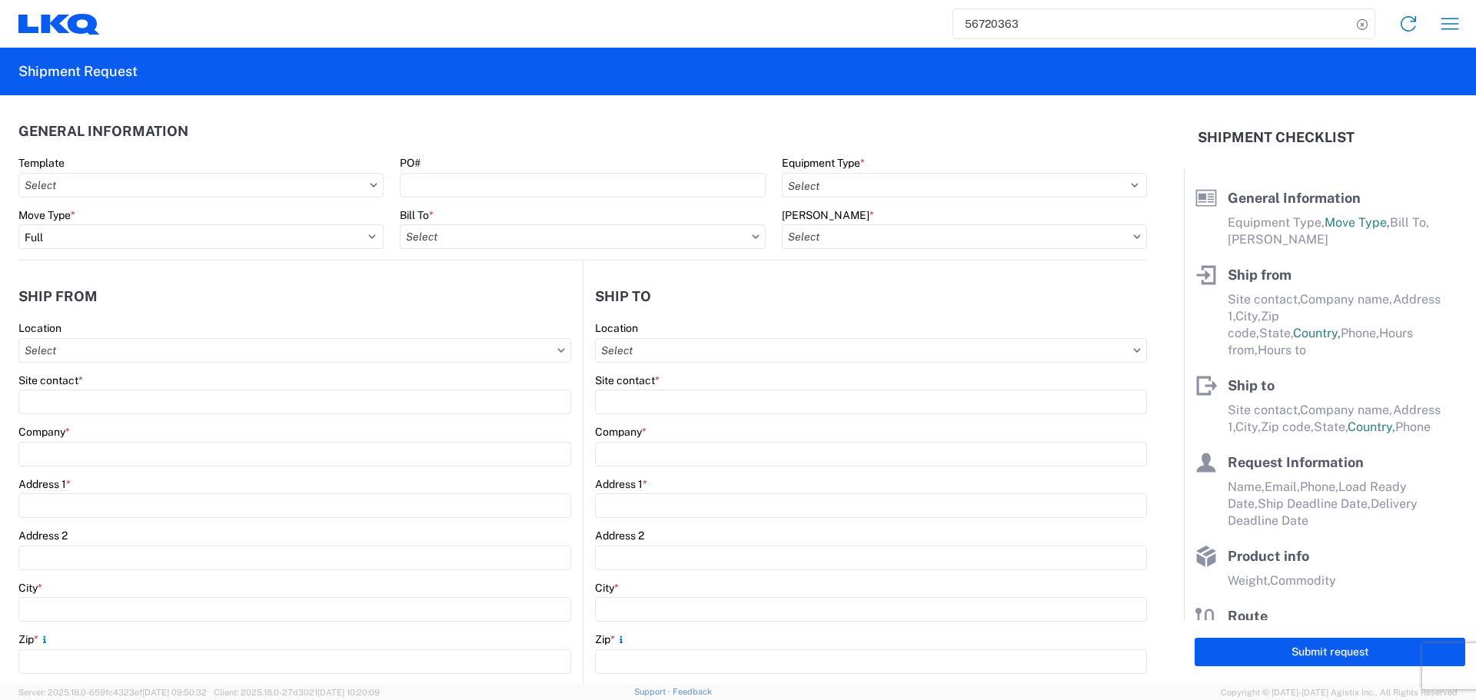
type input "77038"
type input "[EMAIL_ADDRESS][DOMAIN_NAME]; [EMAIL_ADDRESS][DOMAIN_NAME]"
type input "[PERSON_NAME]"
type input "LKQ Corporation"
type input "[STREET_ADDRESS]"
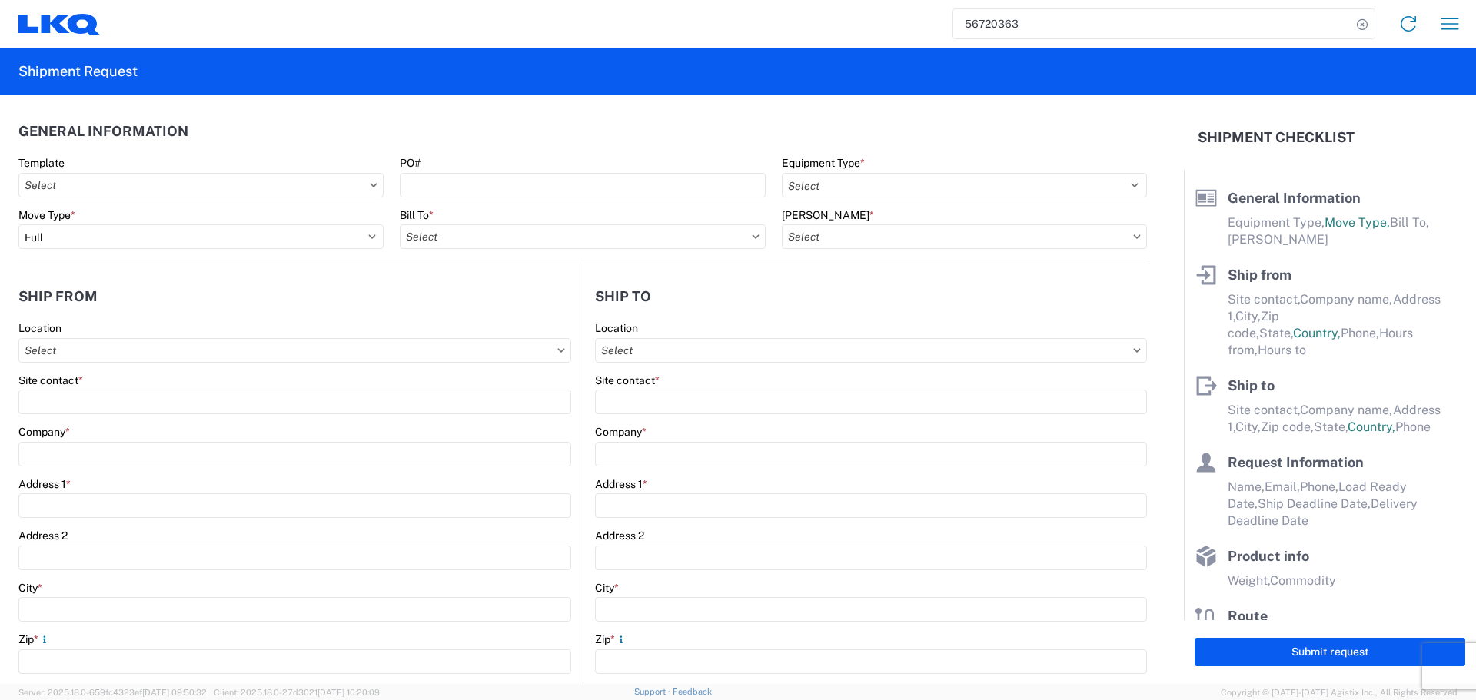
type input "Newnan"
type input "30265"
type input "[EMAIL_ADDRESS][DOMAIN_NAME]"
type input "Oscar"
type input "[EMAIL_ADDRESS][DOMAIN_NAME]"
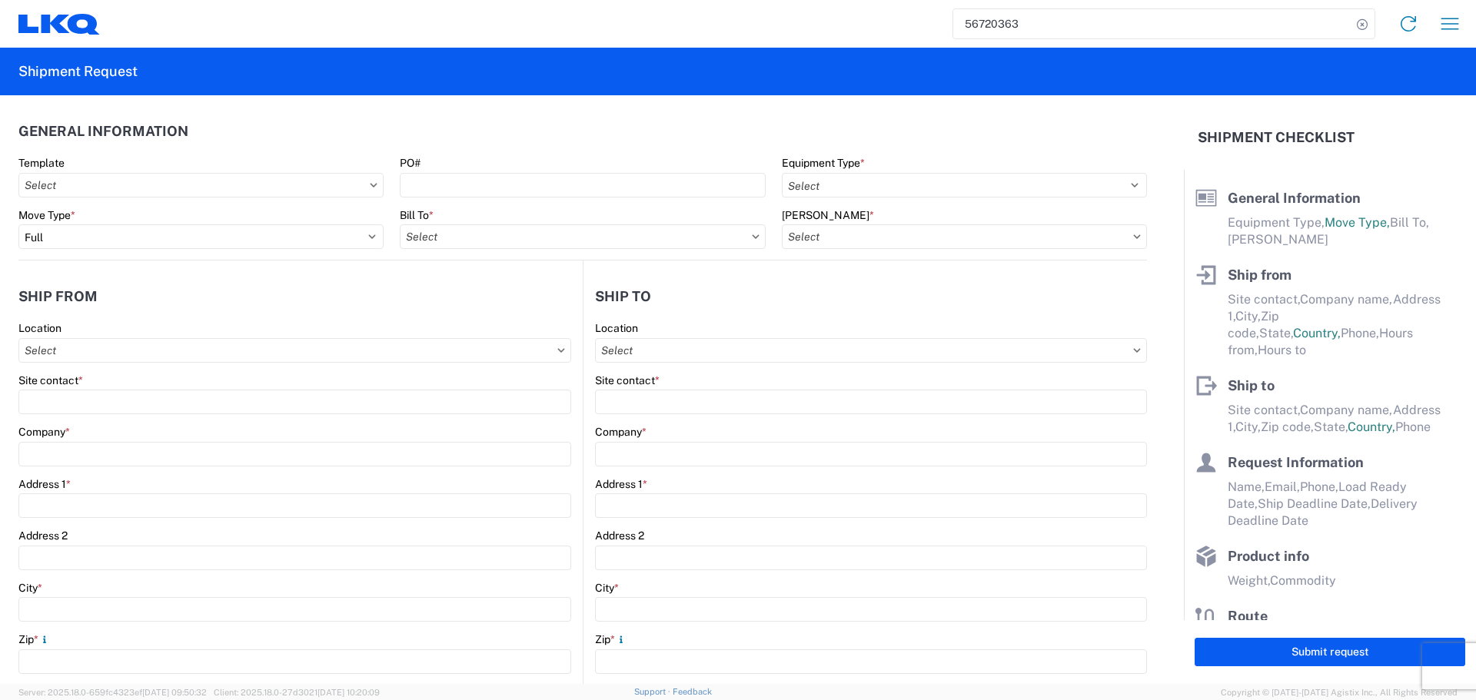
type input "2818861028"
type input "[DATE]"
type input "42000"
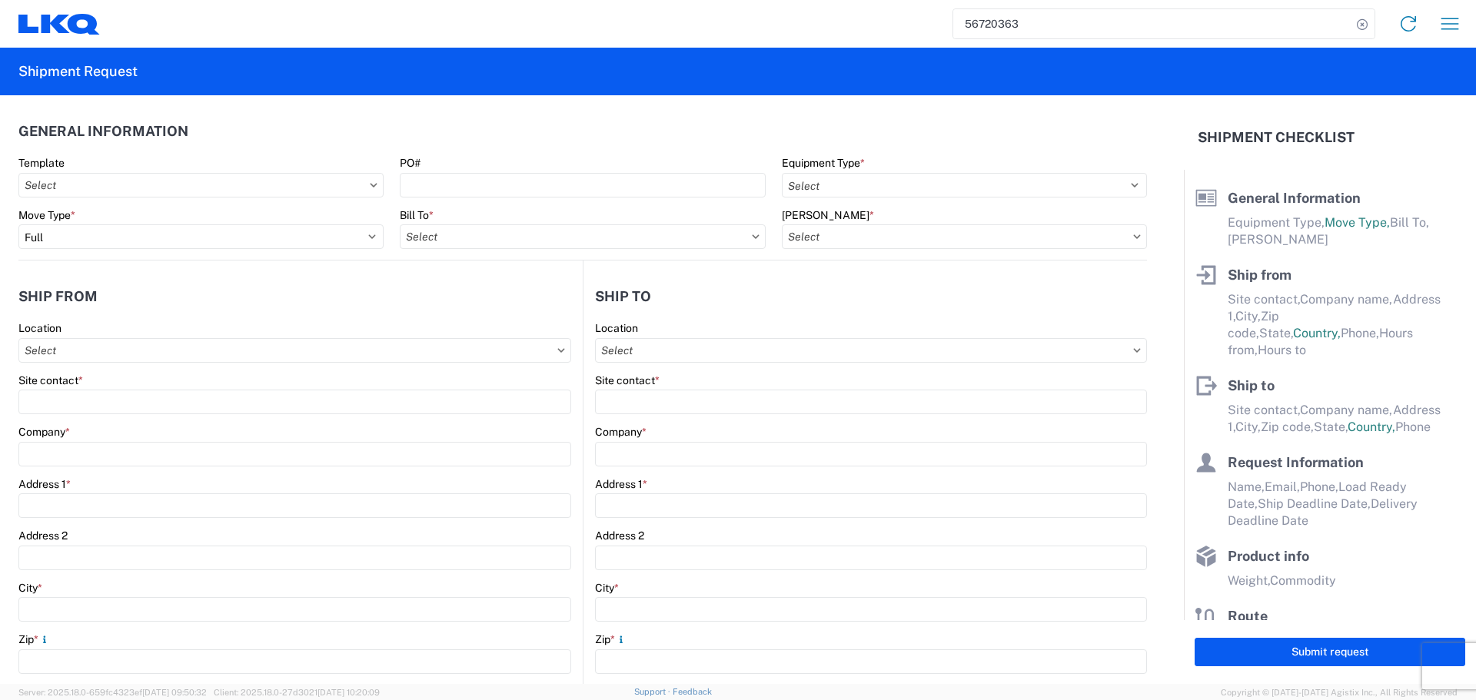
type input "Engines, Transmissions"
type input "24"
type input "0"
type input "40"
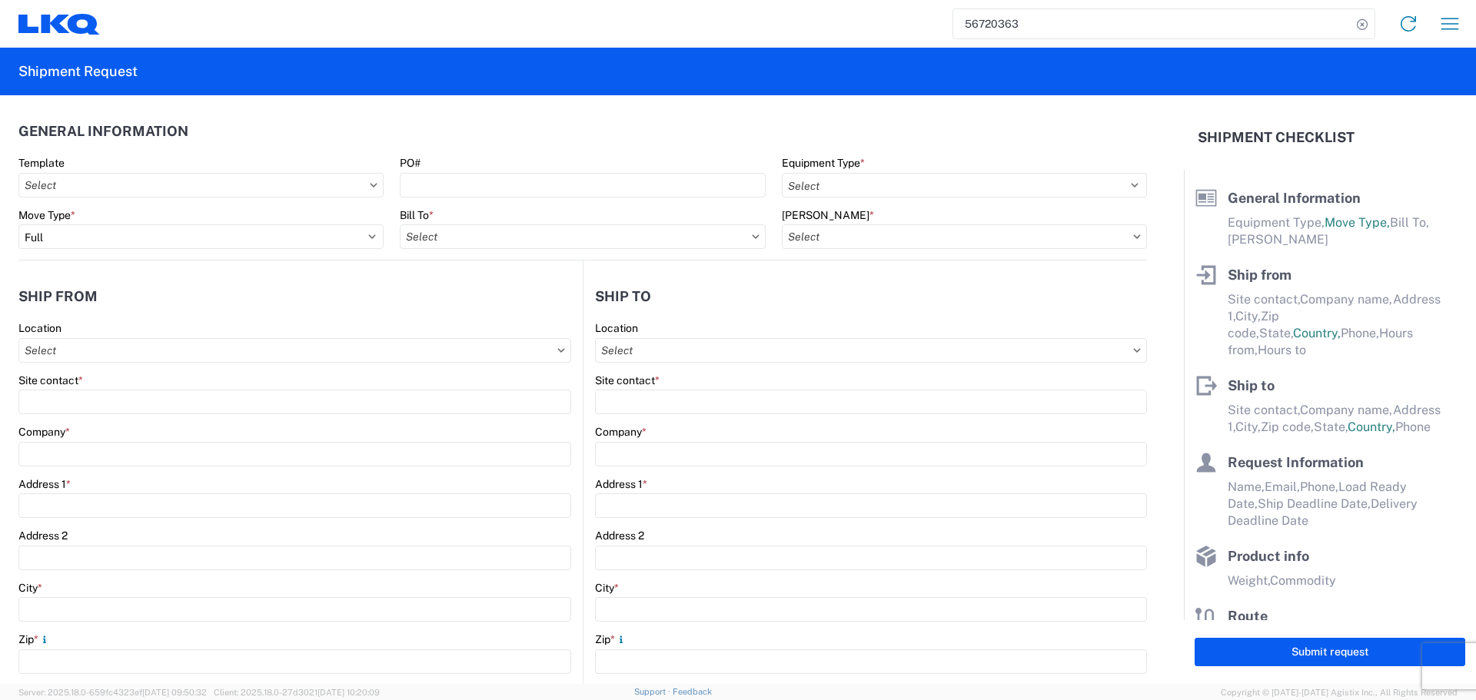
type input "36"
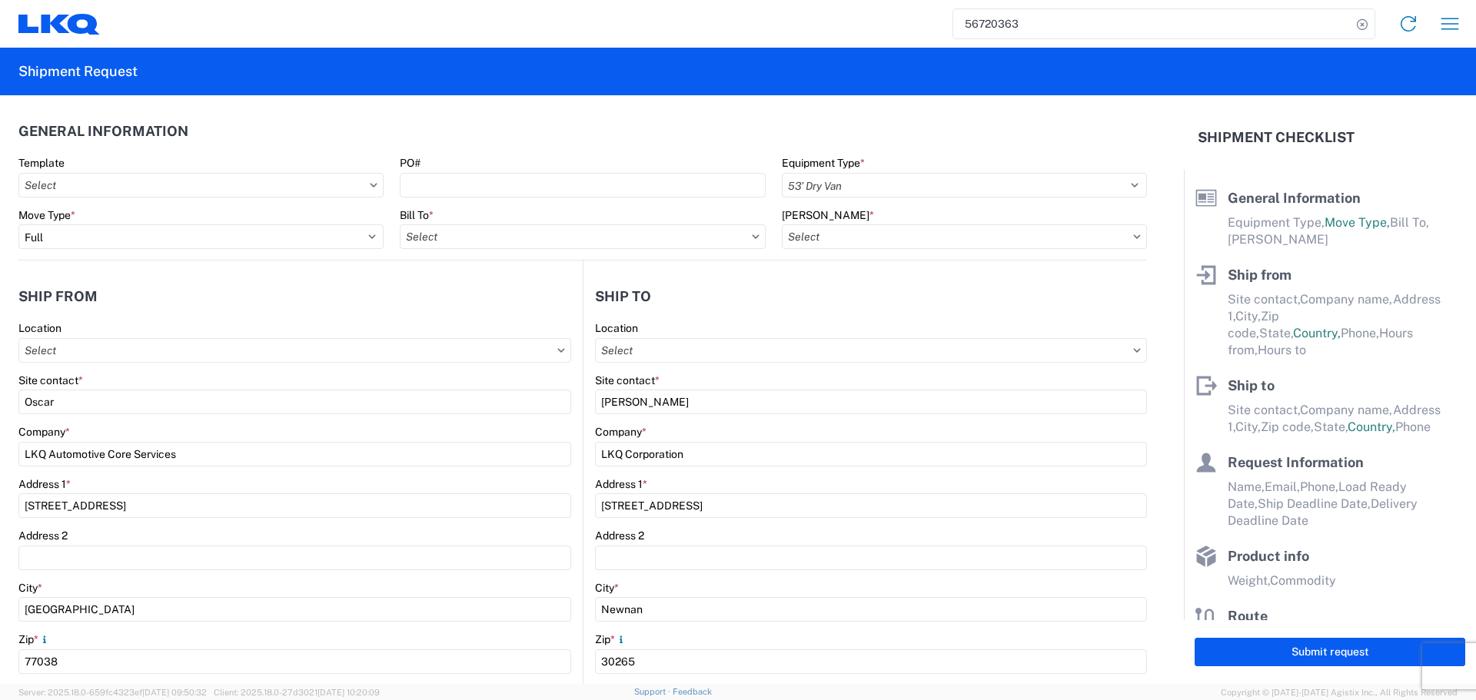
select select "US"
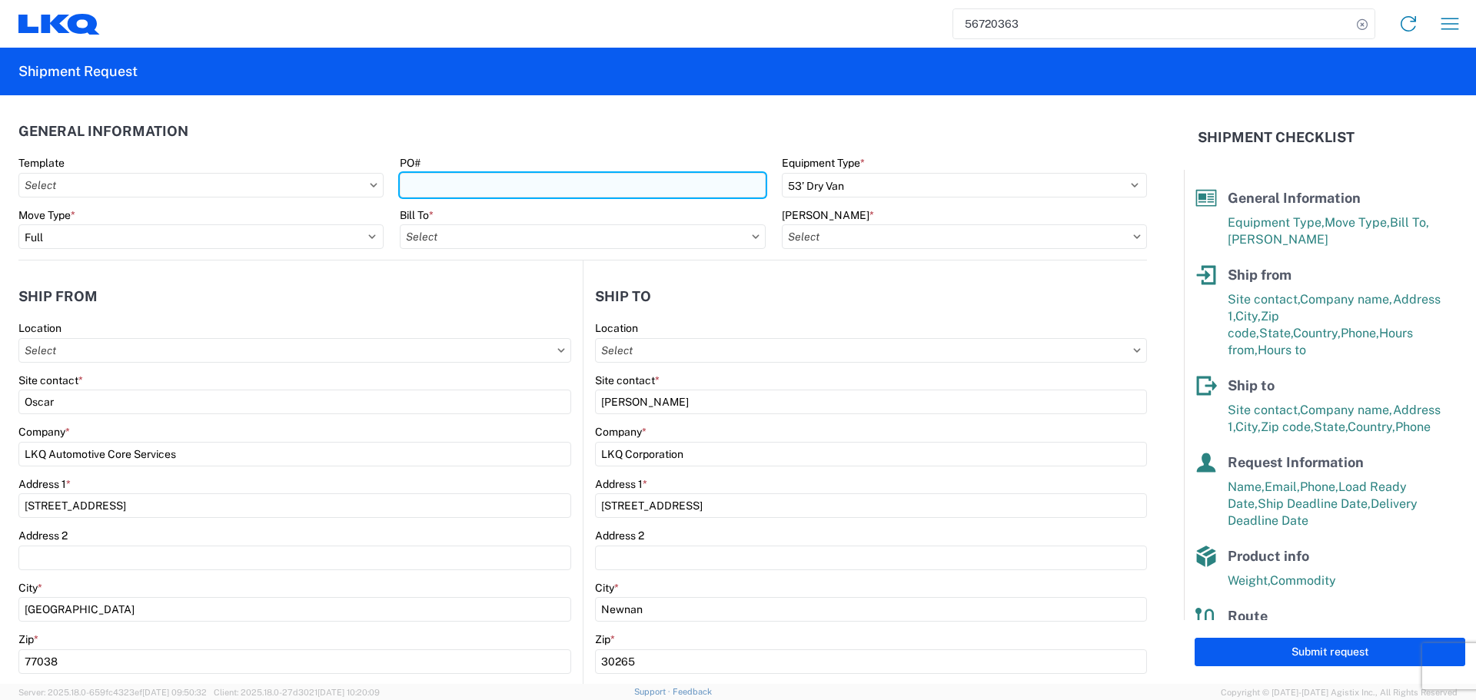
click at [481, 191] on input "PO#" at bounding box center [582, 185] width 365 height 25
type input "1760 - LKQ Best Core"
type input "1760-1300-50180-0000 - 1760 Freight In - Cores"
type input "AUTO PARTS"
type input "1772 - LKQ Atlanta Core Newnan"
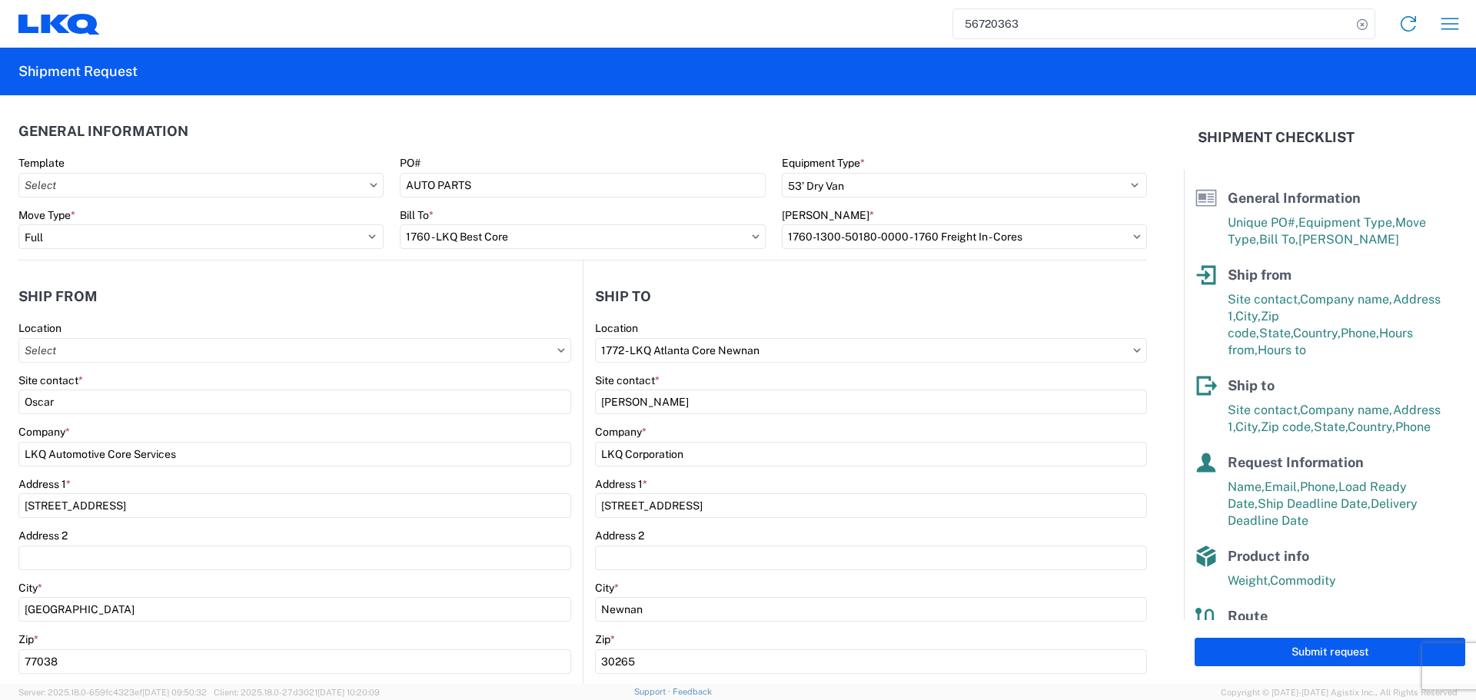
click at [535, 101] on agx-general-info "General Information Template PO# AUTO PARTS Equipment Type * Select 53’ Dry Van…" at bounding box center [582, 177] width 1129 height 165
type input "1760 - LKQ Best Core"
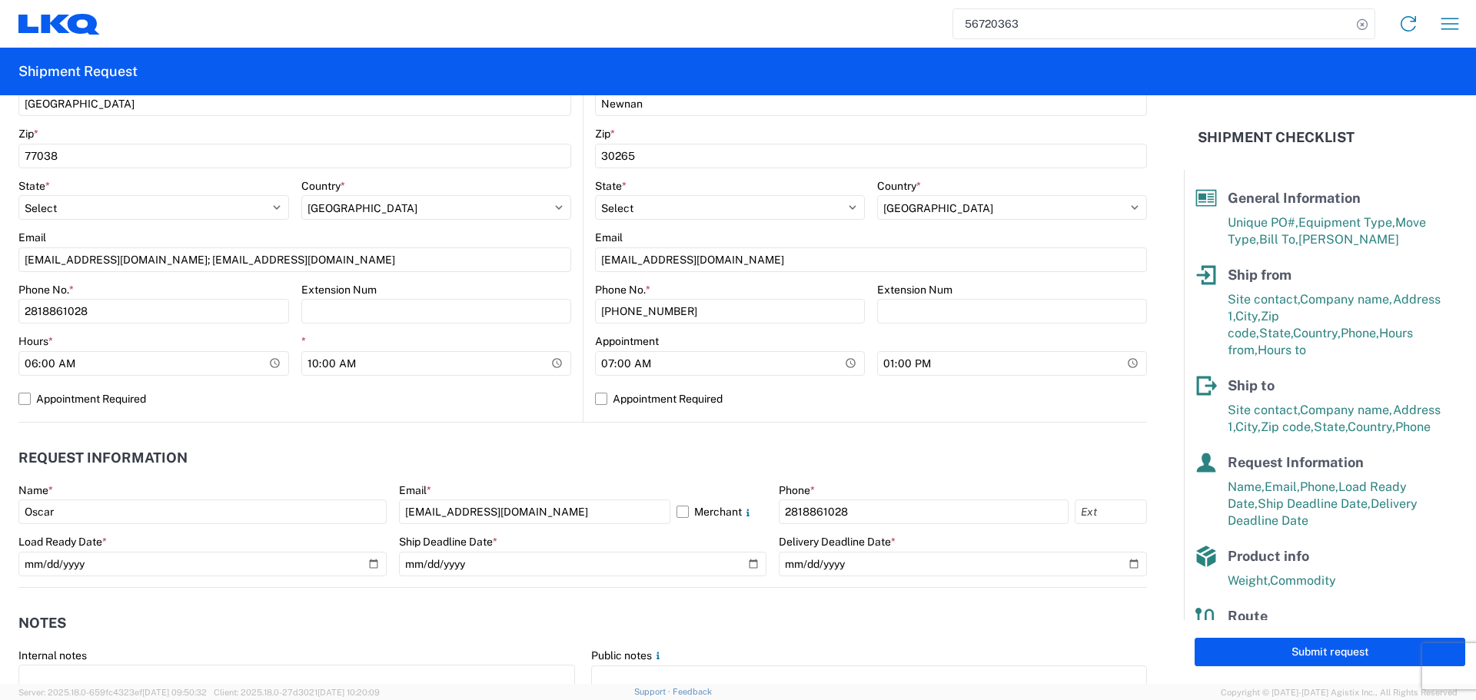
scroll to position [538, 0]
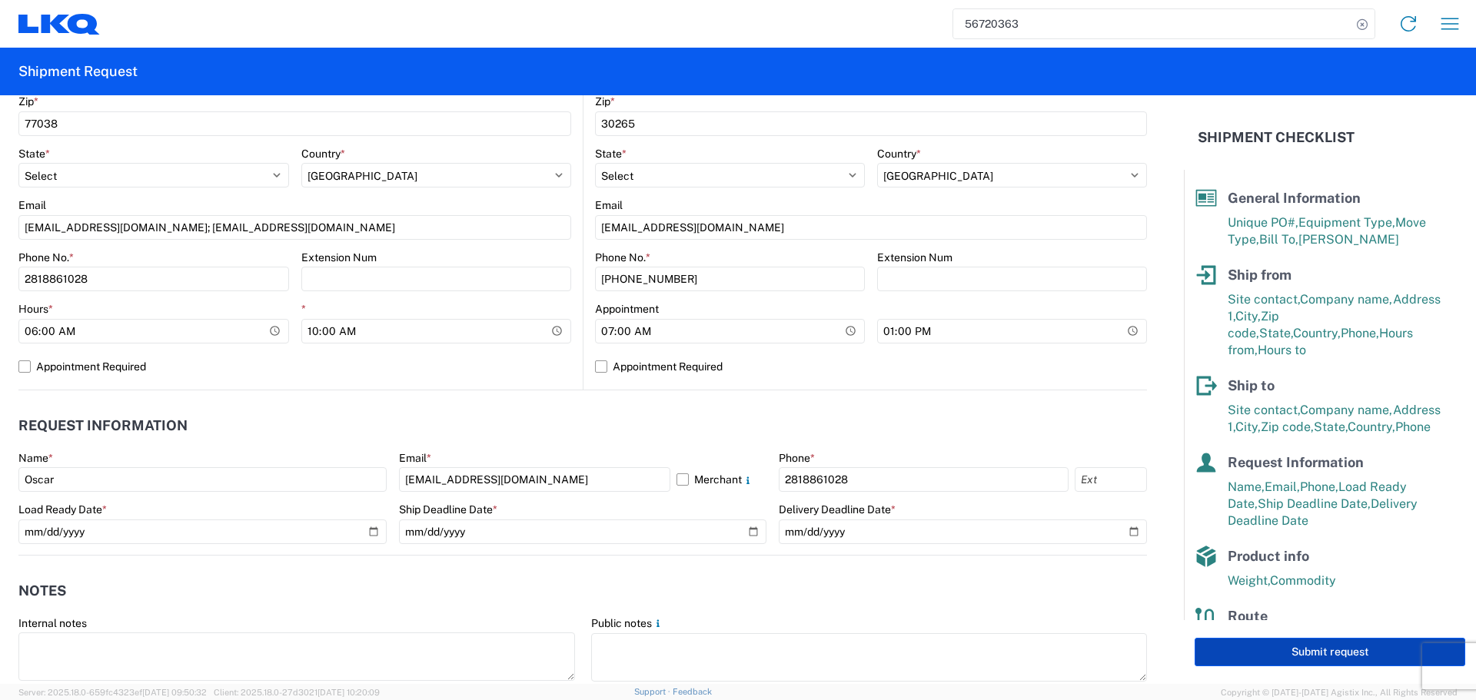
click at [1395, 654] on button "Submit request" at bounding box center [1330, 652] width 271 height 28
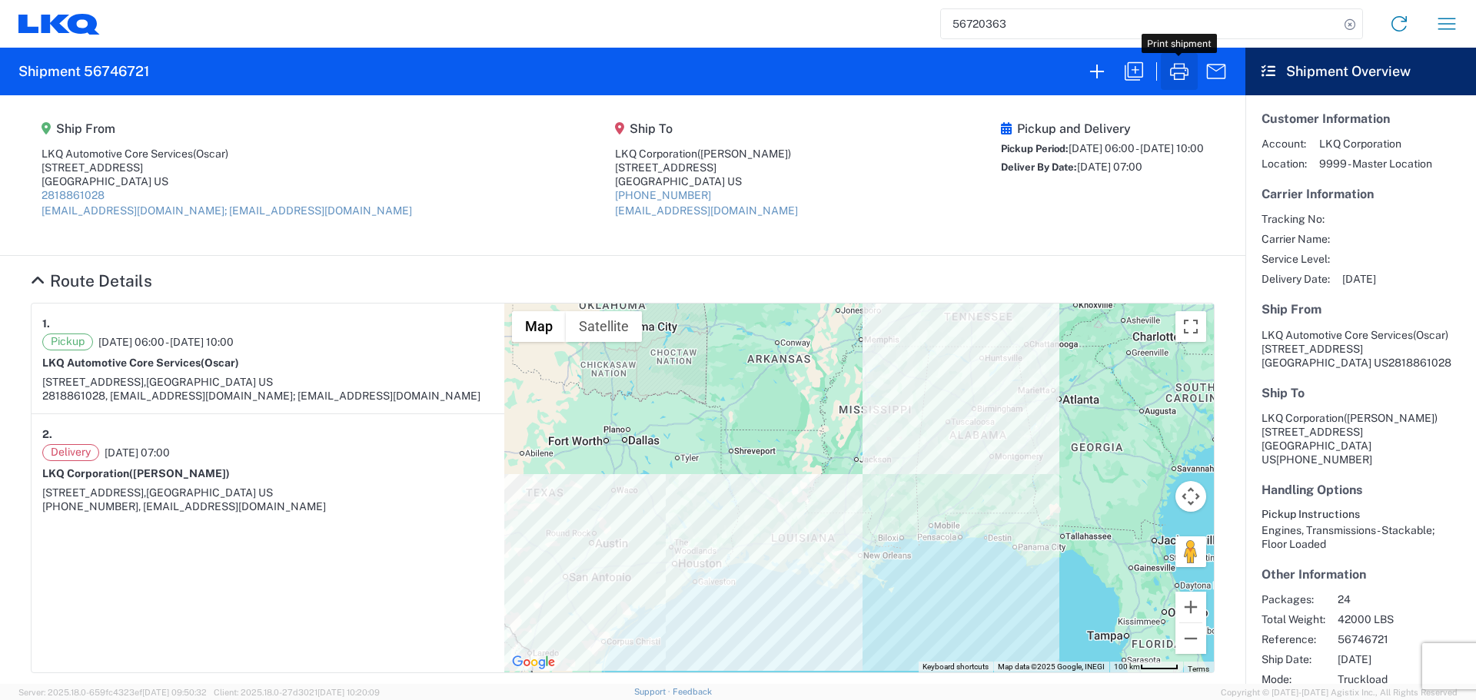
click at [1176, 76] on icon "button" at bounding box center [1179, 71] width 25 height 25
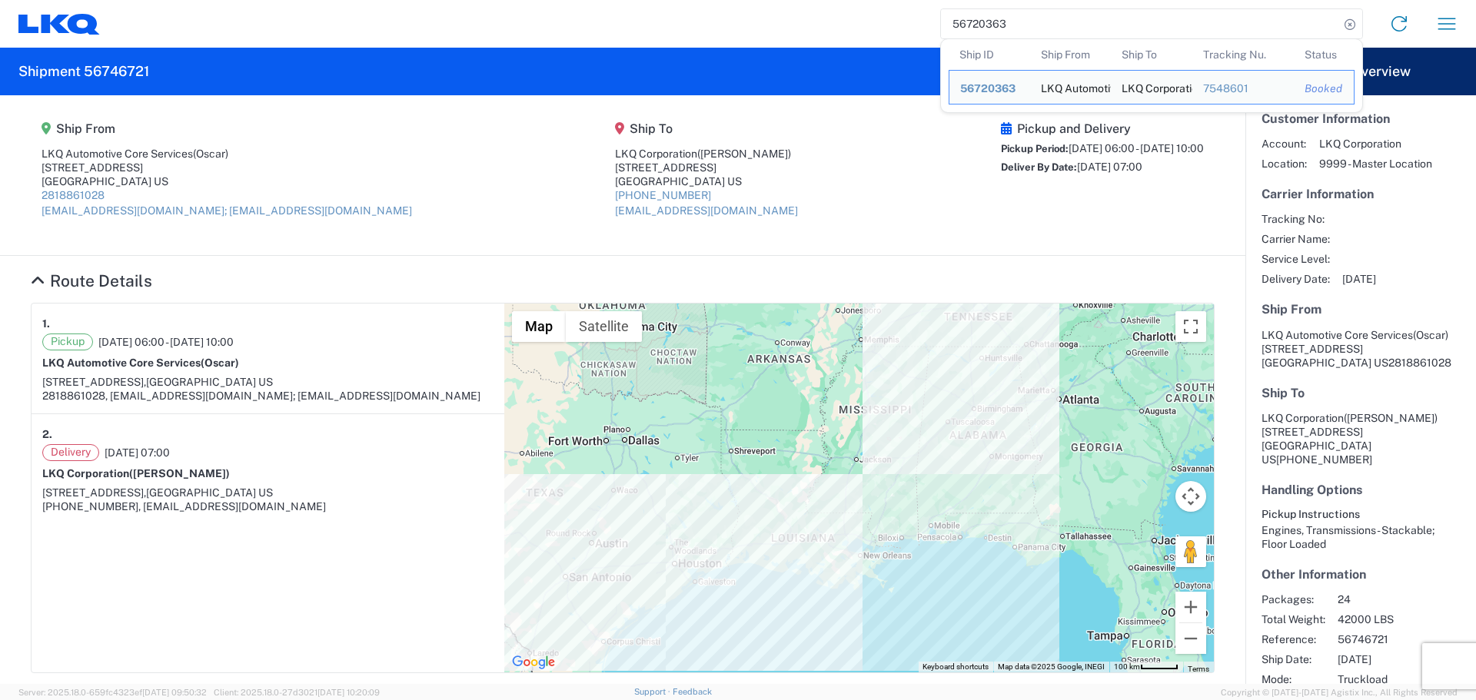
click at [983, 18] on input "56720363" at bounding box center [1140, 23] width 398 height 29
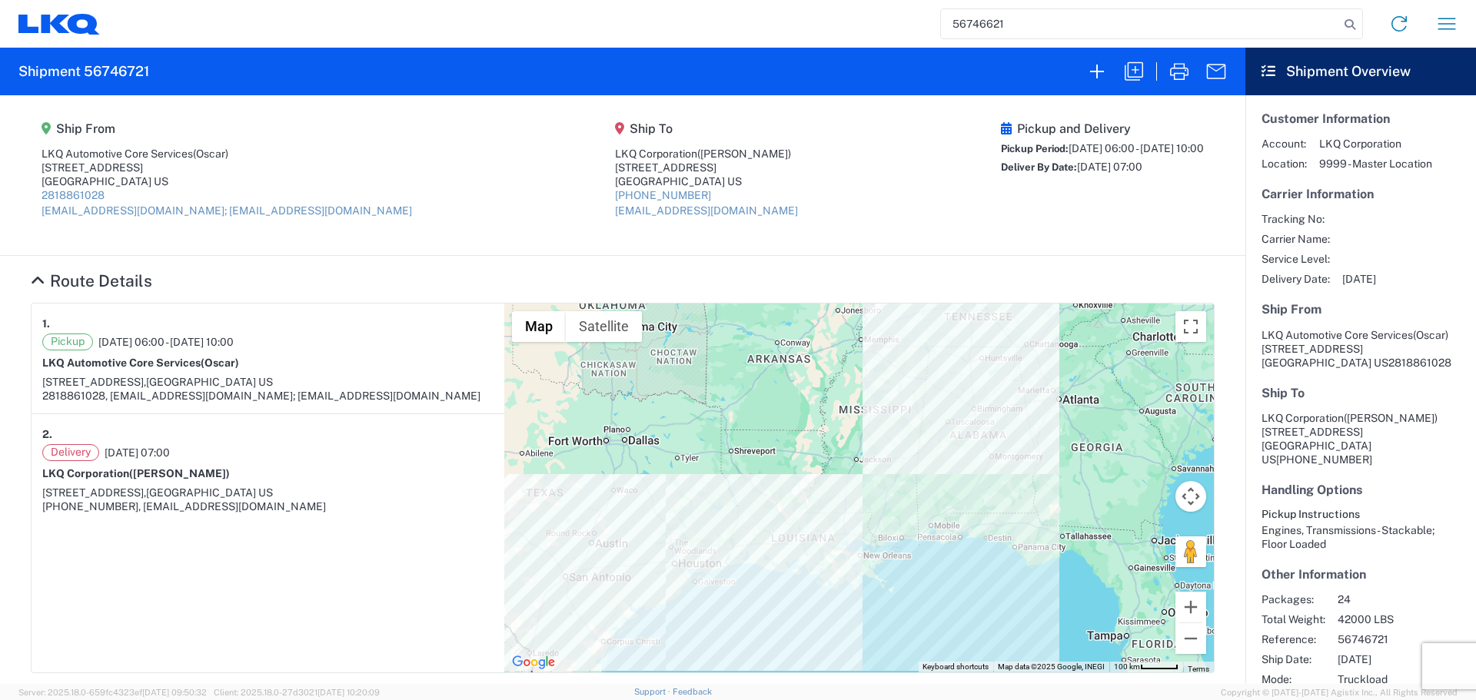
type input "56746621"
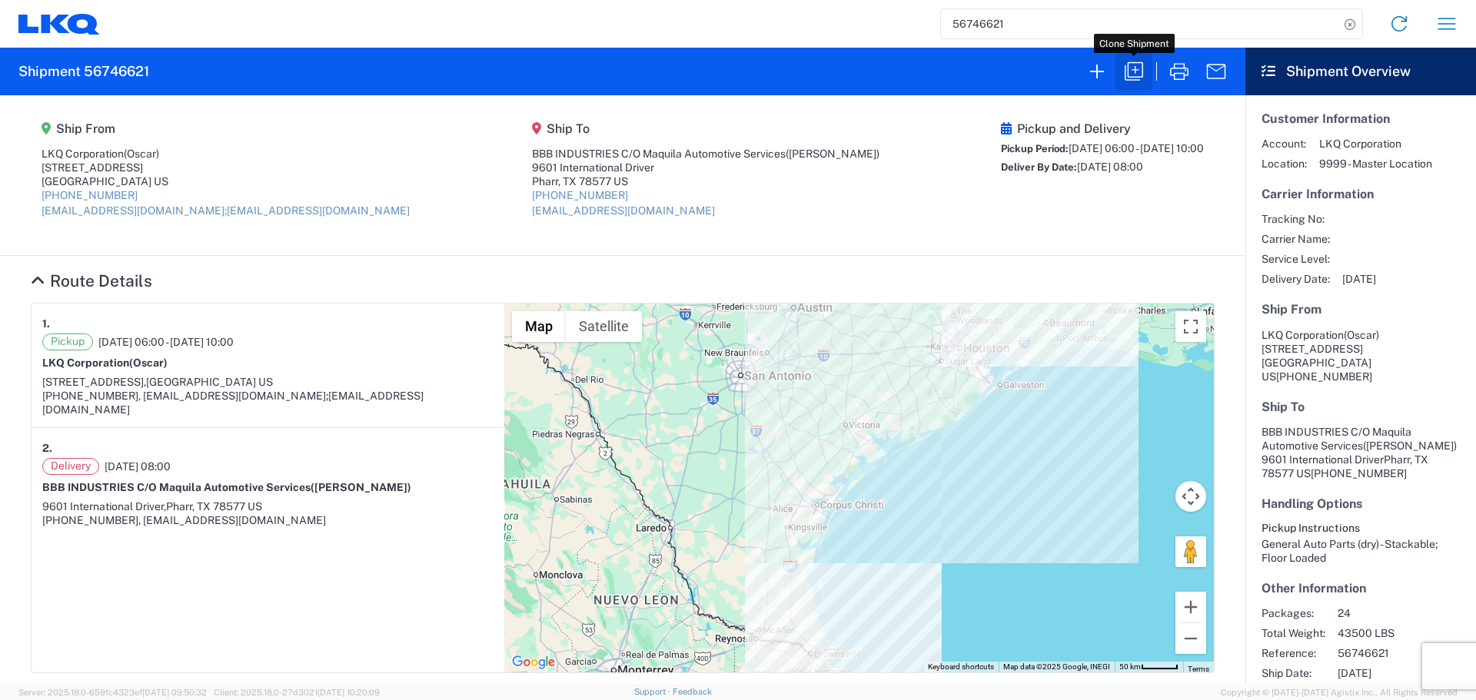
click at [1126, 67] on icon "button" at bounding box center [1134, 71] width 18 height 18
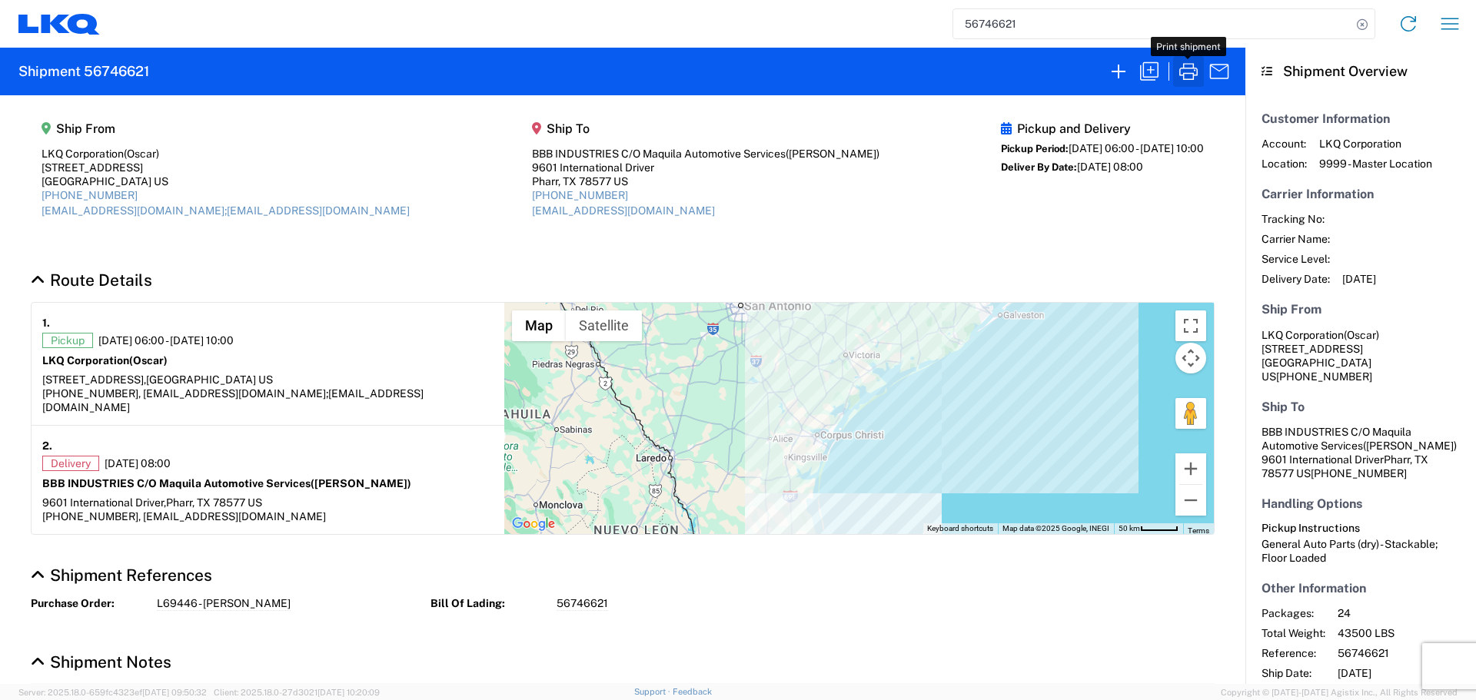
select select "STDV"
select select "FULL"
select select "US"
select select "LBS"
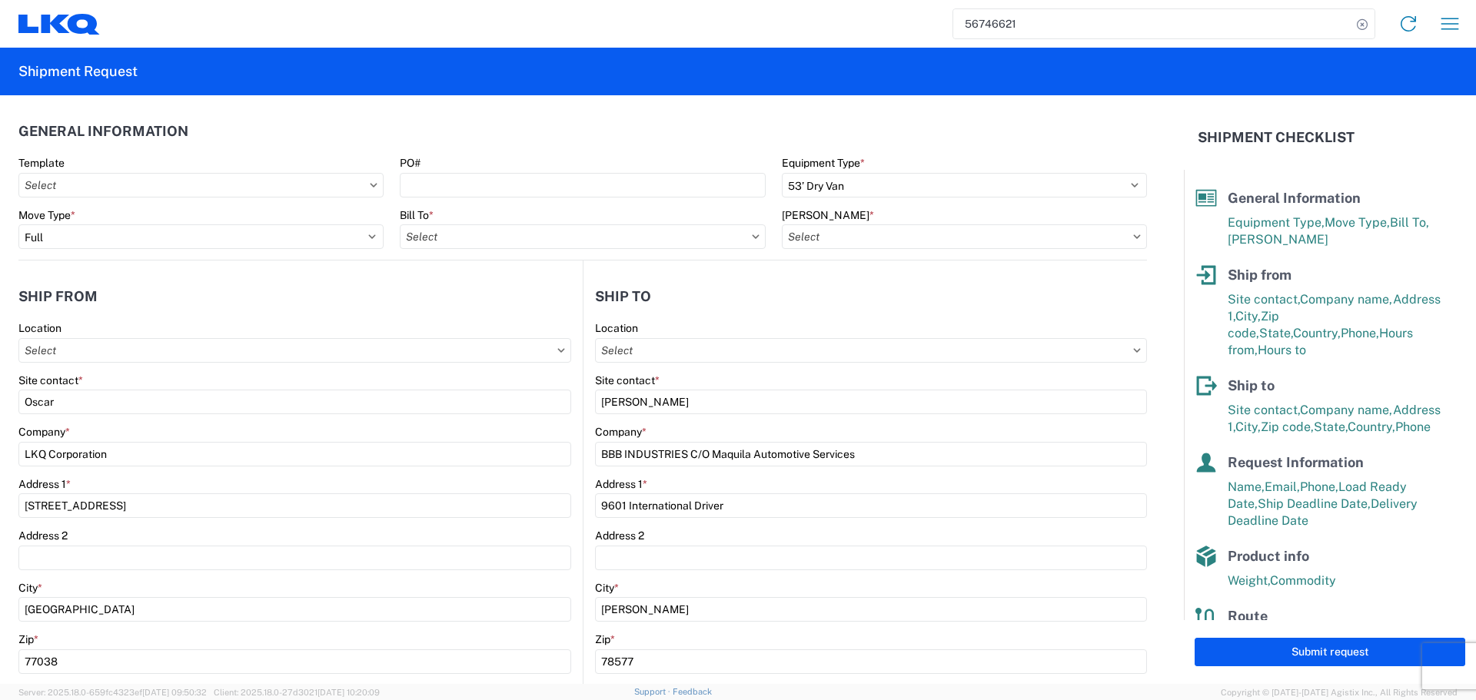
type input "1760 - LKQ Best Core"
type input "1760-6300-66000-0000 - 1760 Freight Out"
type input "1760 - LKQ Best Core"
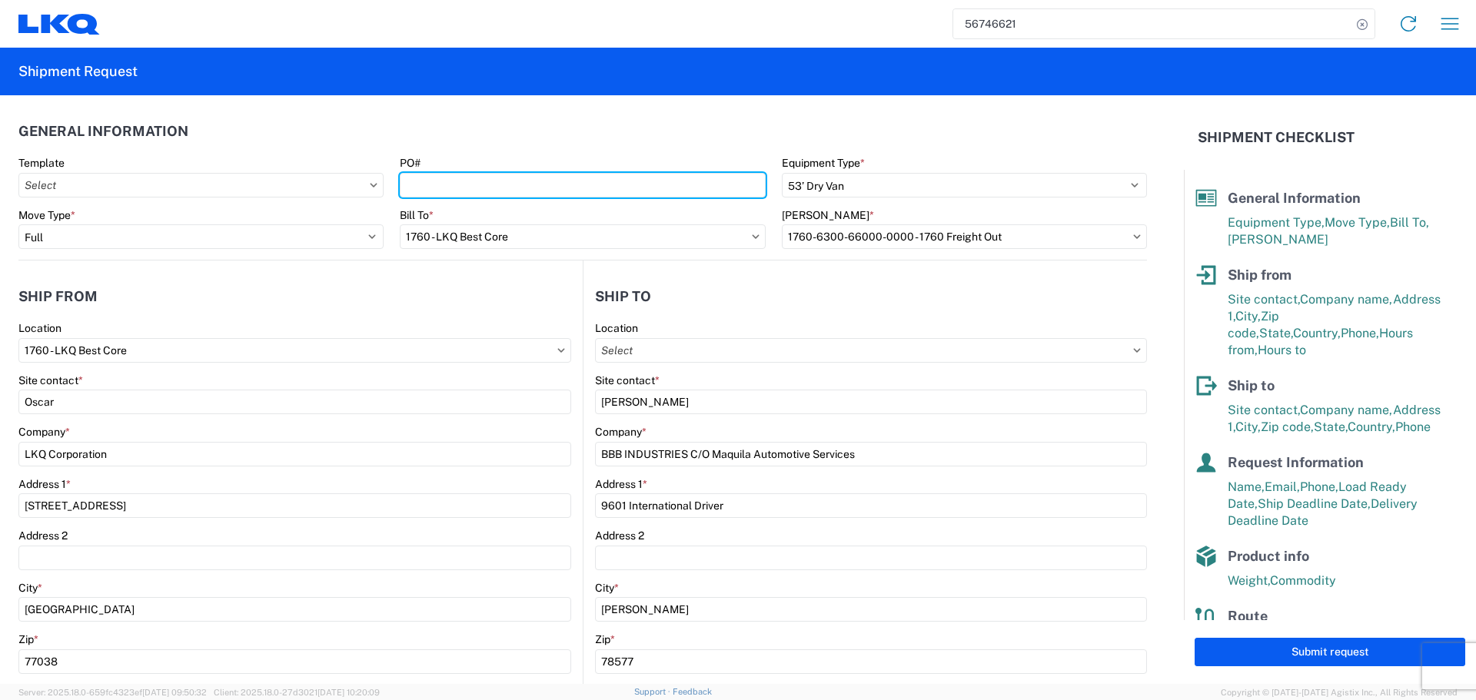
drag, startPoint x: 516, startPoint y: 186, endPoint x: 511, endPoint y: 198, distance: 12.7
click at [515, 191] on input "PO#" at bounding box center [582, 185] width 365 height 25
type input "L69548 - [PERSON_NAME]"
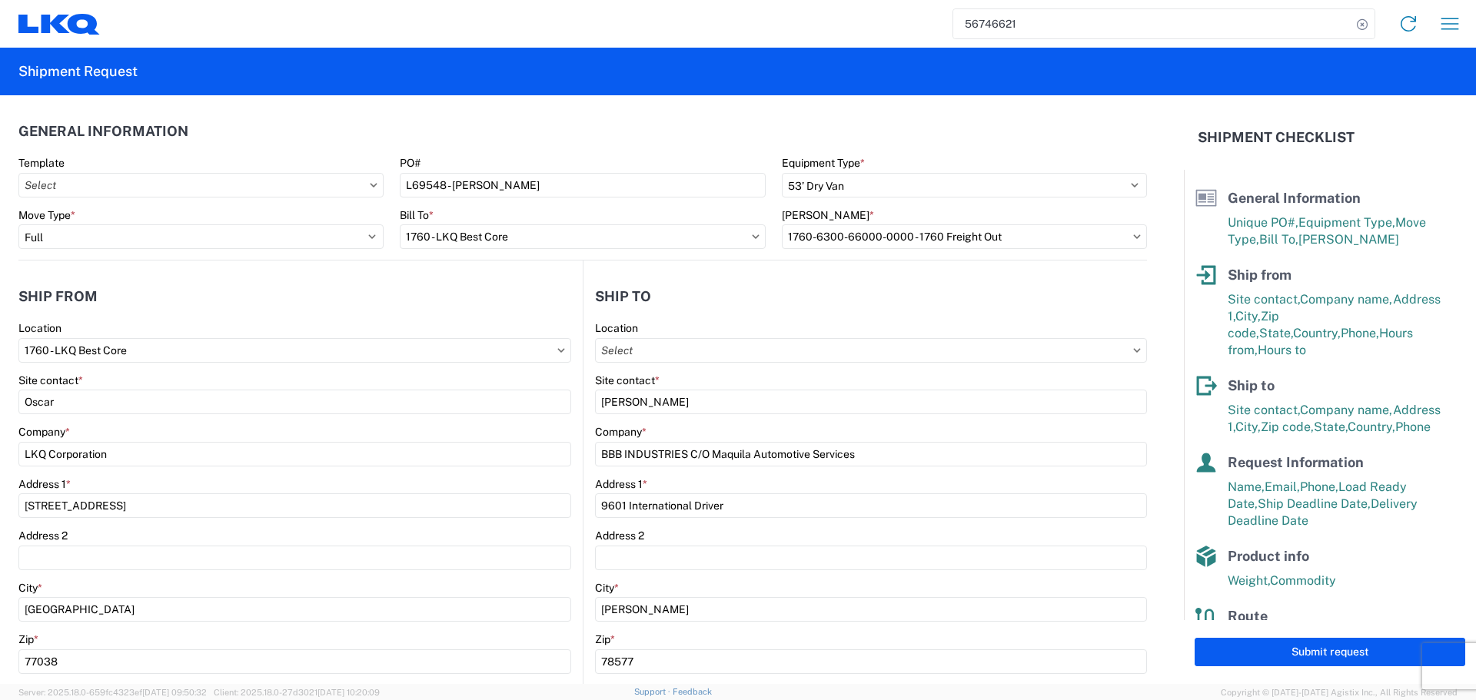
click at [528, 109] on agx-general-info "General Information Template PO# L69548 - [PERSON_NAME] Equipment Type * Select…" at bounding box center [582, 177] width 1129 height 165
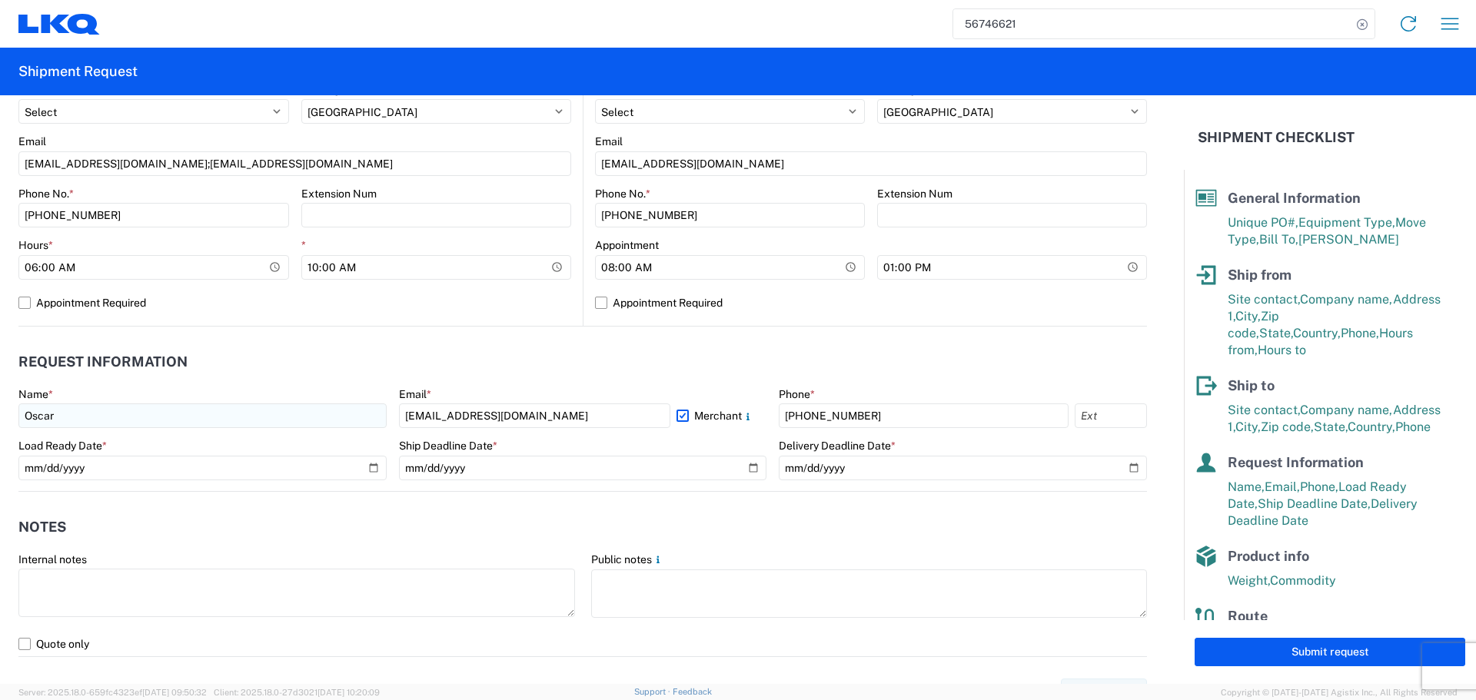
scroll to position [615, 0]
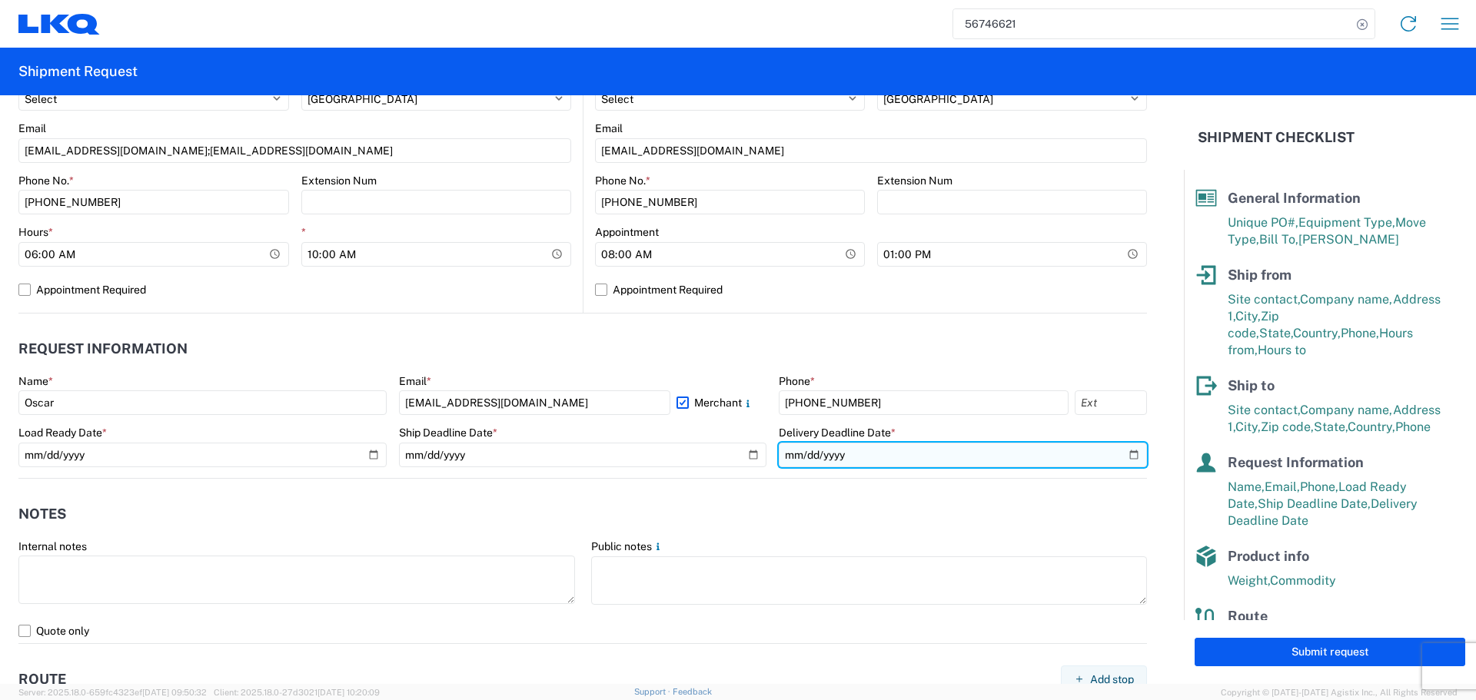
click at [1128, 458] on input "[DATE]" at bounding box center [963, 455] width 368 height 25
type input "[DATE]"
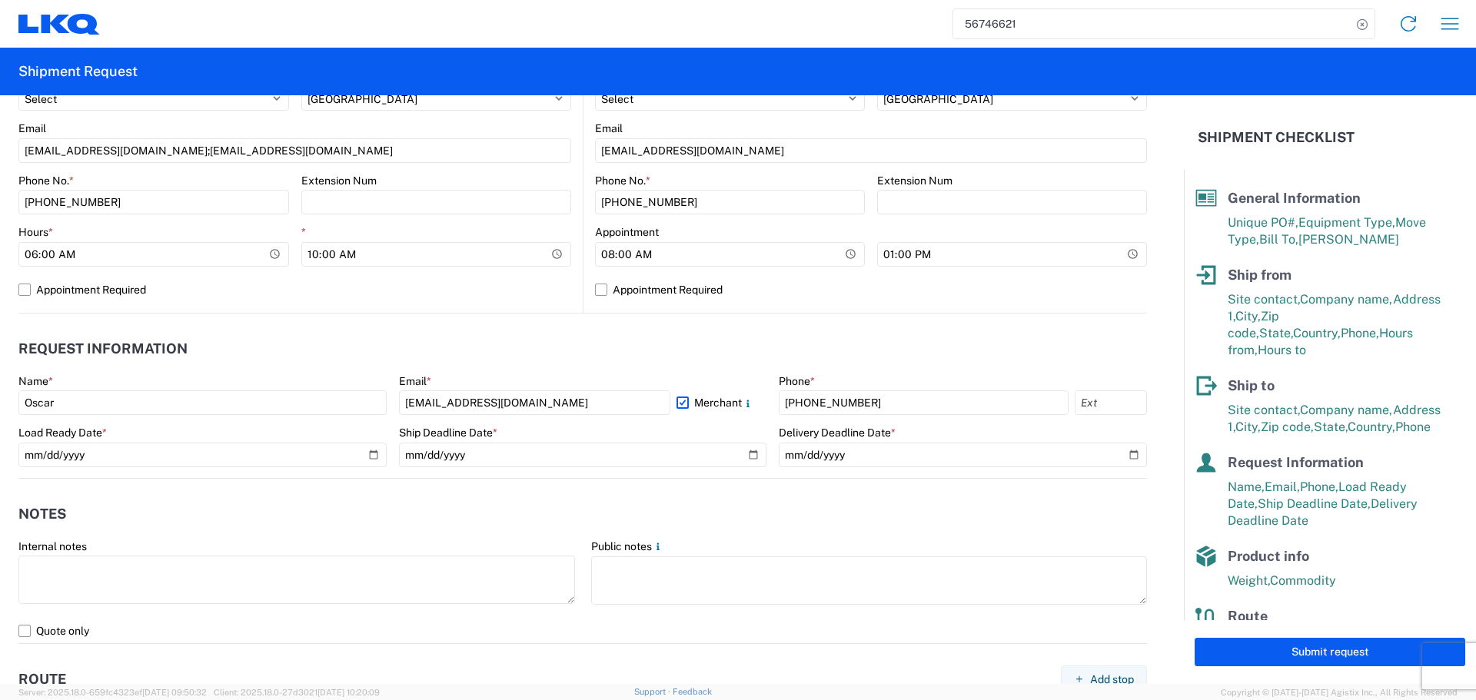
drag, startPoint x: 737, startPoint y: 535, endPoint x: 737, endPoint y: 512, distance: 23.1
click at [737, 534] on agx-form-section "Notes Internal notes Public notes Quote only" at bounding box center [582, 570] width 1129 height 146
click at [631, 495] on agx-notes "Notes Internal notes Public notes Quote only" at bounding box center [582, 561] width 1129 height 165
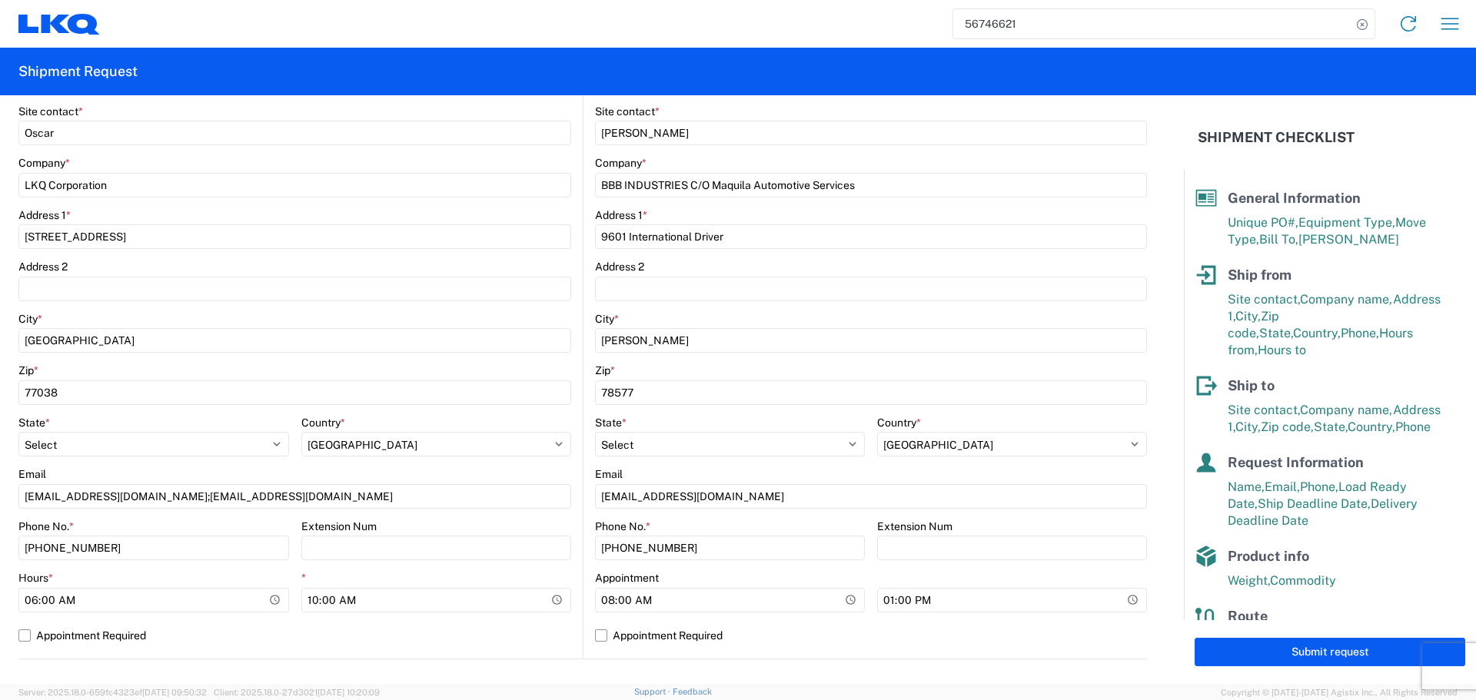
scroll to position [0, 0]
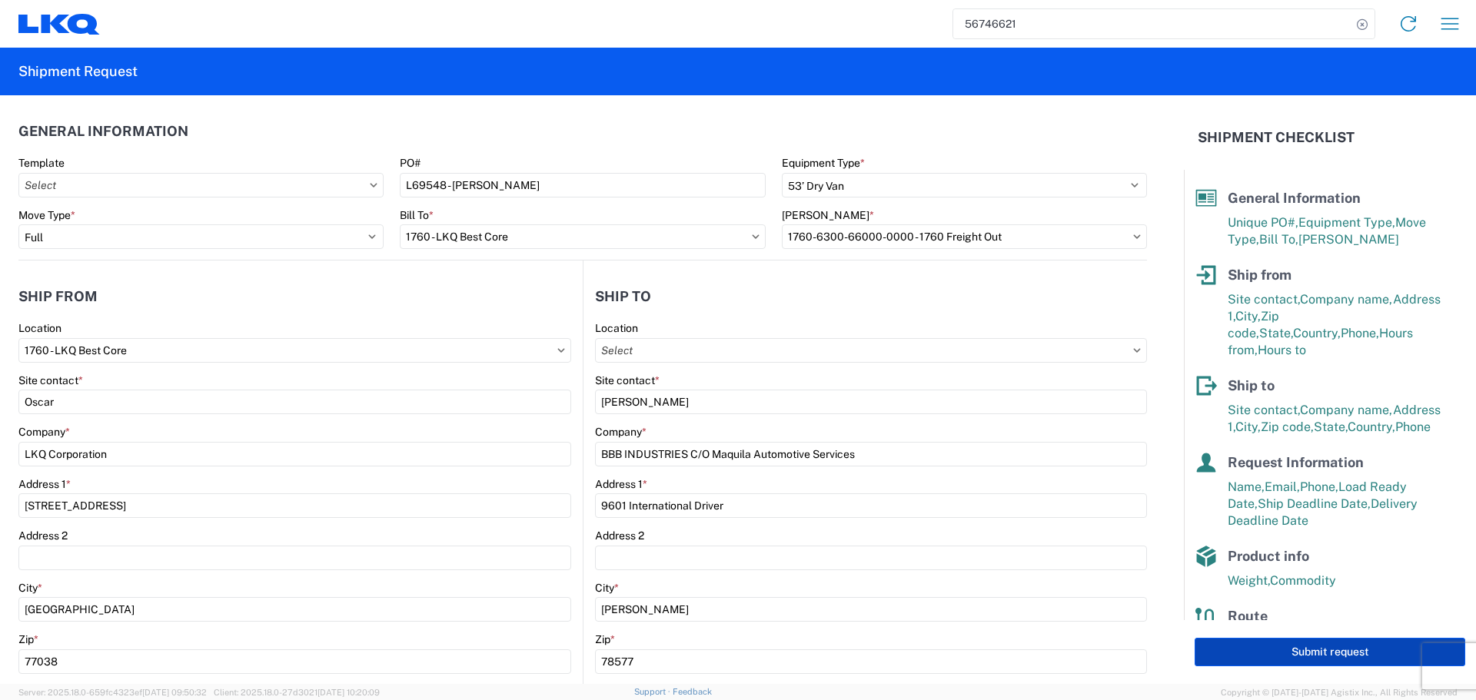
click at [1374, 656] on button "Submit request" at bounding box center [1330, 652] width 271 height 28
